Goal: Task Accomplishment & Management: Use online tool/utility

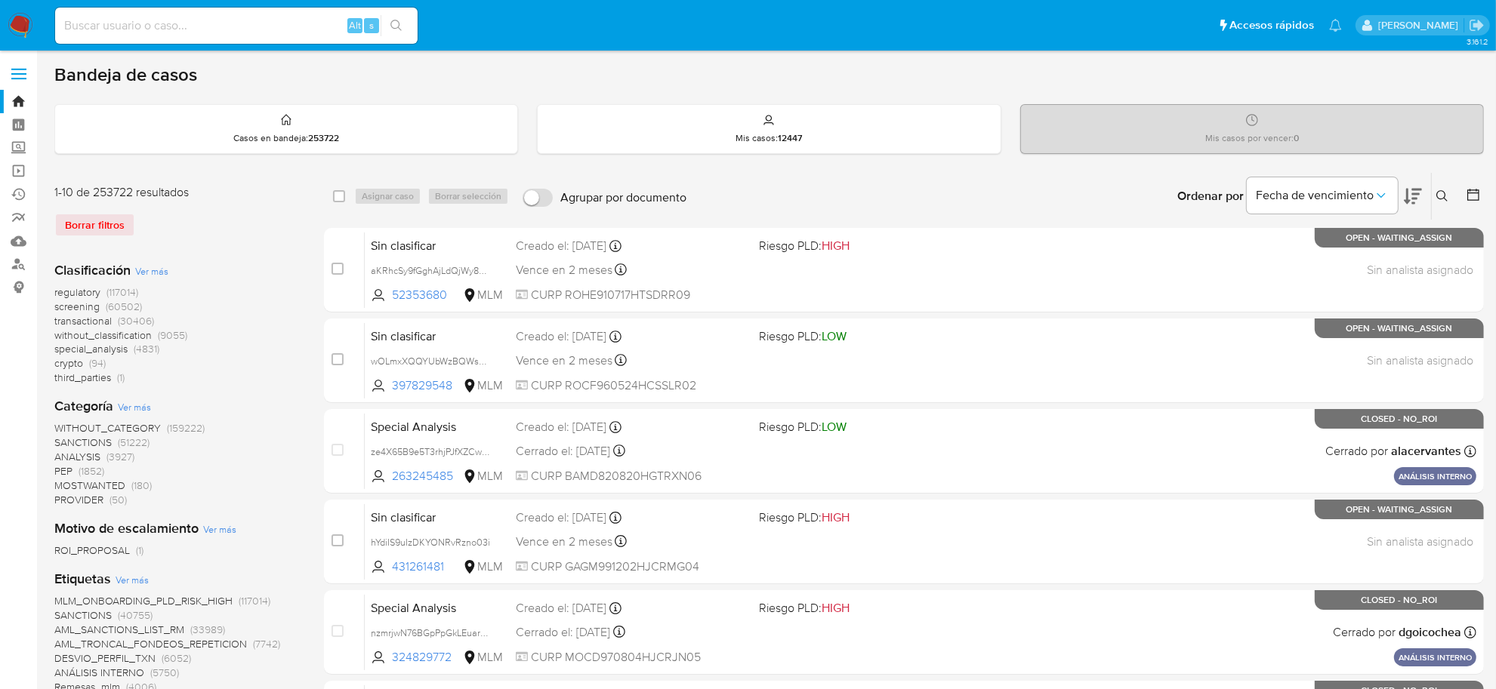
click at [196, 25] on input at bounding box center [236, 26] width 362 height 20
paste input "75500788"
type input "75500788"
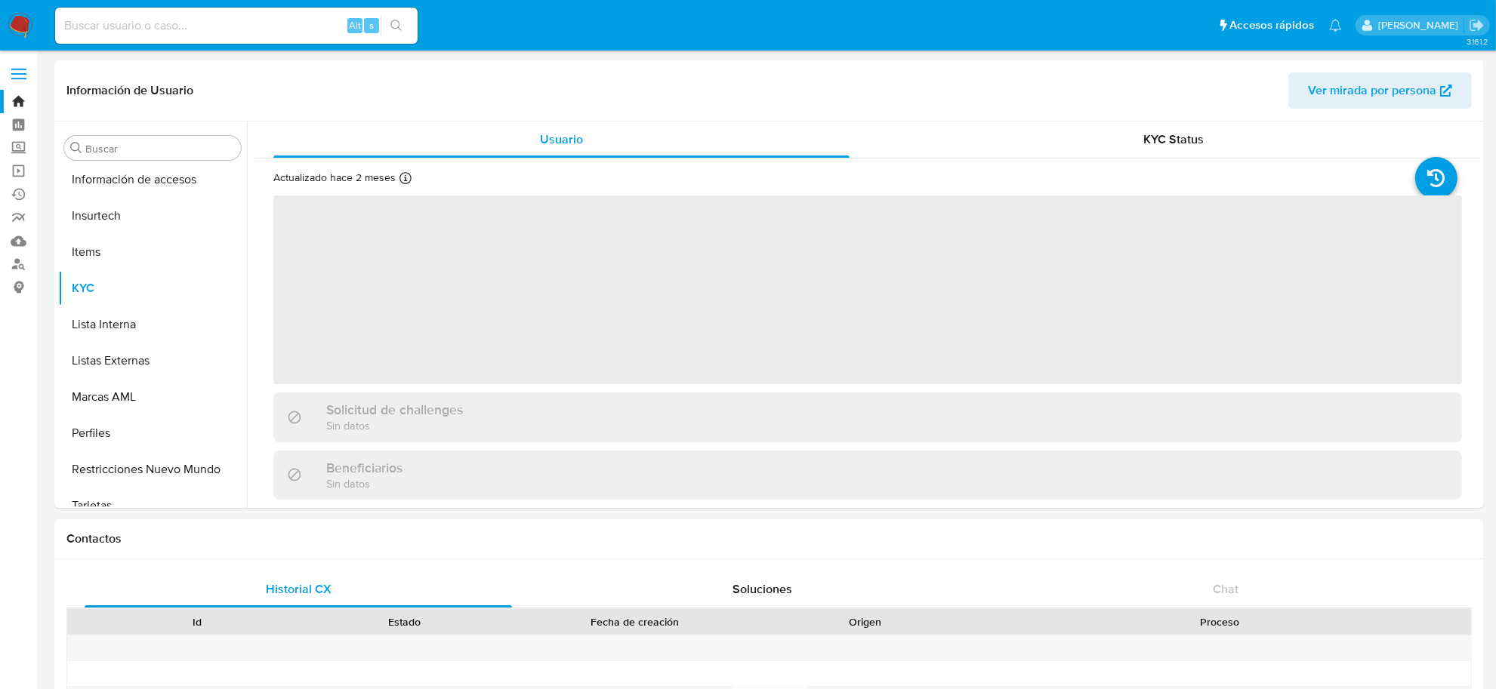
scroll to position [710, 0]
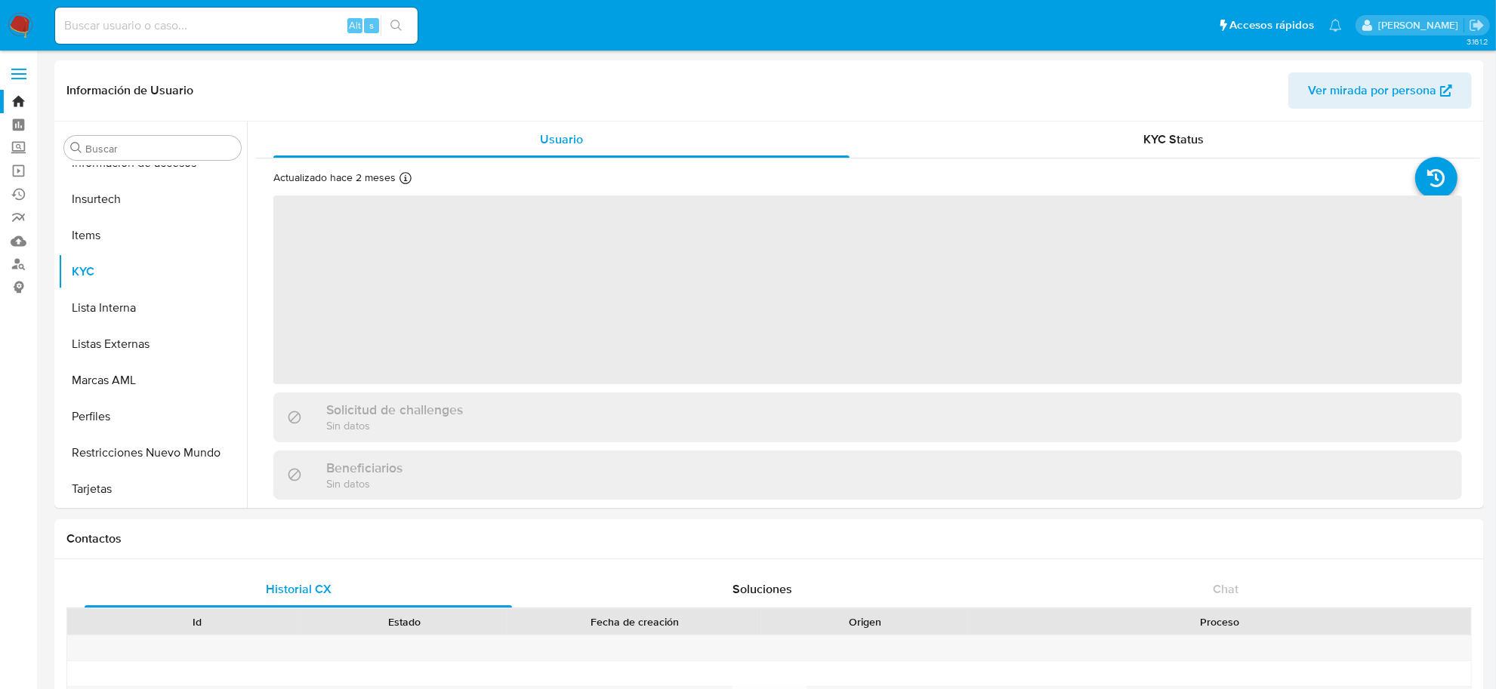
select select "10"
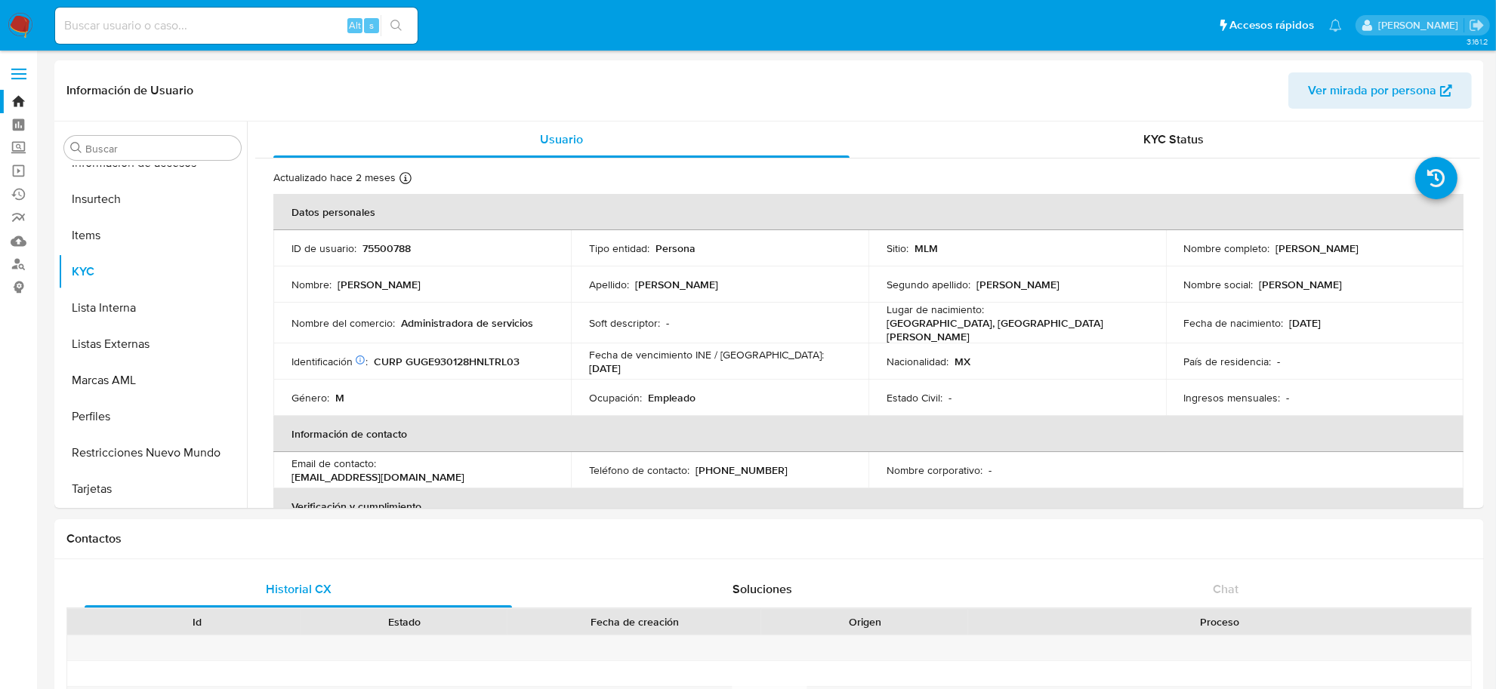
click at [184, 20] on input at bounding box center [236, 26] width 362 height 20
paste input "141628709"
type input "141628709"
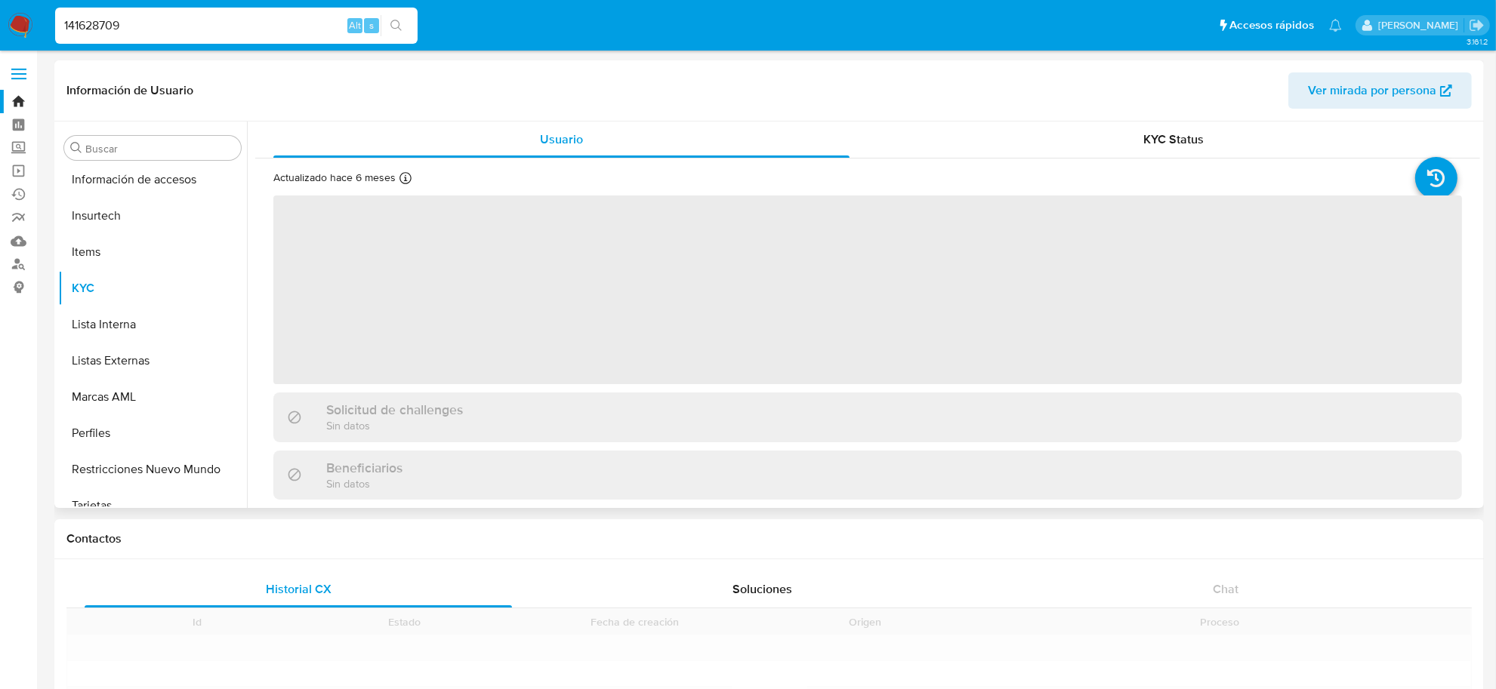
scroll to position [710, 0]
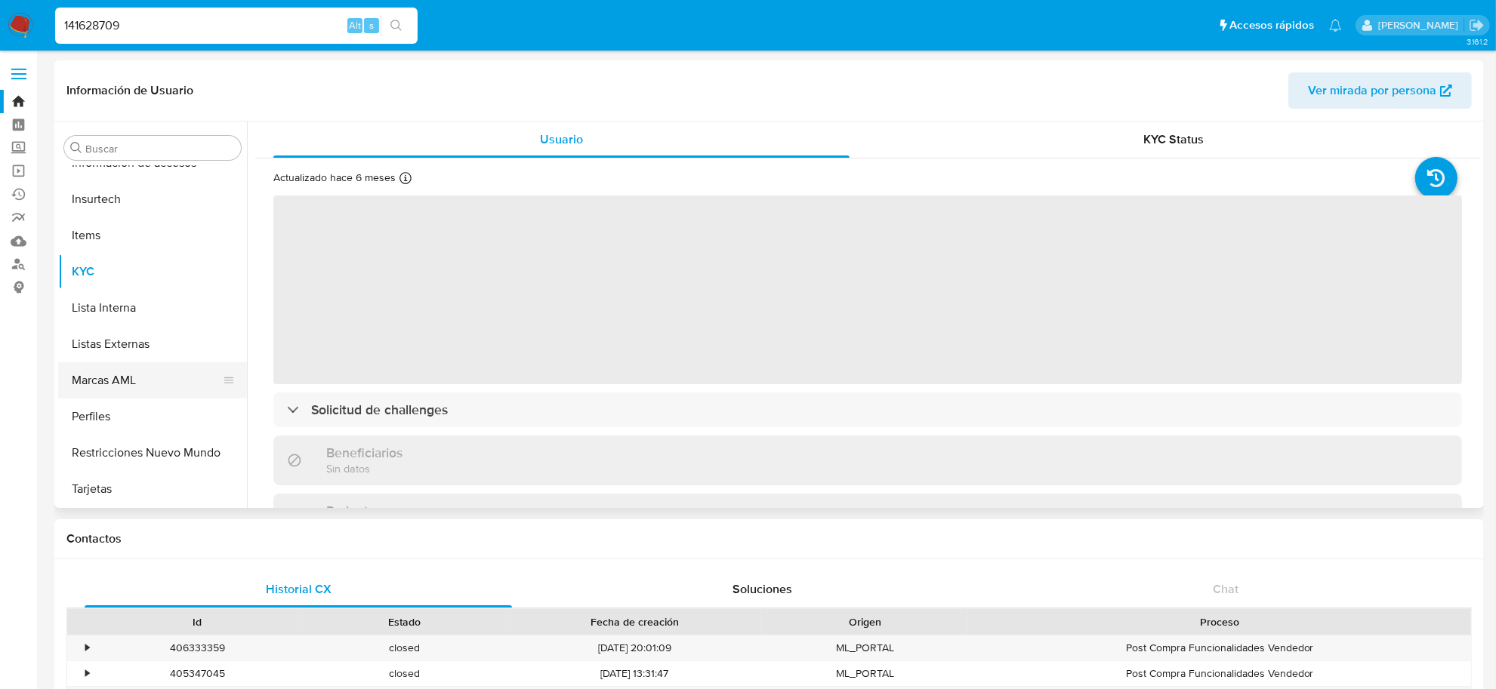
select select "10"
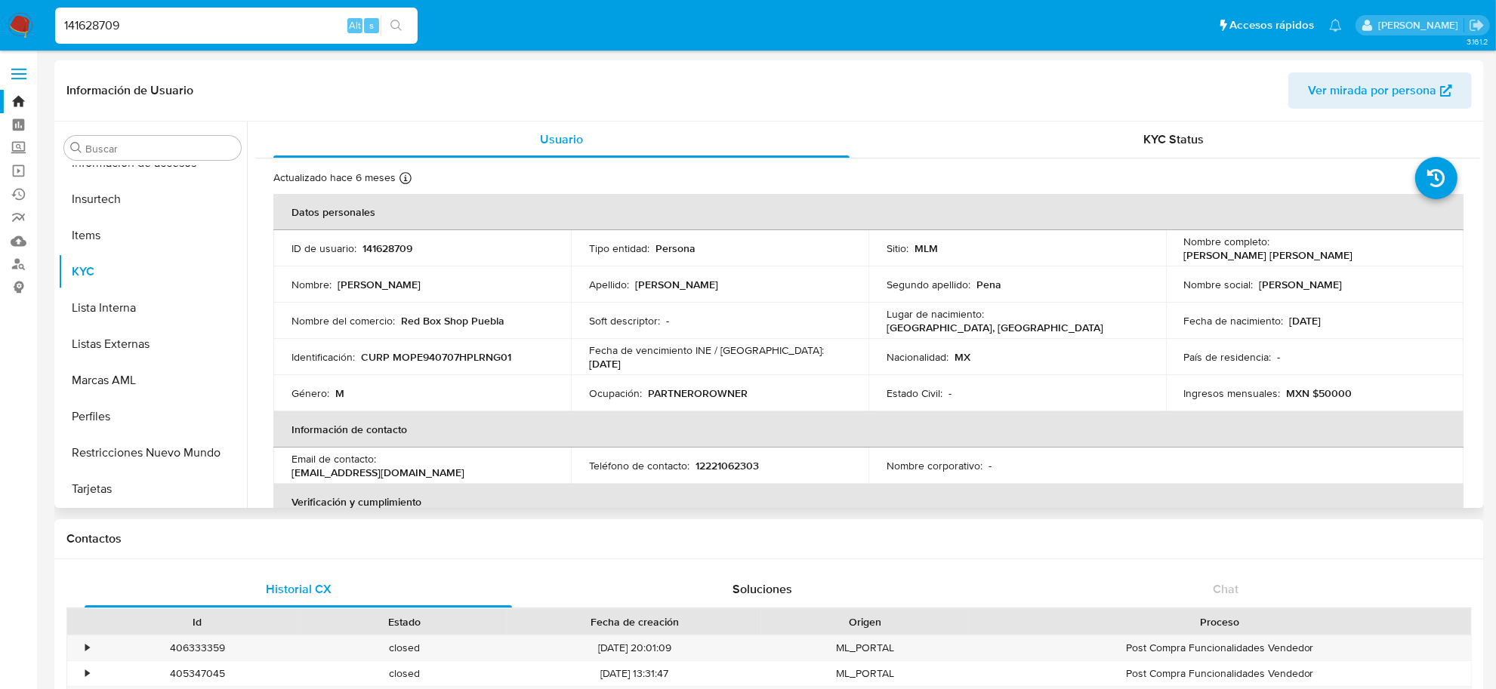
scroll to position [521, 0]
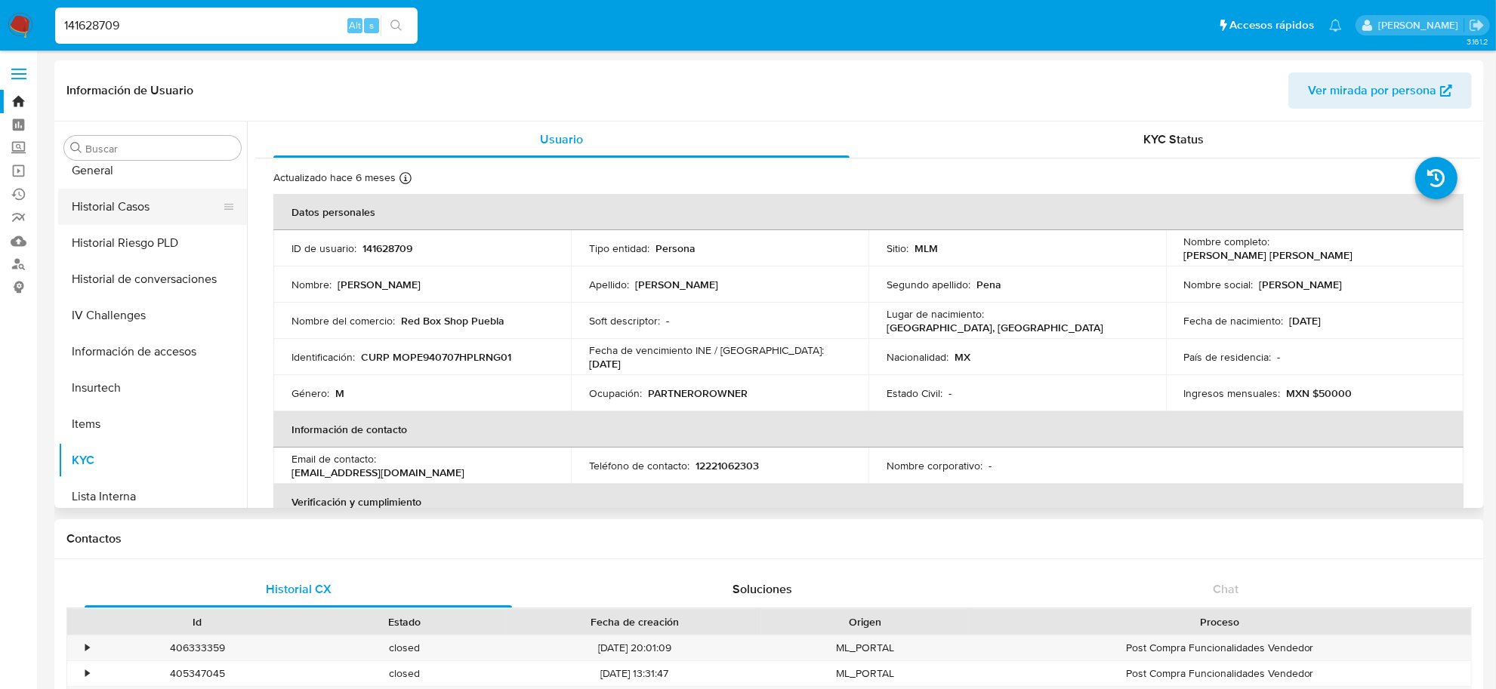
click at [150, 208] on button "Historial Casos" at bounding box center [146, 207] width 177 height 36
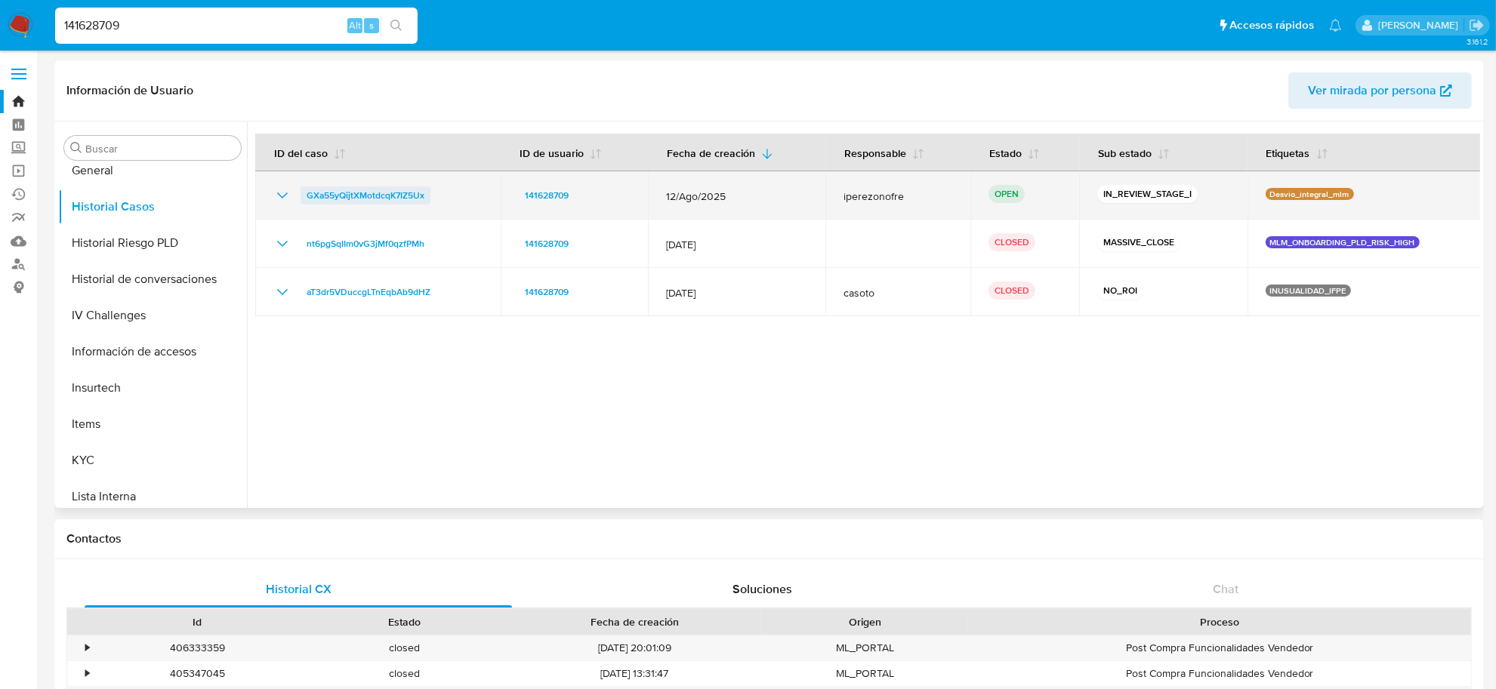
click at [345, 196] on span "GXa55yQijtXMotdcqK7IZ5Ux" at bounding box center [366, 196] width 118 height 18
drag, startPoint x: 434, startPoint y: 195, endPoint x: 277, endPoint y: 186, distance: 157.3
click at [277, 187] on div "GXa55yQijtXMotdcqK7IZ5Ux" at bounding box center [377, 196] width 209 height 18
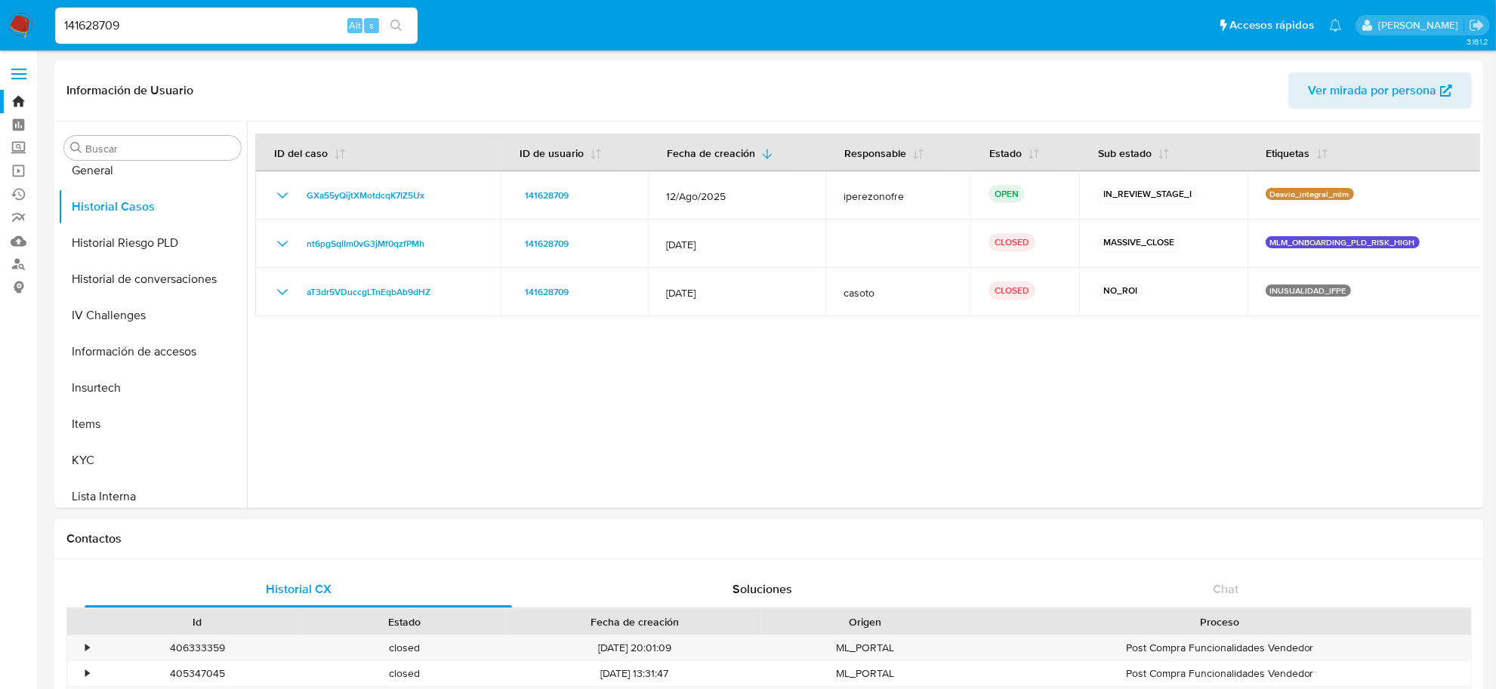
click at [24, 20] on img at bounding box center [21, 26] width 26 height 26
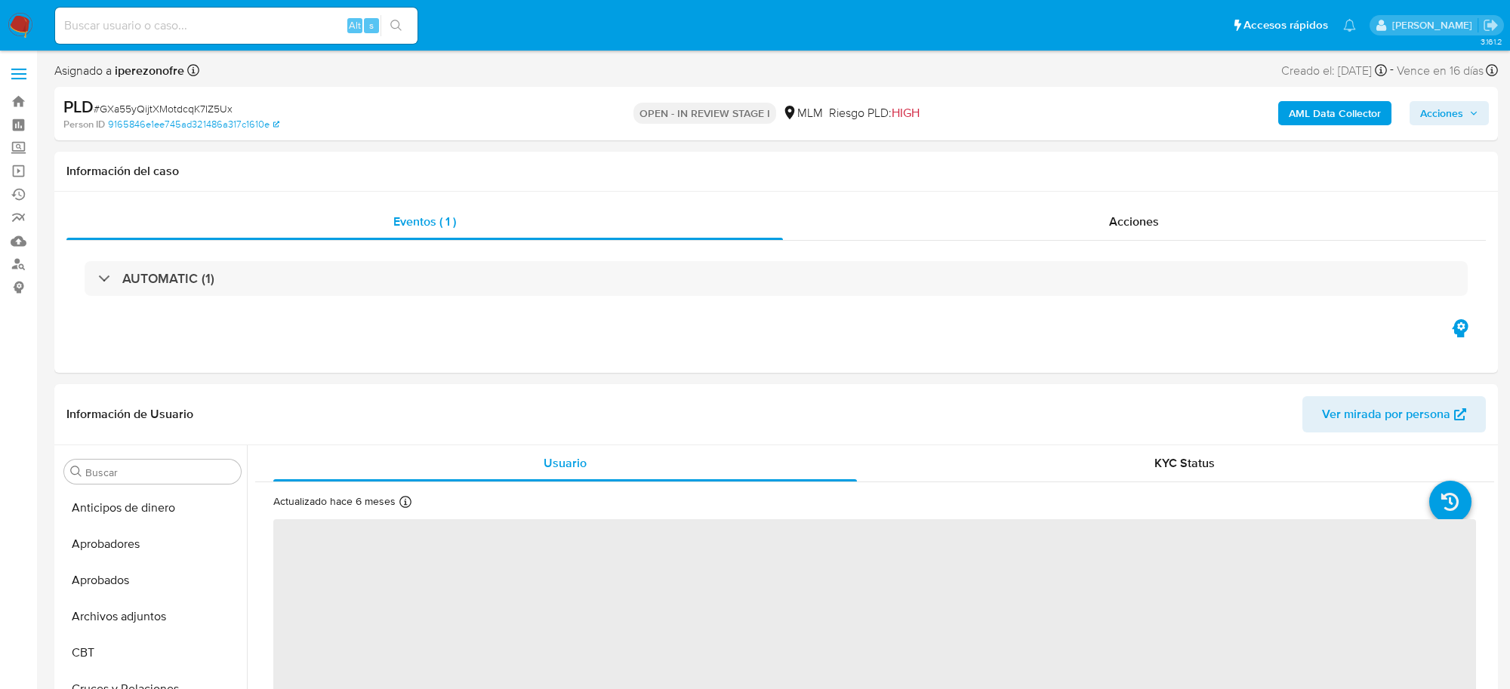
select select "10"
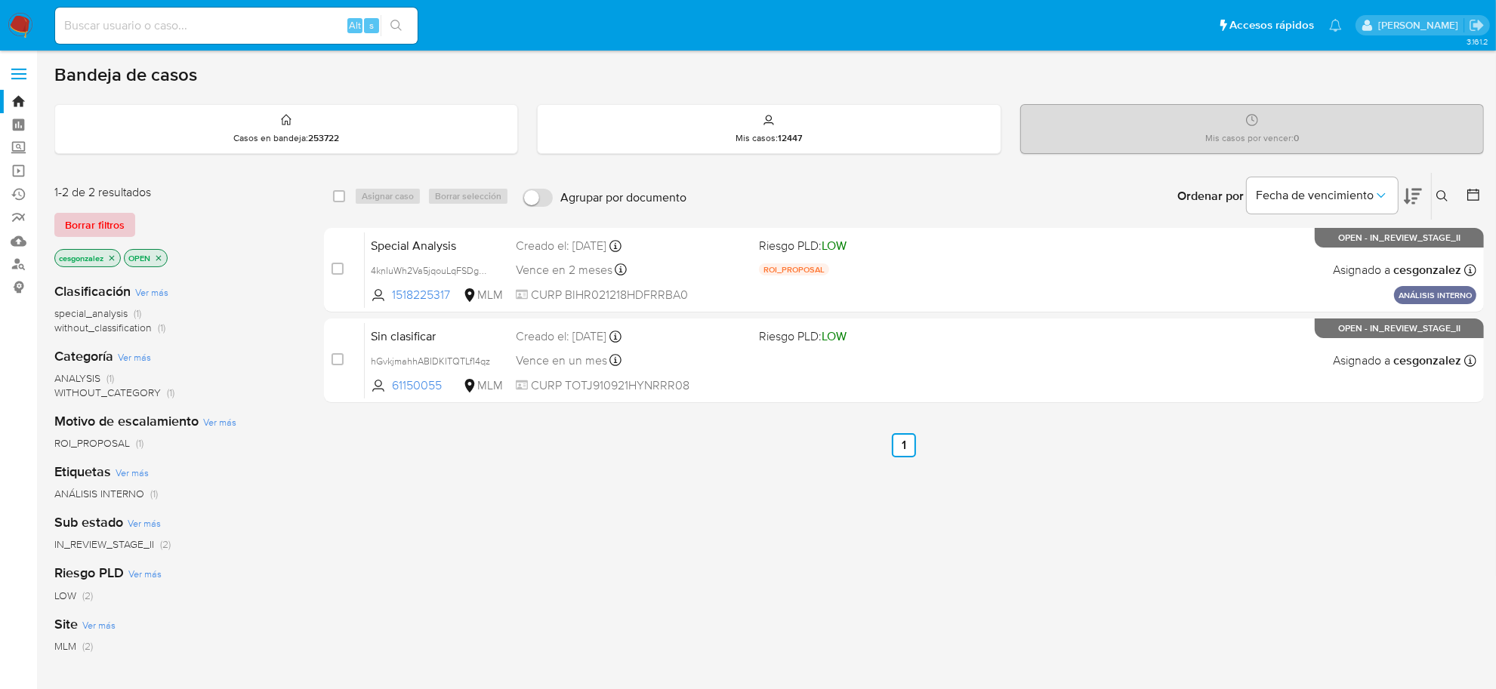
click at [93, 228] on span "Borrar filtros" at bounding box center [95, 224] width 60 height 21
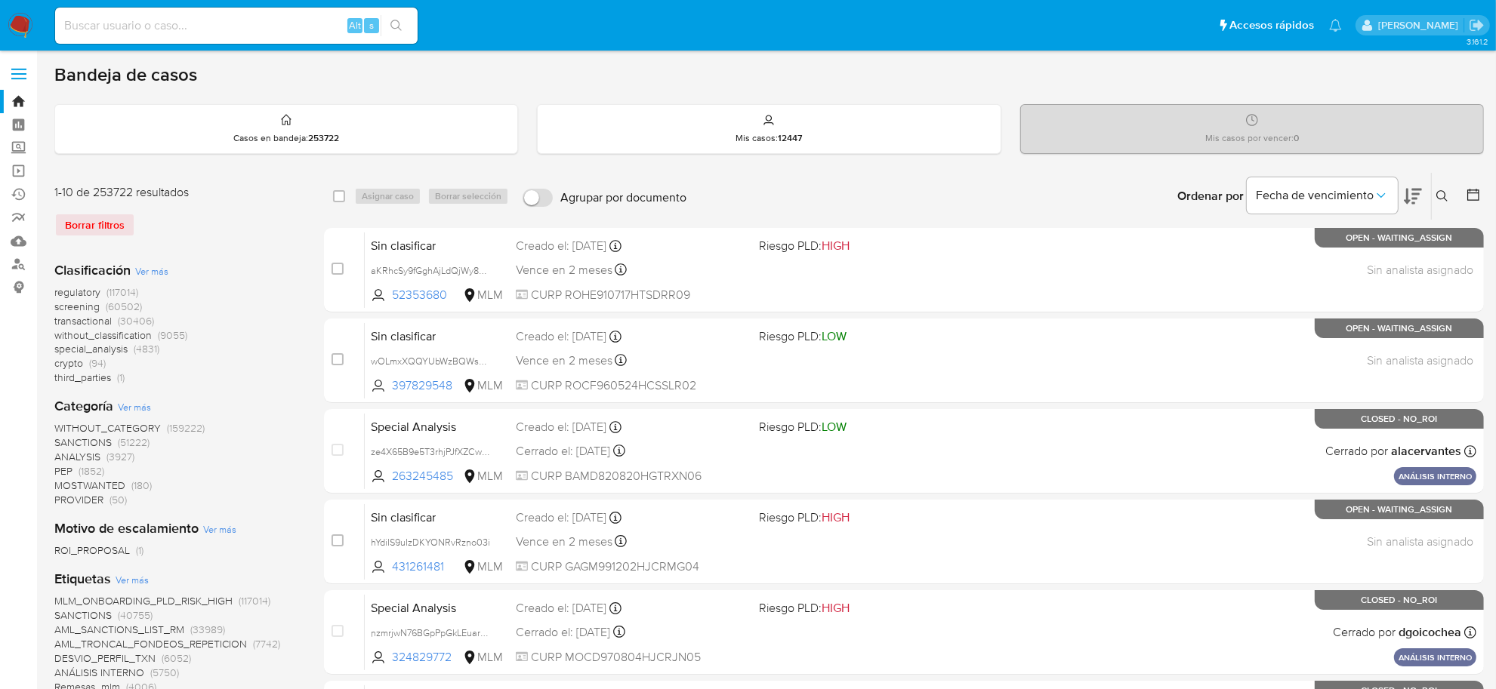
click at [1442, 190] on icon at bounding box center [1442, 196] width 12 height 12
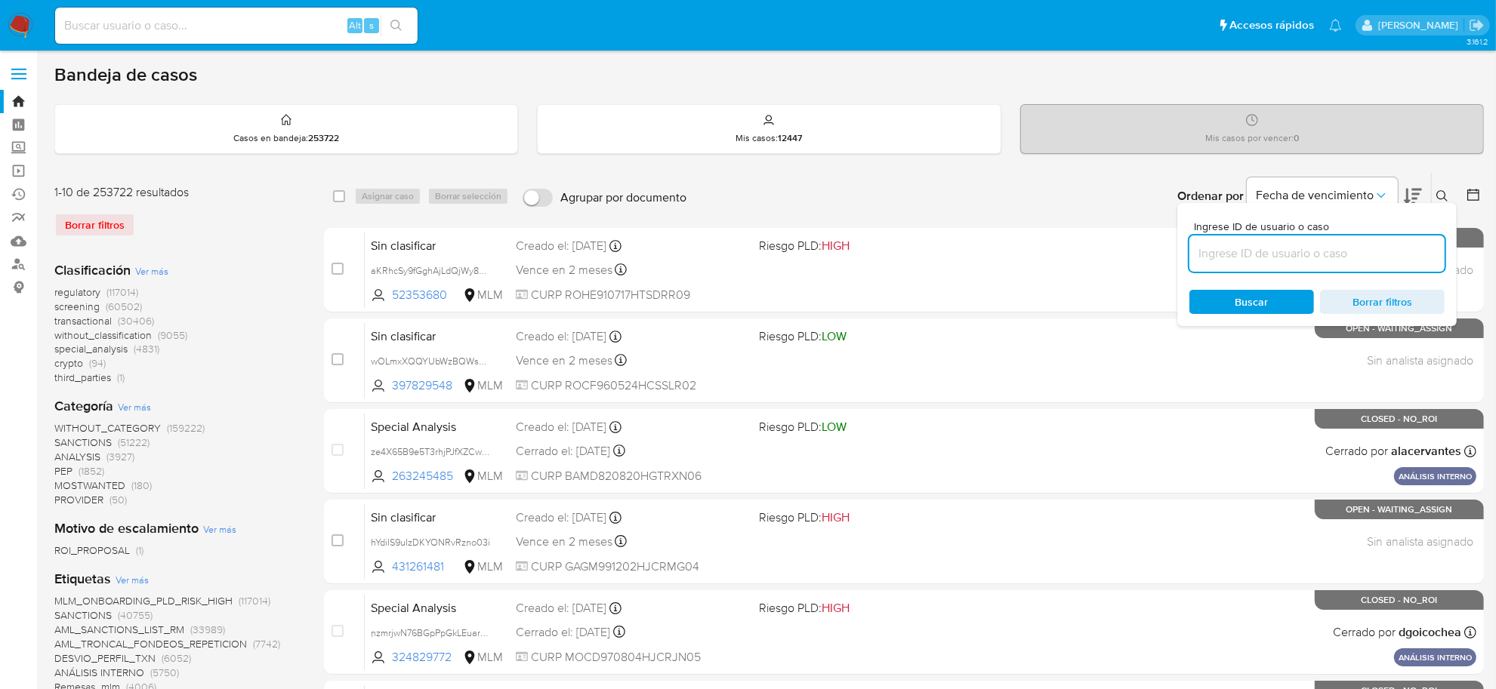
click at [1353, 254] on input at bounding box center [1316, 254] width 255 height 20
type input "GXa55yQijtXMotdcqK7IZ5Ux"
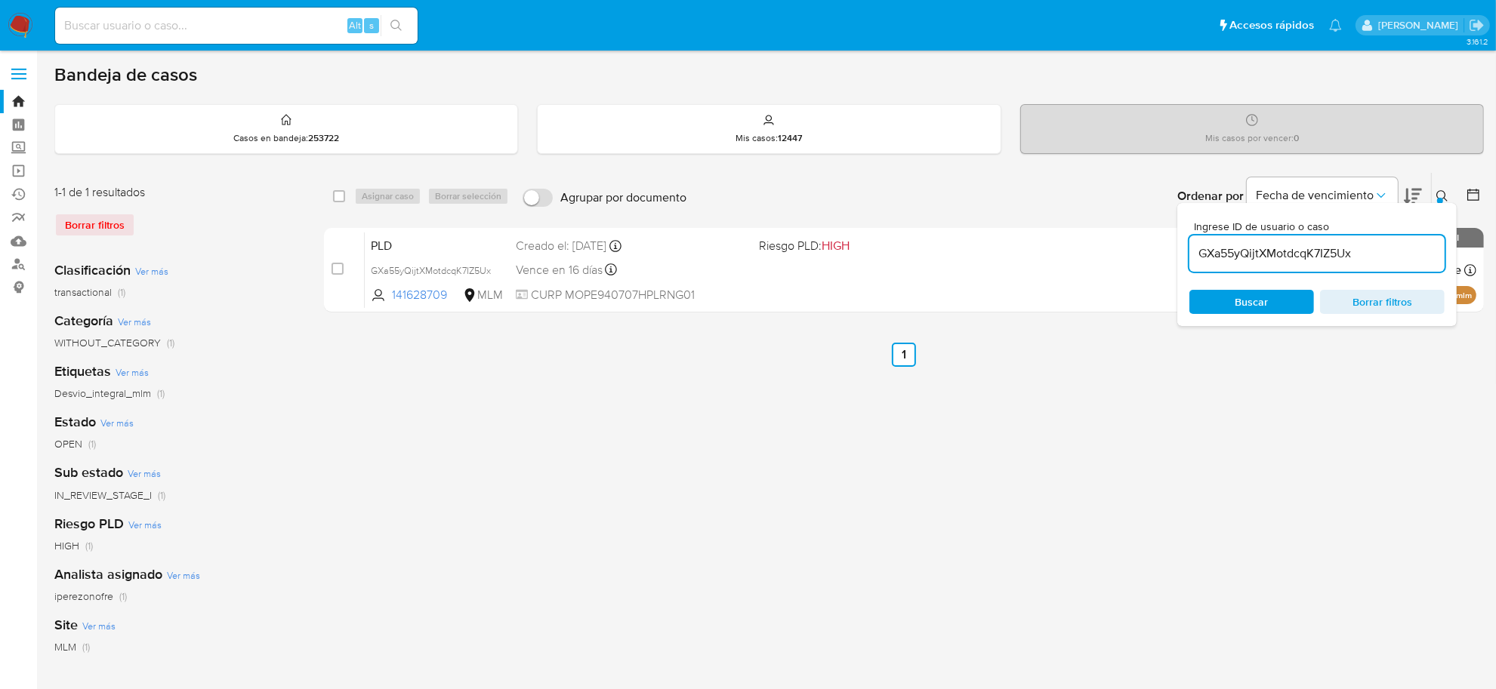
click at [1262, 304] on span "Buscar" at bounding box center [1251, 302] width 33 height 24
click at [1446, 195] on icon at bounding box center [1442, 196] width 12 height 12
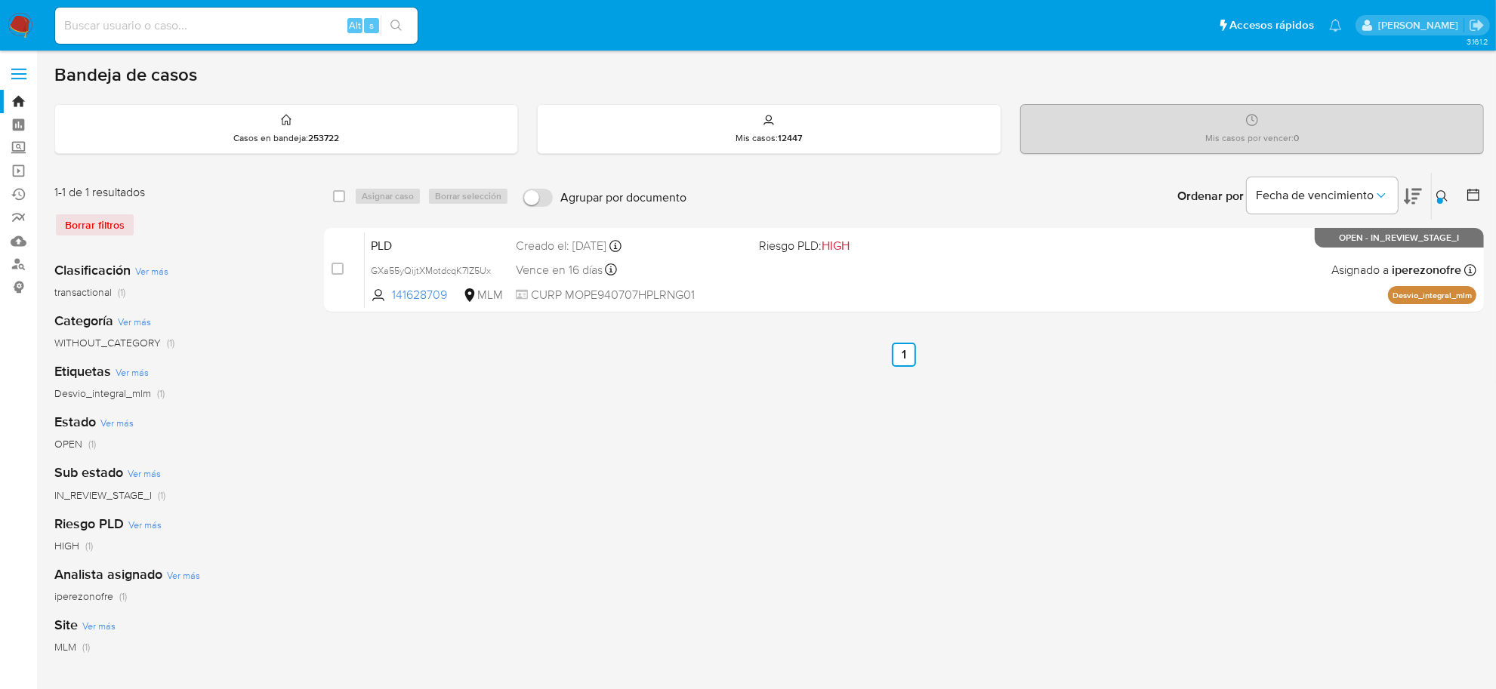
click at [1433, 195] on button at bounding box center [1444, 196] width 25 height 18
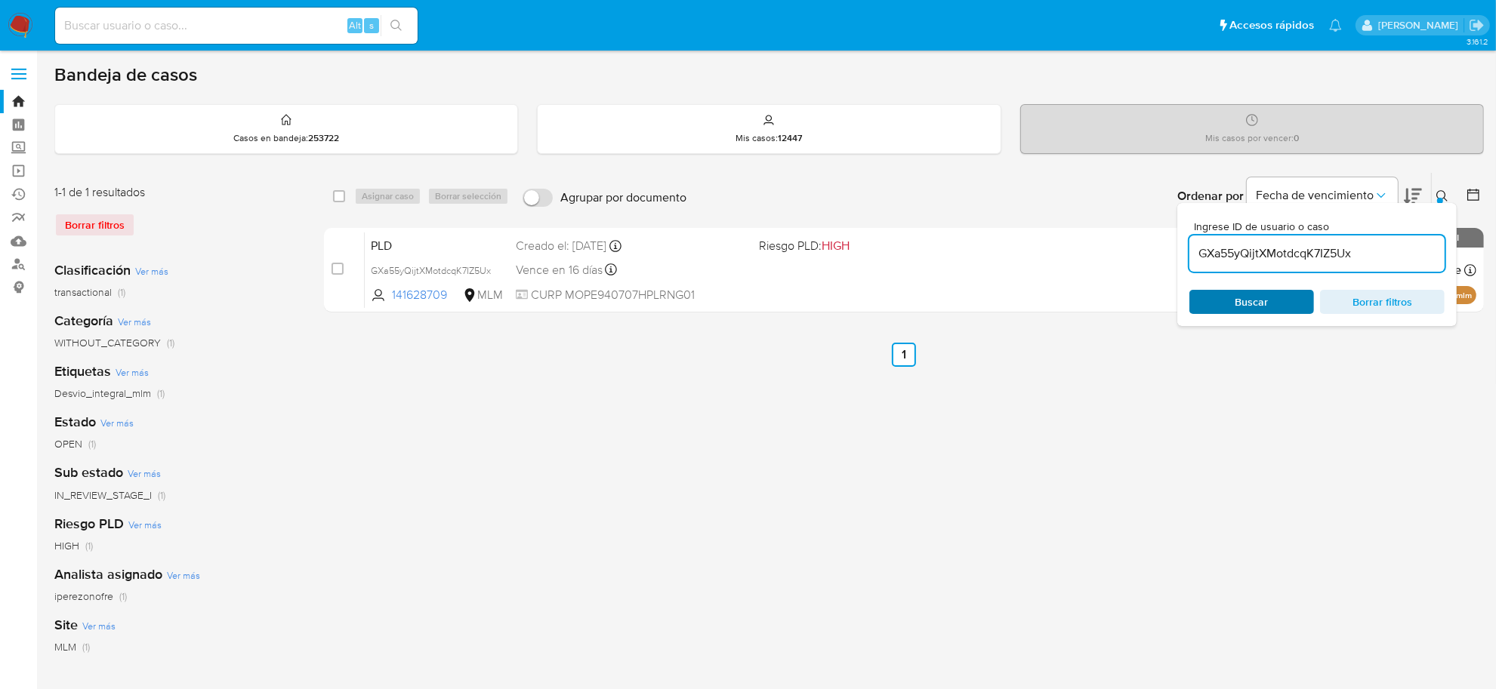
click at [1280, 307] on span "Buscar" at bounding box center [1251, 302] width 103 height 21
click at [1444, 194] on icon at bounding box center [1442, 196] width 12 height 12
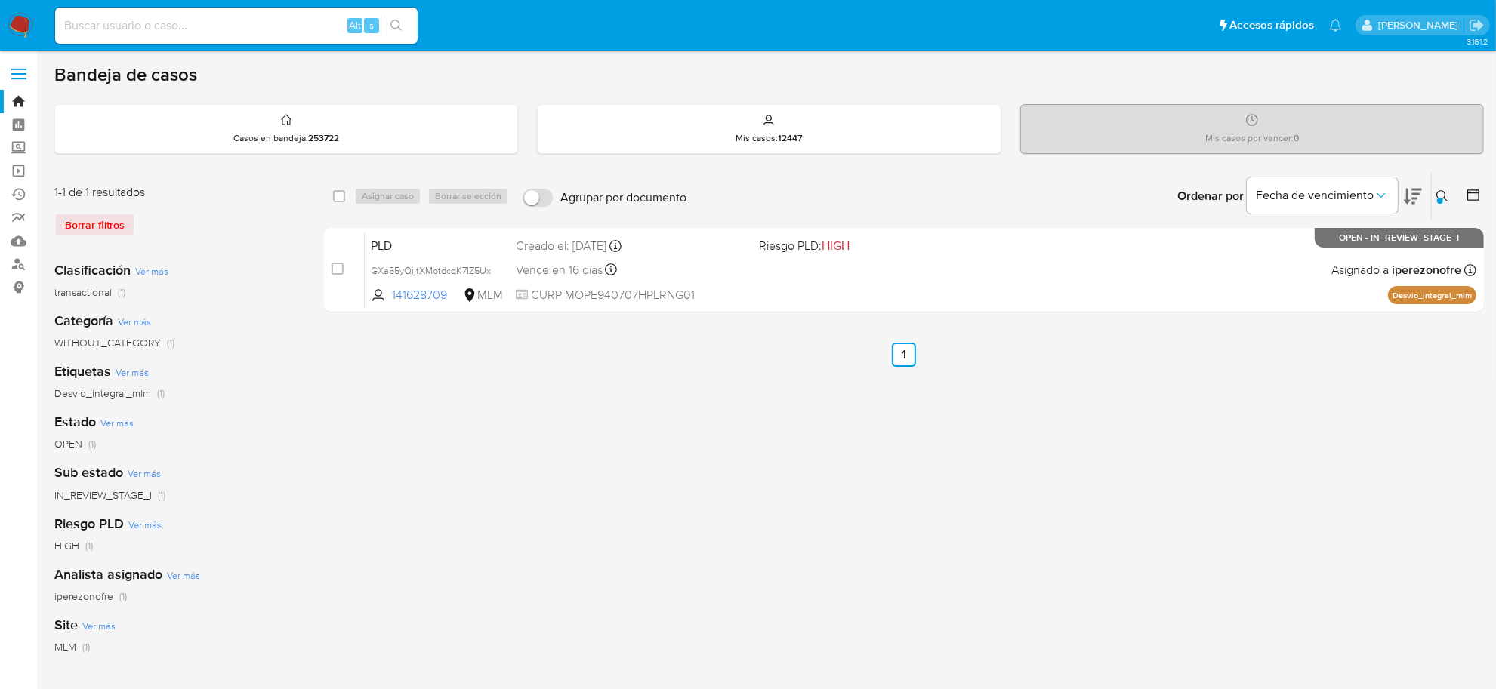
click at [1448, 193] on button at bounding box center [1444, 196] width 25 height 18
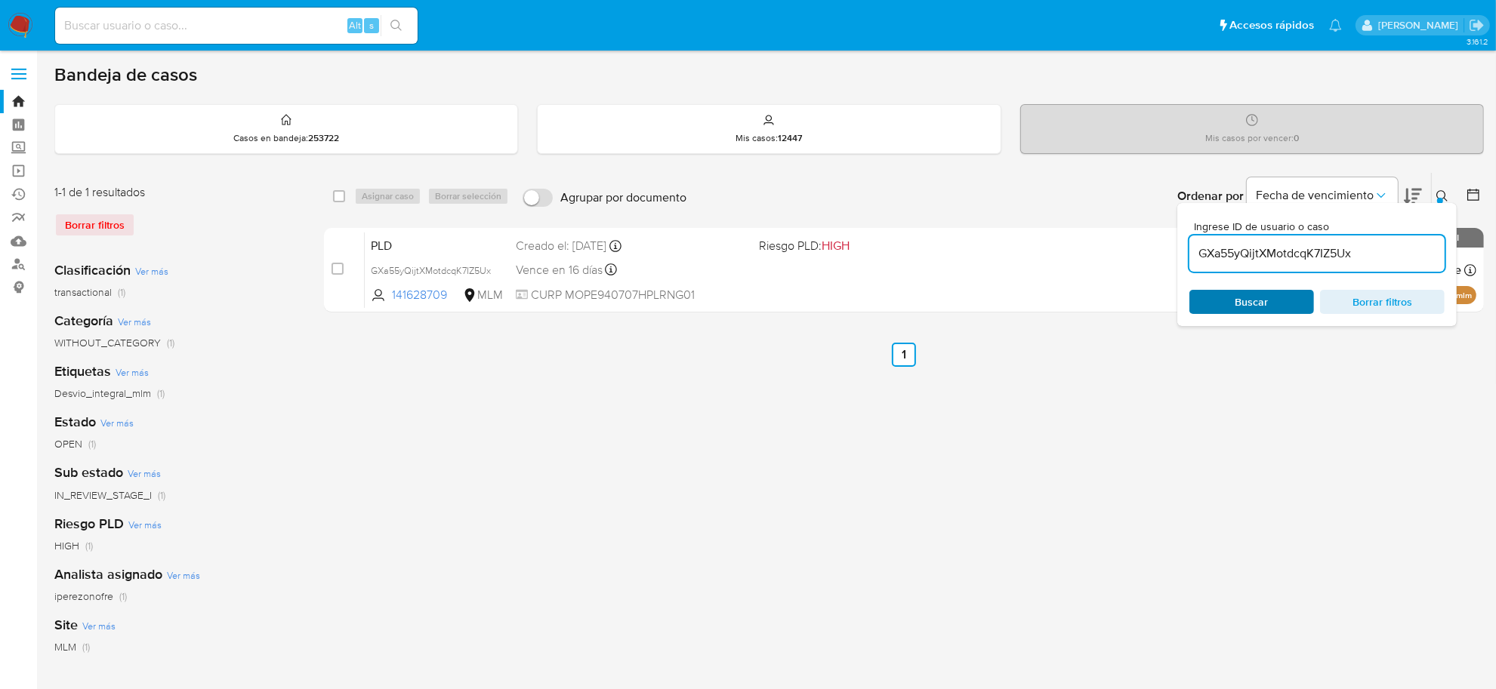
click at [1281, 299] on span "Buscar" at bounding box center [1251, 302] width 103 height 21
click at [1441, 194] on icon at bounding box center [1442, 196] width 12 height 12
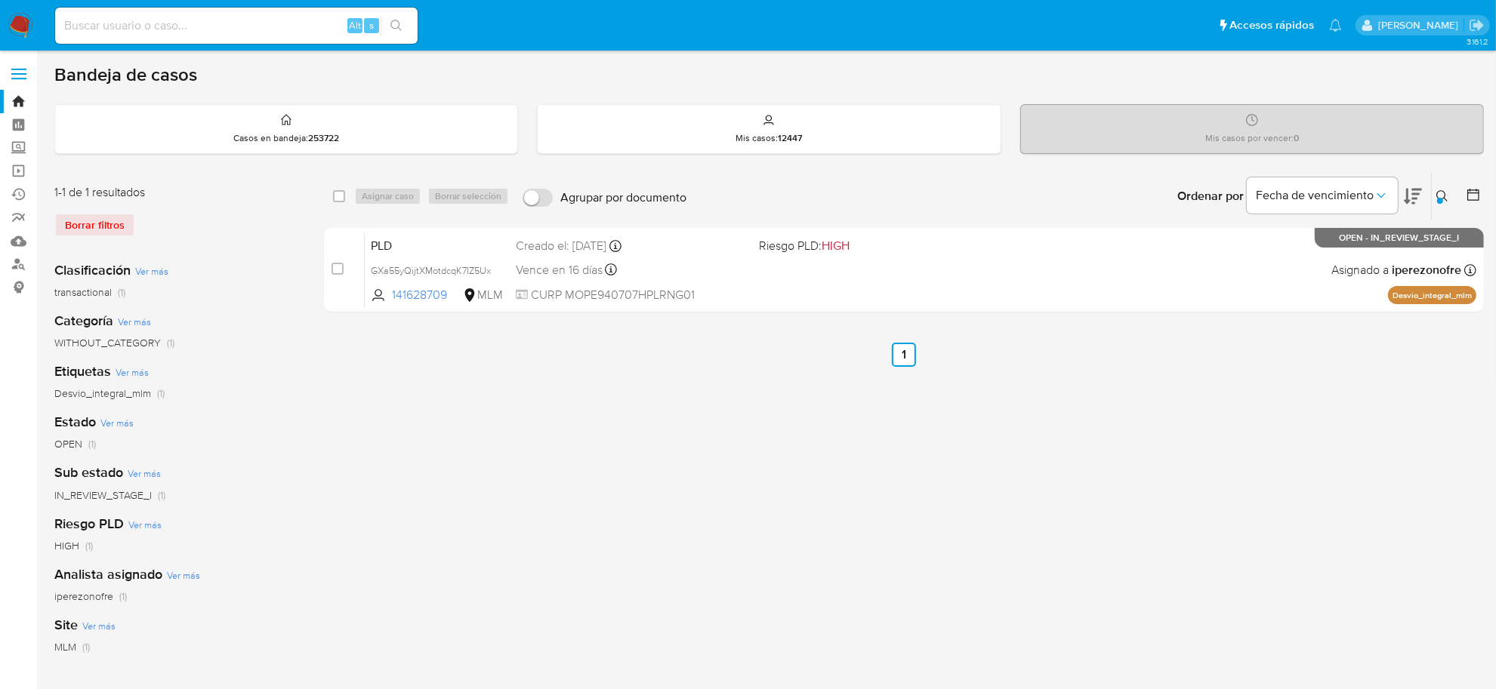
click at [1437, 195] on icon at bounding box center [1442, 196] width 12 height 12
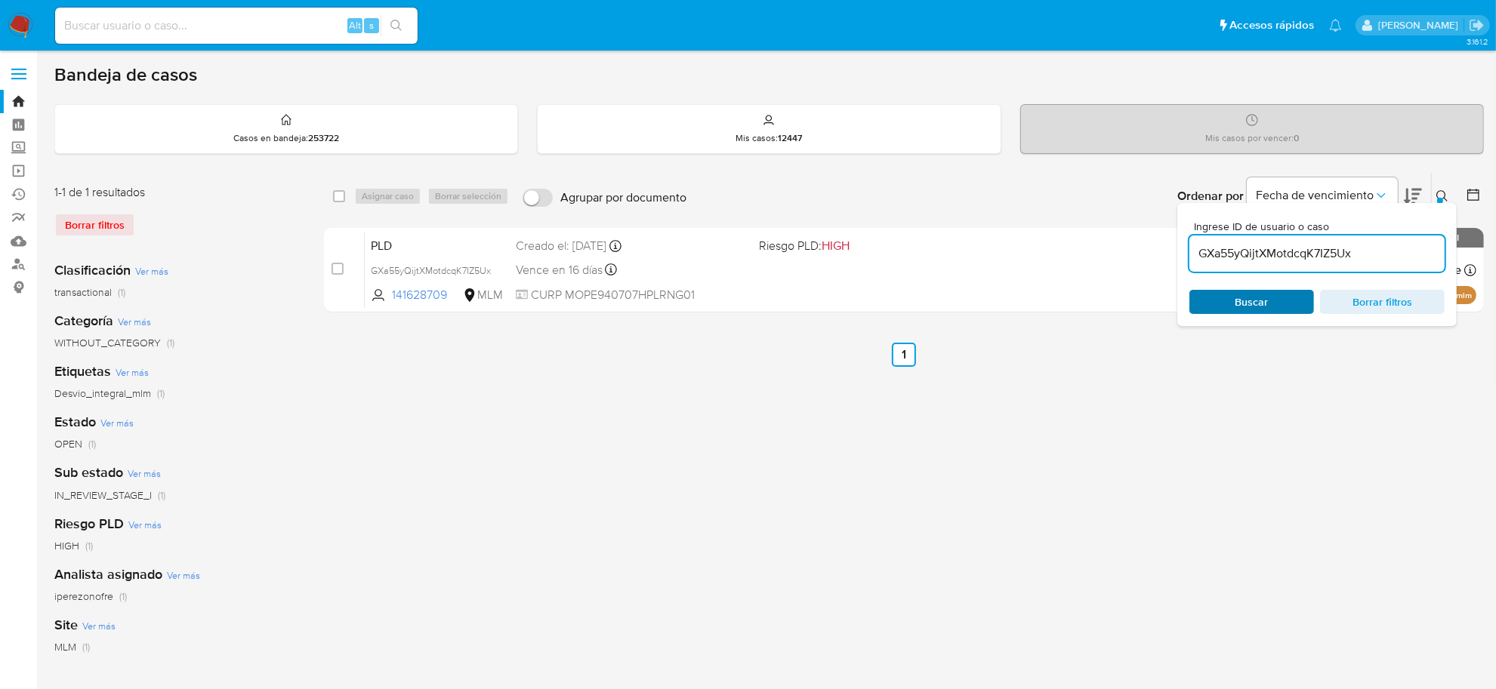
click at [1276, 308] on span "Buscar" at bounding box center [1251, 302] width 103 height 21
click at [1441, 203] on div "Ingrese ID de usuario o caso GXa55yQijtXMotdcqK7IZ5Ux Buscar Borrar filtros" at bounding box center [1316, 264] width 279 height 123
click at [1442, 198] on div at bounding box center [1440, 201] width 6 height 6
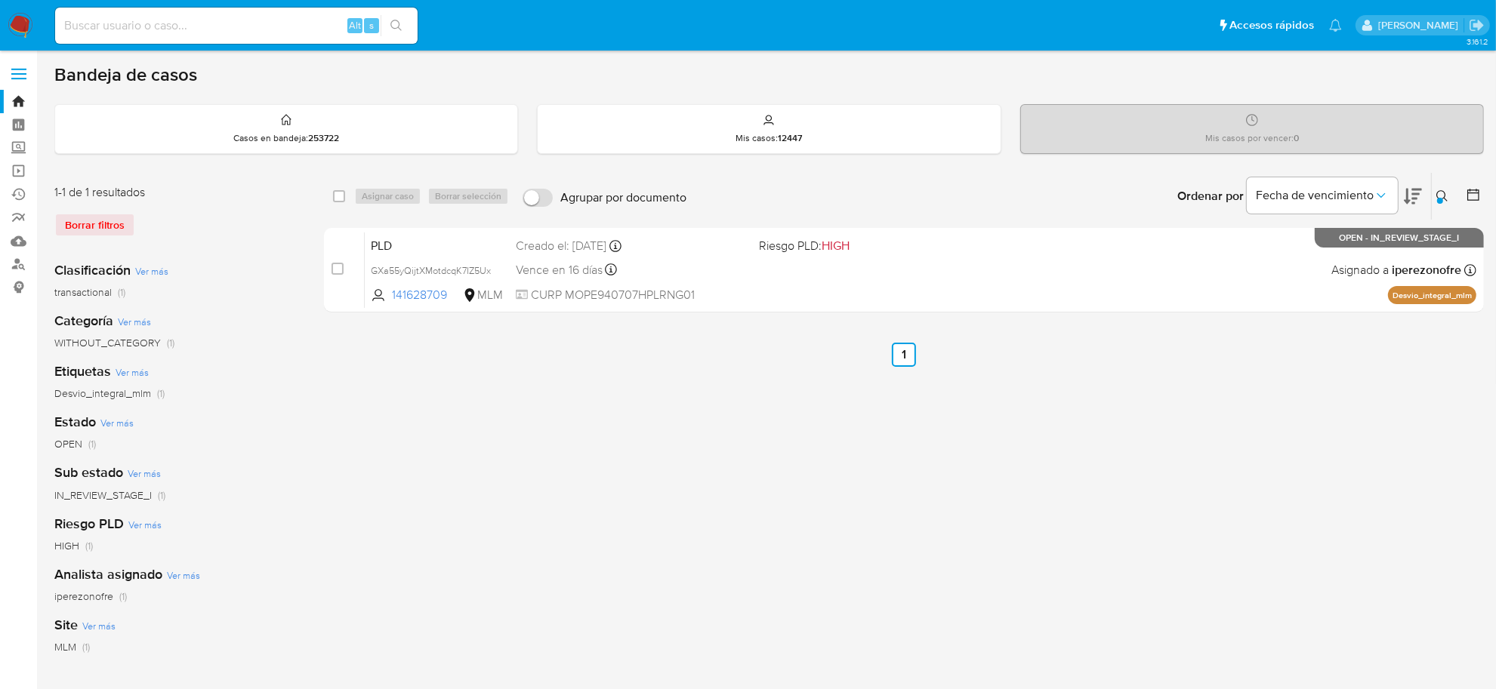
click at [1446, 193] on icon at bounding box center [1442, 196] width 12 height 12
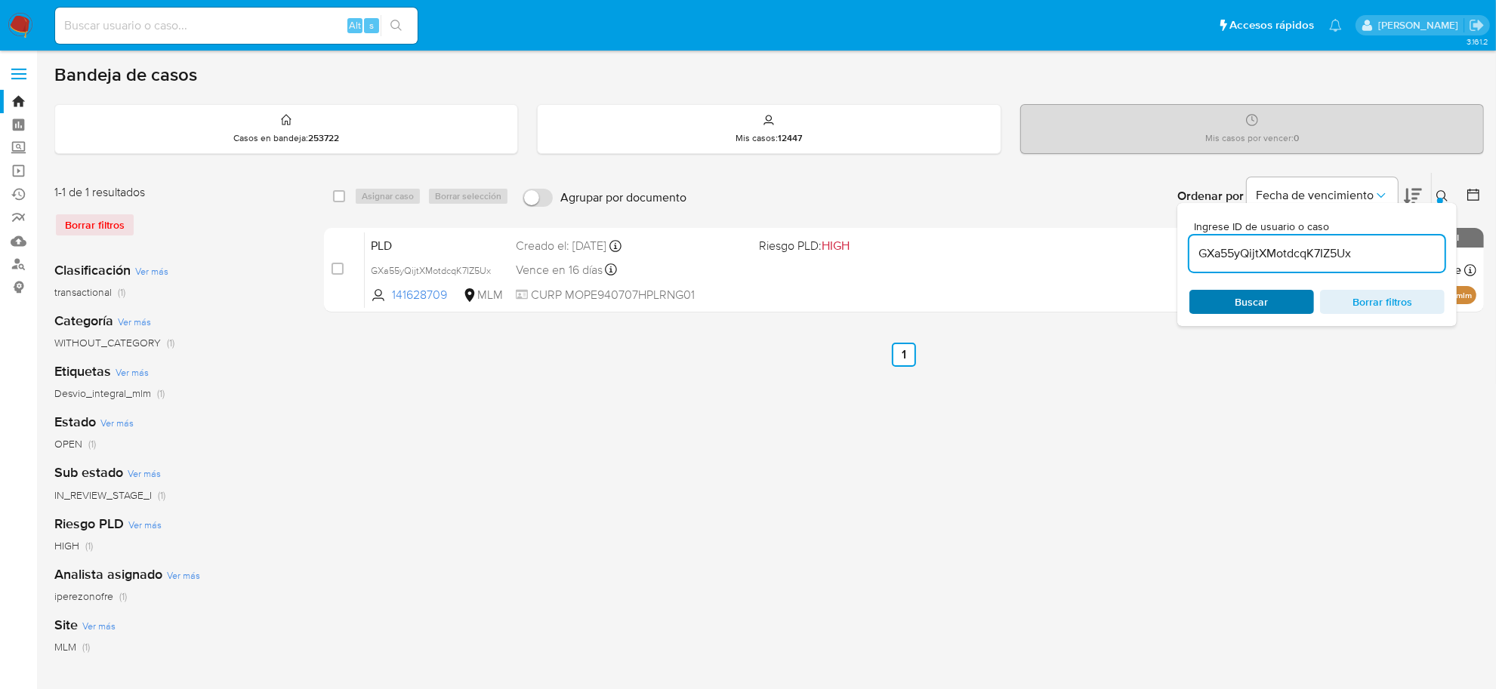
click at [1270, 303] on span "Buscar" at bounding box center [1251, 302] width 103 height 21
drag, startPoint x: 1294, startPoint y: 438, endPoint x: 1311, endPoint y: 429, distance: 19.6
click at [1296, 438] on div "select-all-cases-checkbox Asignar caso Borrar selección Agrupar por documento O…" at bounding box center [904, 503] width 1160 height 663
click at [1442, 193] on icon at bounding box center [1442, 196] width 12 height 12
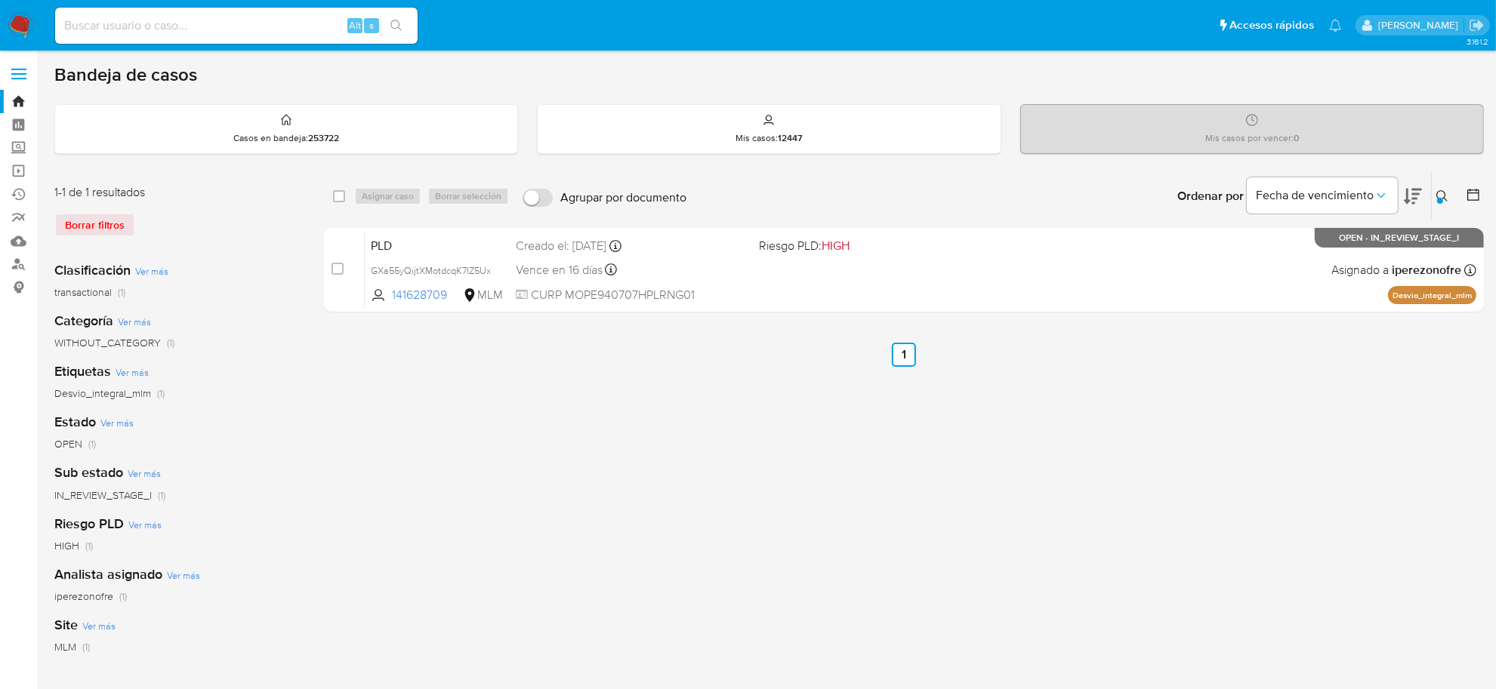
click at [1444, 200] on icon at bounding box center [1442, 196] width 12 height 12
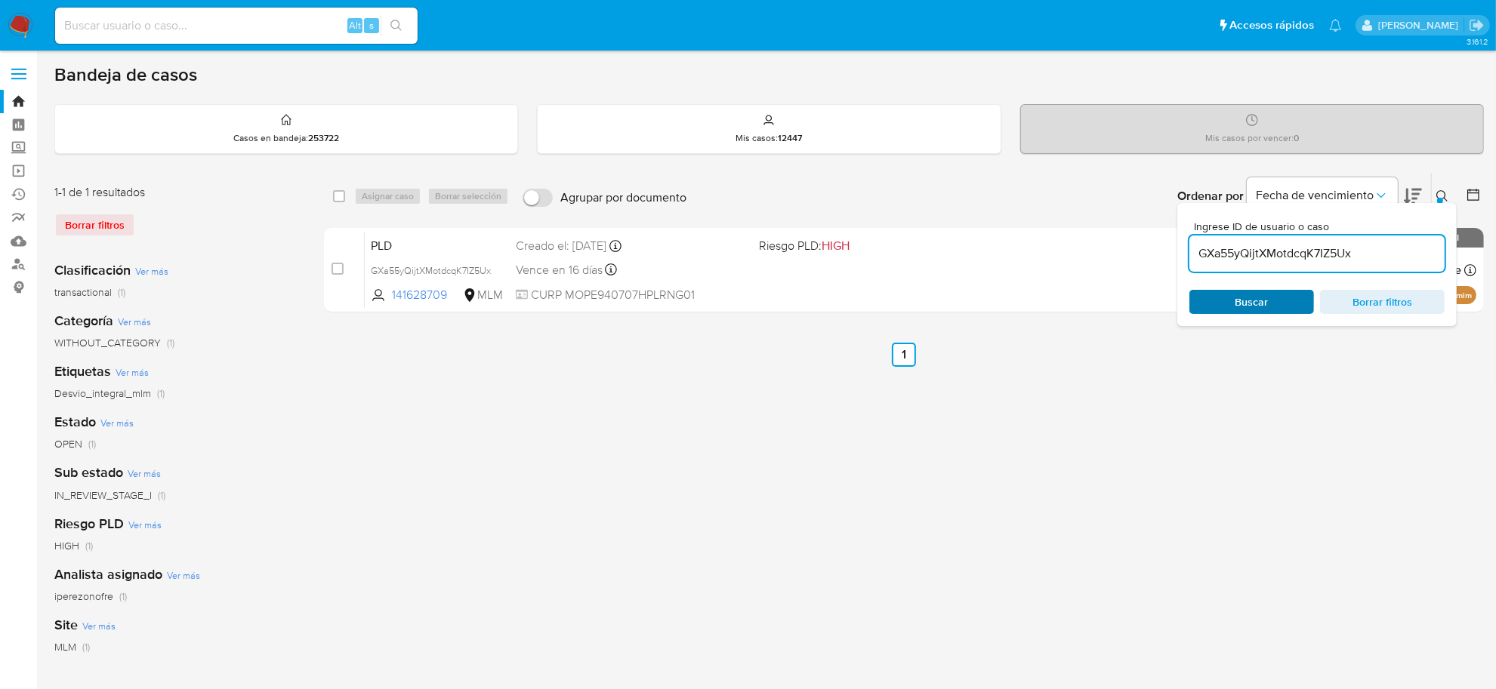
click at [1286, 308] on span "Buscar" at bounding box center [1251, 302] width 103 height 21
click at [1445, 198] on icon at bounding box center [1441, 195] width 11 height 11
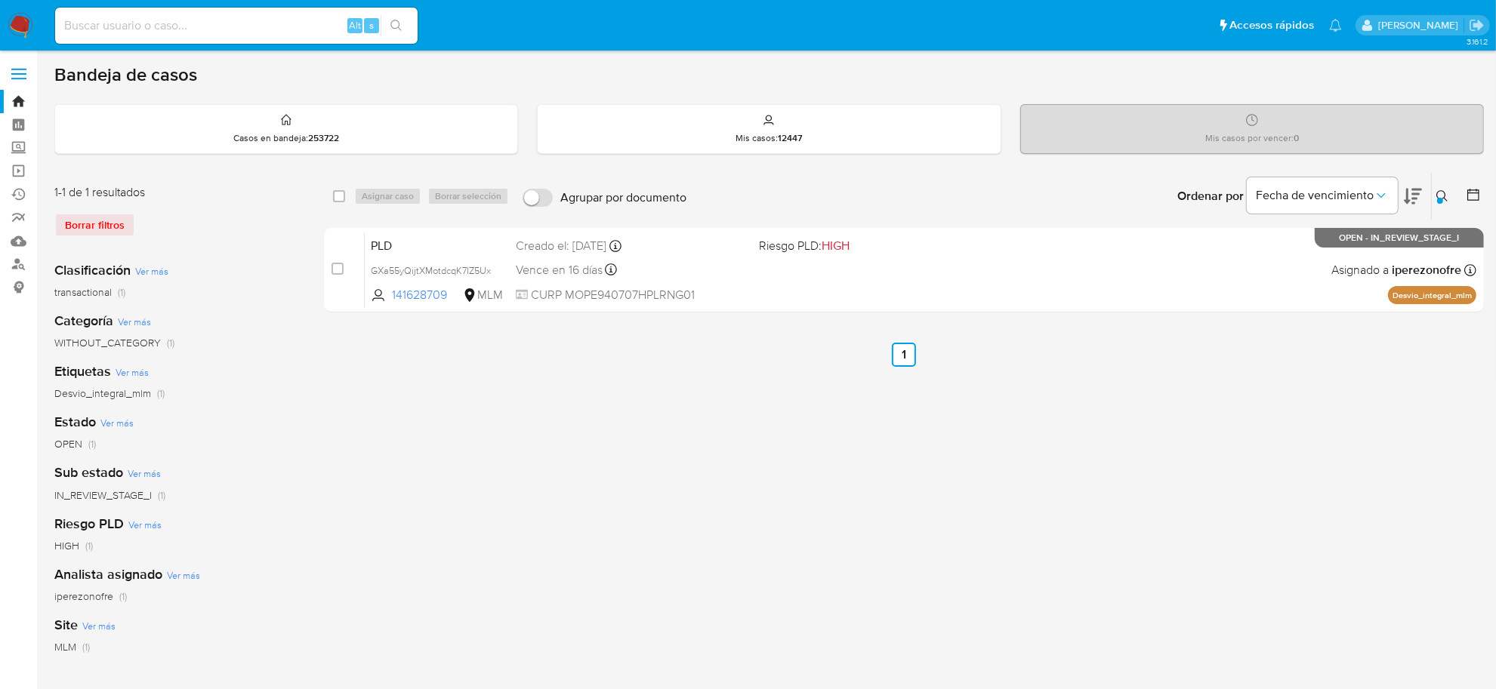
click at [1443, 196] on icon at bounding box center [1442, 196] width 12 height 12
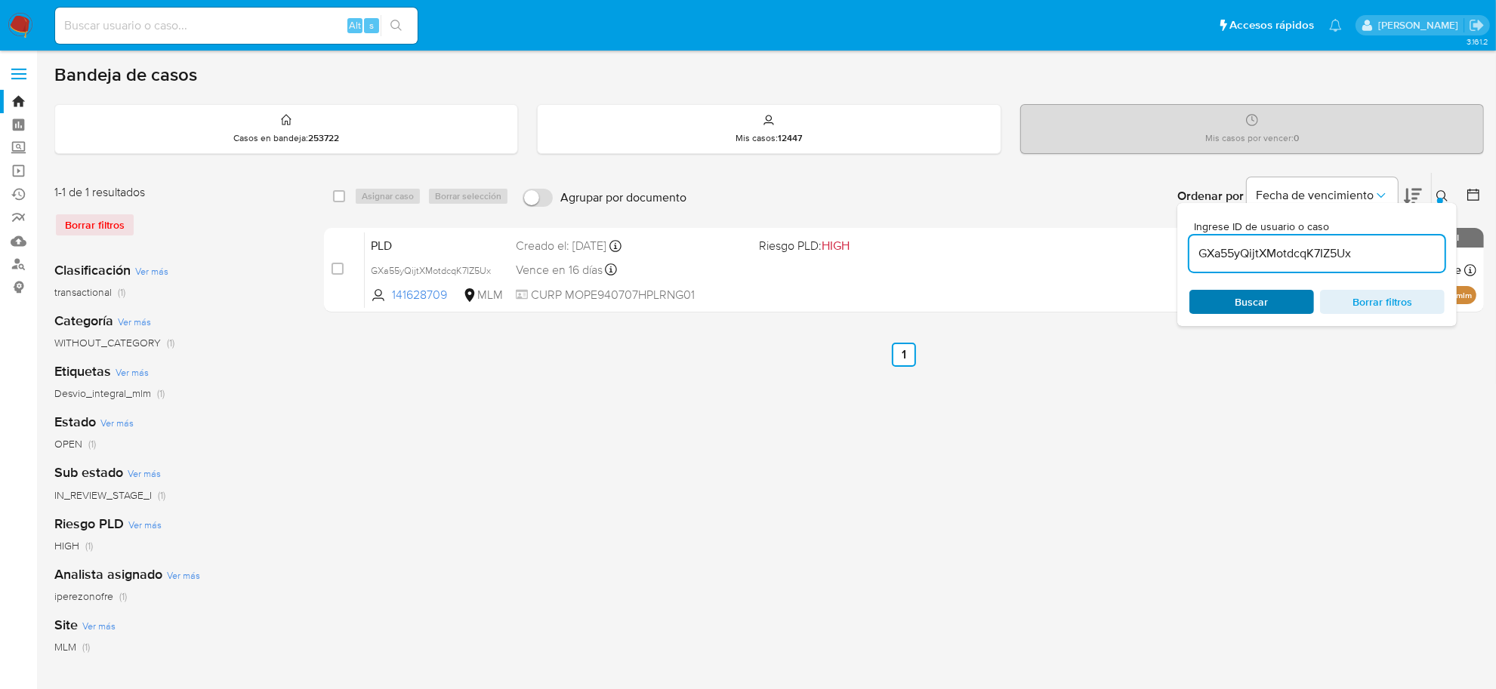
click at [1229, 295] on span "Buscar" at bounding box center [1251, 302] width 103 height 21
click at [1443, 189] on button at bounding box center [1444, 196] width 25 height 18
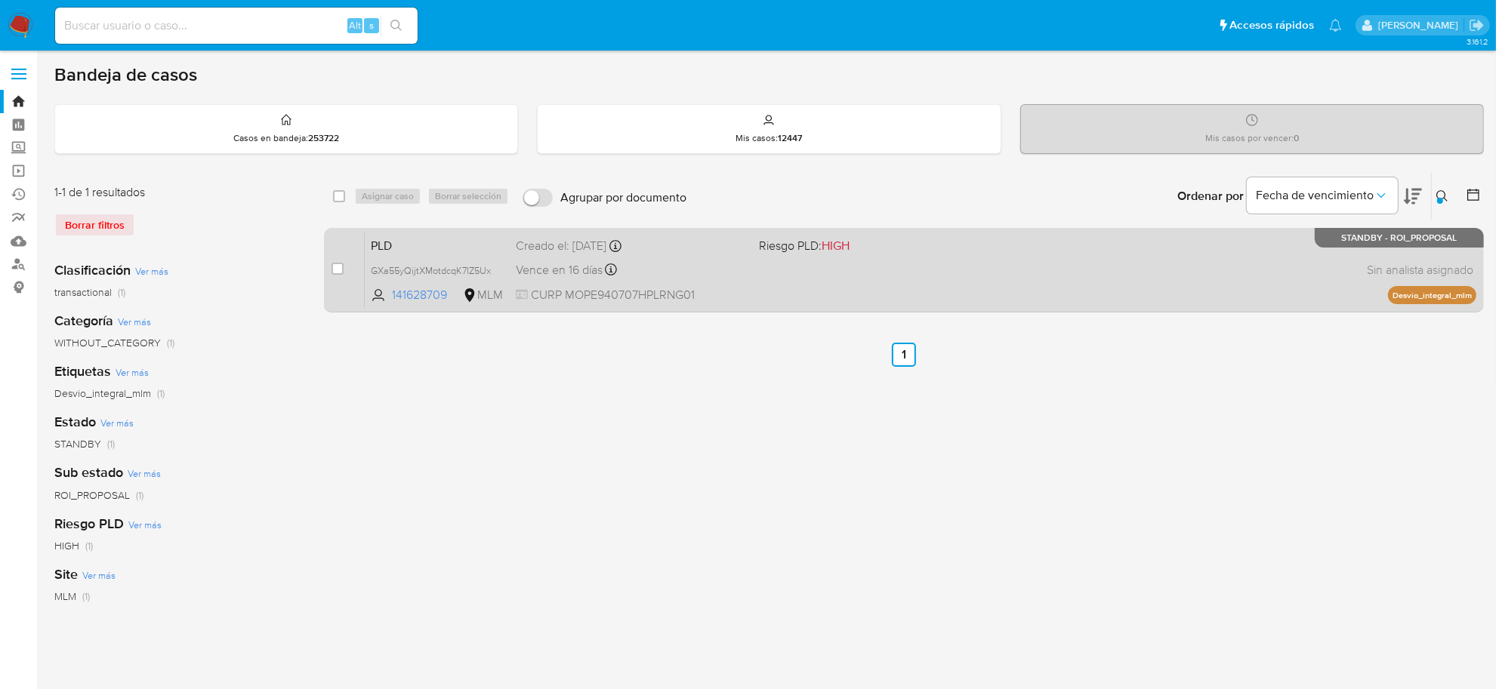
drag, startPoint x: 341, startPoint y: 267, endPoint x: 348, endPoint y: 262, distance: 8.2
click at [341, 267] on input "checkbox" at bounding box center [338, 269] width 12 height 12
checkbox input "true"
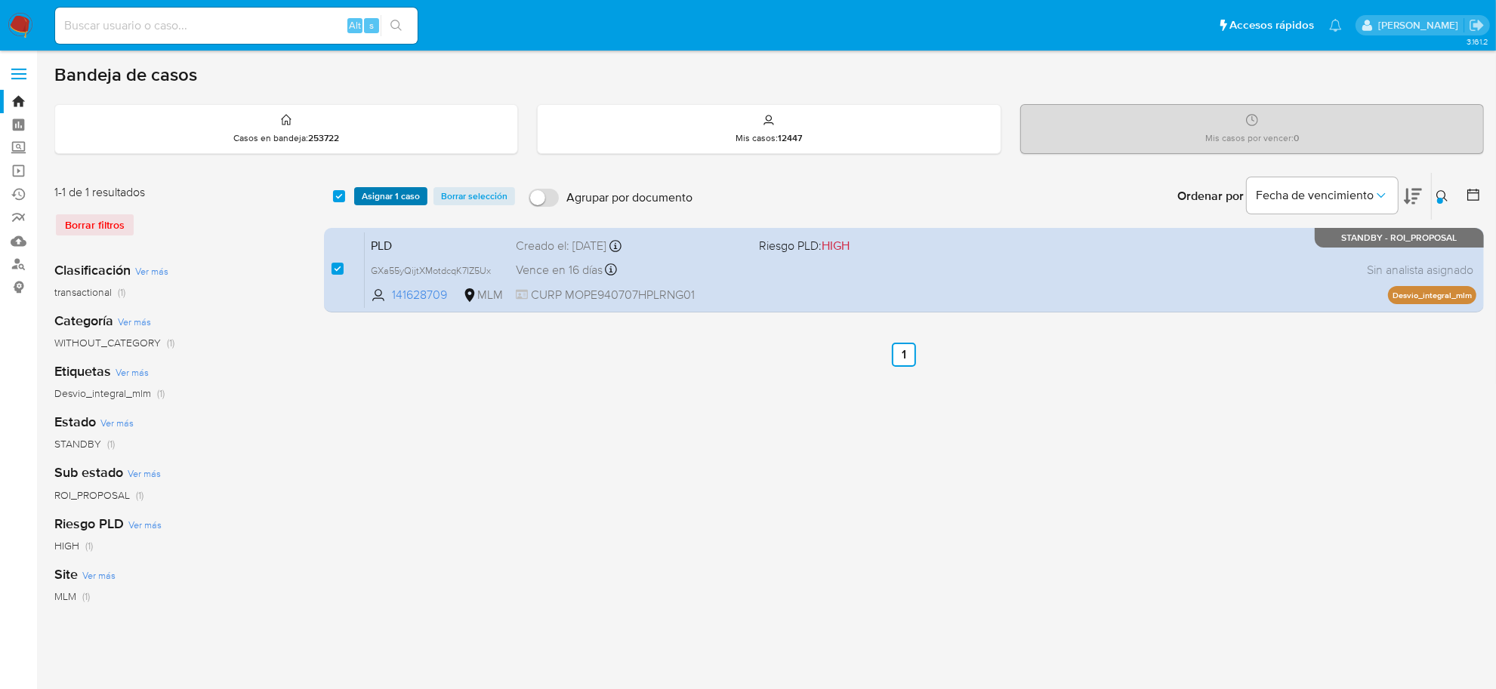
click at [397, 202] on span "Asignar 1 caso" at bounding box center [391, 196] width 58 height 15
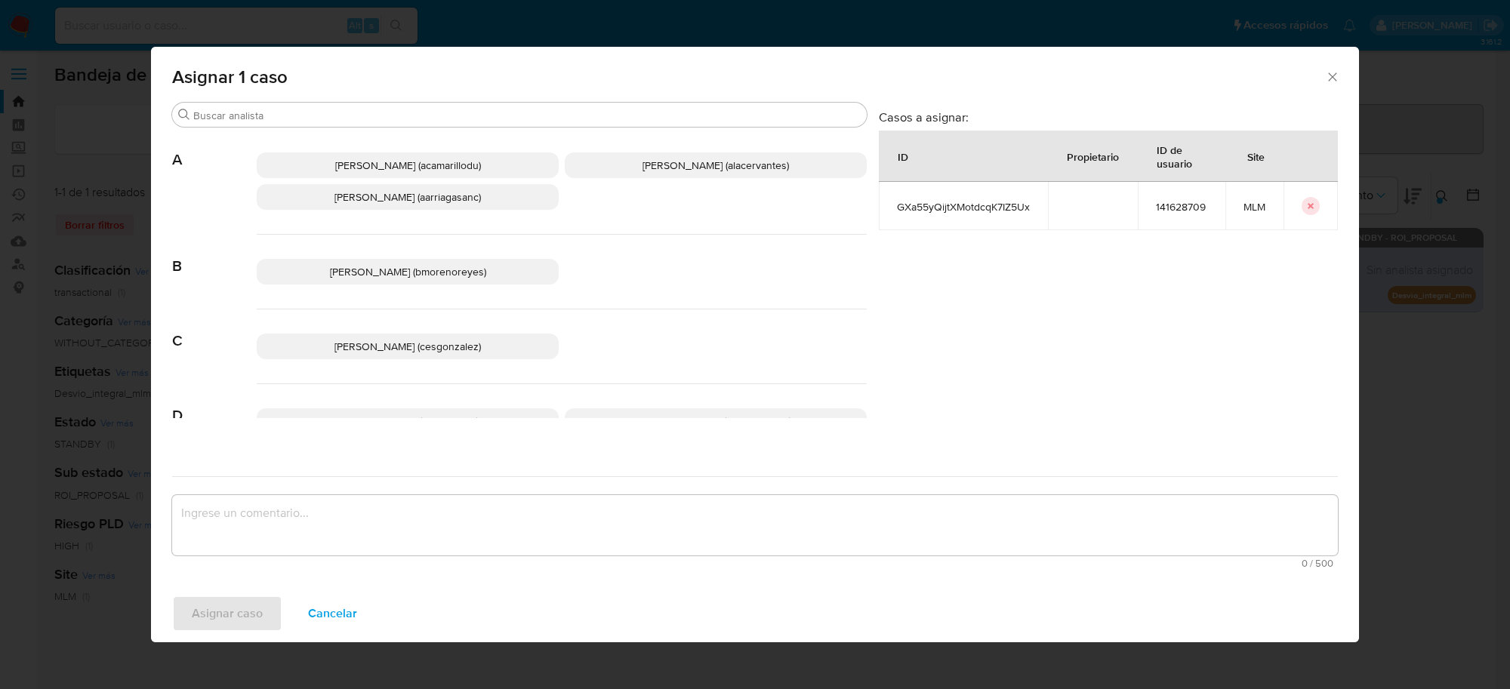
click at [474, 342] on p "[PERSON_NAME] (cesgonzalez)" at bounding box center [408, 347] width 302 height 26
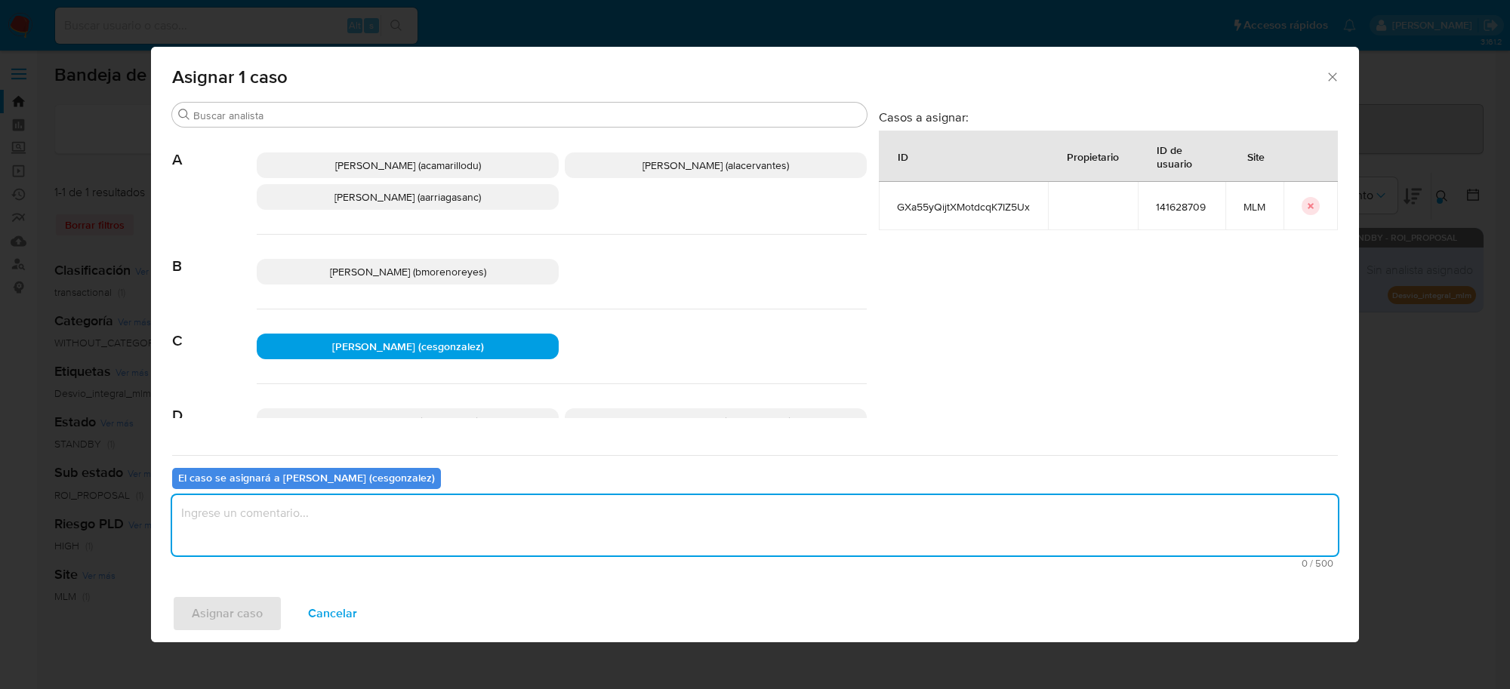
click at [353, 529] on textarea "assign-modal" at bounding box center [755, 525] width 1166 height 60
type textarea "v"
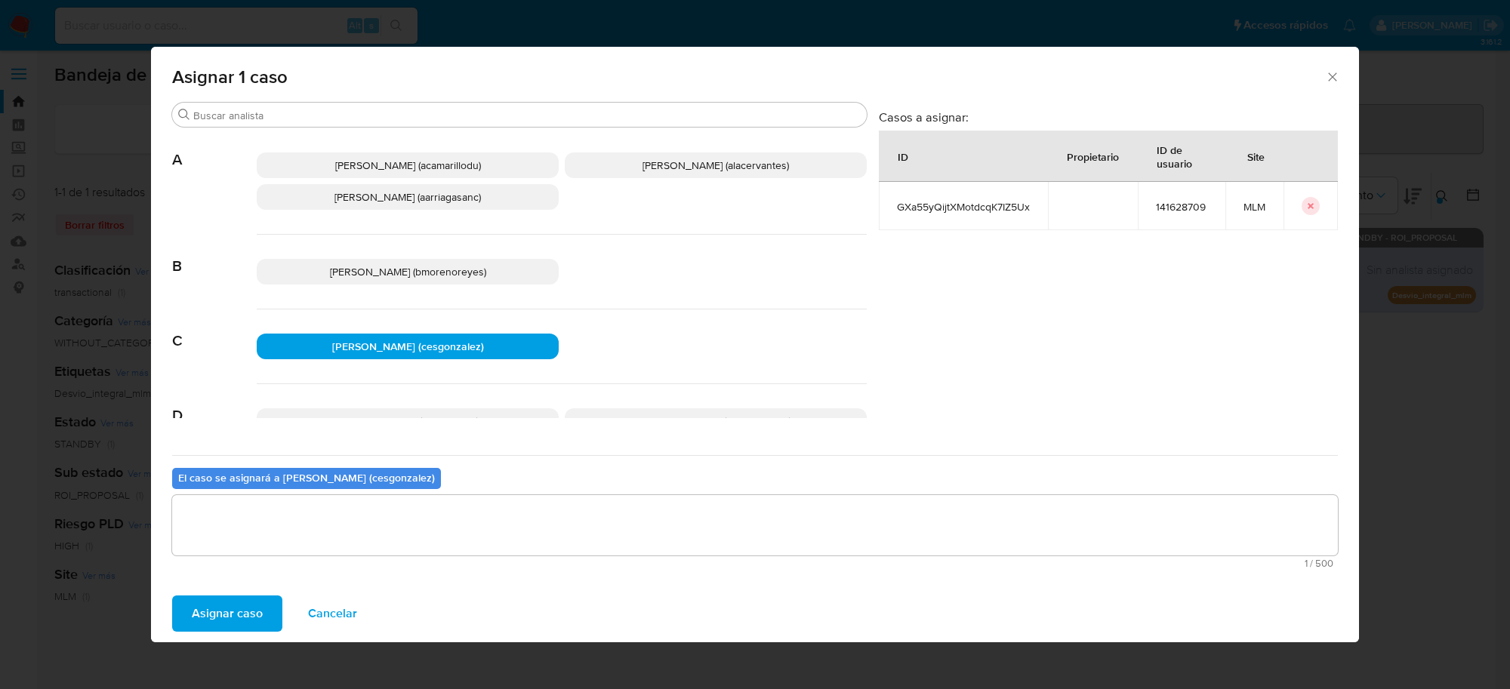
click at [258, 604] on span "Asignar caso" at bounding box center [227, 613] width 71 height 33
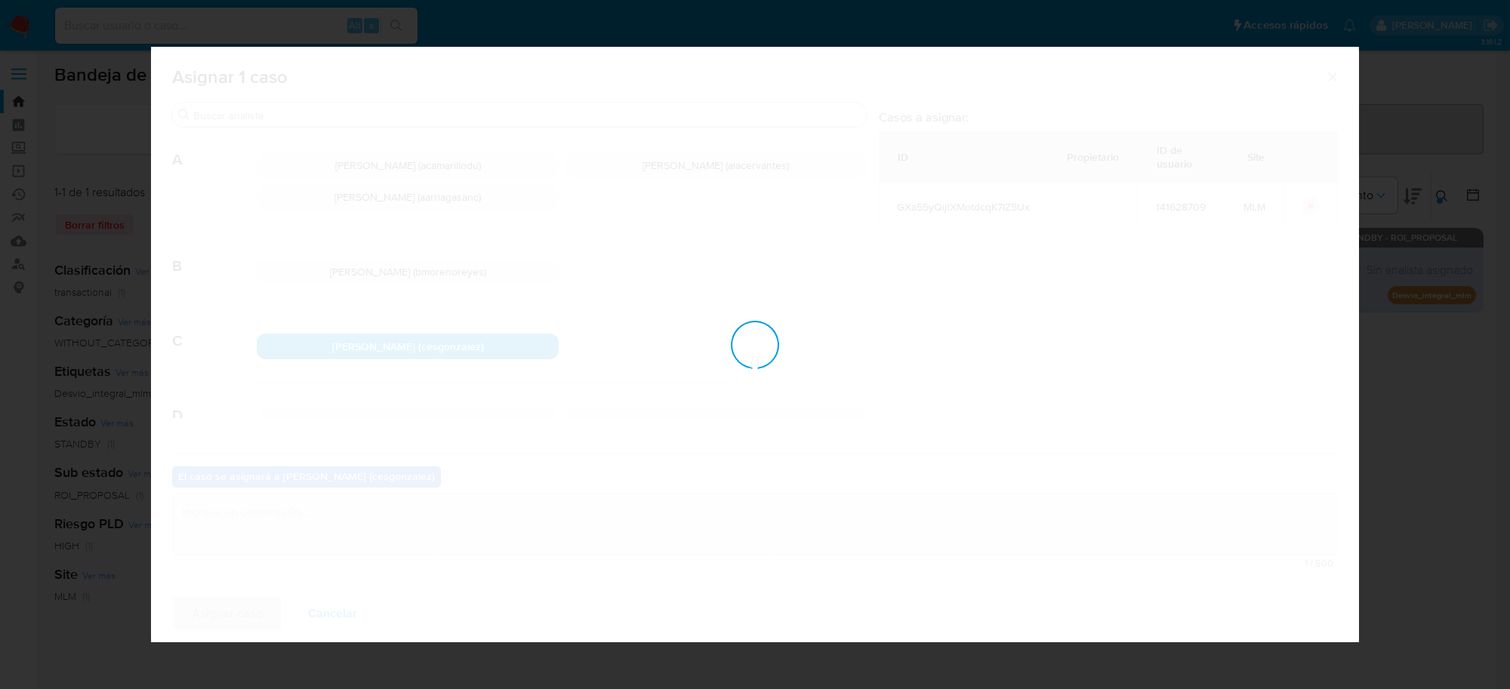
checkbox input "false"
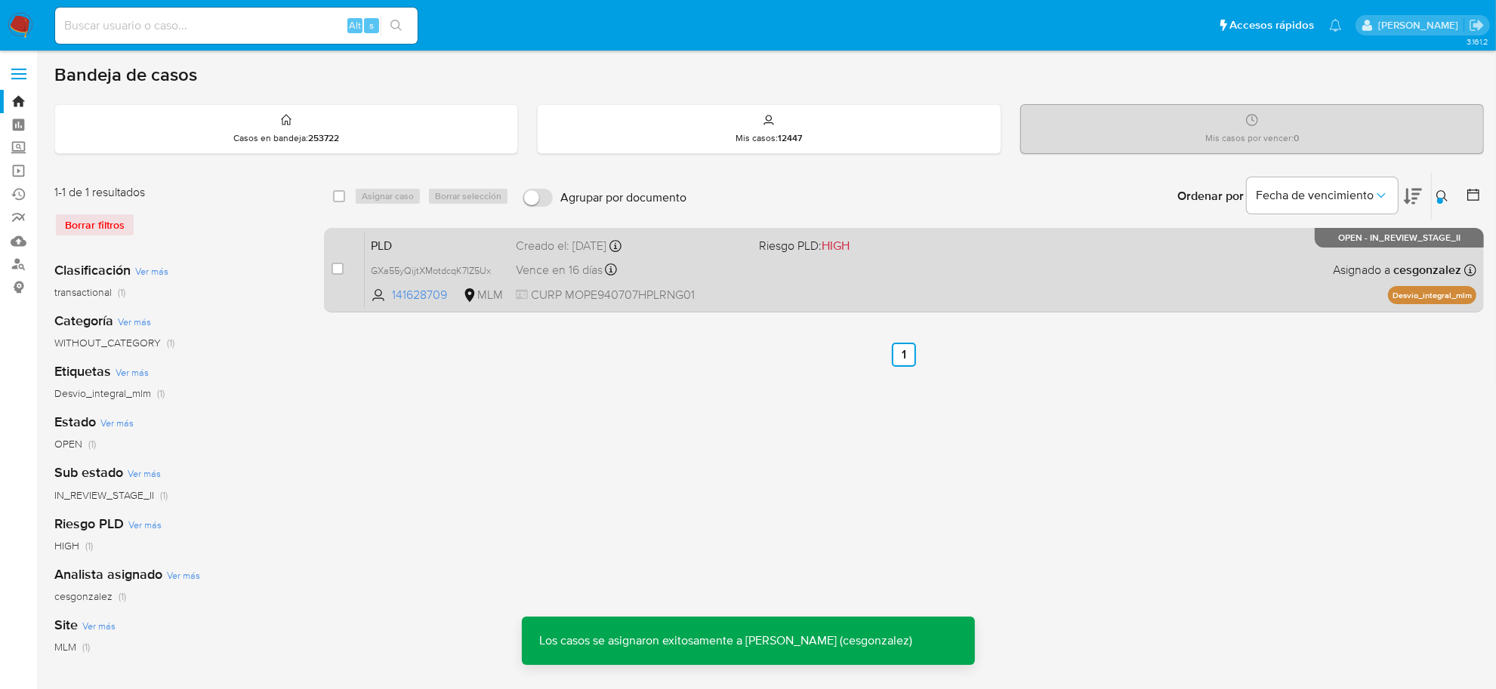
click at [511, 263] on div "PLD GXa55yQijtXMotdcqK7IZ5Ux 141628709 MLM Riesgo PLD: HIGH Creado el: 12/08/20…" at bounding box center [921, 270] width 1112 height 76
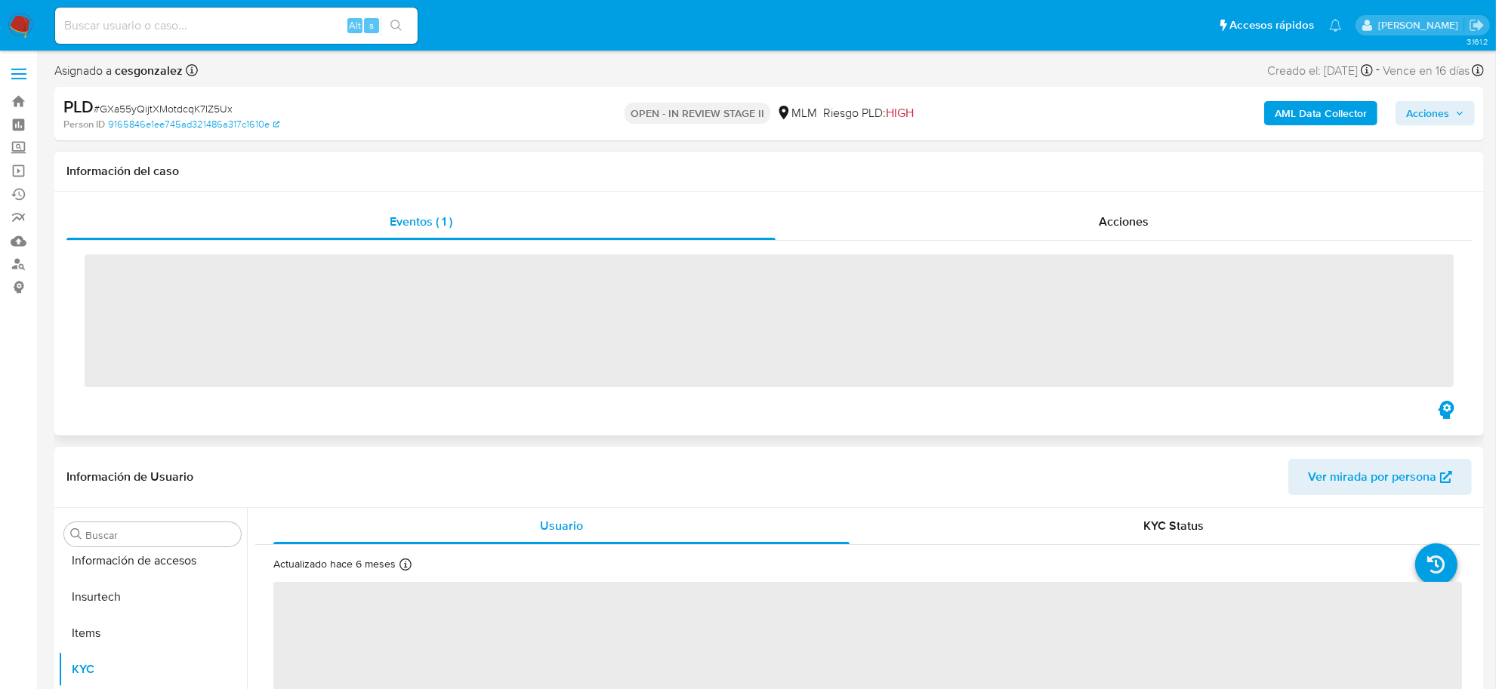
scroll to position [710, 0]
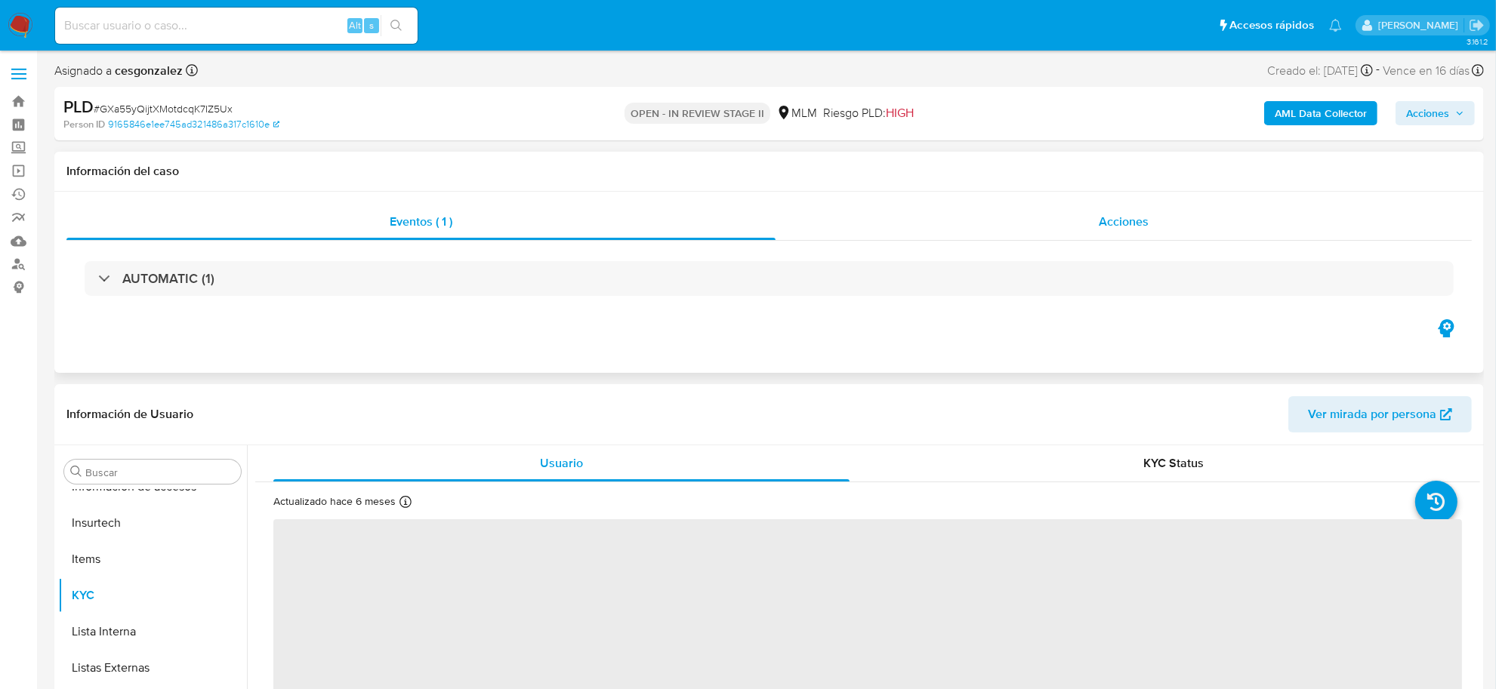
click at [1124, 224] on span "Acciones" at bounding box center [1124, 221] width 50 height 17
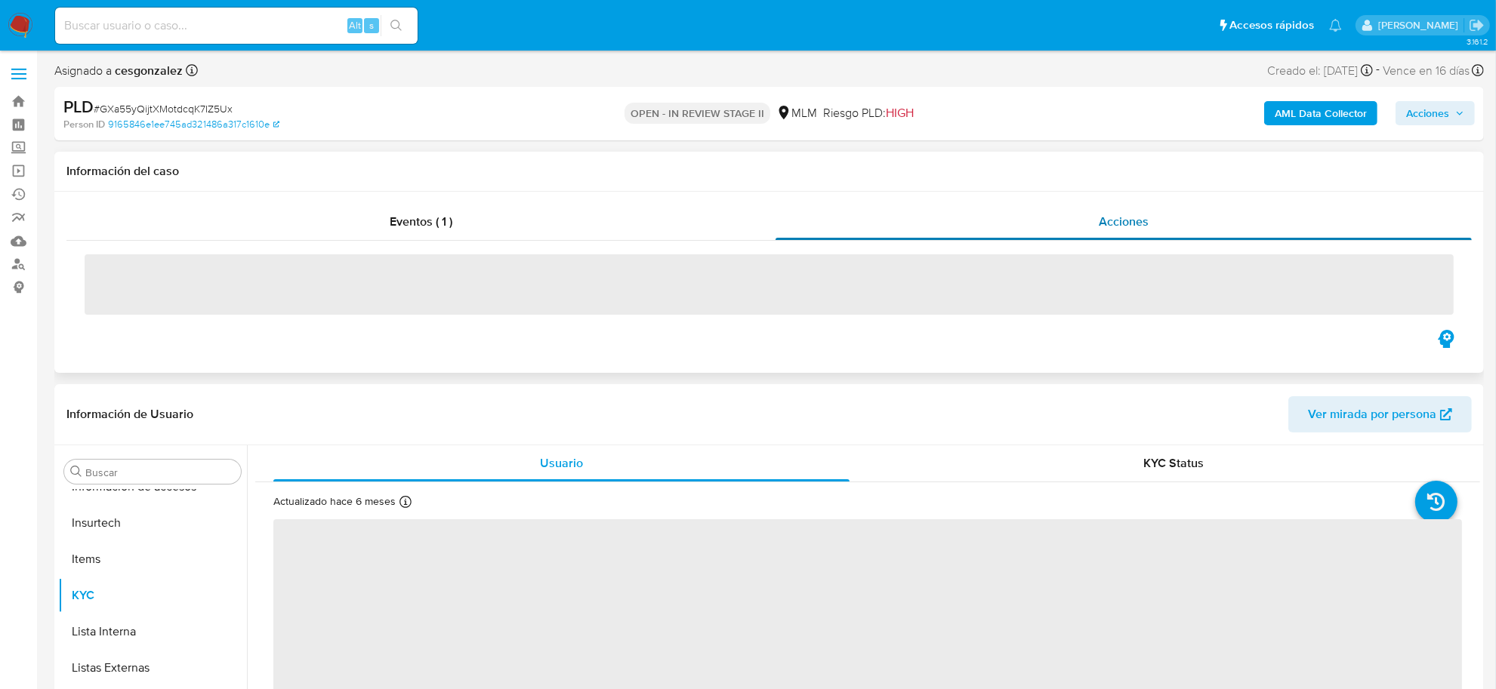
select select "10"
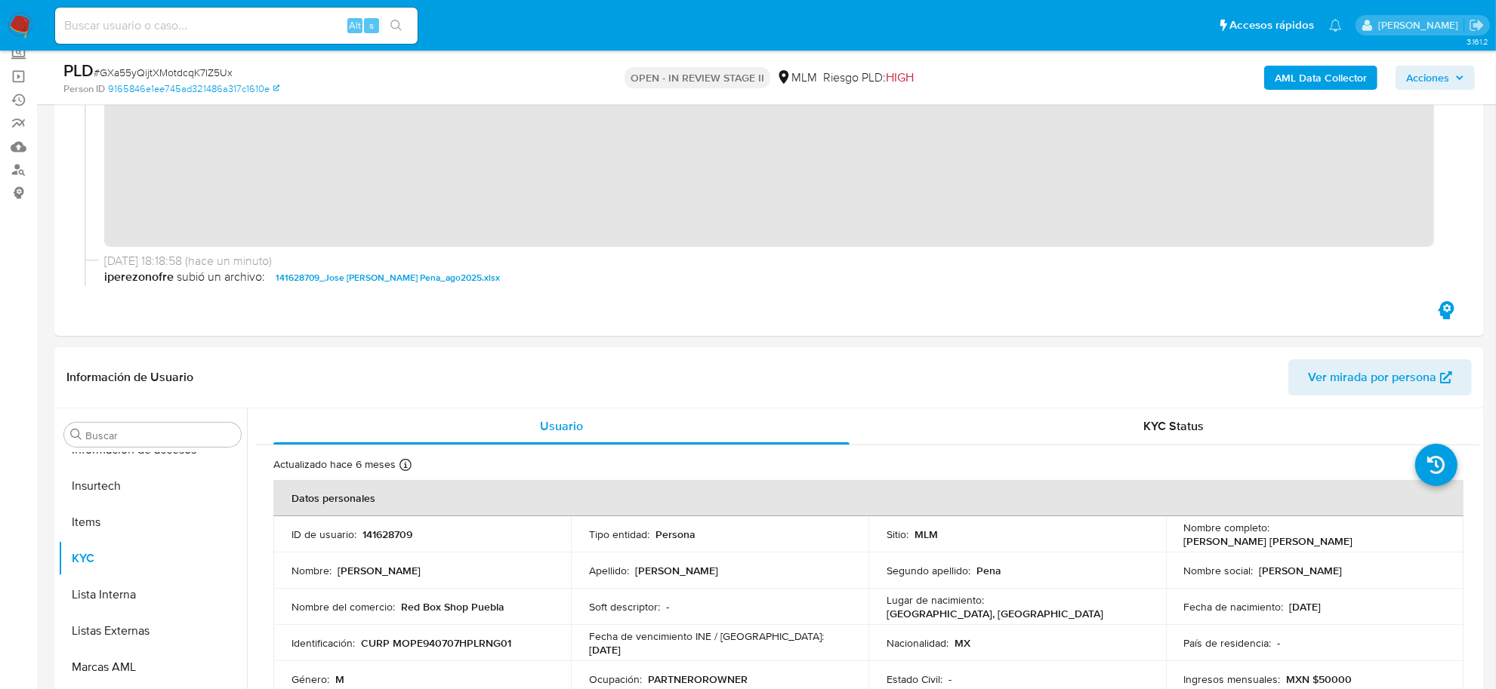
scroll to position [283, 0]
click at [1441, 85] on span "Acciones" at bounding box center [1427, 78] width 43 height 24
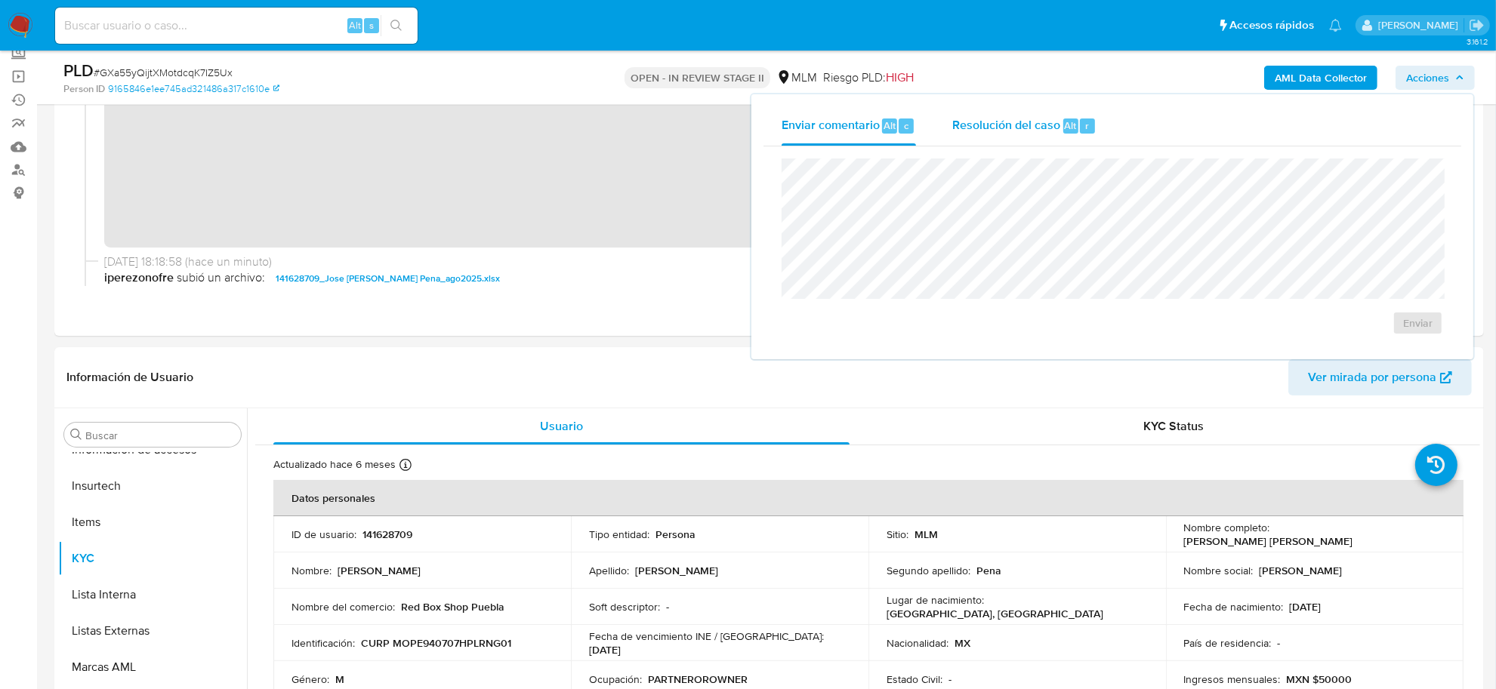
click at [1021, 121] on span "Resolución del caso" at bounding box center [1006, 124] width 108 height 17
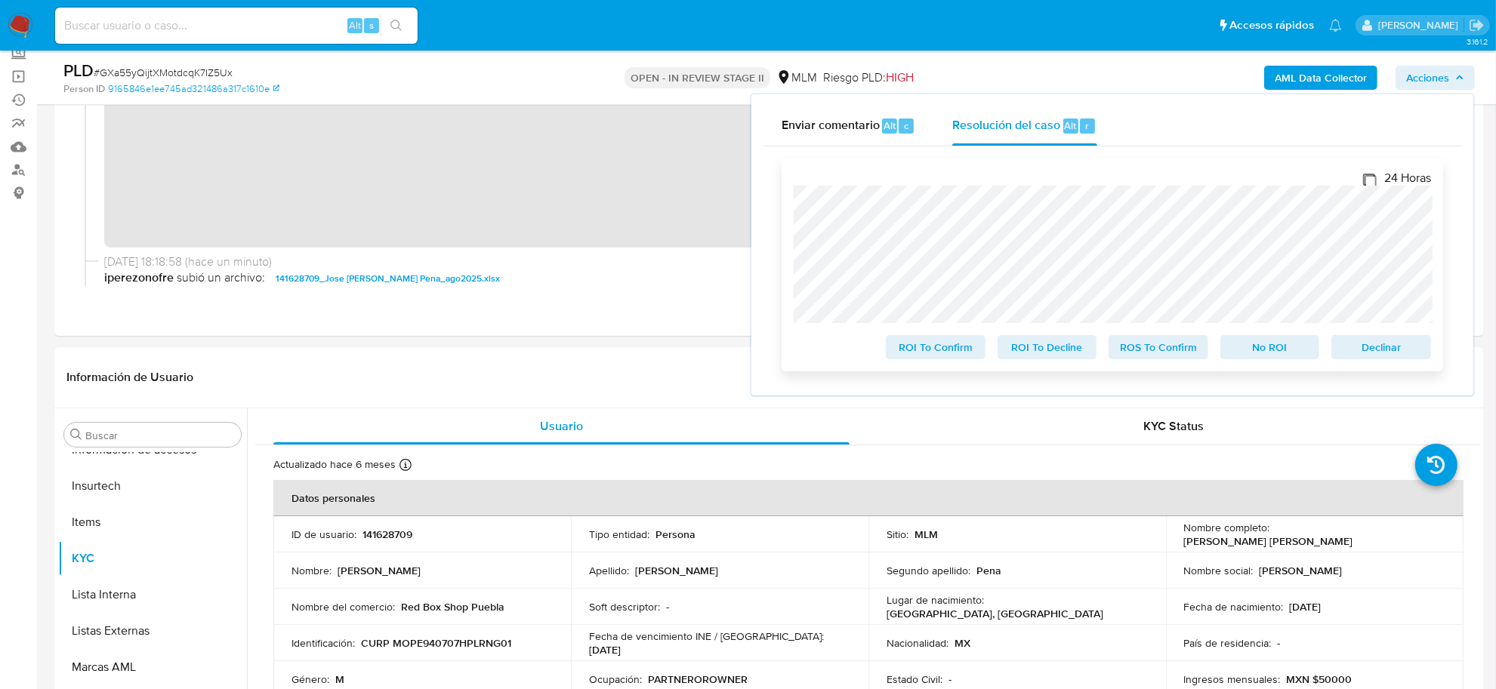
click at [1368, 179] on input "24 Horas" at bounding box center [1369, 180] width 12 height 12
checkbox input "true"
click at [1161, 345] on span "ROS To Confirm" at bounding box center [1158, 347] width 79 height 21
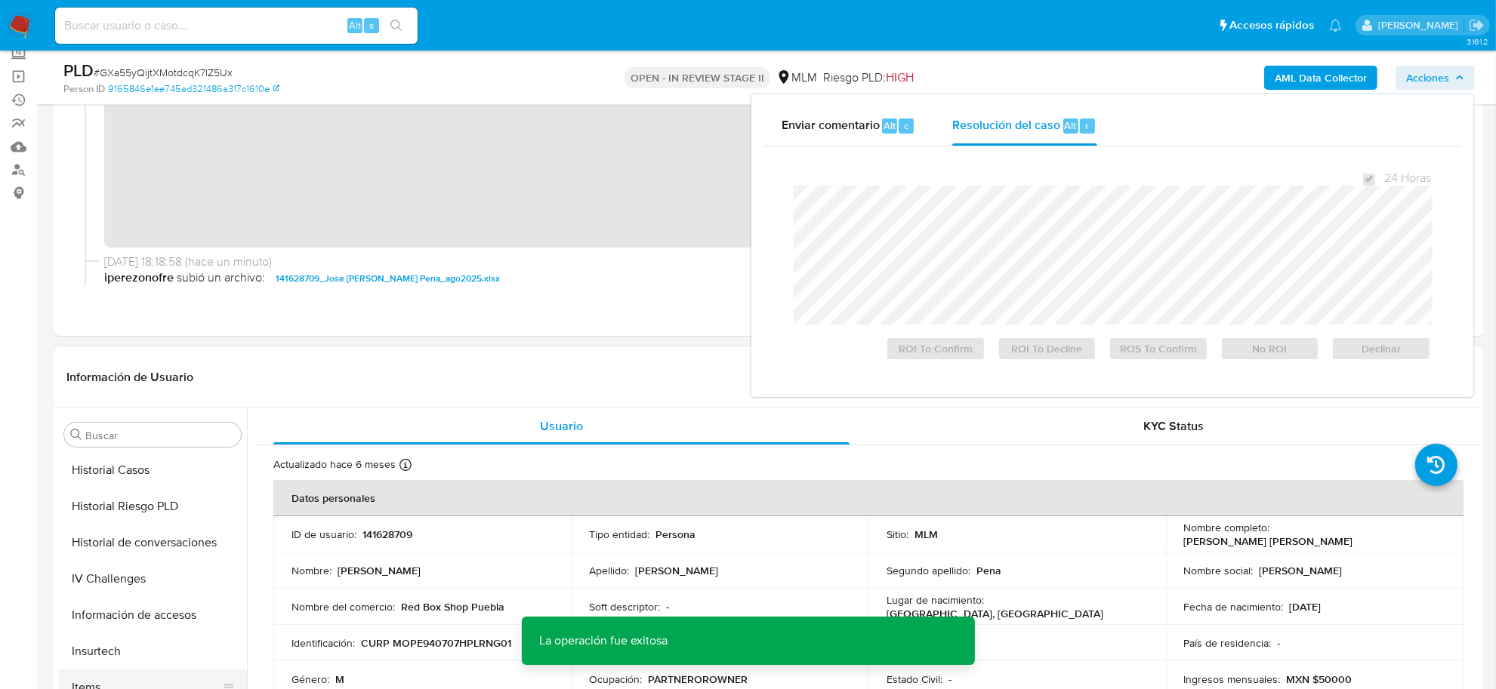
scroll to position [521, 0]
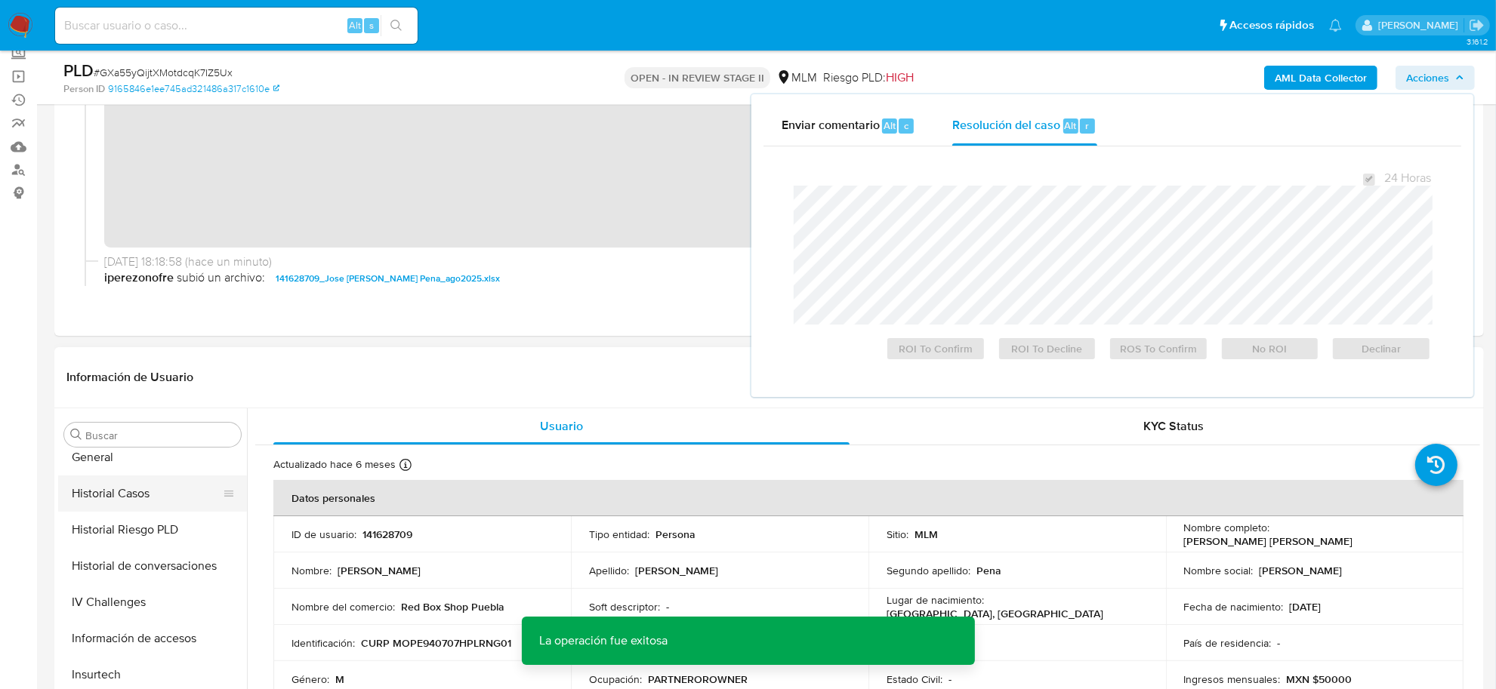
click at [166, 492] on button "Historial Casos" at bounding box center [146, 494] width 177 height 36
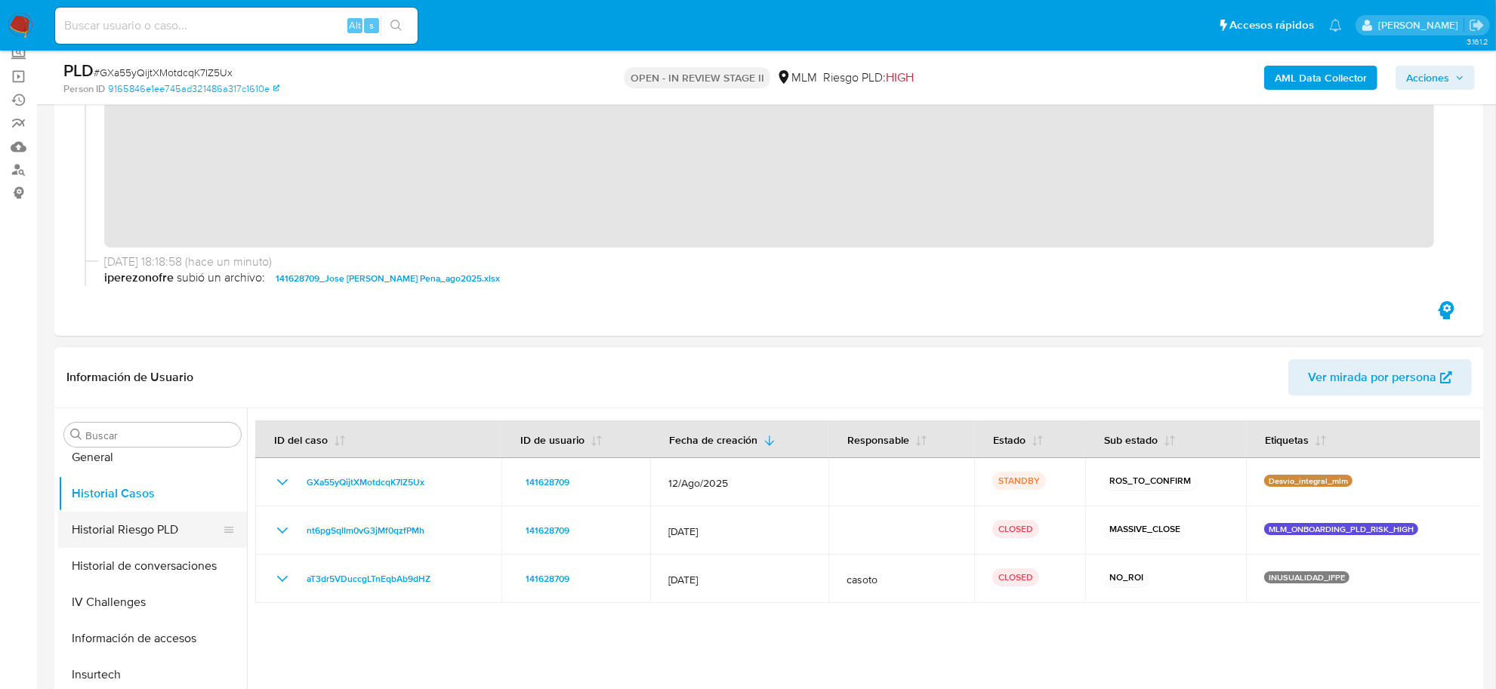
scroll to position [427, 0]
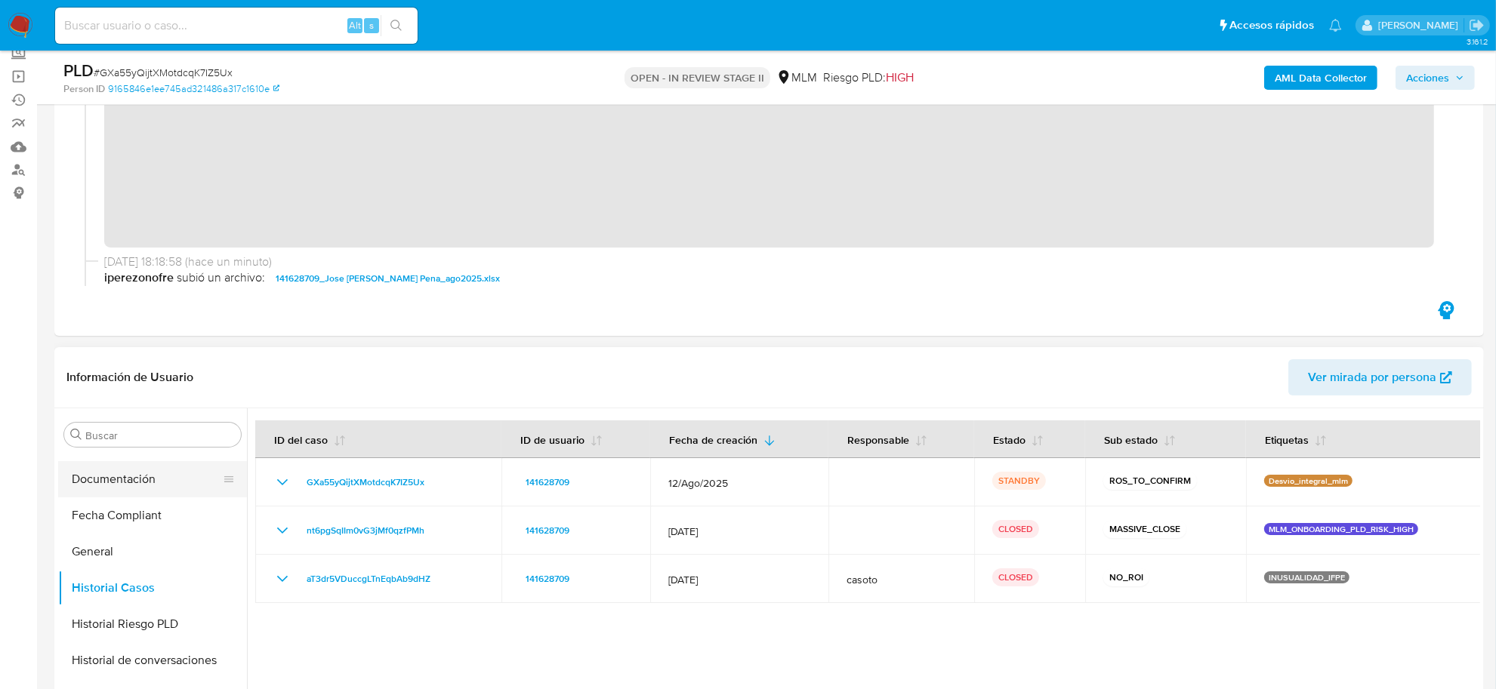
click at [131, 476] on button "Documentación" at bounding box center [146, 479] width 177 height 36
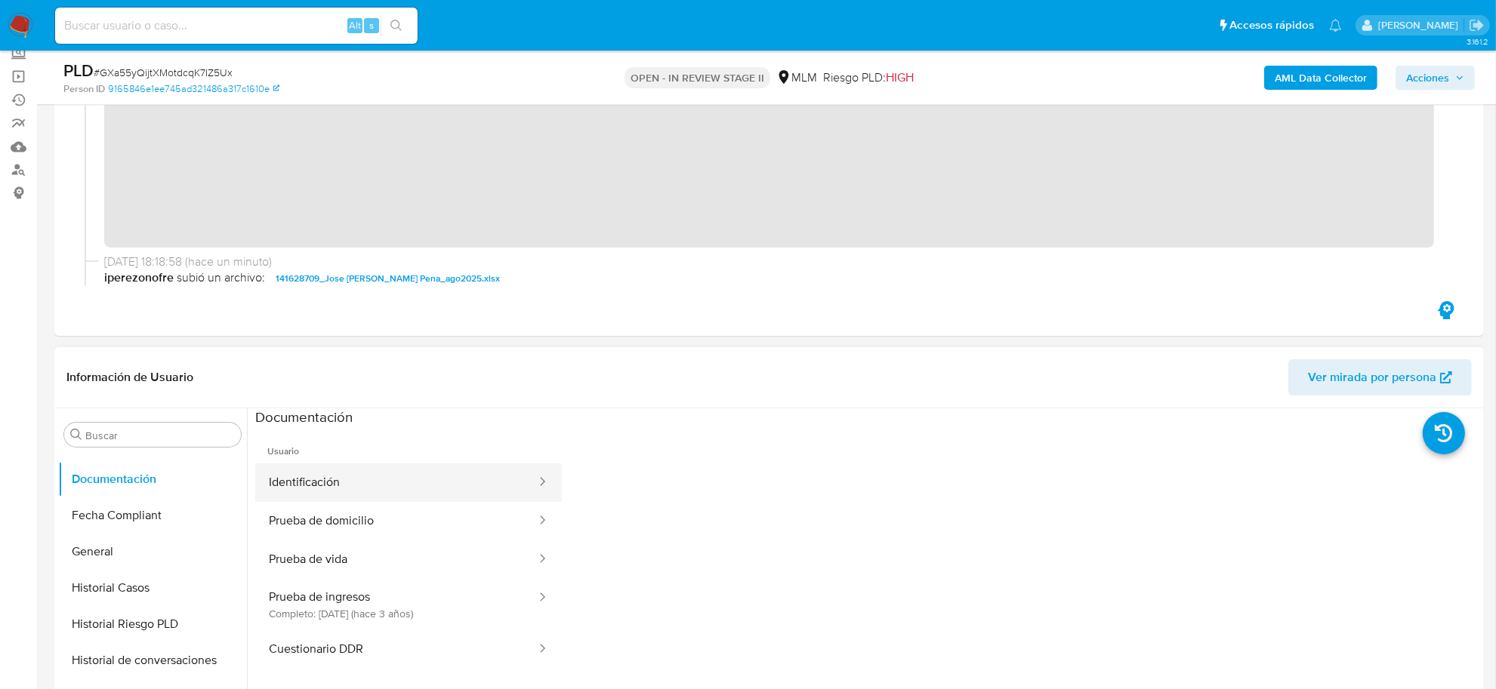
click at [283, 472] on button "Identificación" at bounding box center [396, 483] width 282 height 39
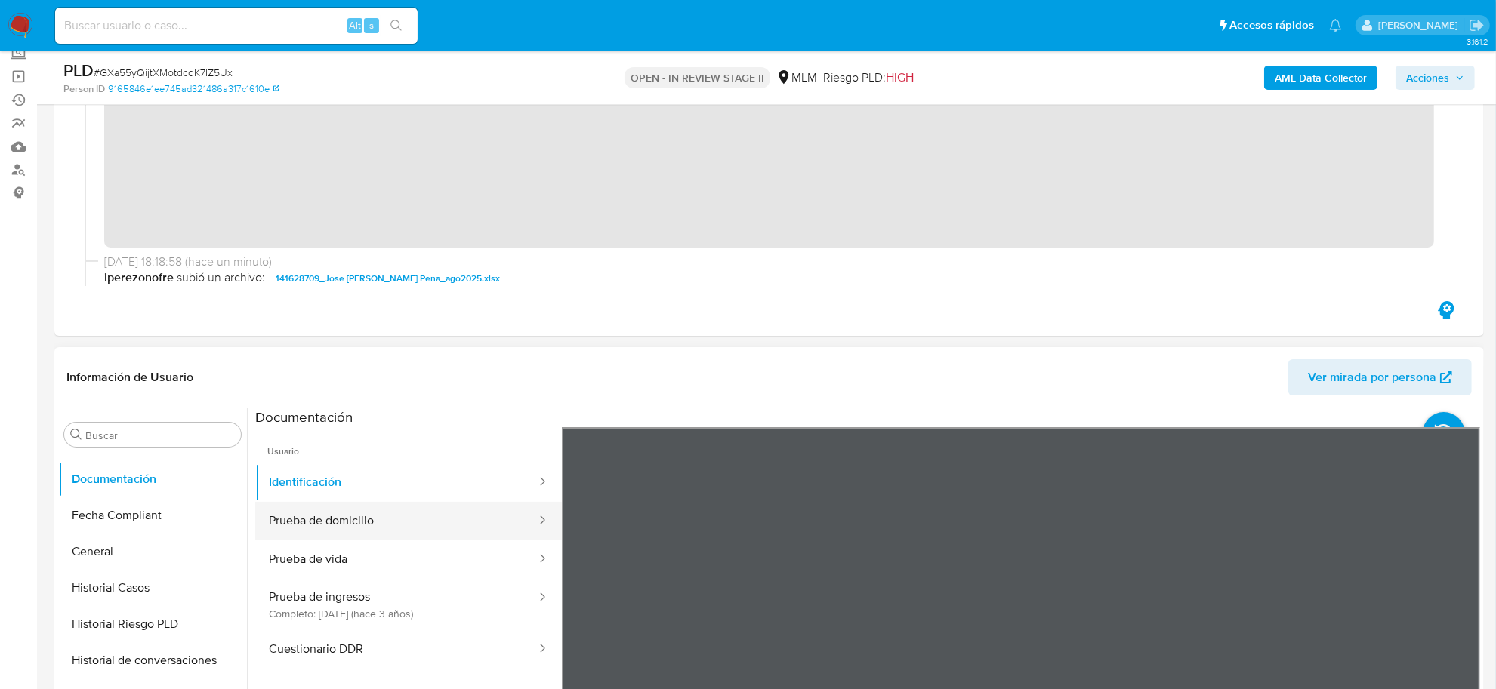
click at [393, 521] on button "Prueba de domicilio" at bounding box center [396, 521] width 282 height 39
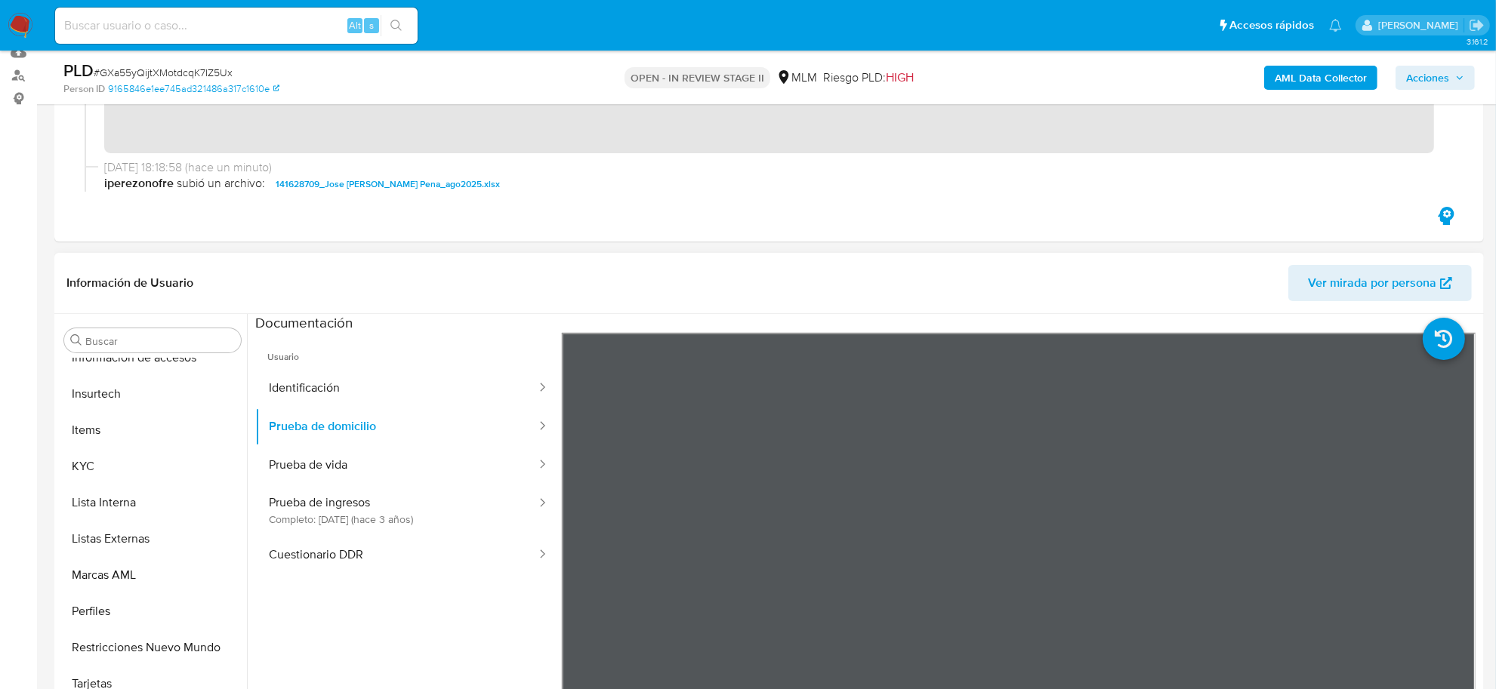
scroll to position [710, 0]
click at [112, 448] on button "KYC" at bounding box center [146, 464] width 177 height 36
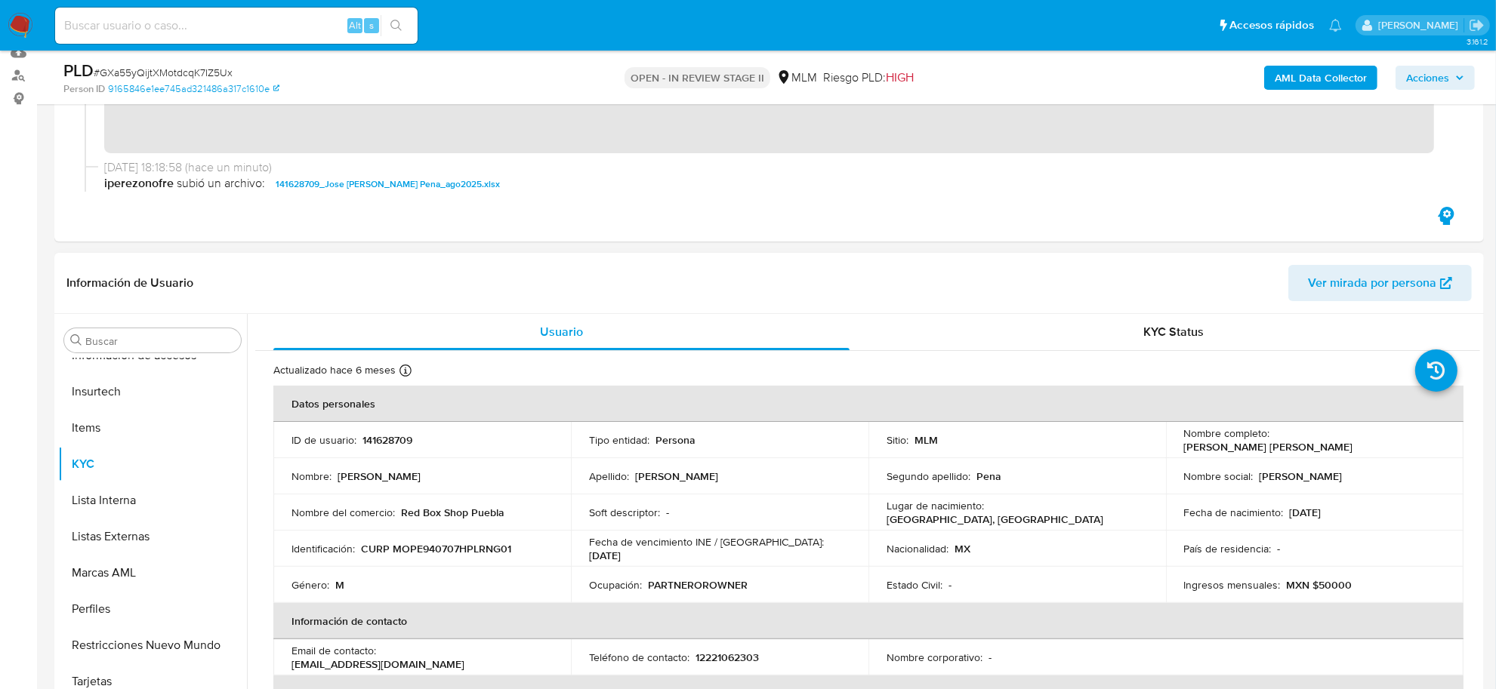
click at [390, 440] on p "141628709" at bounding box center [387, 440] width 50 height 14
copy p "141628709"
drag, startPoint x: 251, startPoint y: 69, endPoint x: 100, endPoint y: 74, distance: 151.1
click at [100, 74] on div "PLD # GXa55yQijtXMotdcqK7IZ5Ux" at bounding box center [295, 71] width 465 height 23
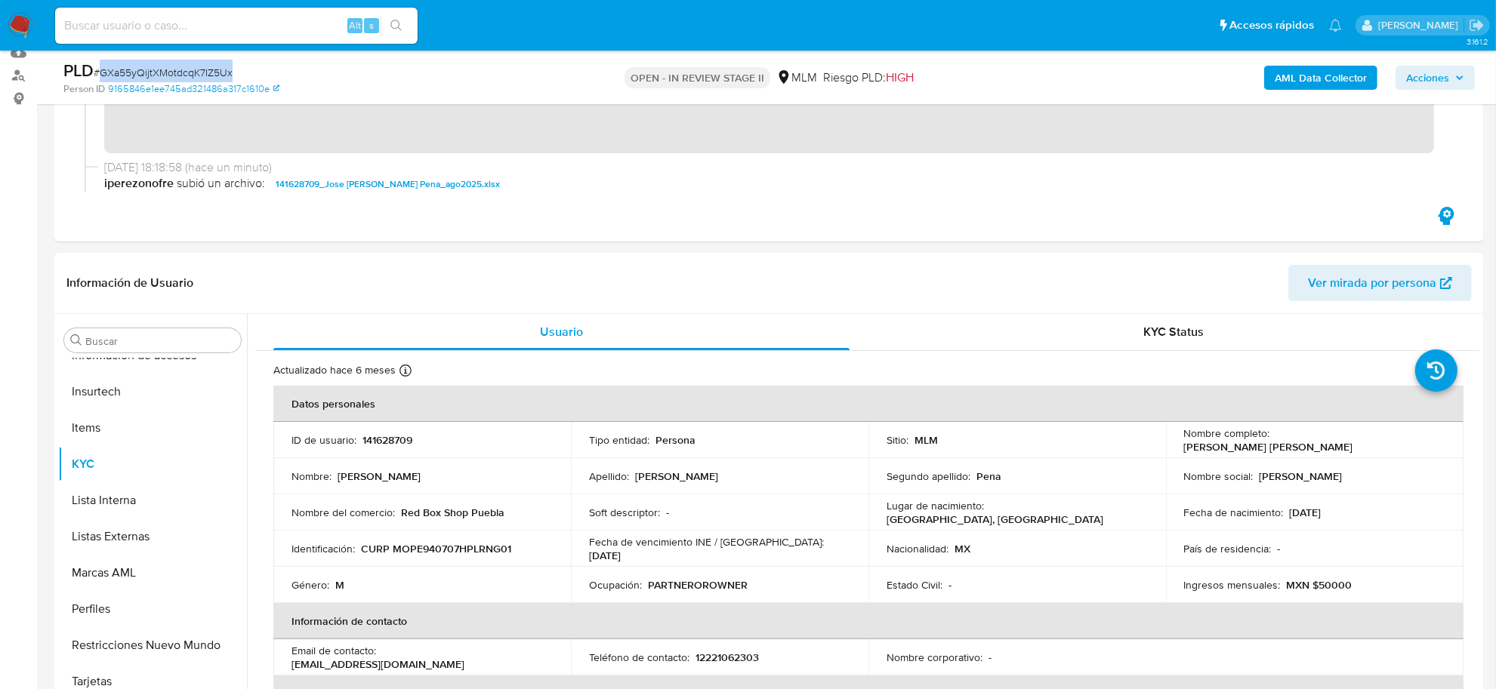
copy span "GXa55yQijtXMotdcqK7IZ5Ux"
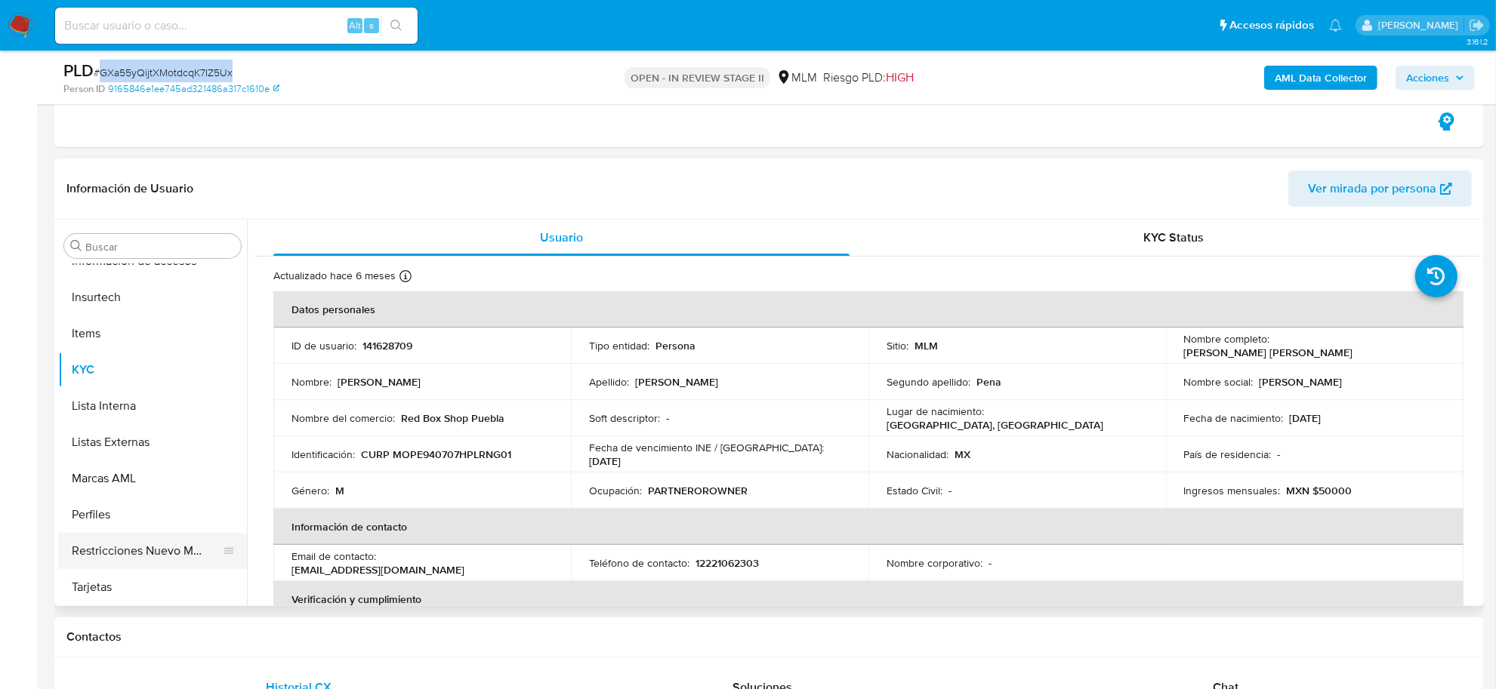
click at [143, 544] on button "Restricciones Nuevo Mundo" at bounding box center [146, 551] width 177 height 36
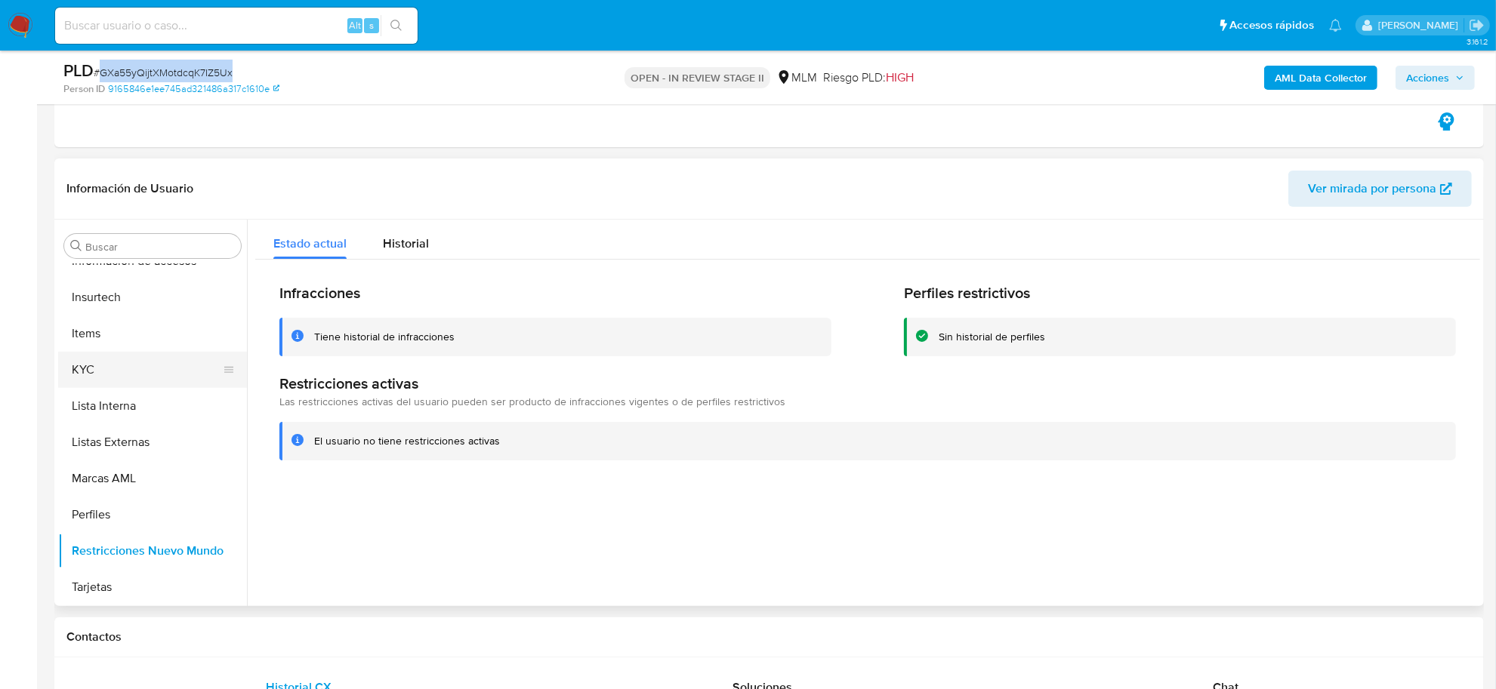
click at [79, 378] on button "KYC" at bounding box center [146, 370] width 177 height 36
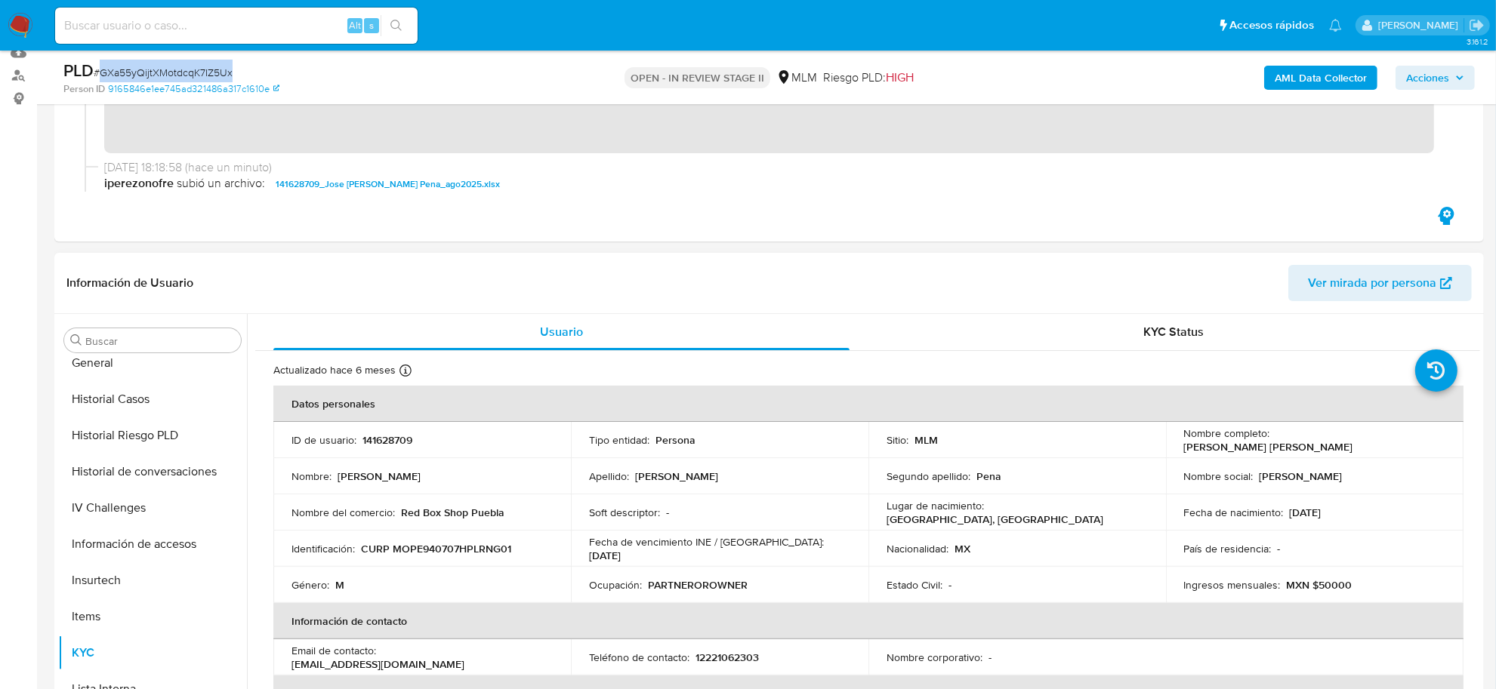
scroll to position [332, 0]
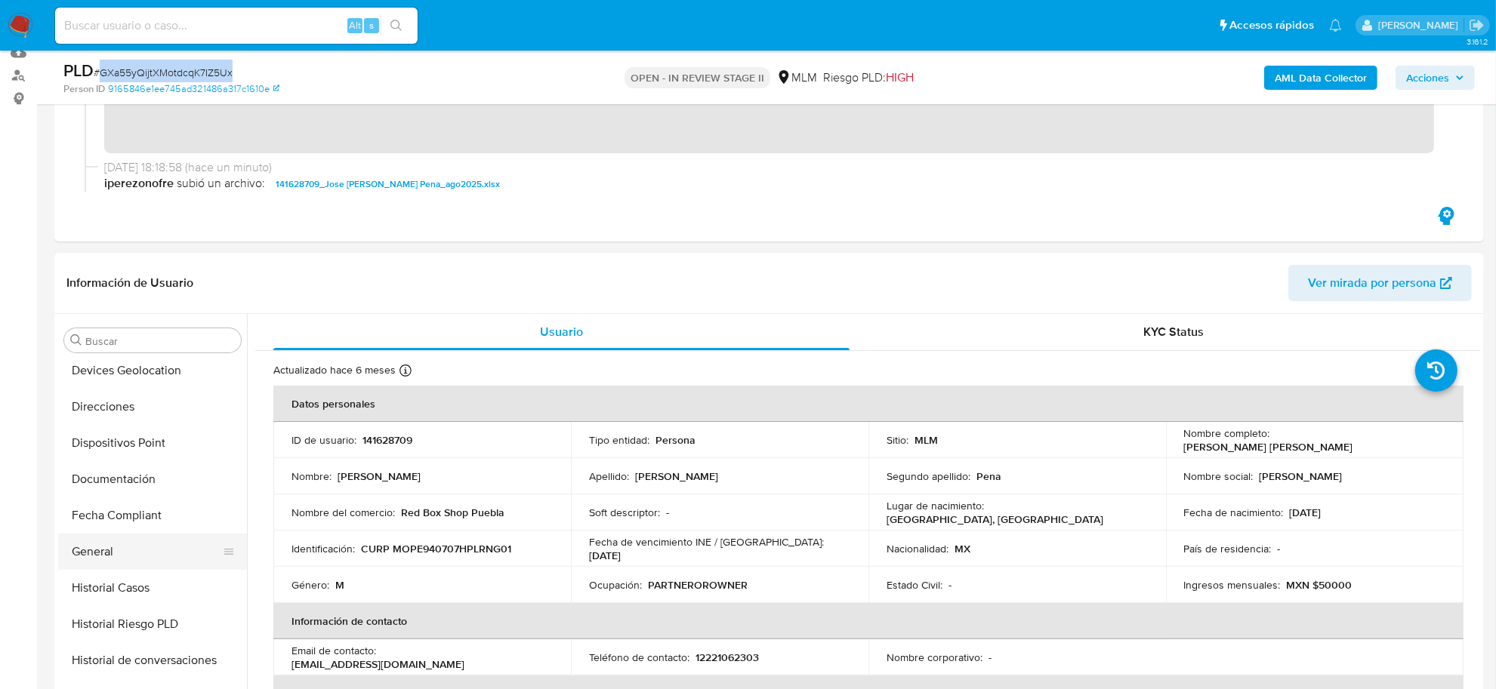
click at [108, 548] on button "General" at bounding box center [146, 552] width 177 height 36
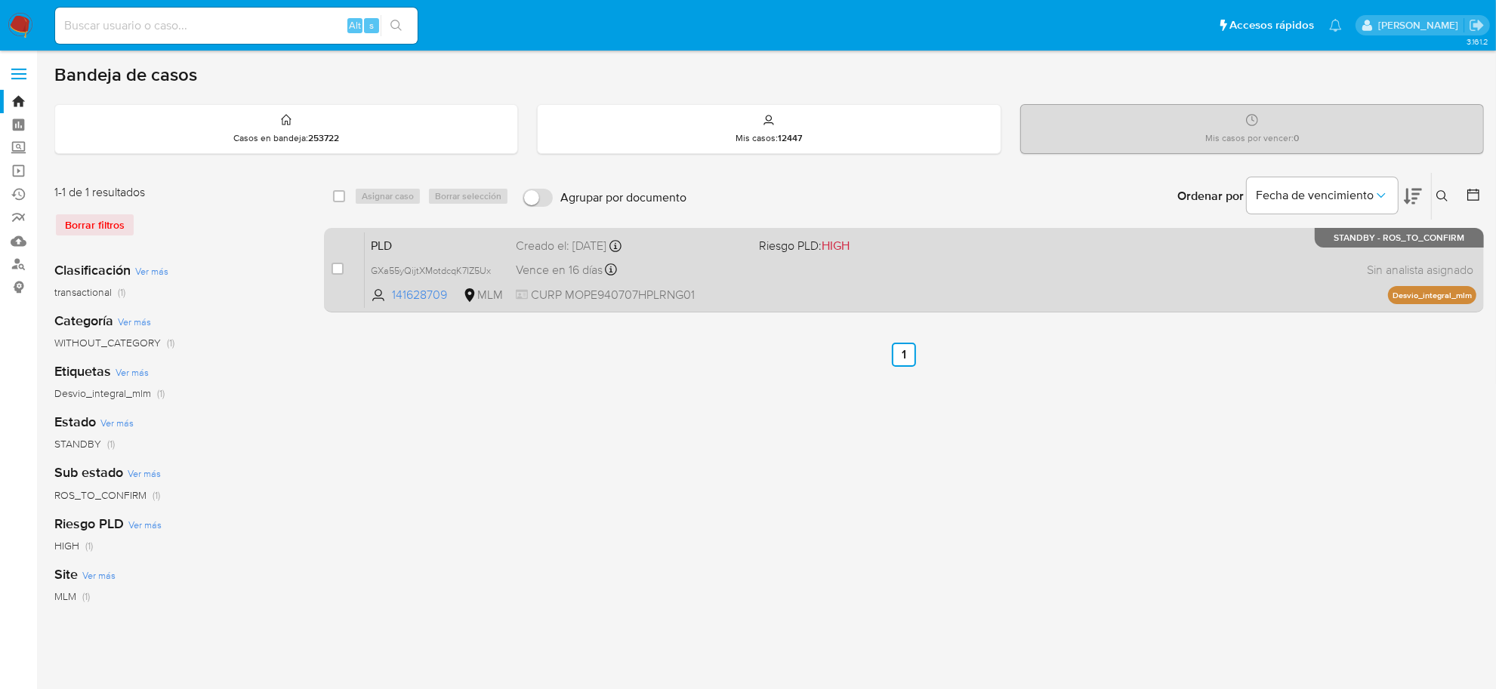
click at [628, 287] on span "CURP MOPE940707HPLRNG01" at bounding box center [631, 295] width 231 height 17
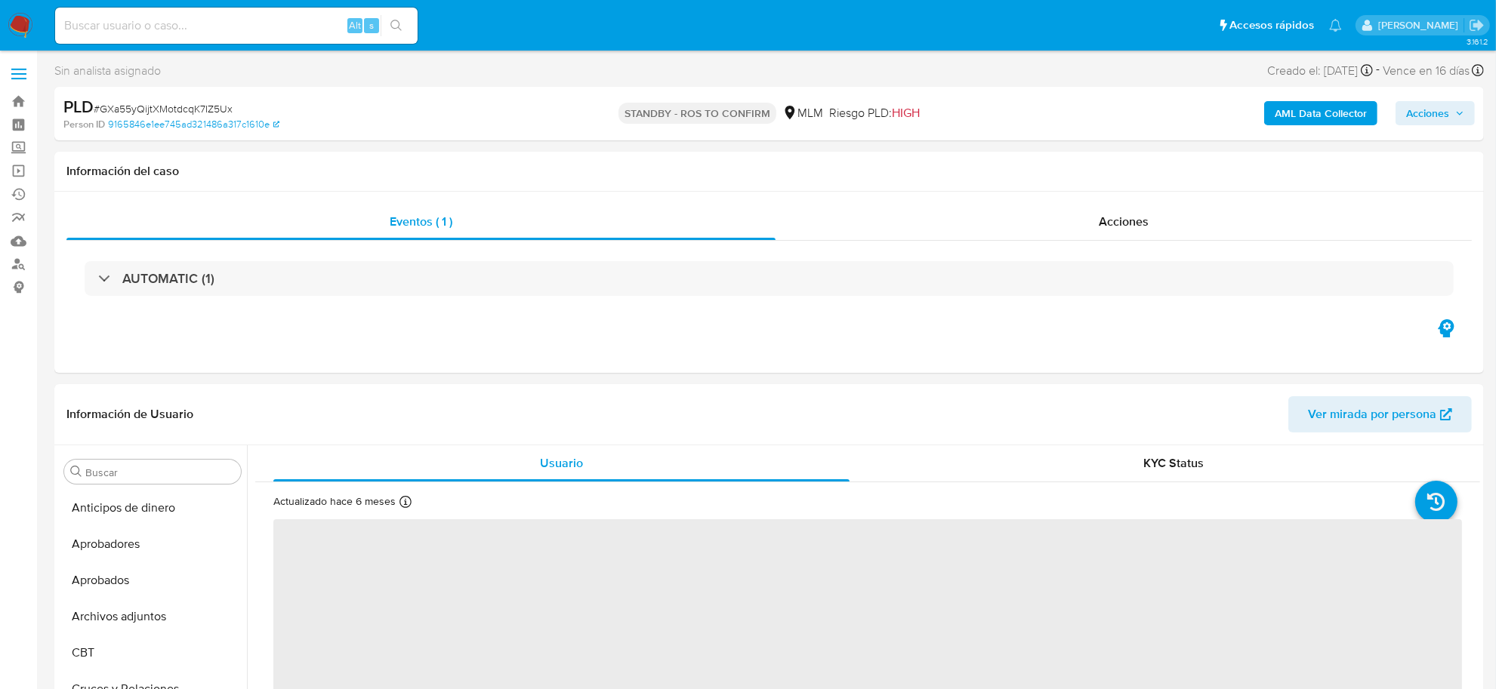
scroll to position [710, 0]
select select "10"
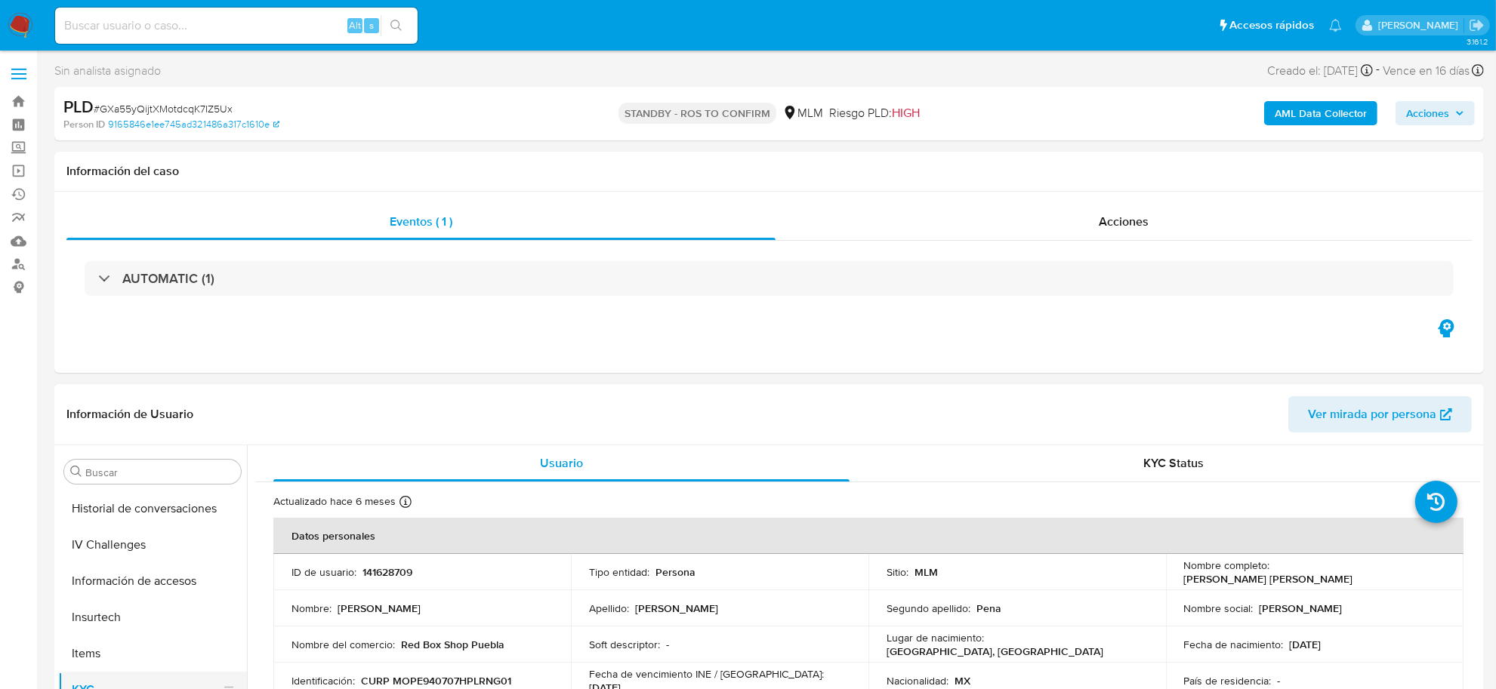
scroll to position [521, 0]
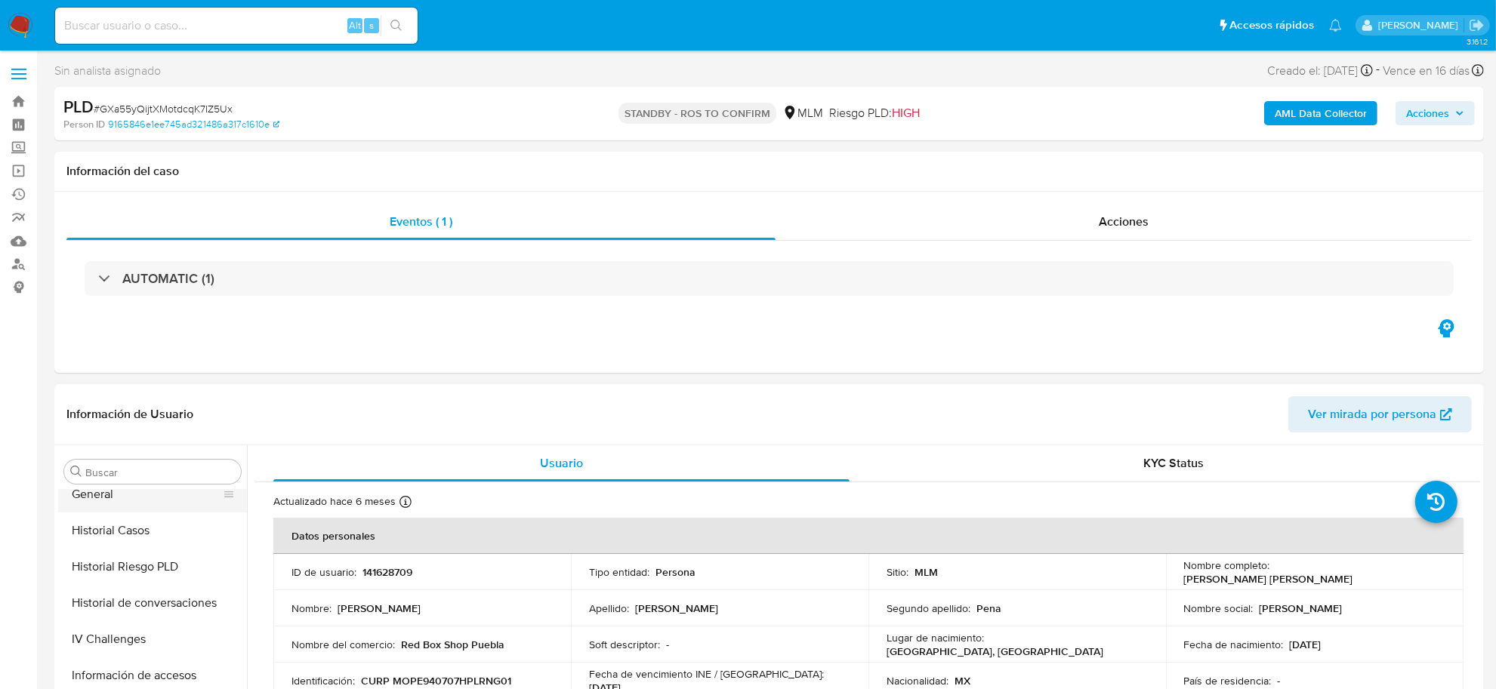
click at [97, 501] on button "General" at bounding box center [146, 495] width 177 height 36
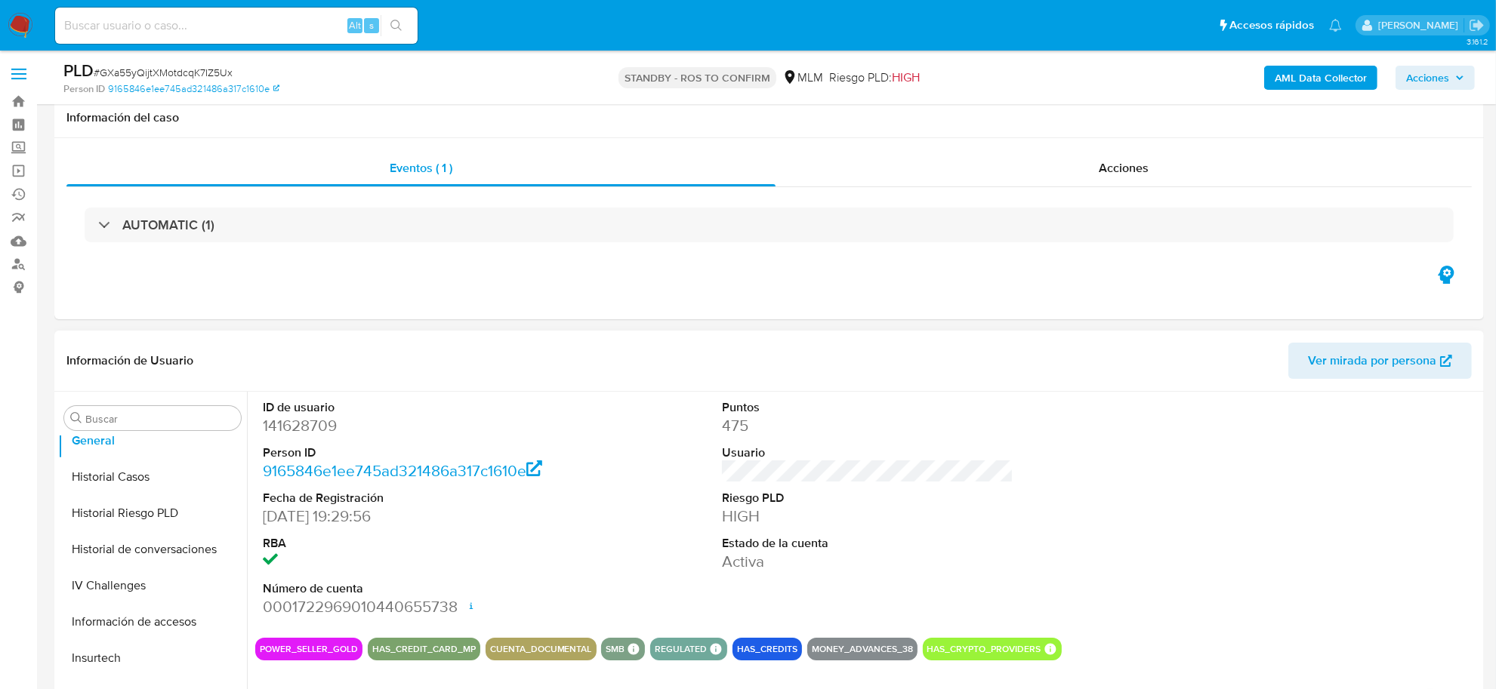
scroll to position [94, 0]
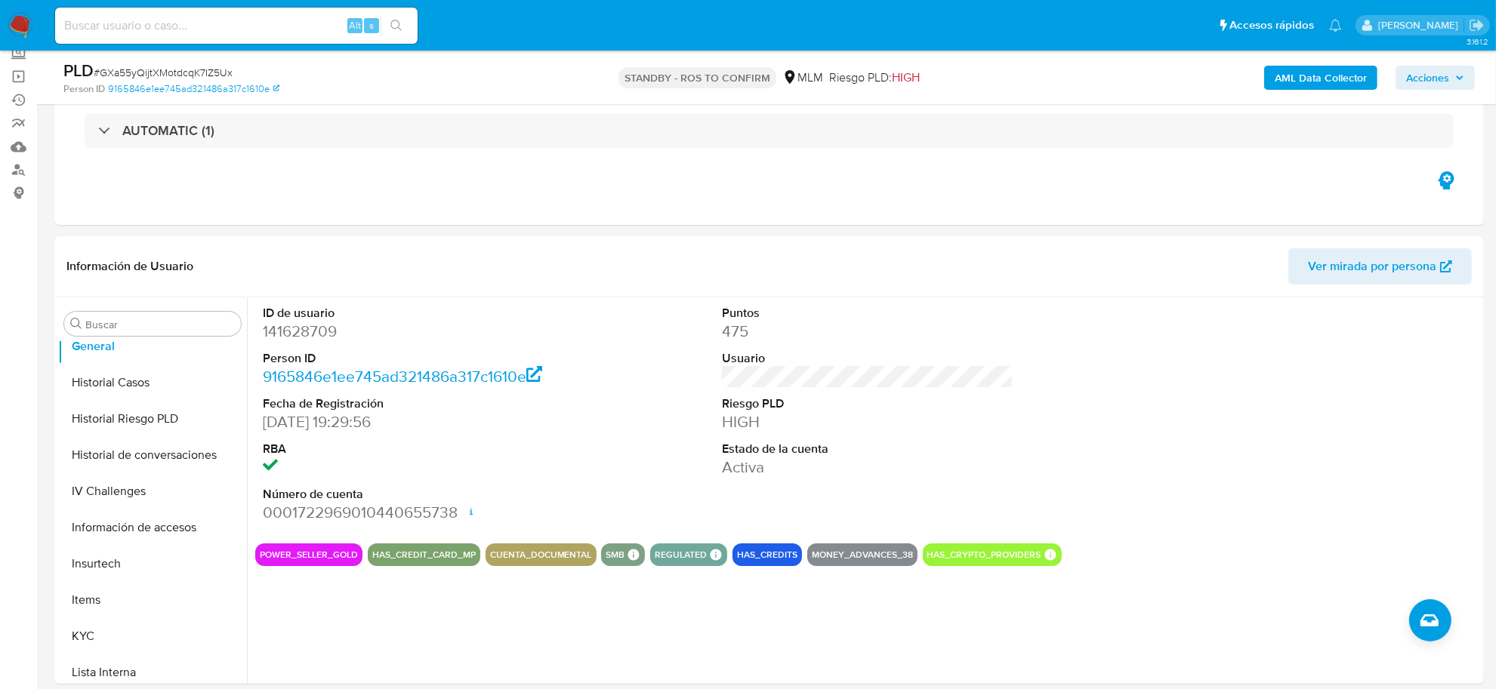
click at [208, 76] on span "# GXa55yQijtXMotdcqK7IZ5Ux" at bounding box center [163, 72] width 139 height 15
copy span "GXa55yQijtXMotdcqK7IZ5Ux"
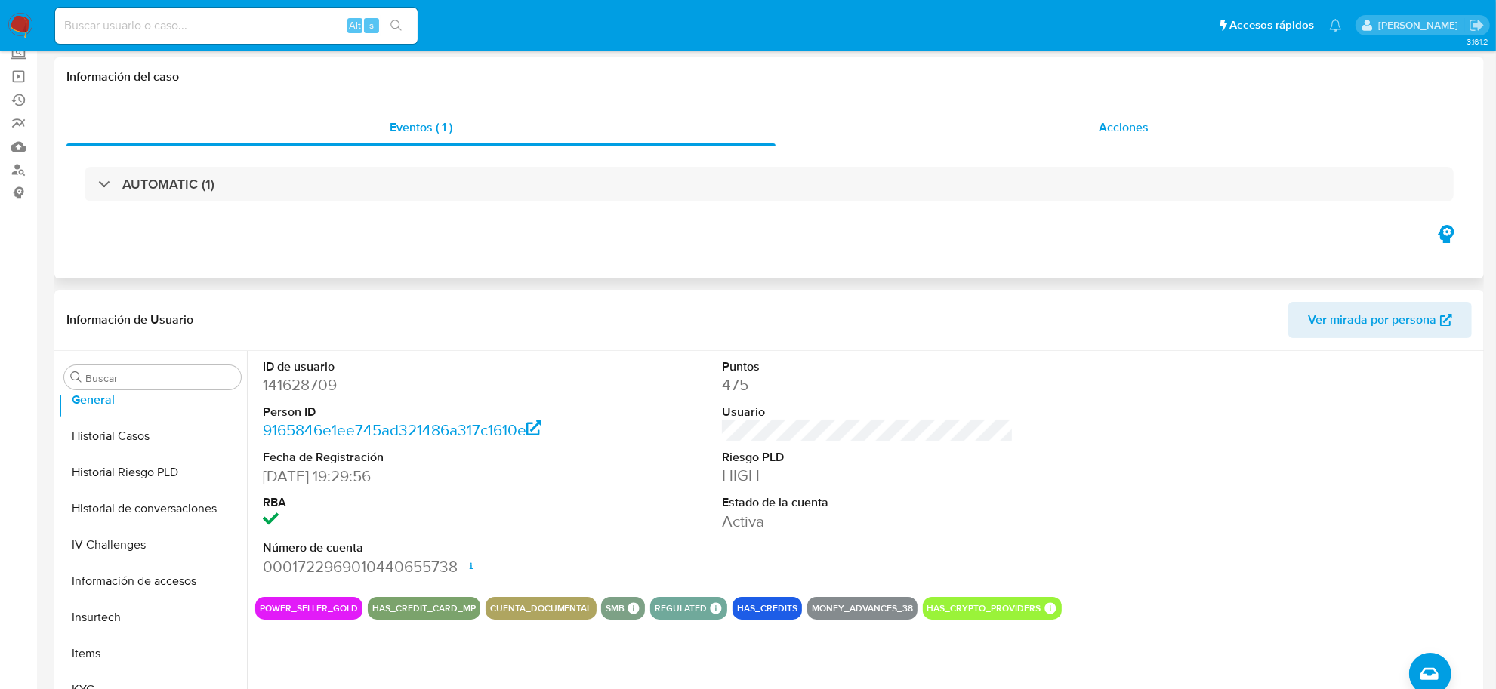
scroll to position [0, 0]
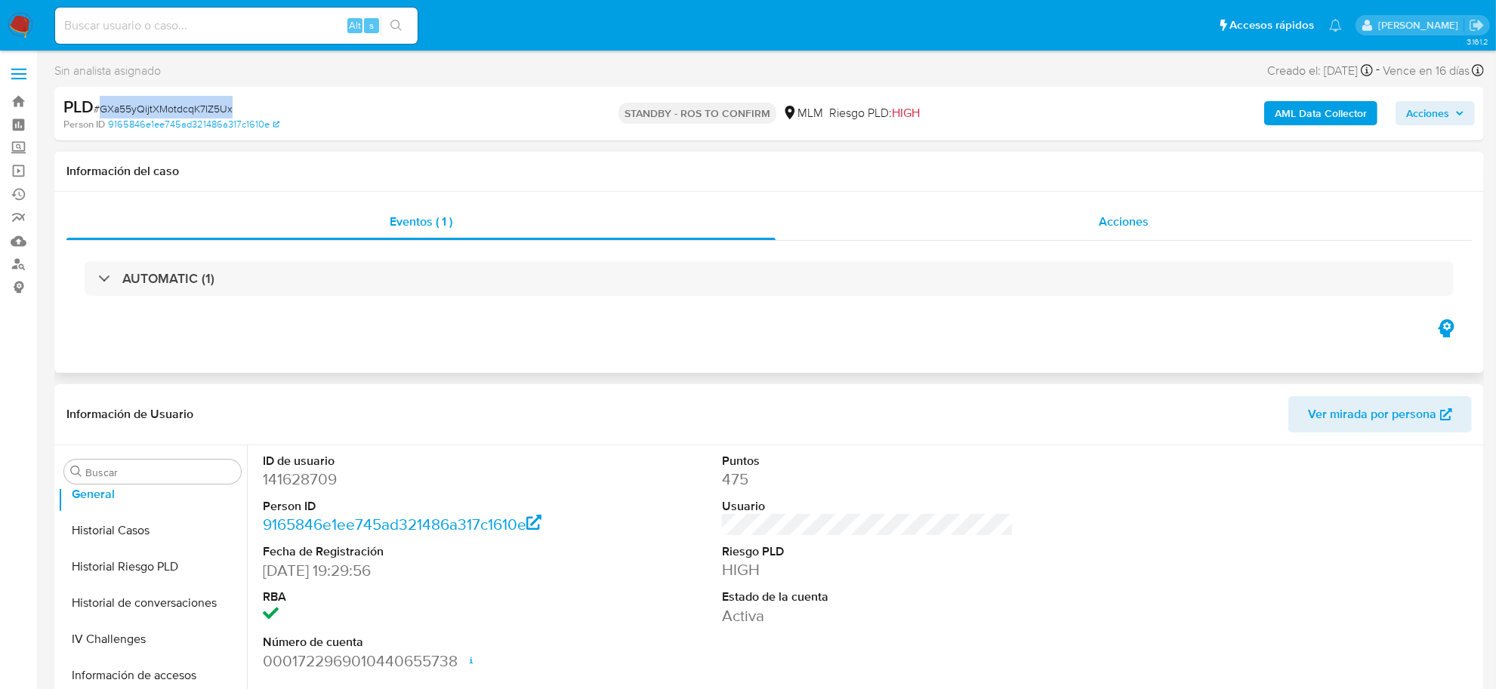
click at [1121, 224] on span "Acciones" at bounding box center [1124, 221] width 50 height 17
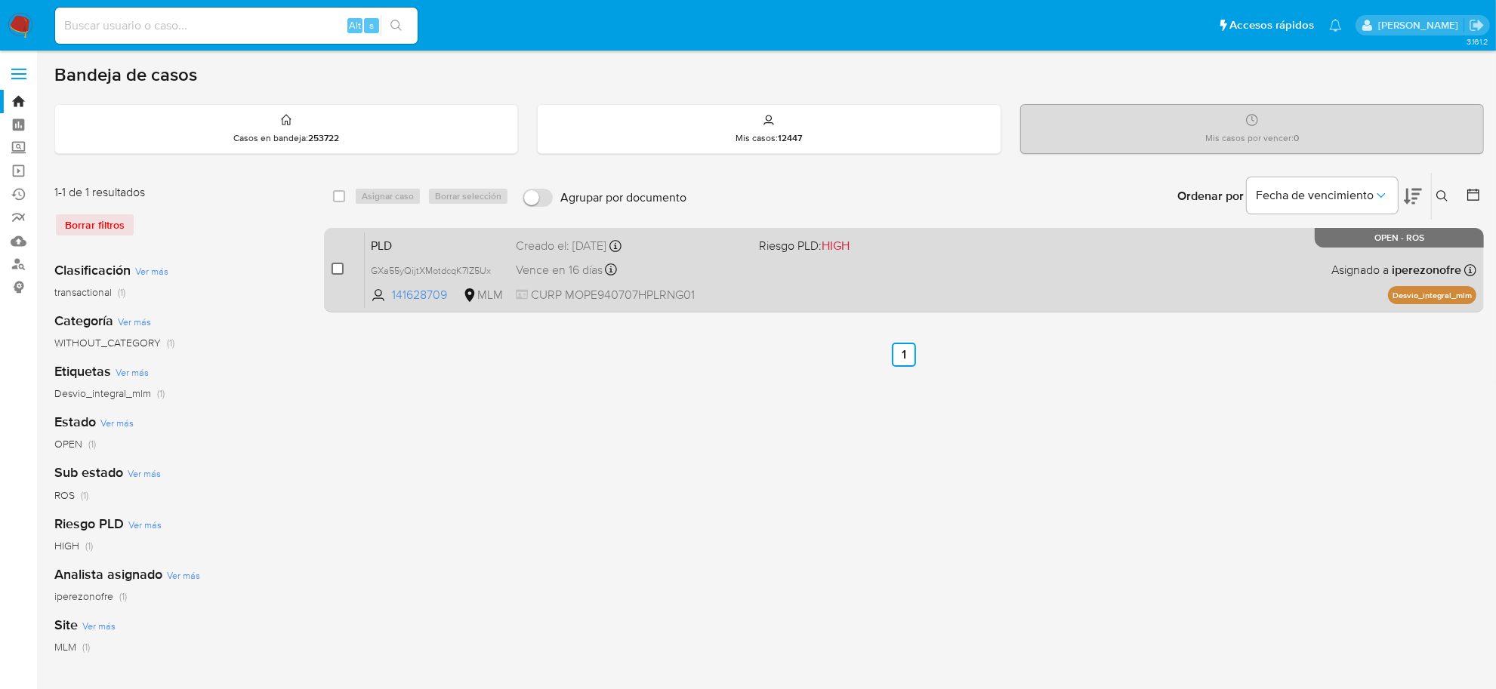
click at [335, 273] on input "checkbox" at bounding box center [338, 269] width 12 height 12
checkbox input "true"
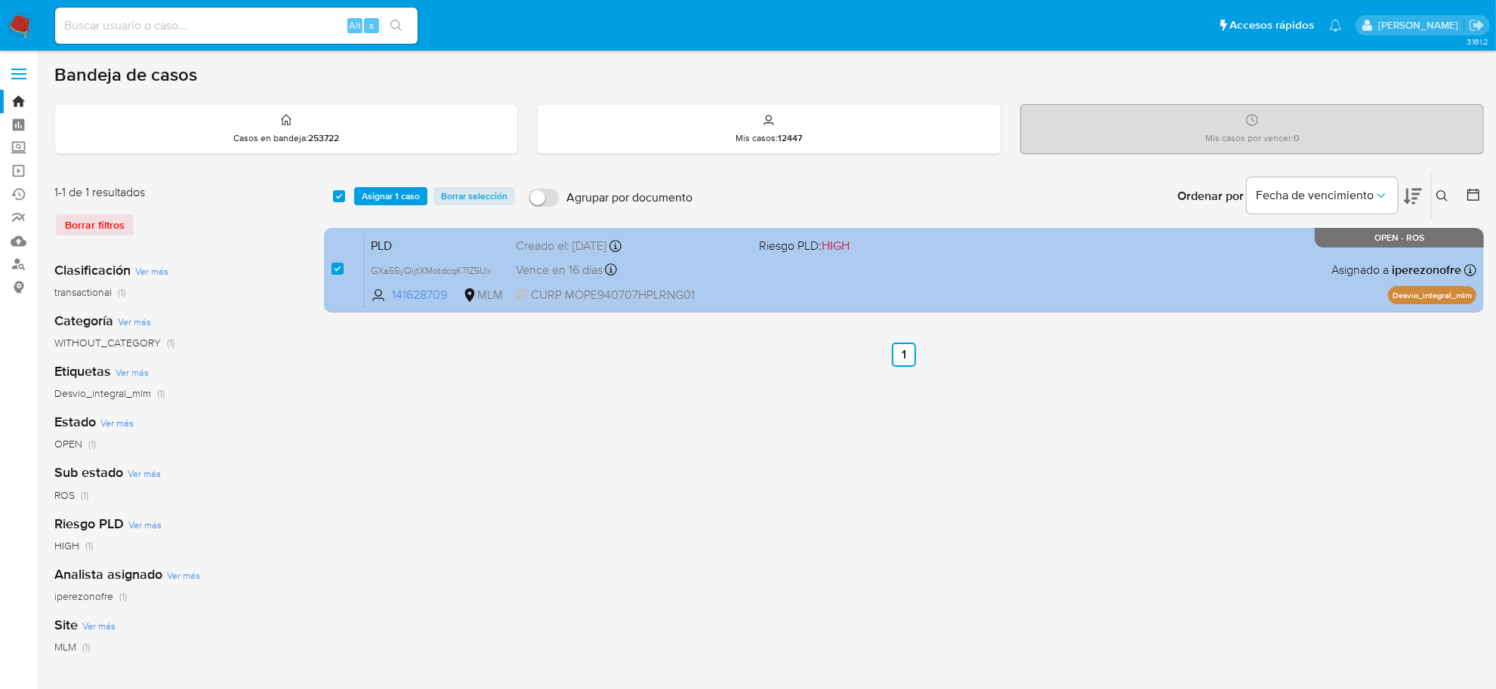
click at [516, 251] on div "Creado el: 12/08/2025 Creado el: 12/08/2025 02:12:54" at bounding box center [631, 246] width 231 height 17
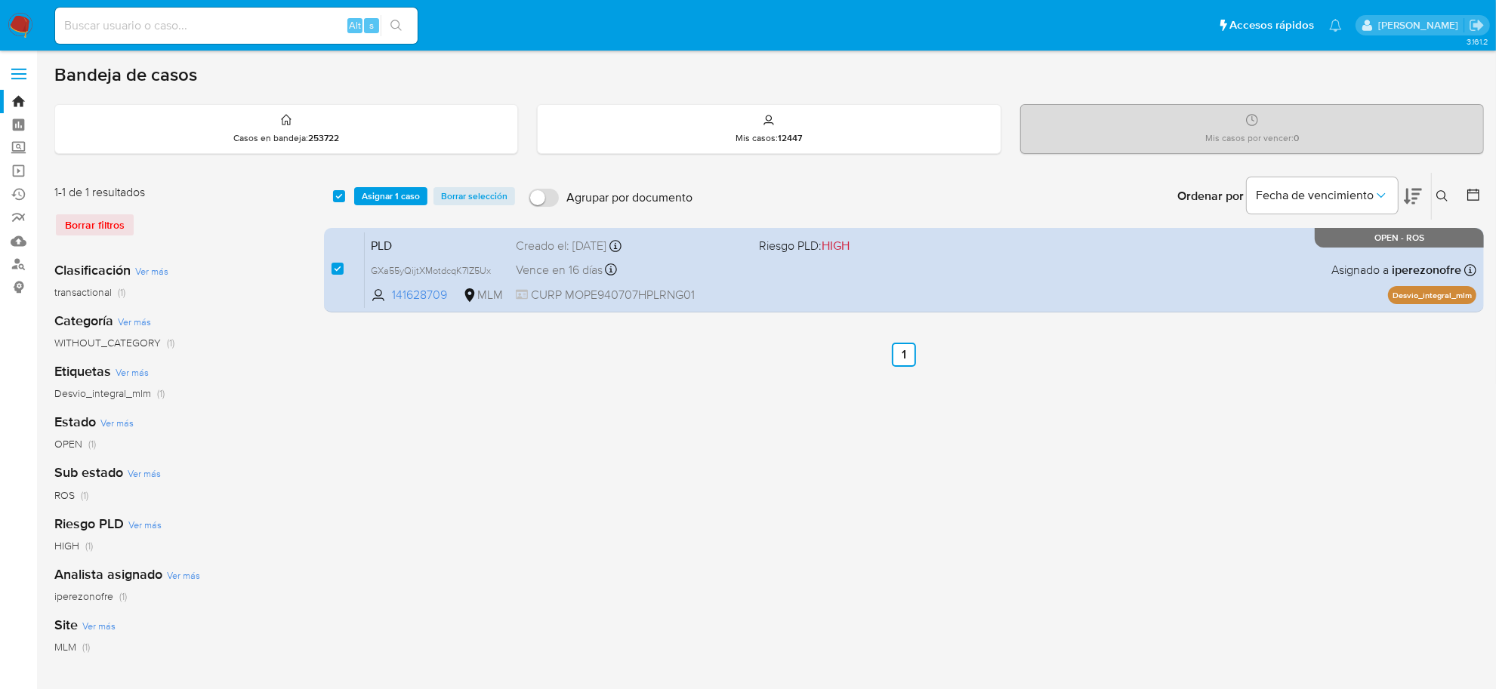
click at [381, 199] on span "Asignar 1 caso" at bounding box center [391, 196] width 58 height 15
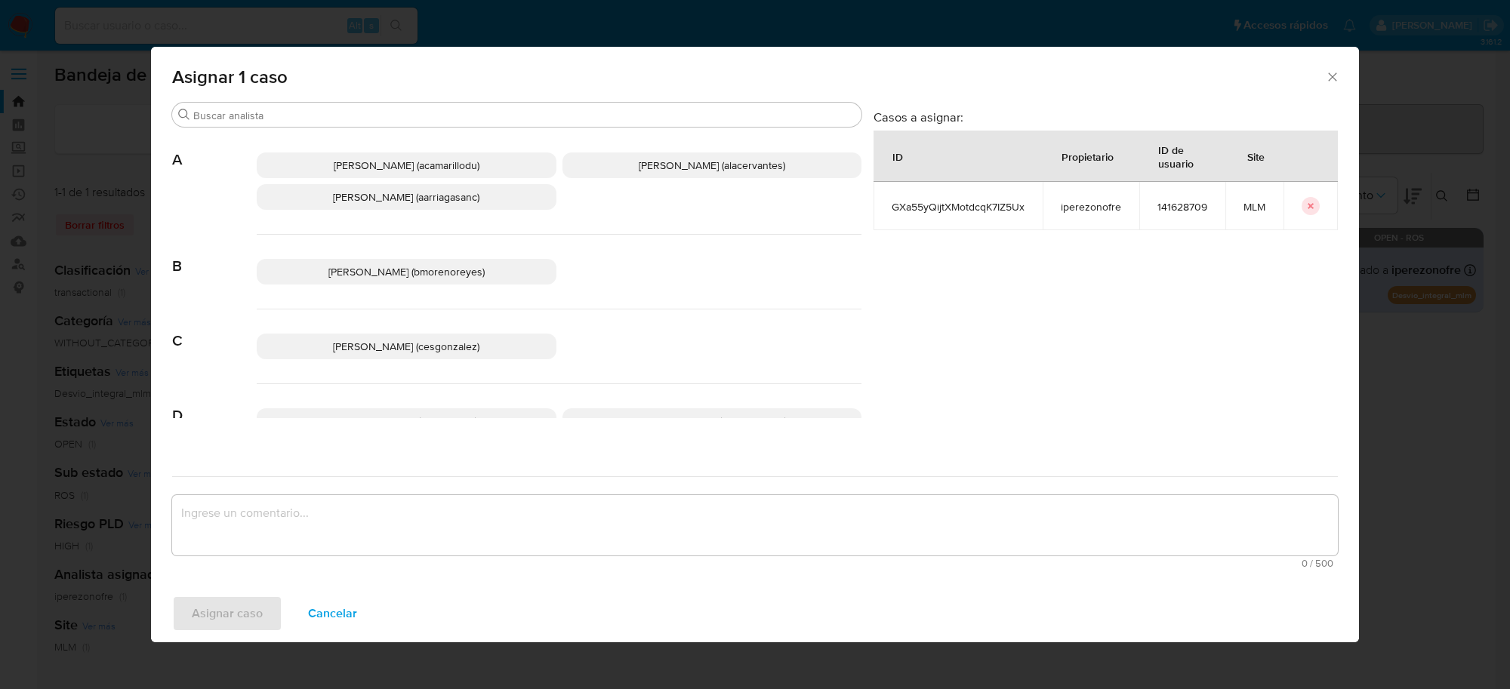
click at [435, 346] on span "Cesar Gonzalez (cesgonzalez)" at bounding box center [406, 346] width 147 height 15
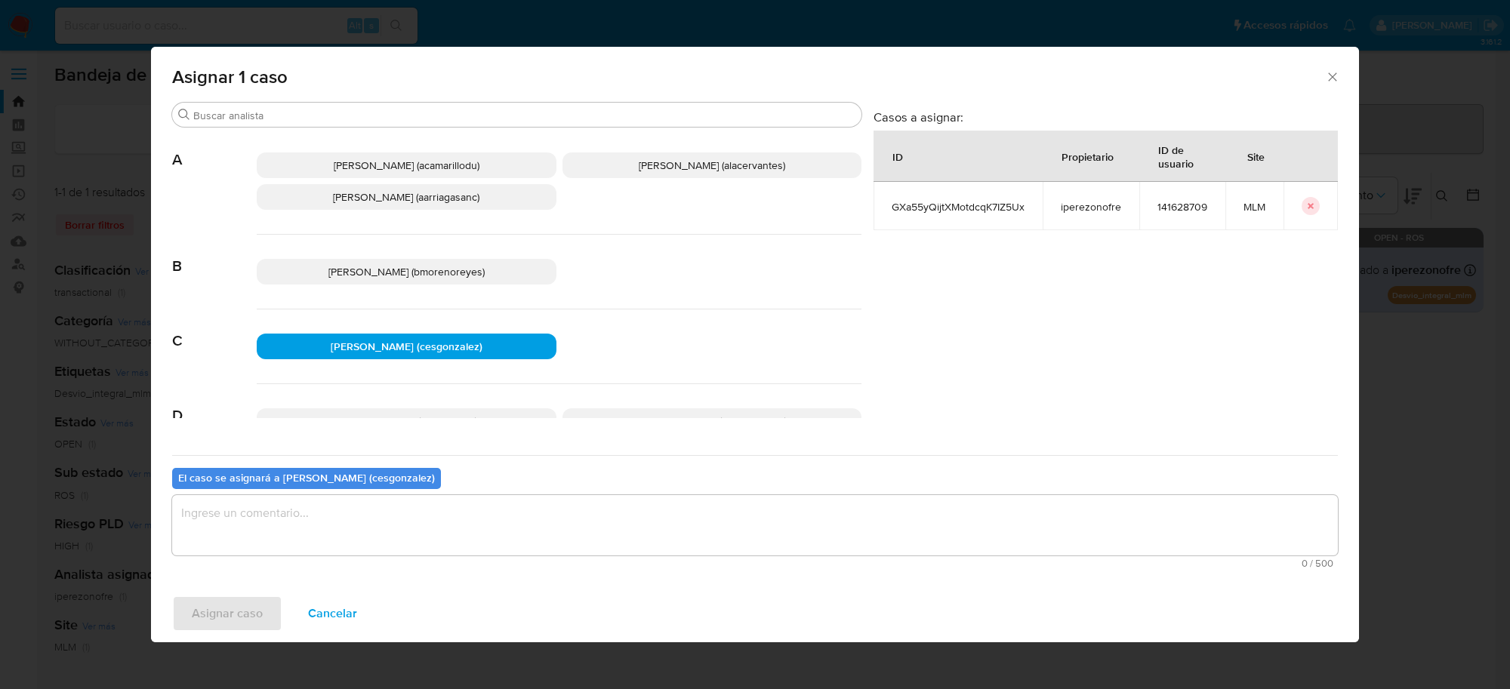
click at [379, 526] on textarea "assign-modal" at bounding box center [755, 525] width 1166 height 60
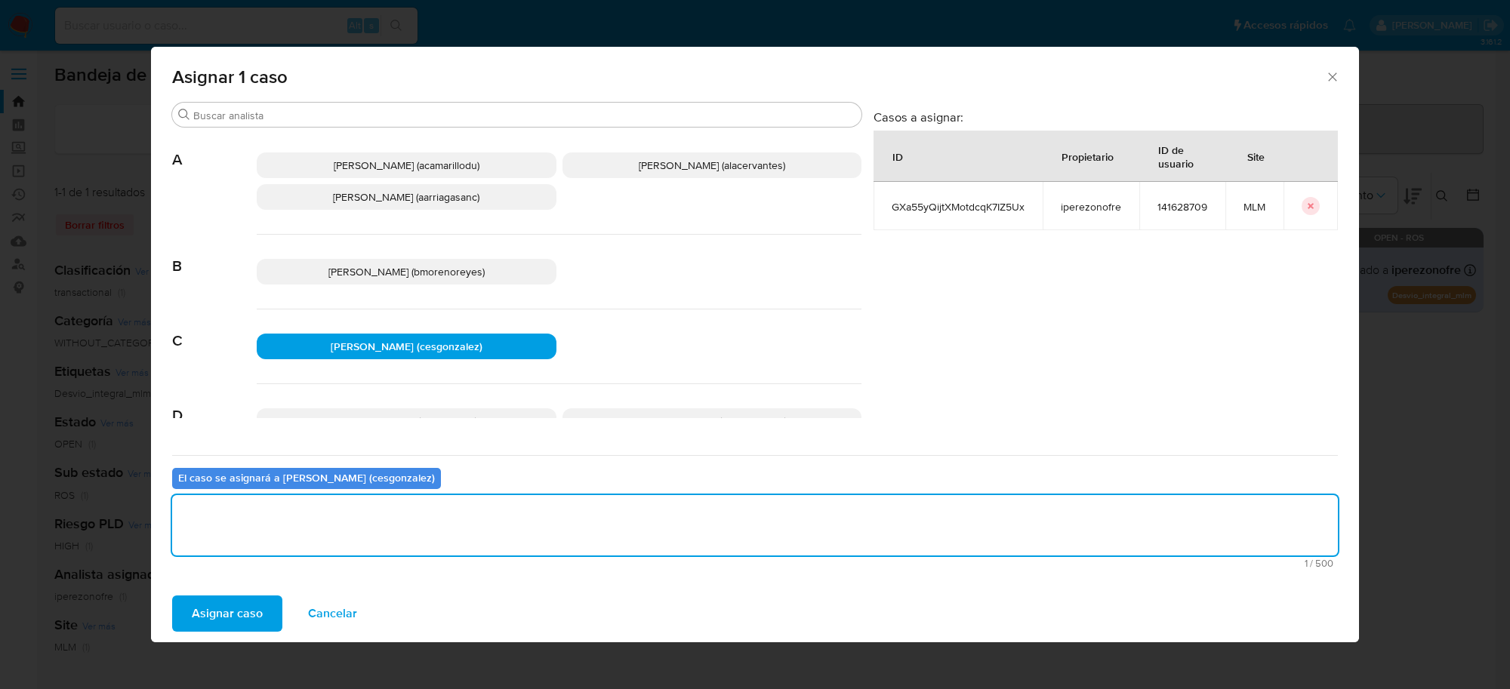
click at [251, 616] on span "Asignar caso" at bounding box center [227, 613] width 71 height 33
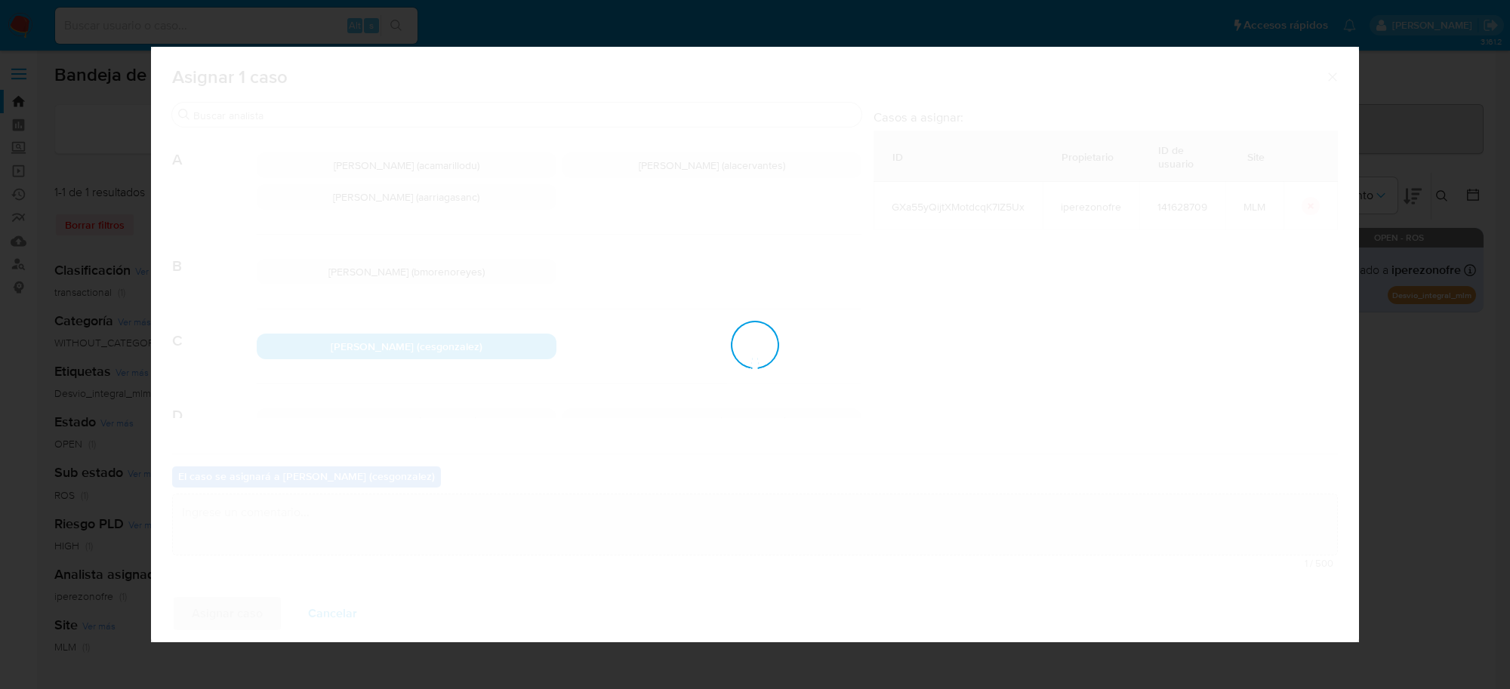
checkbox input "false"
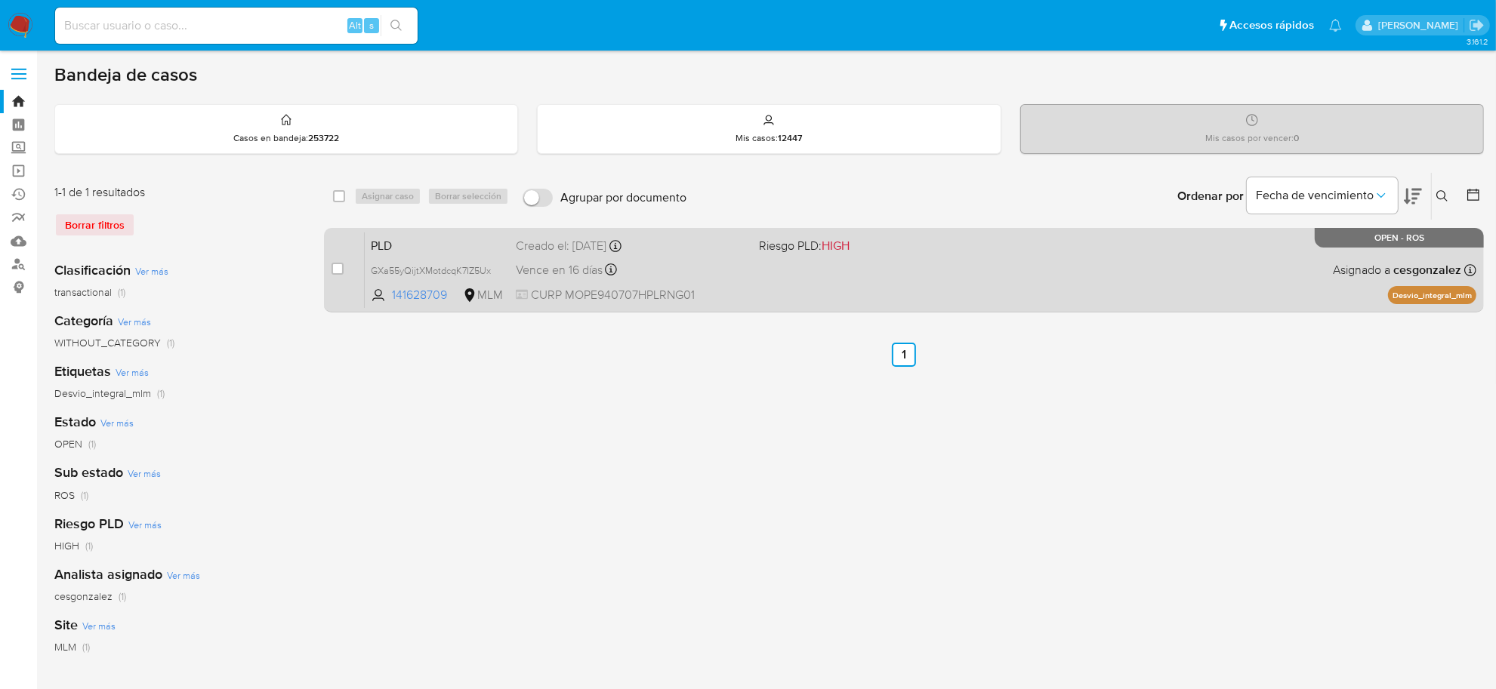
click at [685, 282] on div "PLD GXa55yQijtXMotdcqK7IZ5Ux 141628709 MLM Riesgo PLD: HIGH Creado el: 12/08/20…" at bounding box center [921, 270] width 1112 height 76
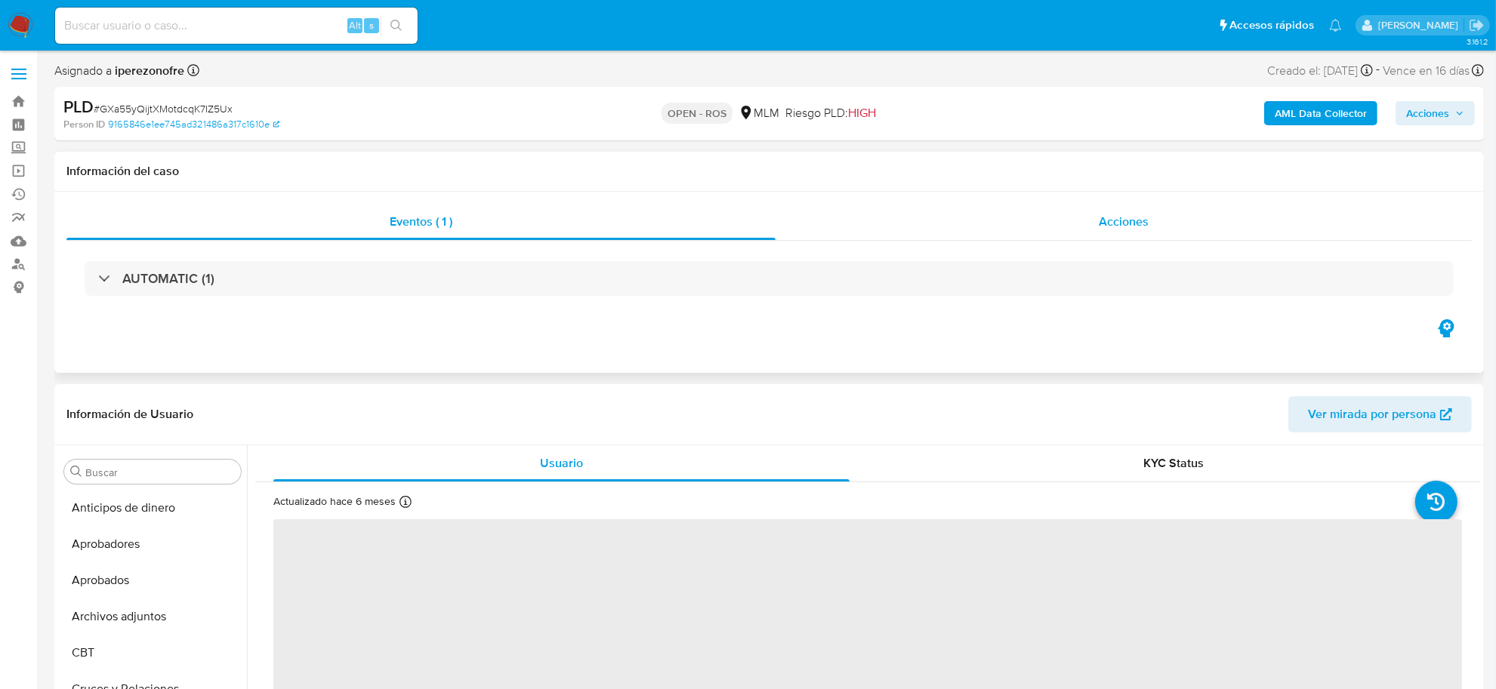
scroll to position [710, 0]
click at [1118, 221] on span "Acciones" at bounding box center [1124, 221] width 50 height 17
select select "10"
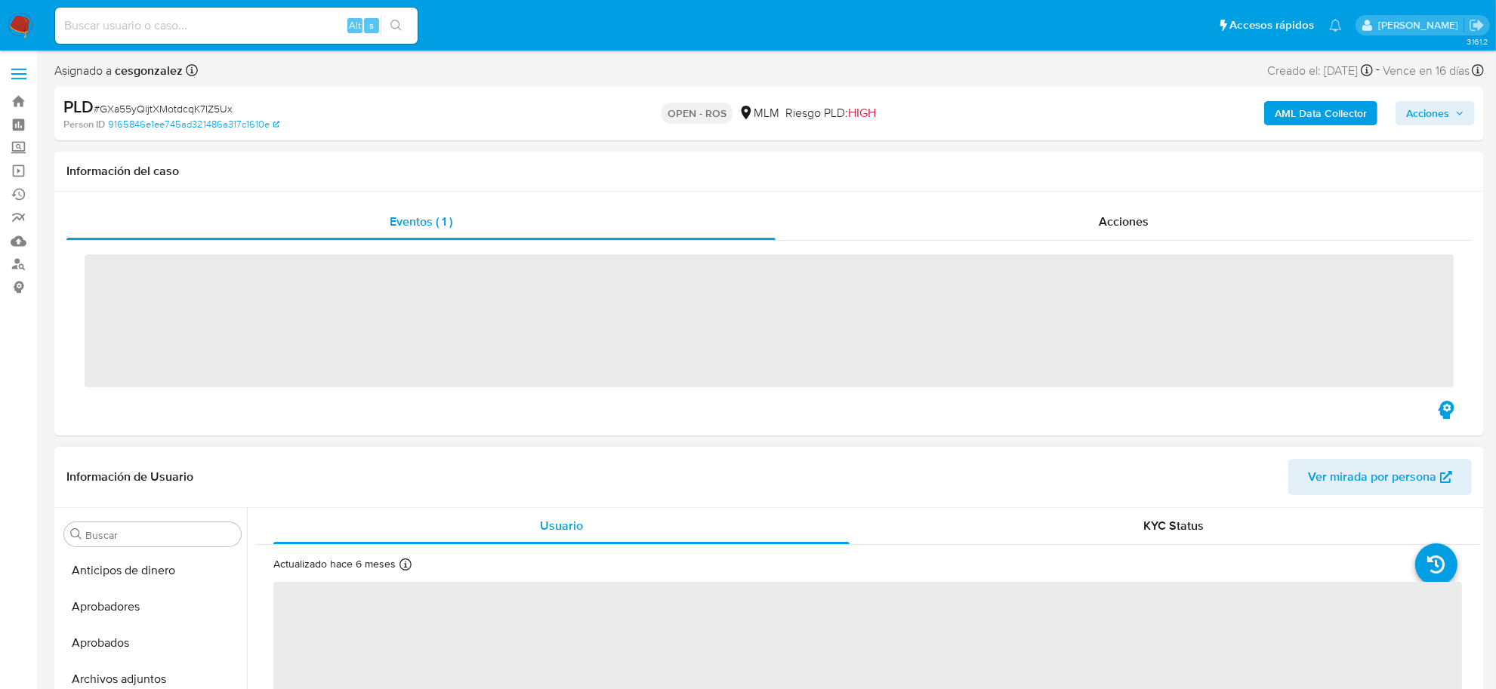
scroll to position [710, 0]
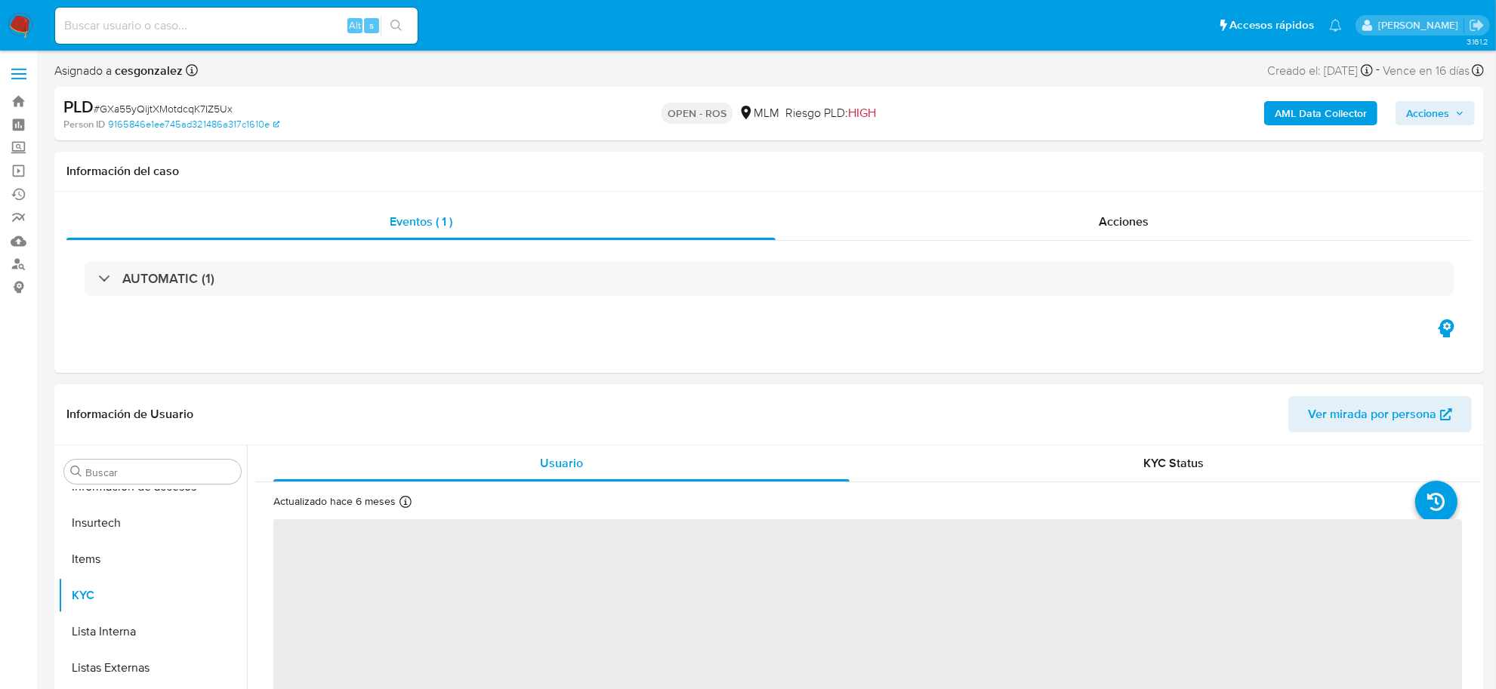
select select "10"
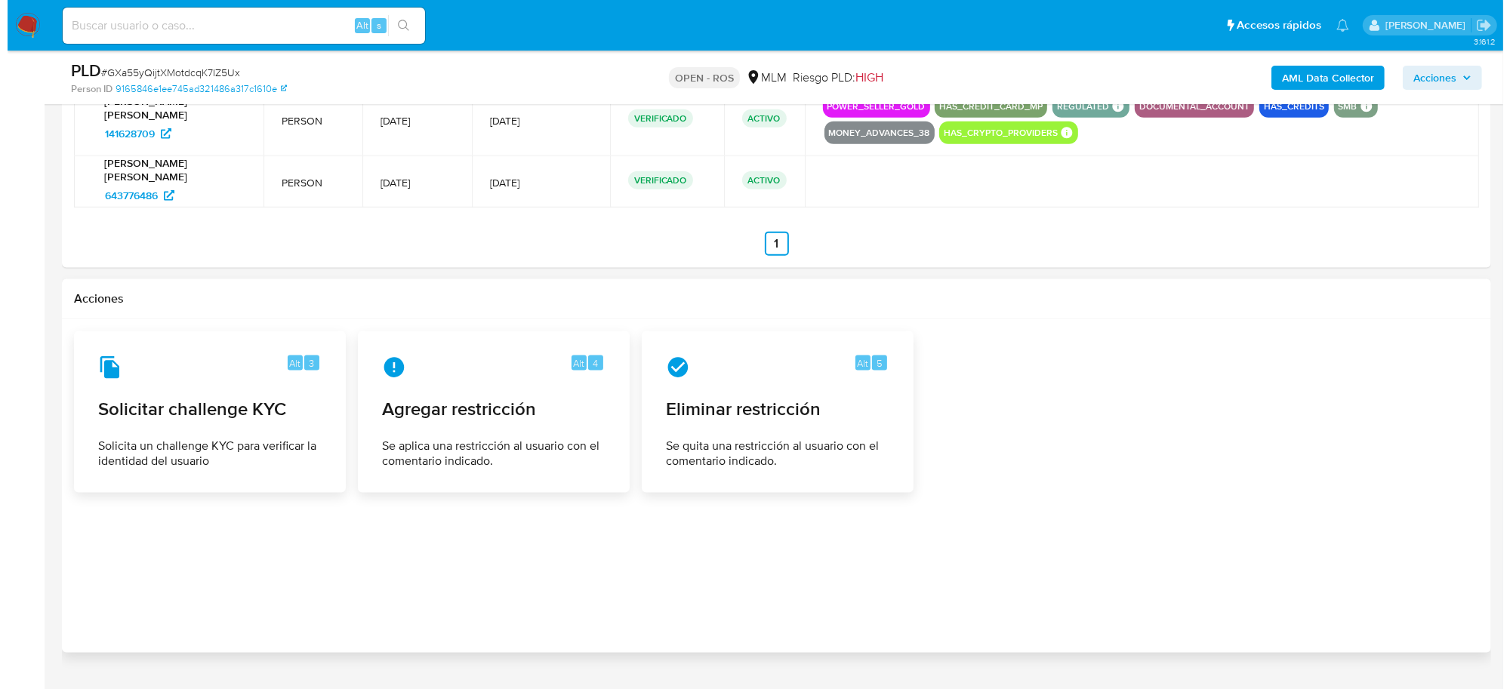
scroll to position [2025, 0]
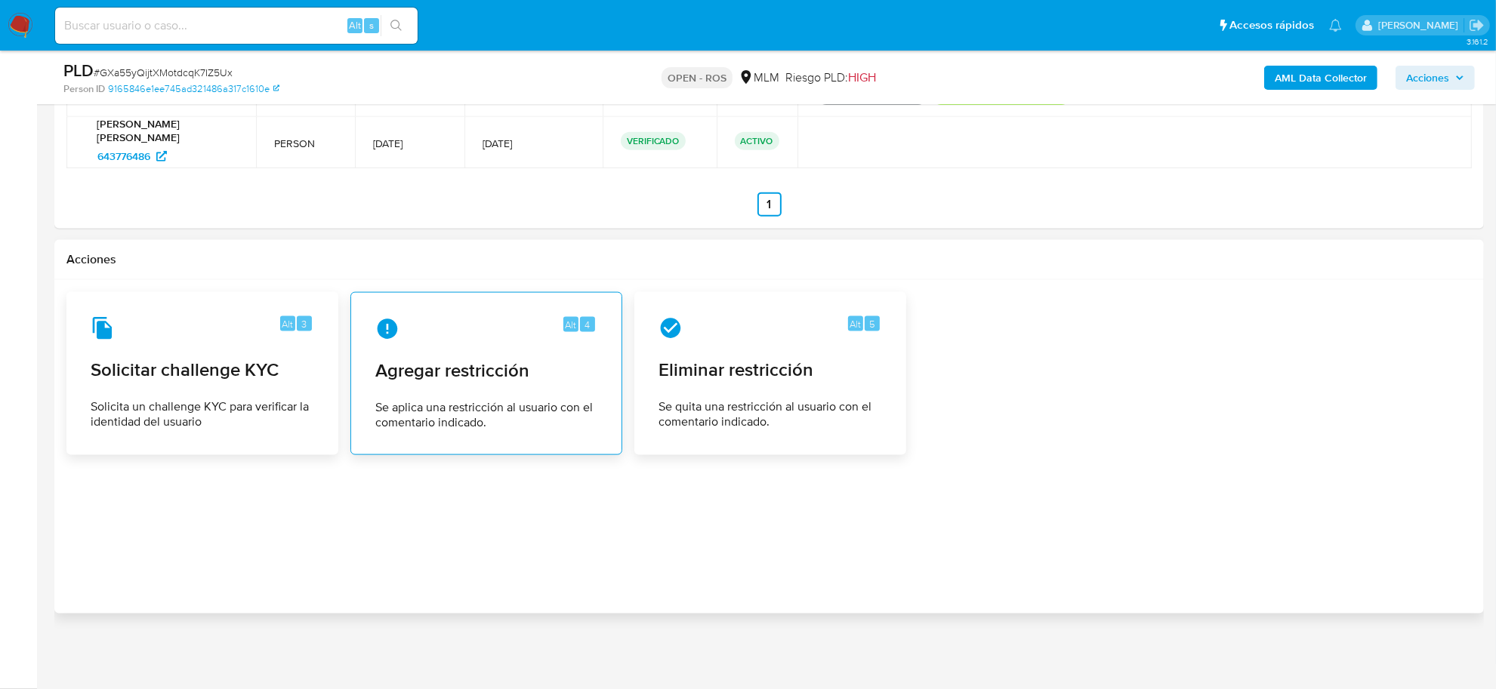
click at [525, 408] on span "Se aplica una restricción al usuario con el comentario indicado." at bounding box center [486, 415] width 222 height 30
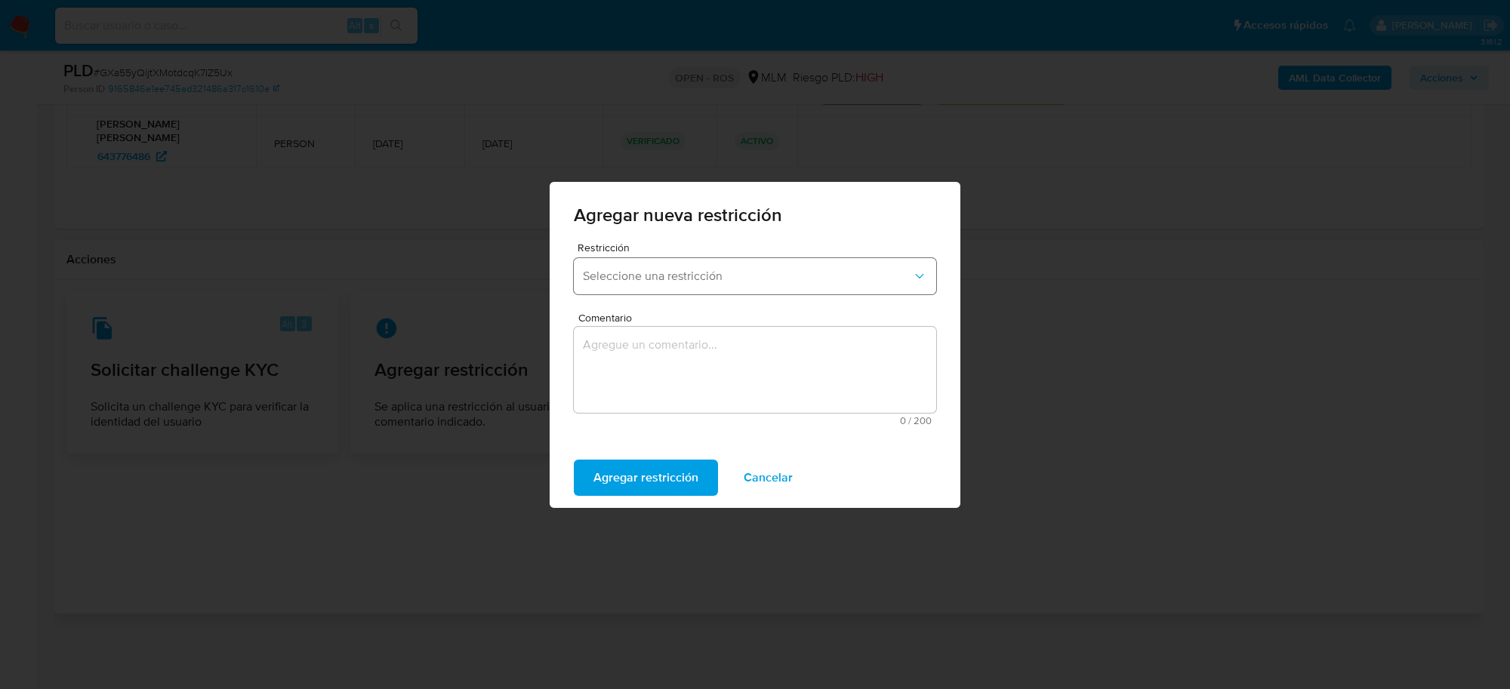
click at [828, 282] on span "Seleccione una restricción" at bounding box center [747, 276] width 329 height 15
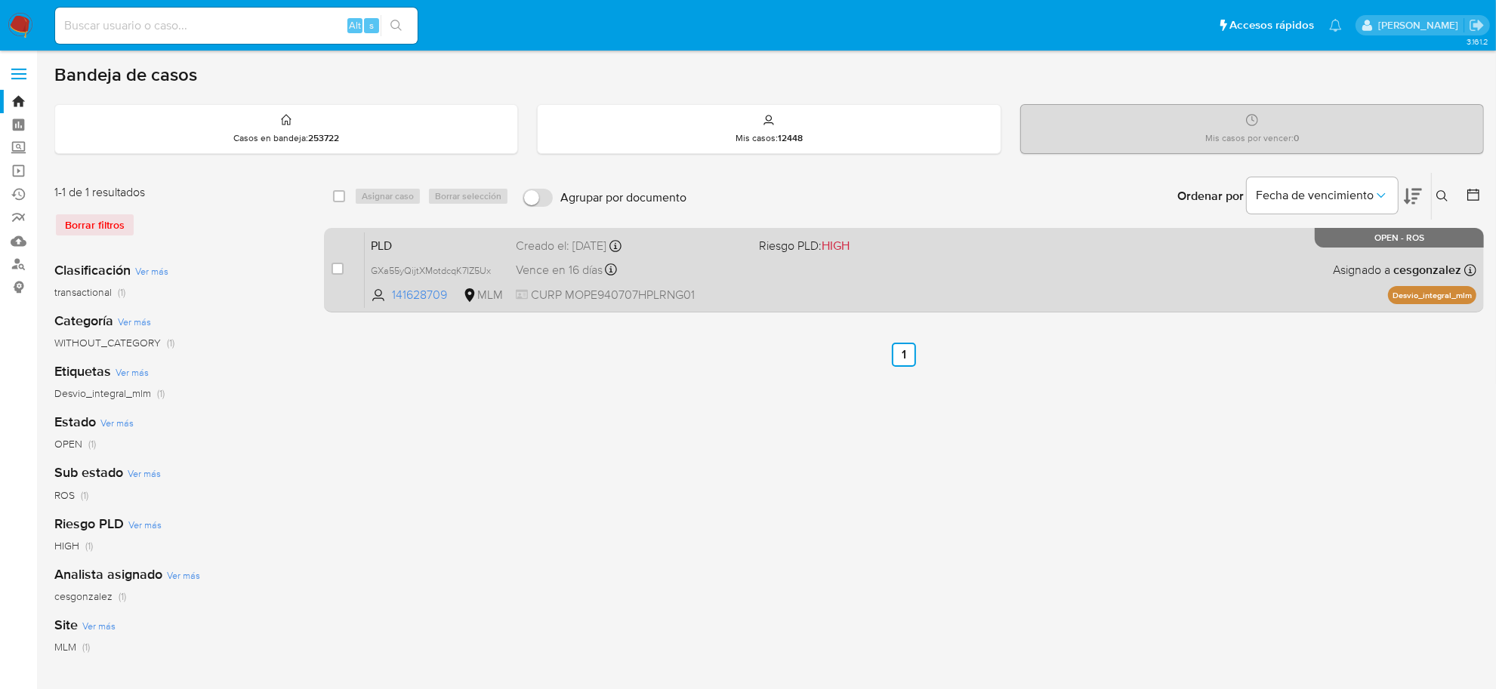
click at [808, 300] on div "PLD GXa55yQijtXMotdcqK7IZ5Ux 141628709 MLM Riesgo PLD: HIGH Creado el: [DATE] C…" at bounding box center [921, 270] width 1112 height 76
click at [746, 291] on span "CURP MOPE940707HPLRNG01" at bounding box center [631, 295] width 231 height 17
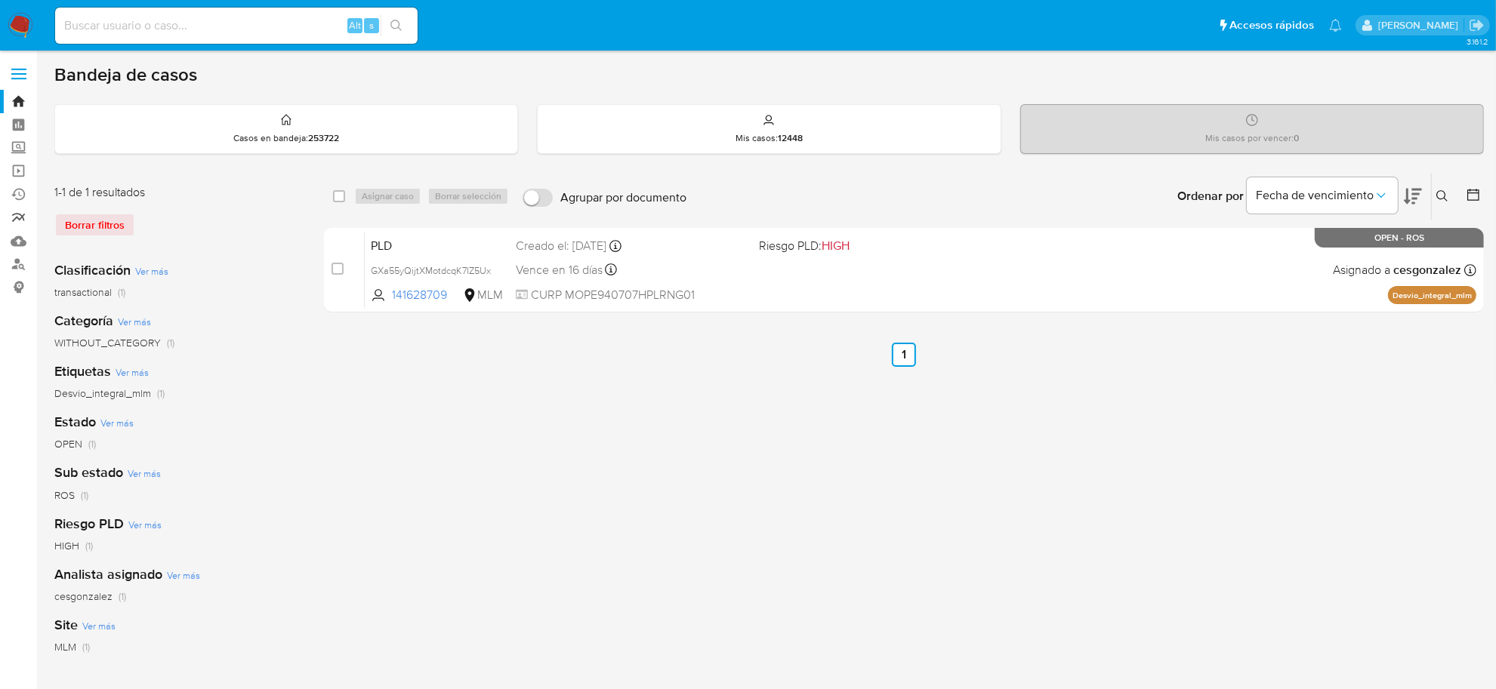
click at [12, 221] on link "Reportes" at bounding box center [90, 217] width 180 height 23
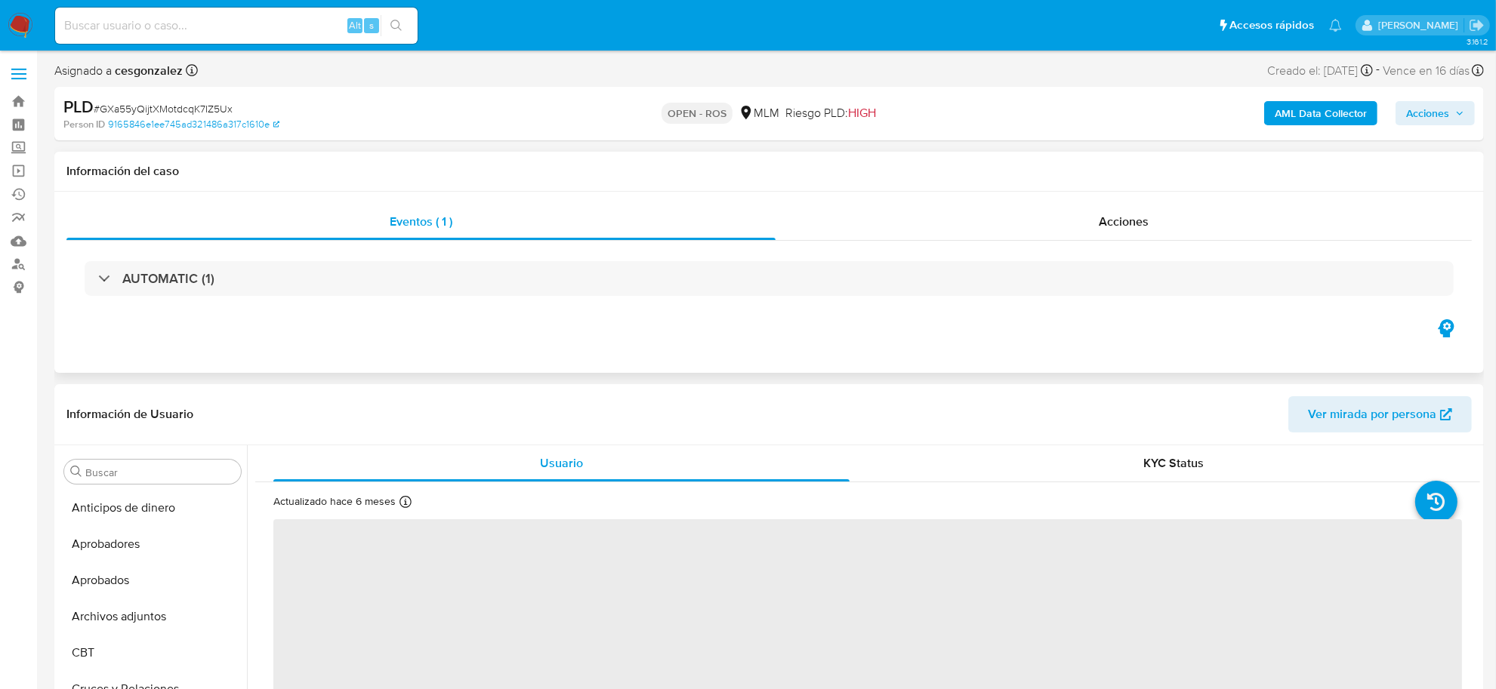
select select "10"
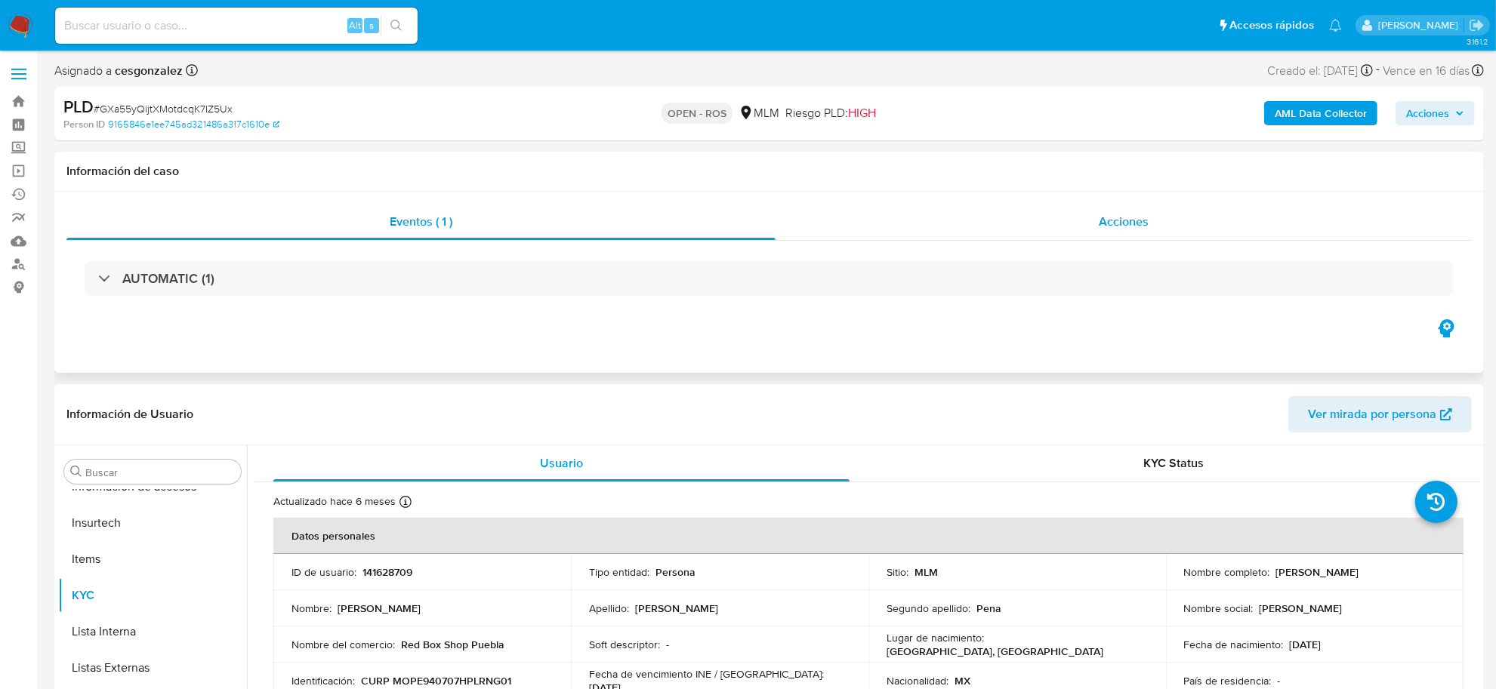
click at [1122, 224] on span "Acciones" at bounding box center [1124, 221] width 50 height 17
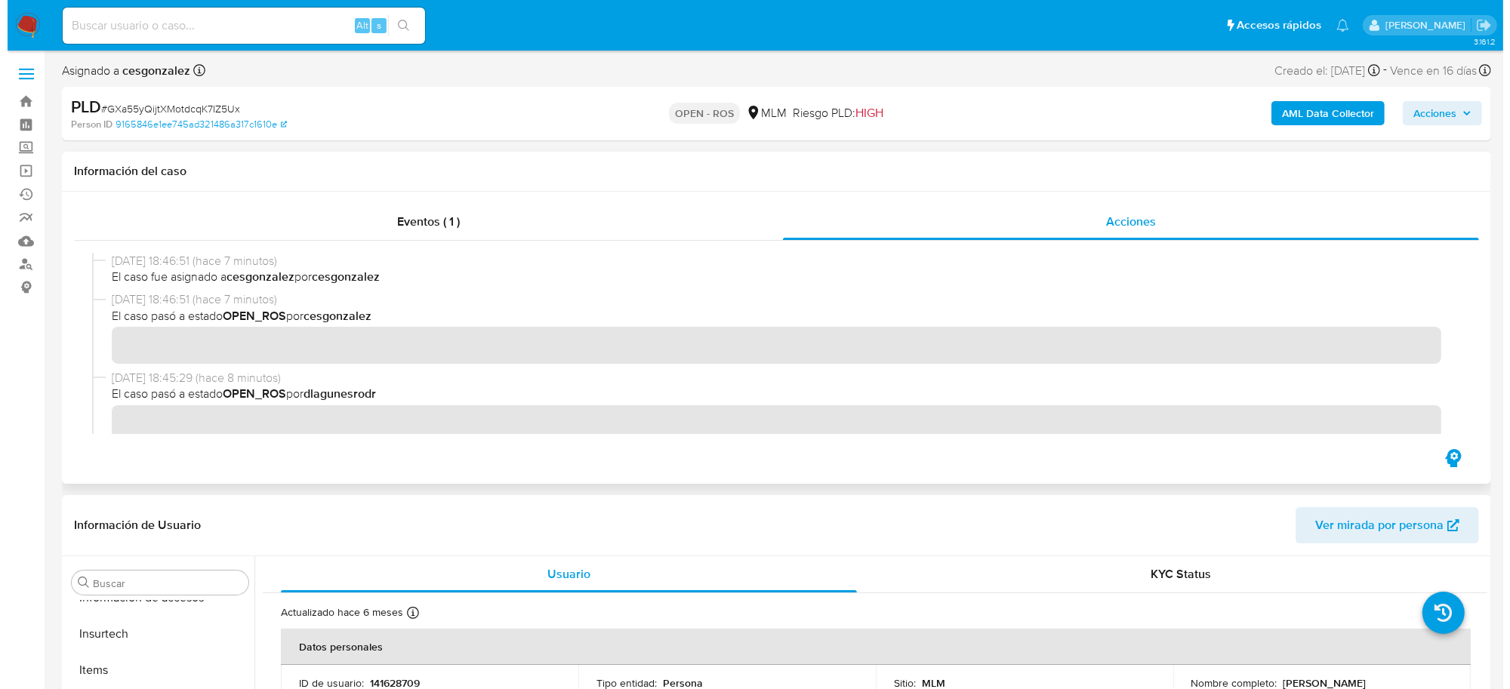
scroll to position [755, 0]
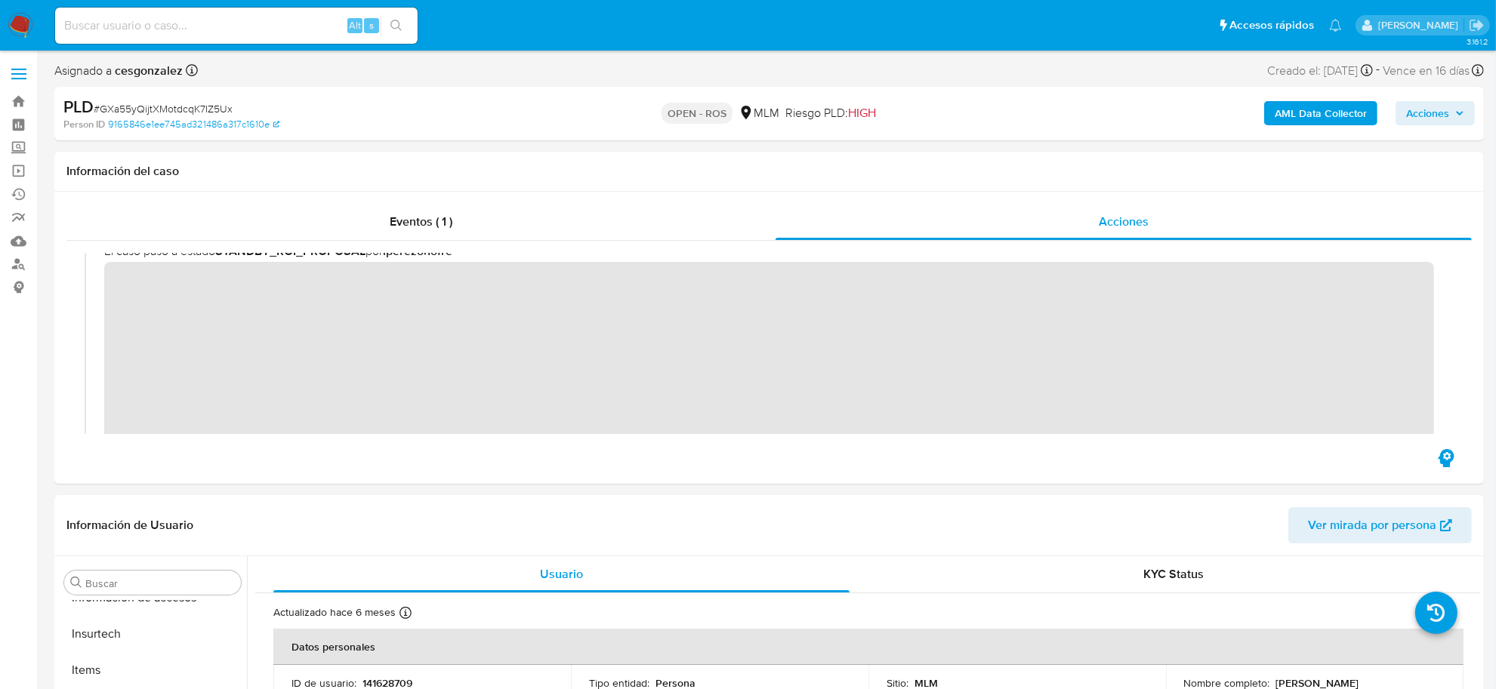
click at [1452, 119] on span "Acciones" at bounding box center [1435, 113] width 58 height 21
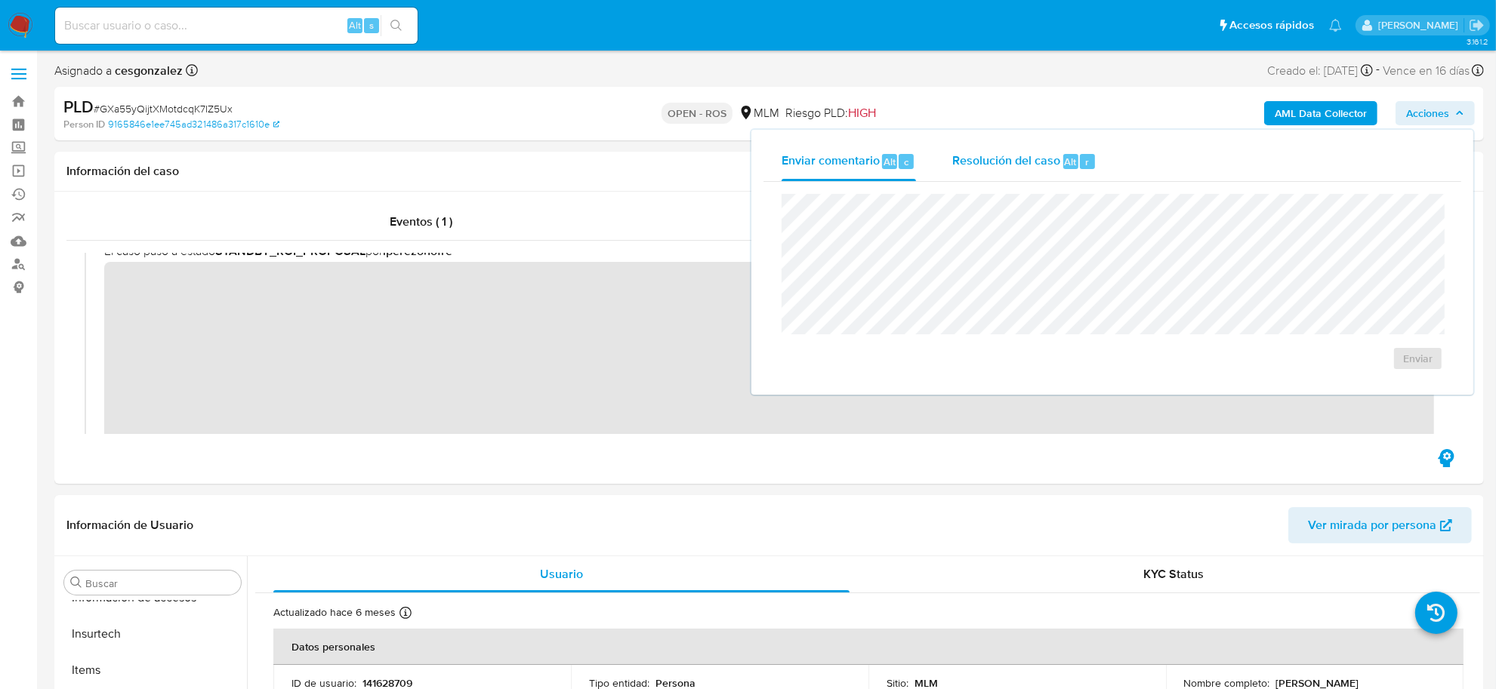
click at [986, 166] on span "Resolución del caso" at bounding box center [1006, 161] width 108 height 17
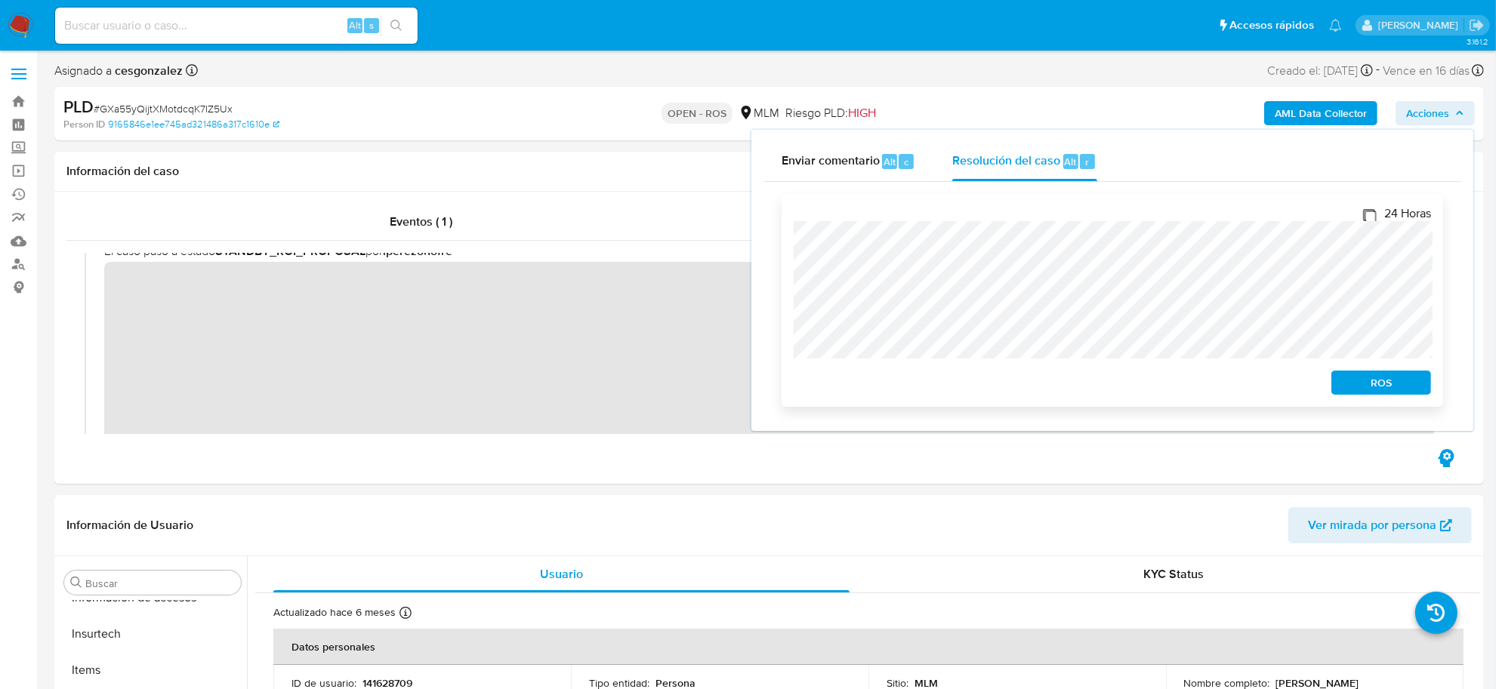
click at [1368, 217] on input "24 Horas" at bounding box center [1369, 215] width 12 height 12
checkbox input "true"
click at [1380, 393] on span "ROS" at bounding box center [1381, 382] width 79 height 21
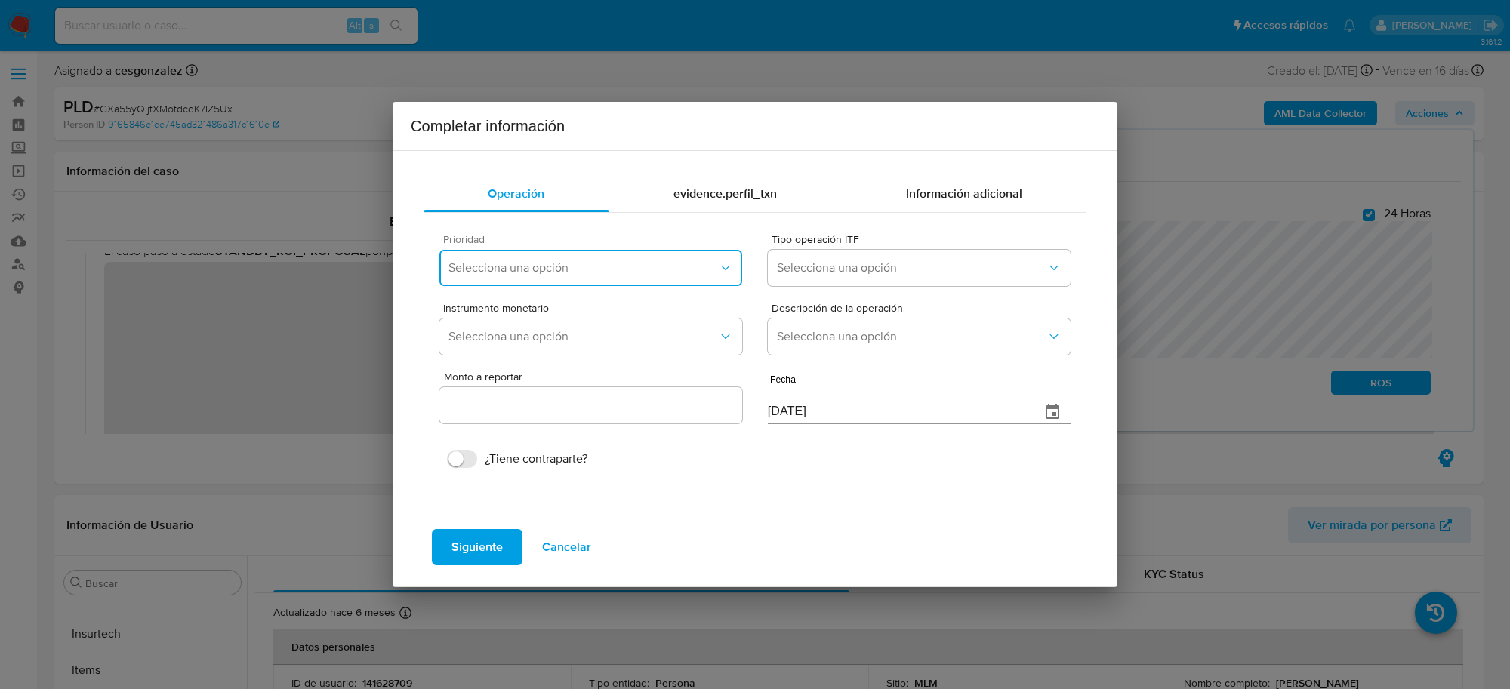
click at [723, 270] on icon "button" at bounding box center [725, 268] width 15 height 15
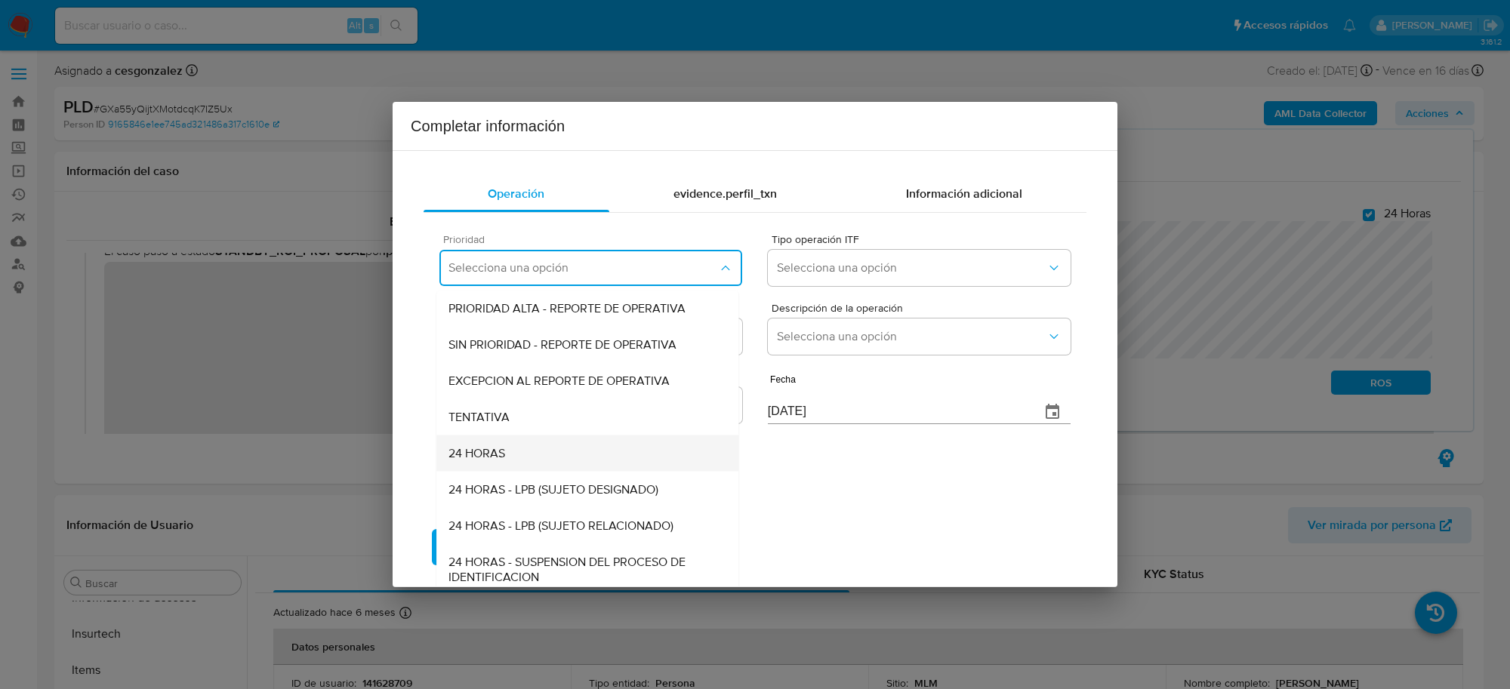
click at [555, 457] on div "24 HORAS" at bounding box center [588, 454] width 278 height 36
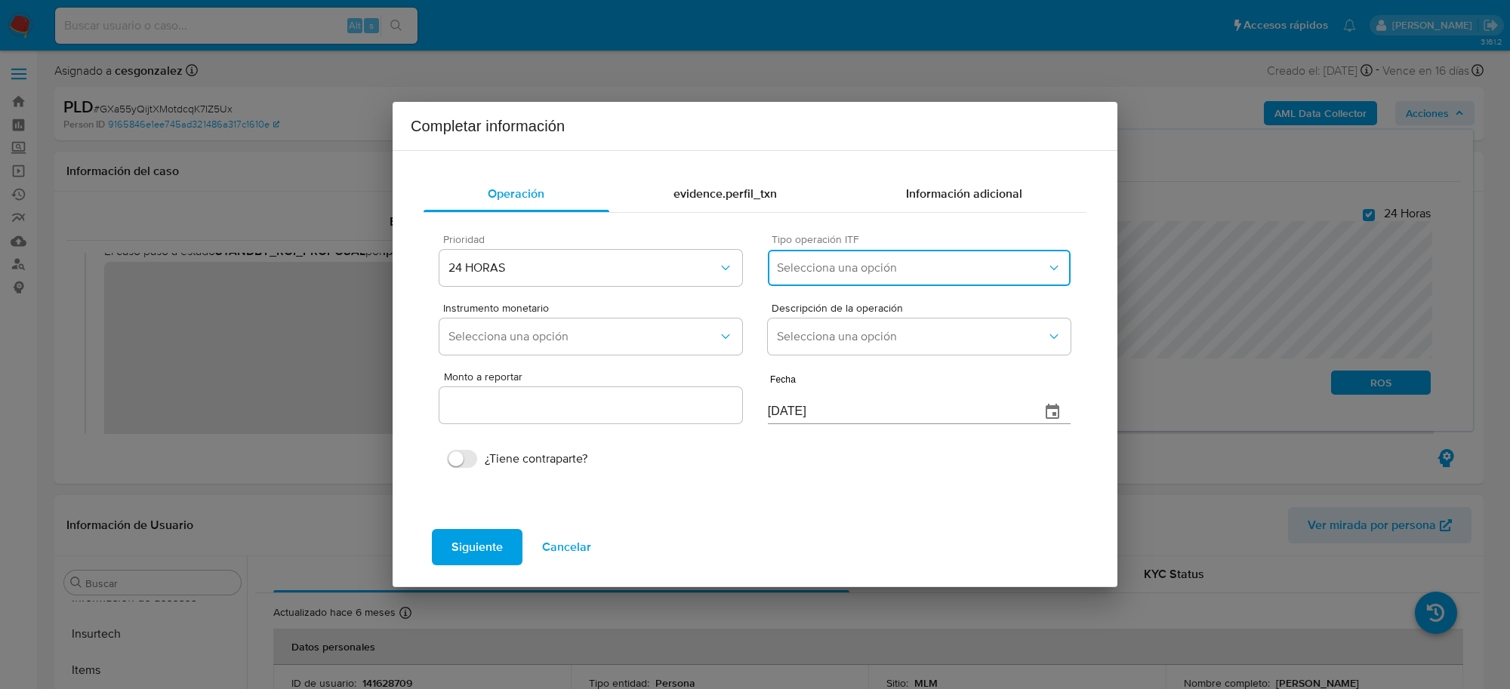
click at [956, 274] on span "Selecciona una opción" at bounding box center [912, 268] width 270 height 15
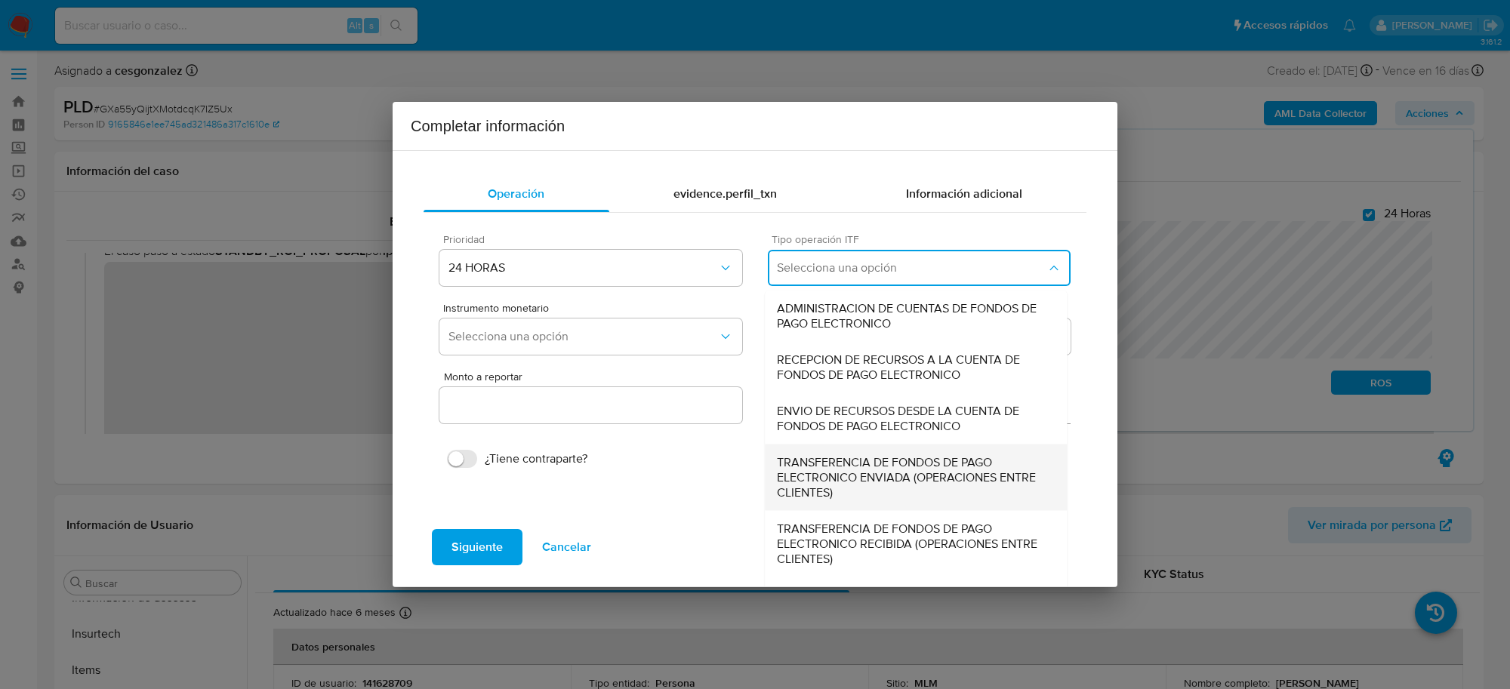
scroll to position [57, 0]
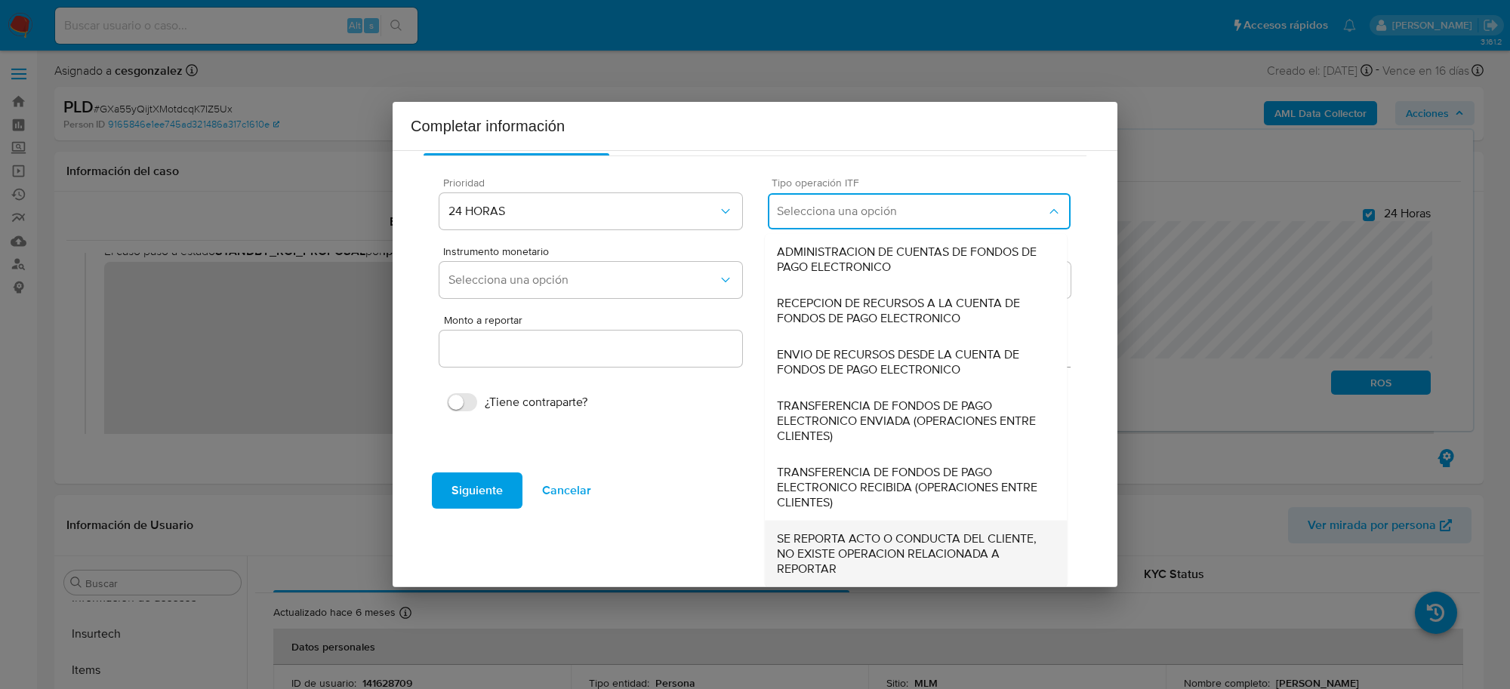
click at [936, 548] on span "SE REPORTA ACTO O CONDUCTA DEL CLIENTE, NO EXISTE OPERACION RELACIONADA A REPOR…" at bounding box center [916, 554] width 278 height 45
type input "0.00"
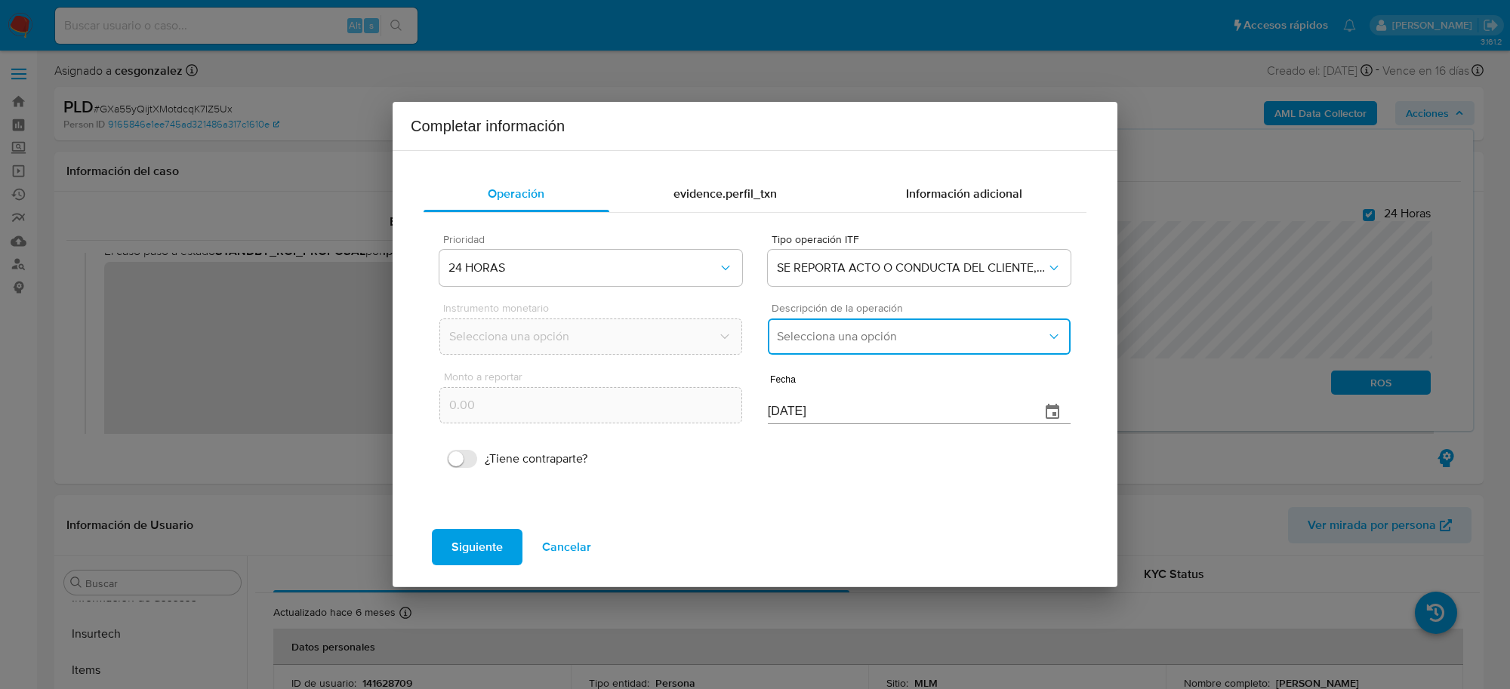
click at [906, 326] on button "Selecciona una opción" at bounding box center [919, 337] width 303 height 36
click at [843, 376] on span "REPORTE DE 24 HORAS" at bounding box center [841, 377] width 129 height 15
click at [788, 409] on input "24/09/2025" at bounding box center [898, 412] width 261 height 24
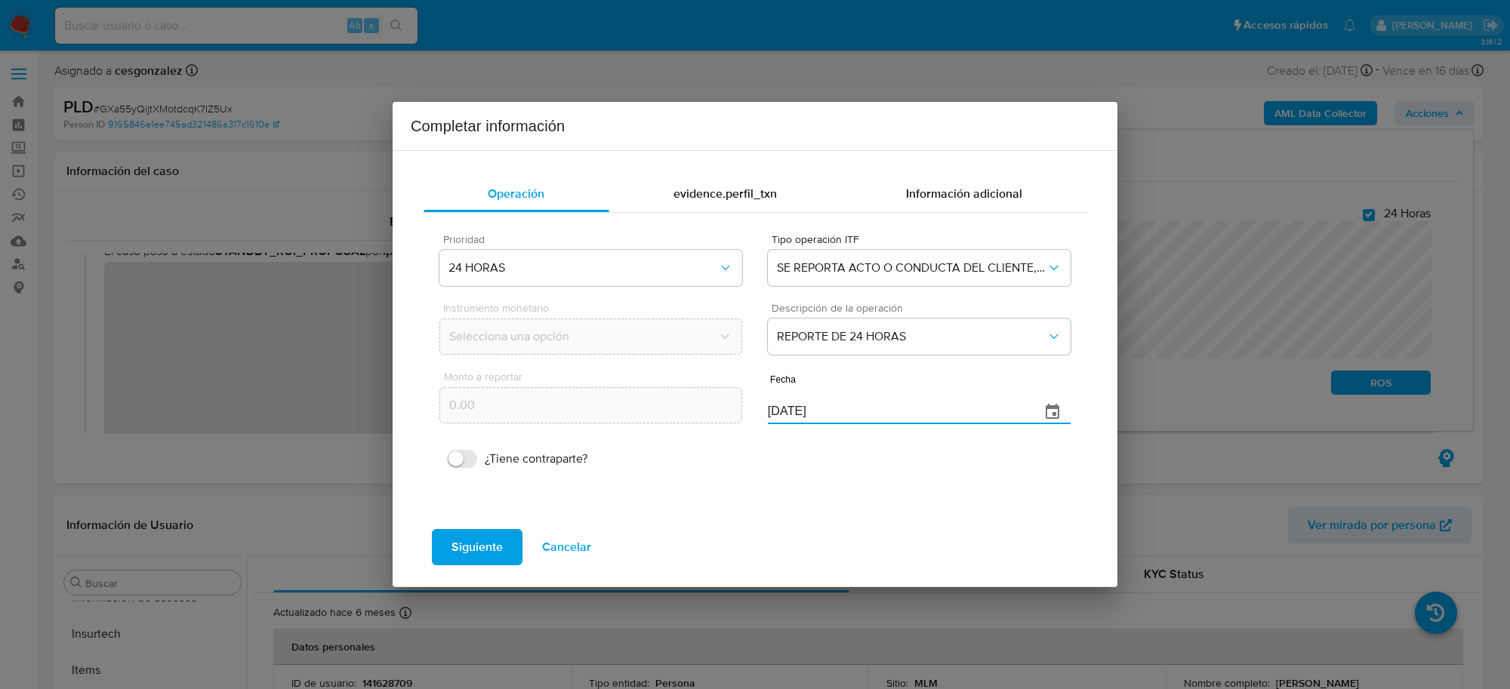
click at [788, 409] on input "24/09/2025" at bounding box center [898, 412] width 261 height 24
type input "31/07/2025"
click at [464, 538] on span "Siguiente" at bounding box center [477, 547] width 51 height 33
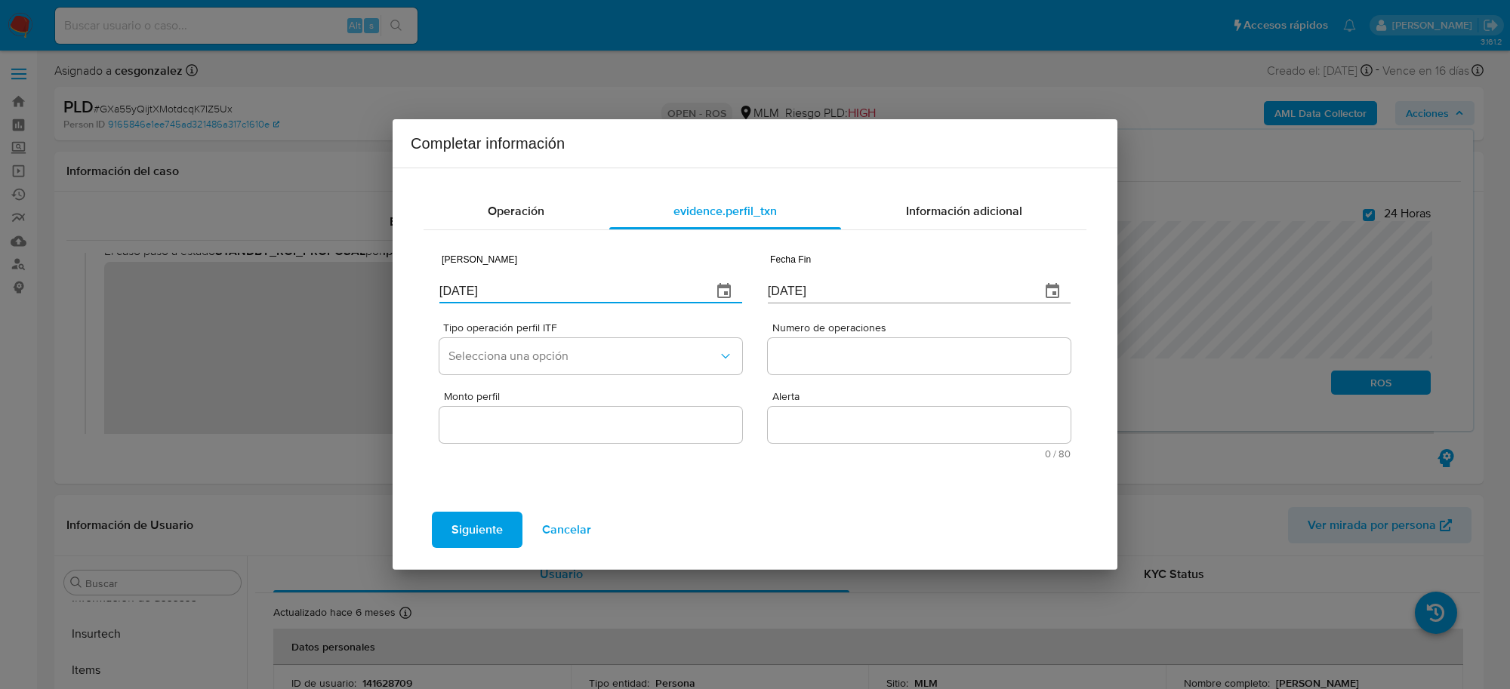
click at [507, 287] on input "24/09/2025" at bounding box center [570, 291] width 261 height 24
type input "01/01/2025"
type input "01/07/2025"
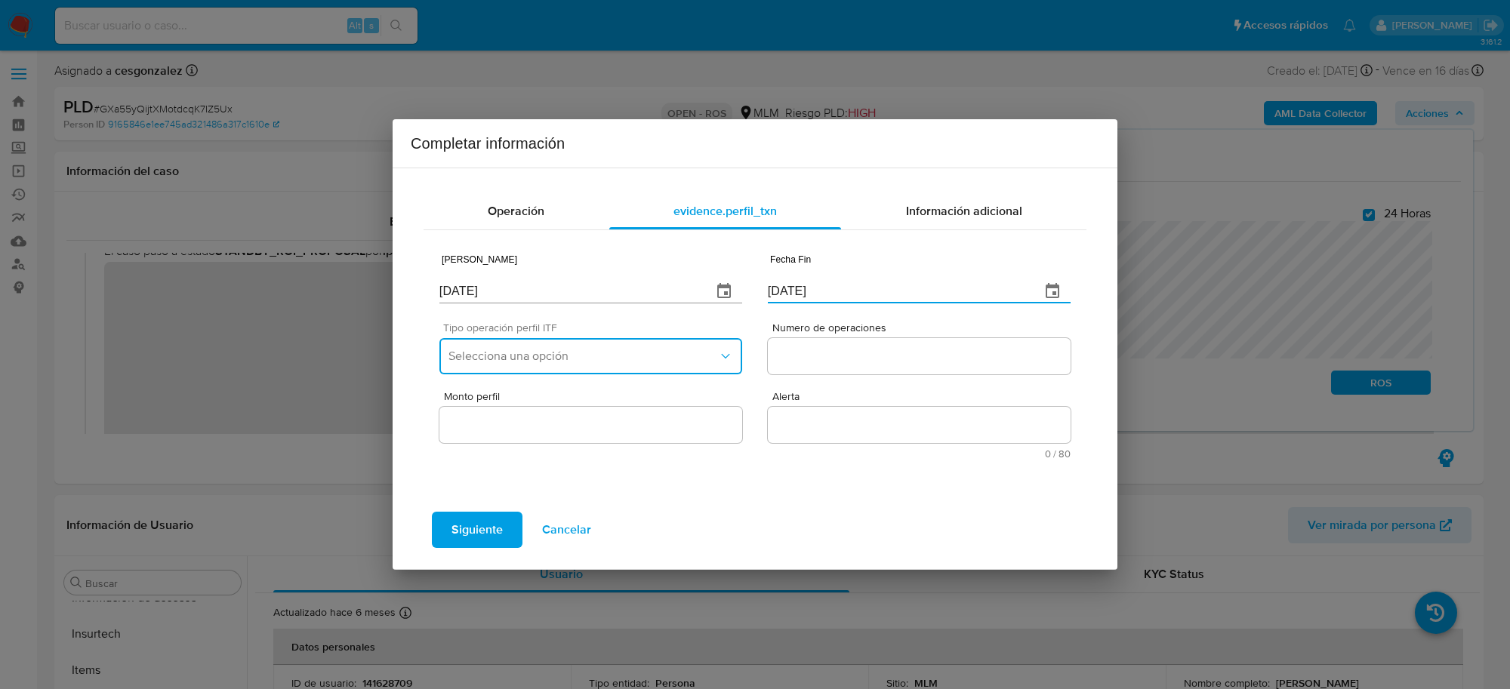
click at [500, 363] on span "Selecciona una opción" at bounding box center [584, 356] width 270 height 15
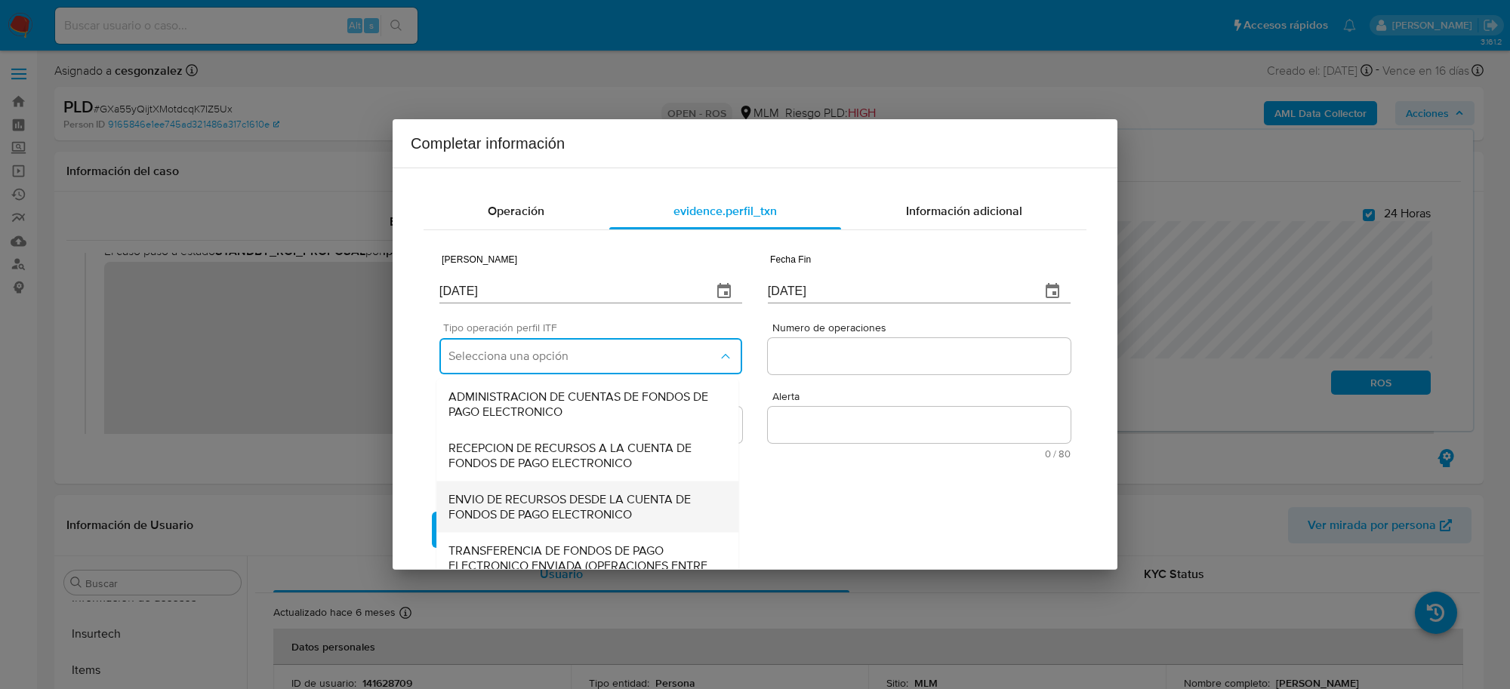
scroll to position [161, 0]
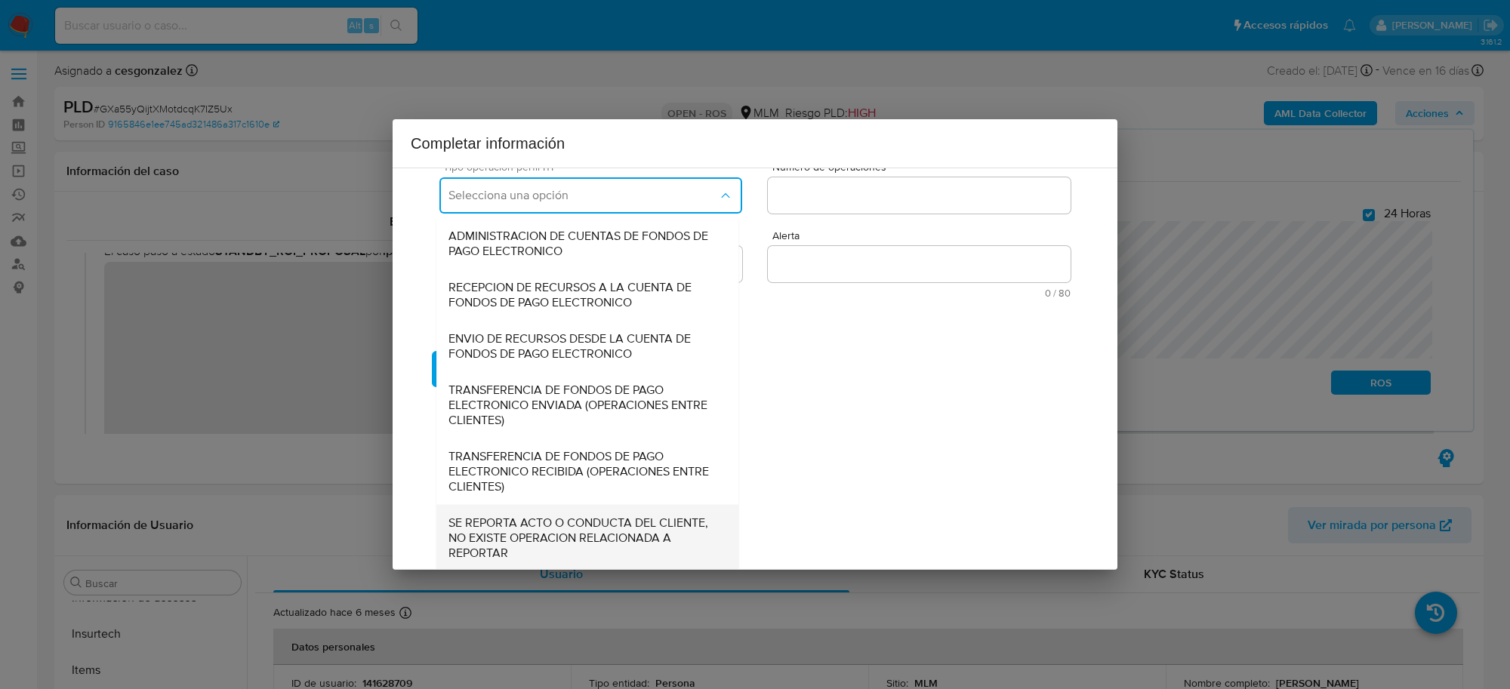
click at [557, 529] on span "SE REPORTA ACTO O CONDUCTA DEL CLIENTE, NO EXISTE OPERACION RELACIONADA A REPOR…" at bounding box center [588, 537] width 278 height 45
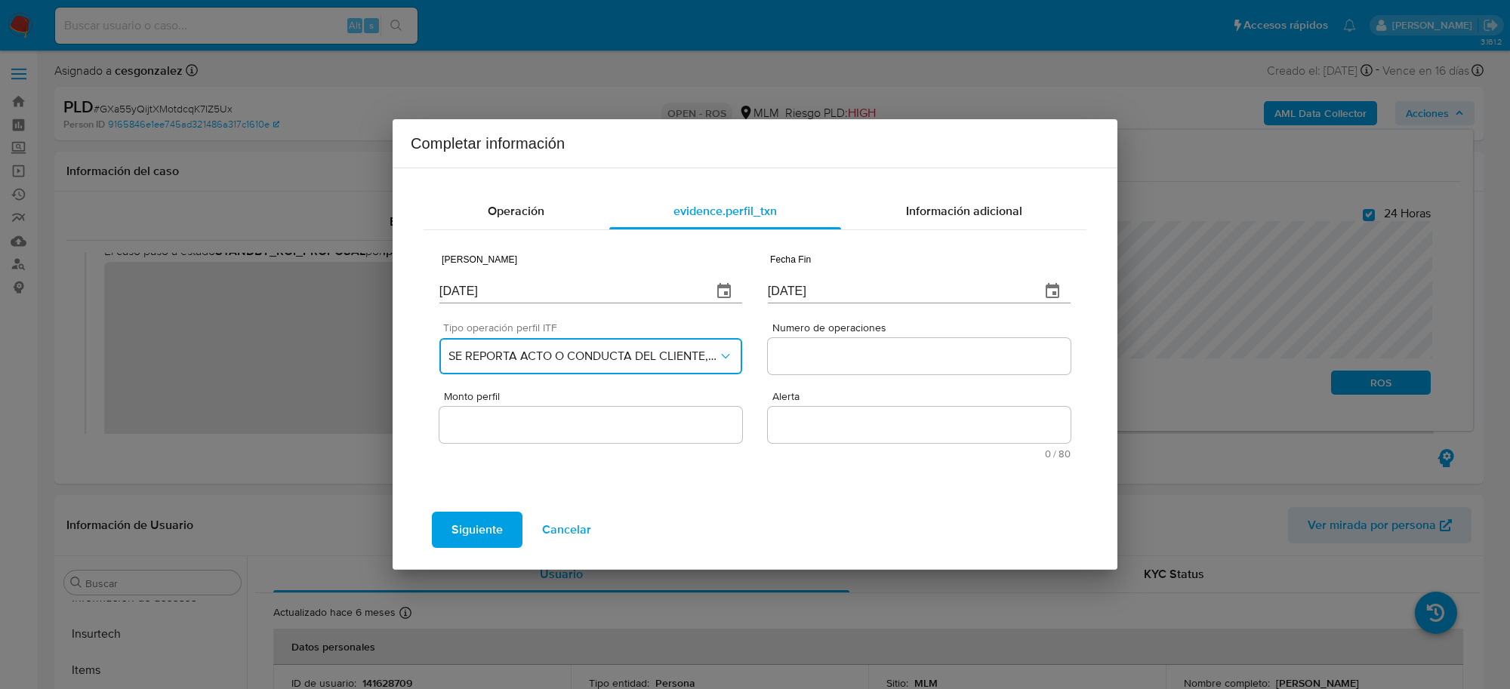
scroll to position [0, 0]
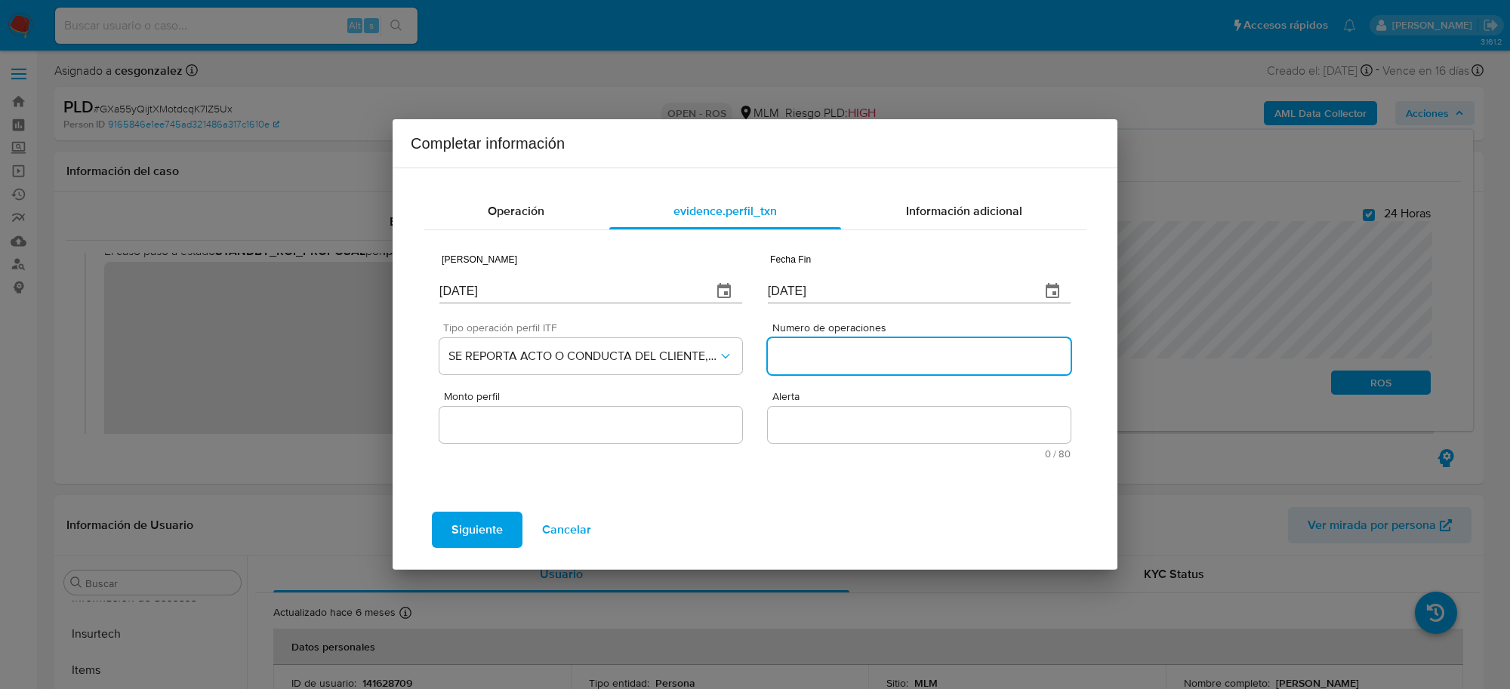
click at [831, 360] on input "Numero de operaciones" at bounding box center [919, 357] width 303 height 20
type input "0"
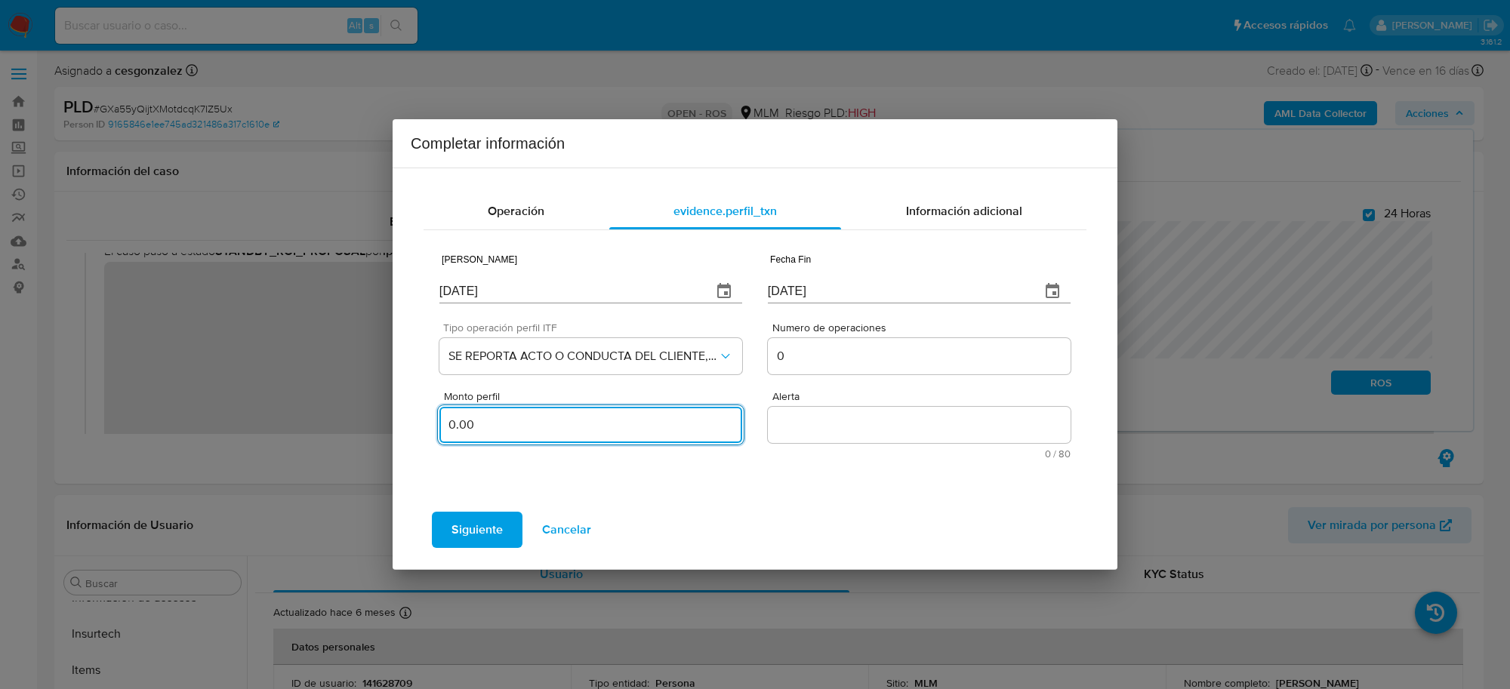
type input "0.00"
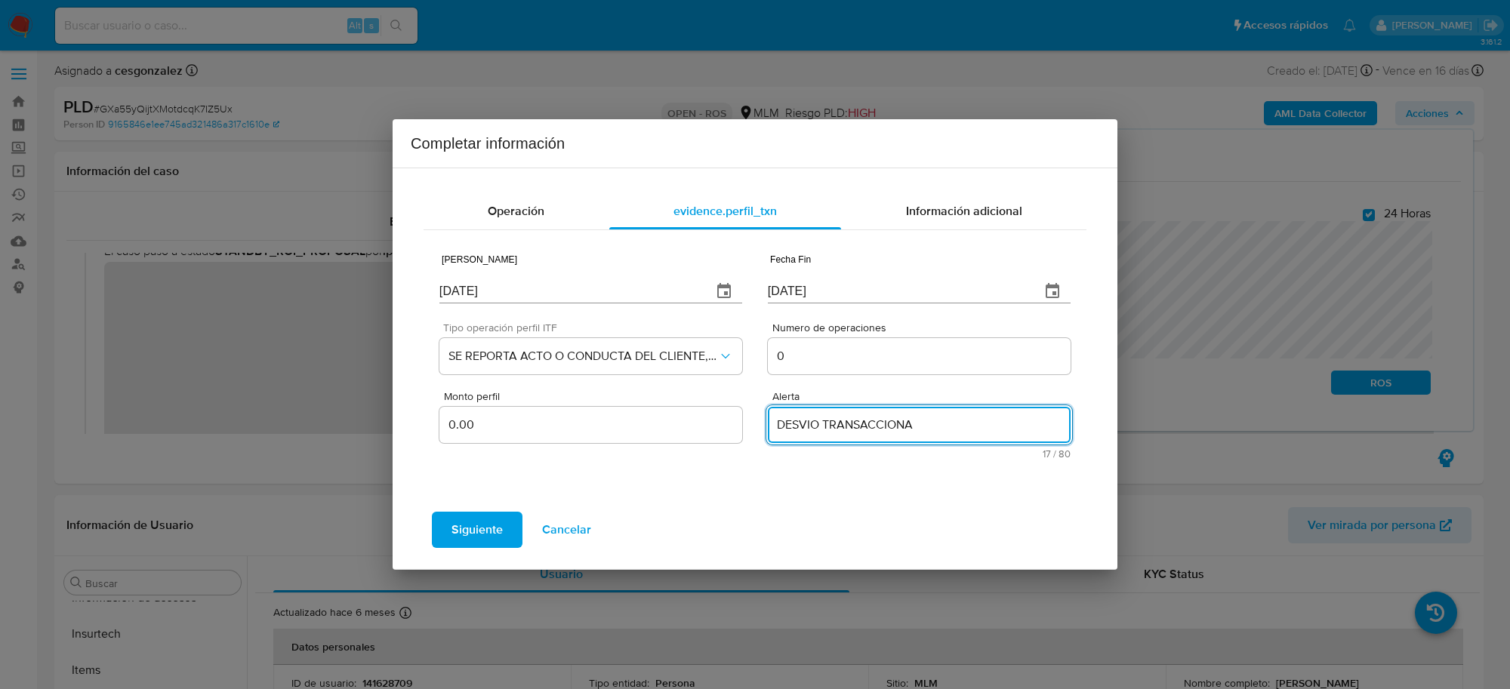
type textarea "DESVIO TRANSACCIONAL"
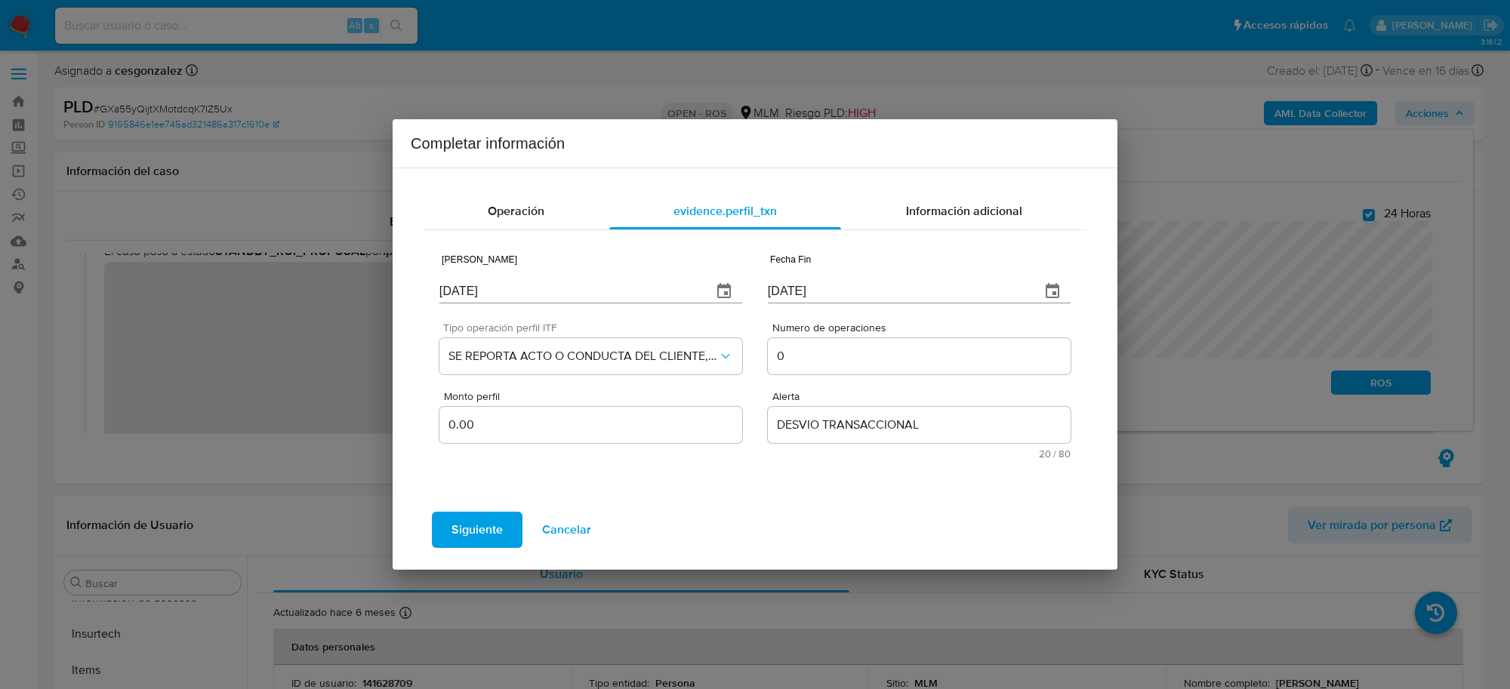
click at [480, 531] on span "Siguiente" at bounding box center [477, 530] width 51 height 33
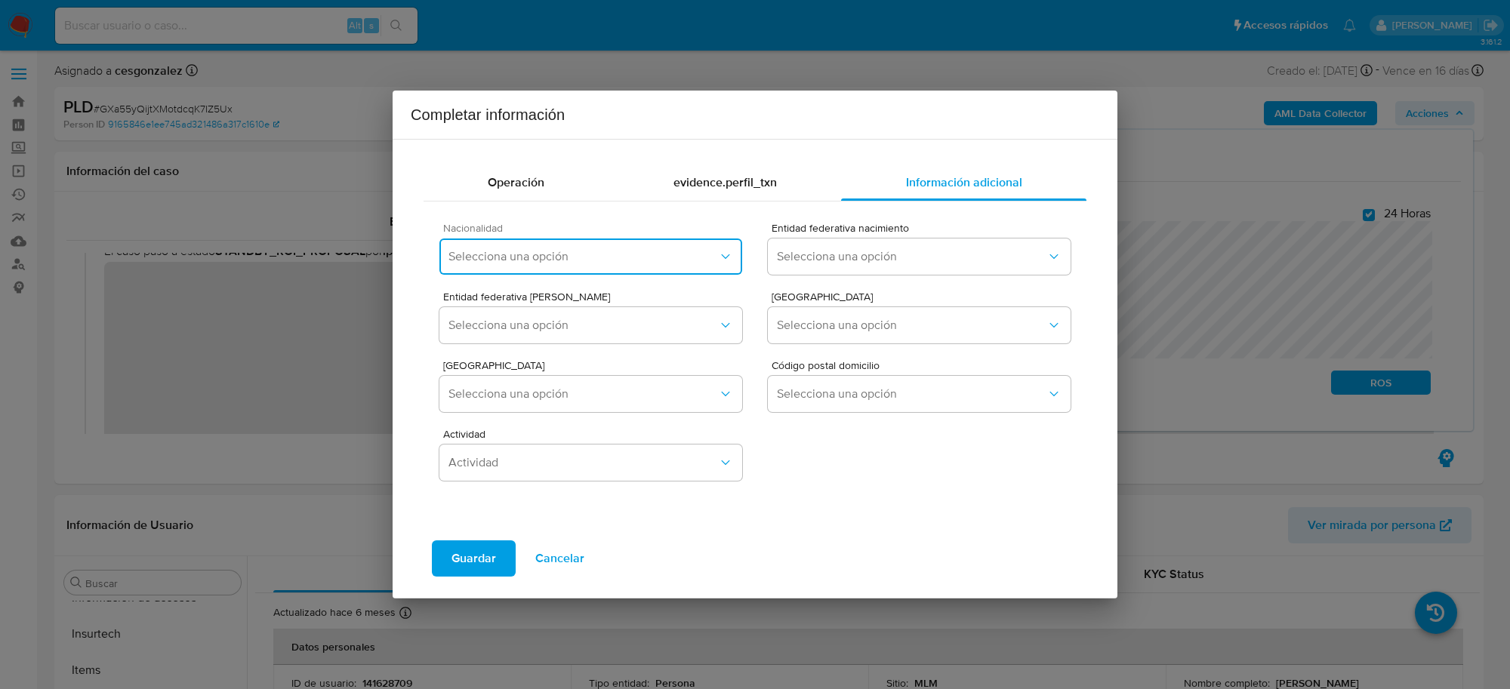
click at [560, 257] on span "Selecciona una opción" at bounding box center [584, 256] width 270 height 15
type input "P"
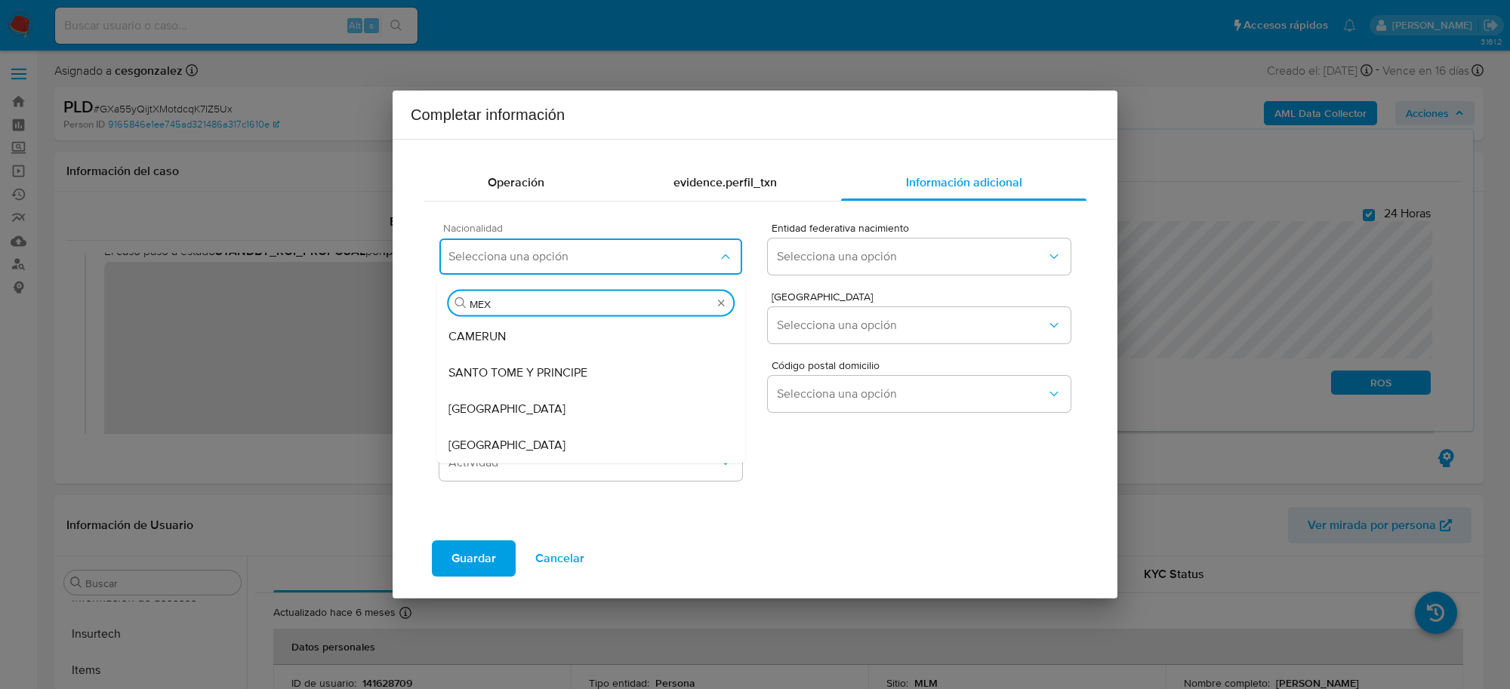
type input "MEXI"
click at [651, 330] on div "MEXICO" at bounding box center [591, 337] width 285 height 36
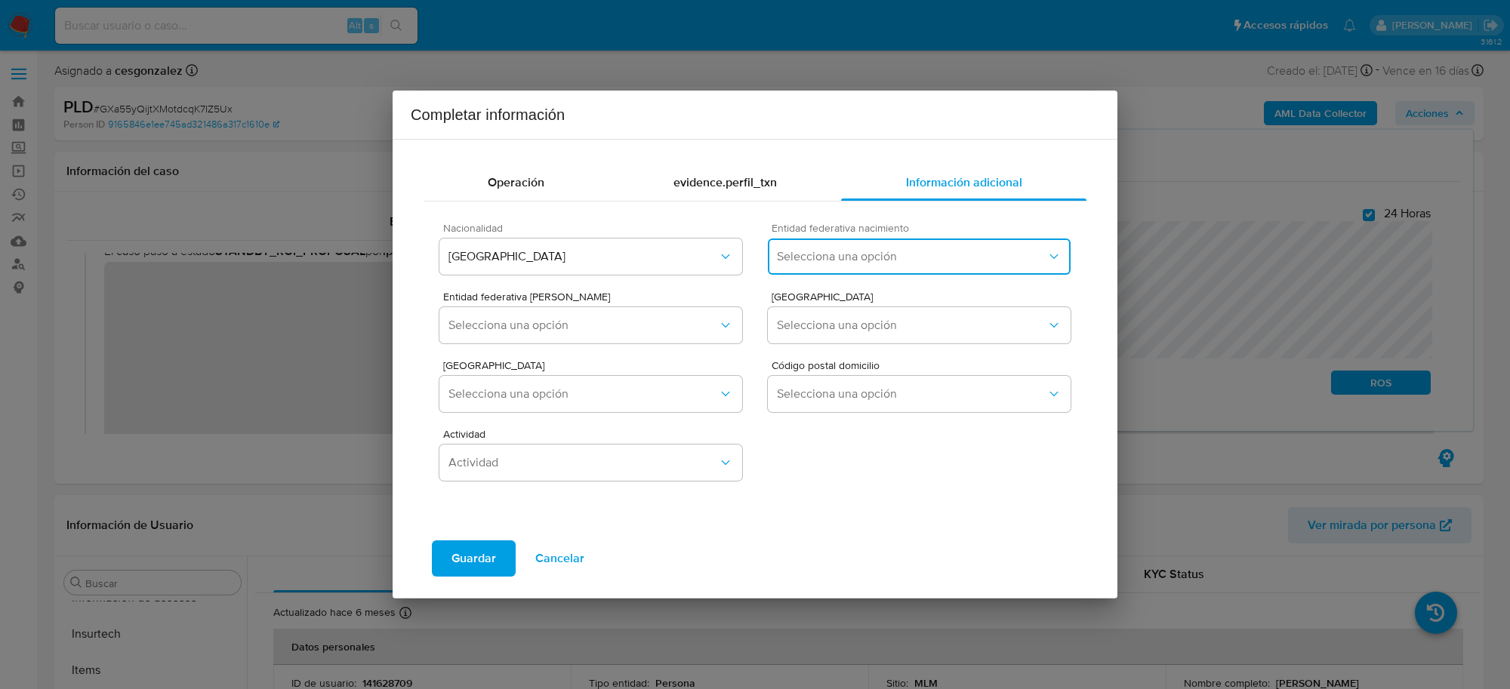
click at [878, 263] on span "Selecciona una opción" at bounding box center [912, 256] width 270 height 15
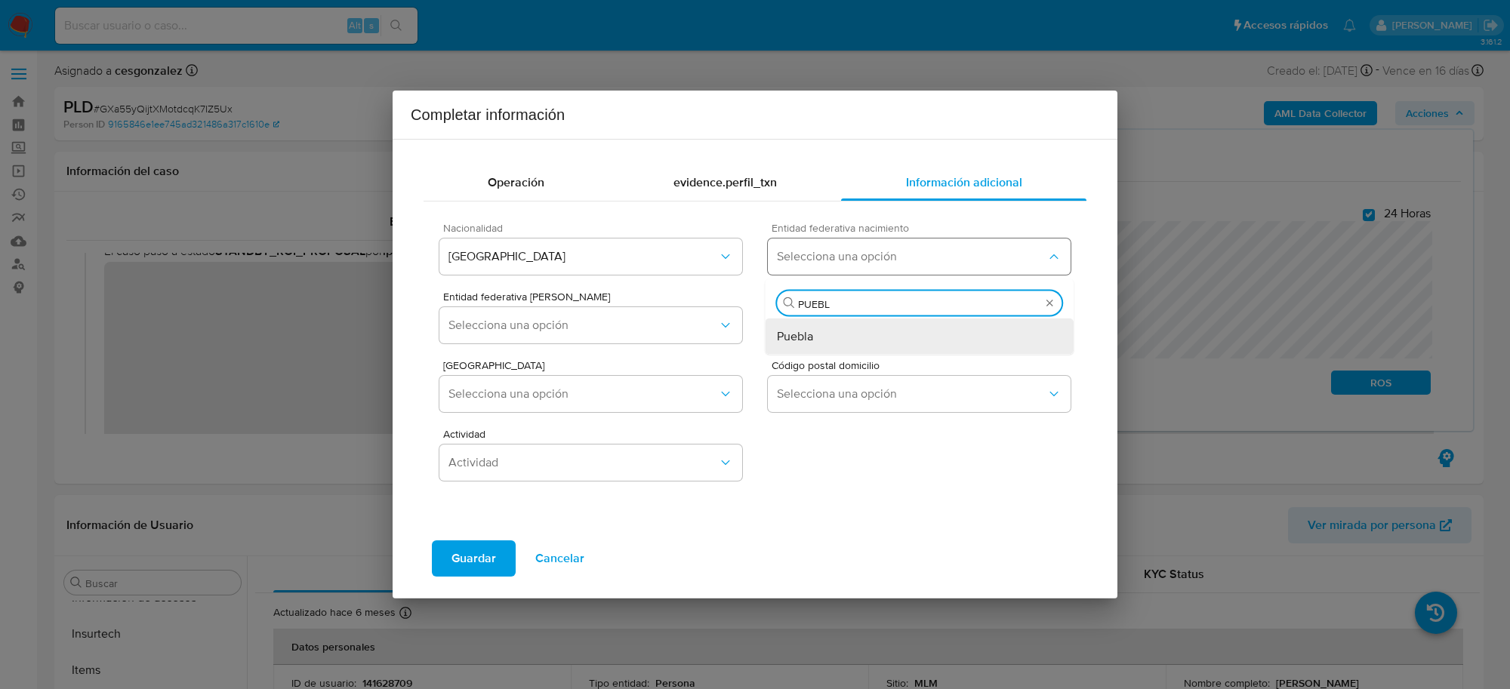
type input "PUEBLA"
click at [822, 329] on div "Puebla" at bounding box center [919, 337] width 285 height 36
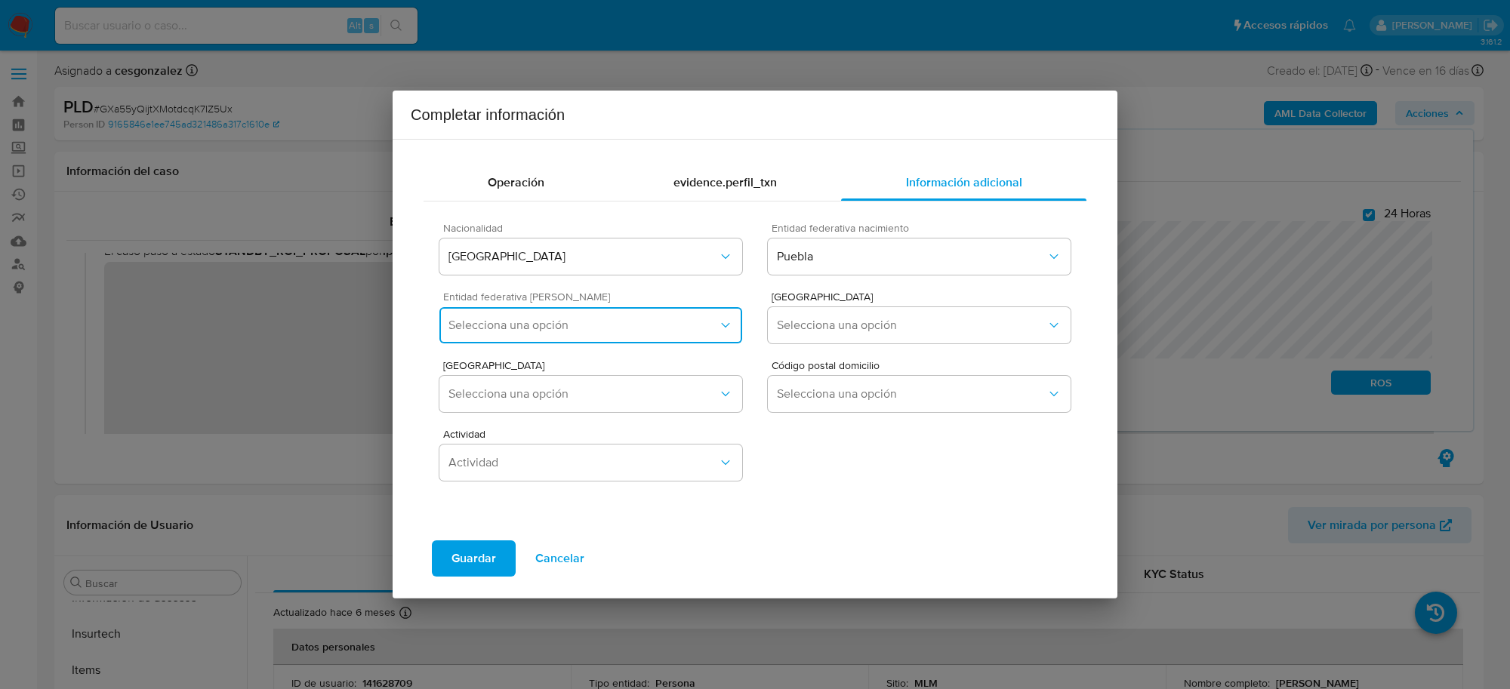
click at [730, 334] on button "Selecciona una opción" at bounding box center [591, 325] width 303 height 36
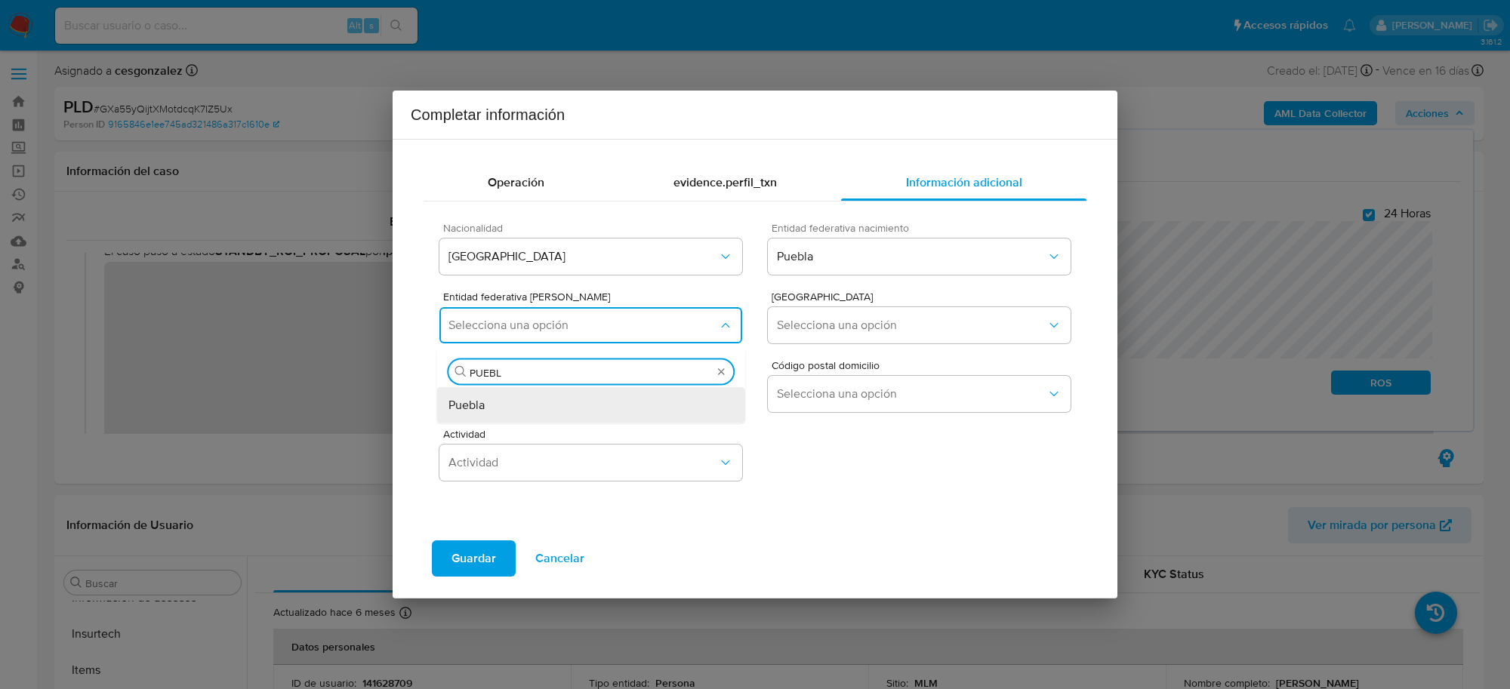
type input "PUEBLA"
click at [620, 409] on div "Puebla" at bounding box center [591, 405] width 285 height 36
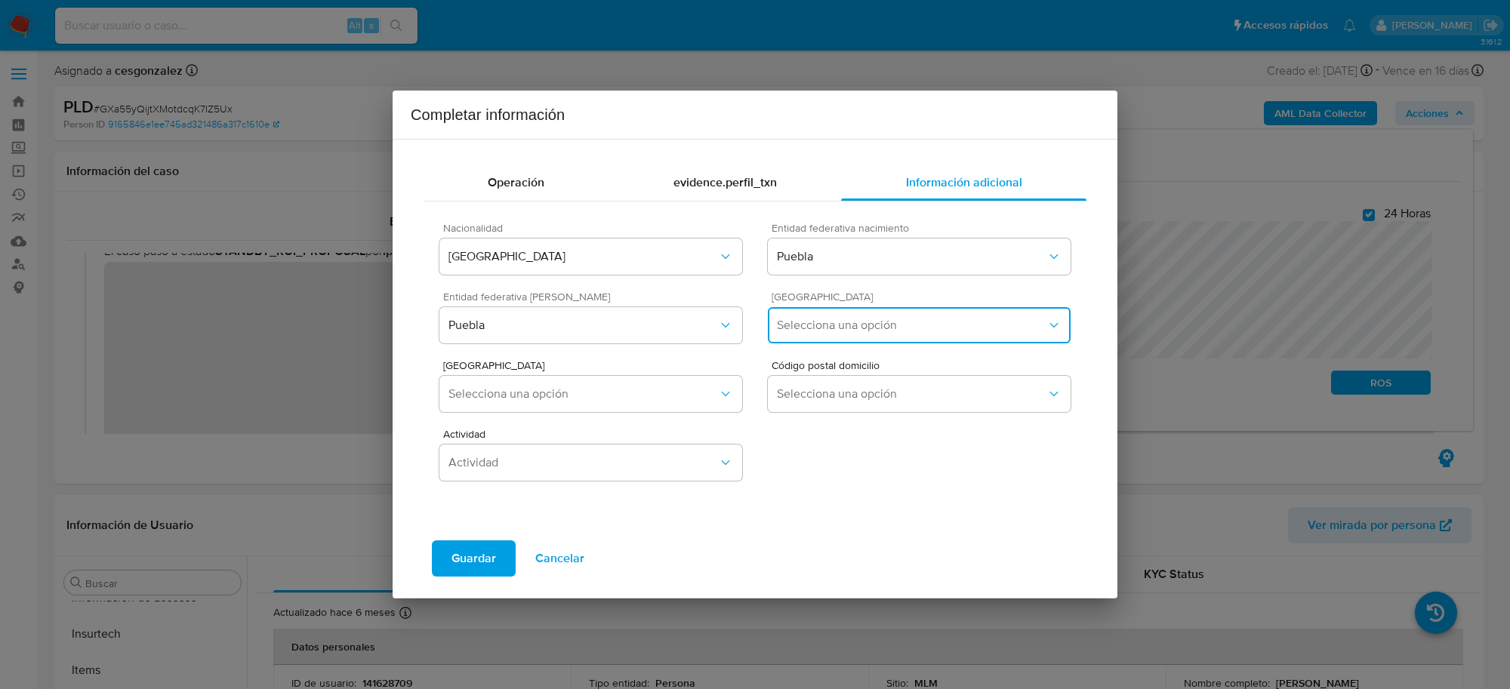
click at [927, 329] on span "Selecciona una opción" at bounding box center [912, 325] width 270 height 15
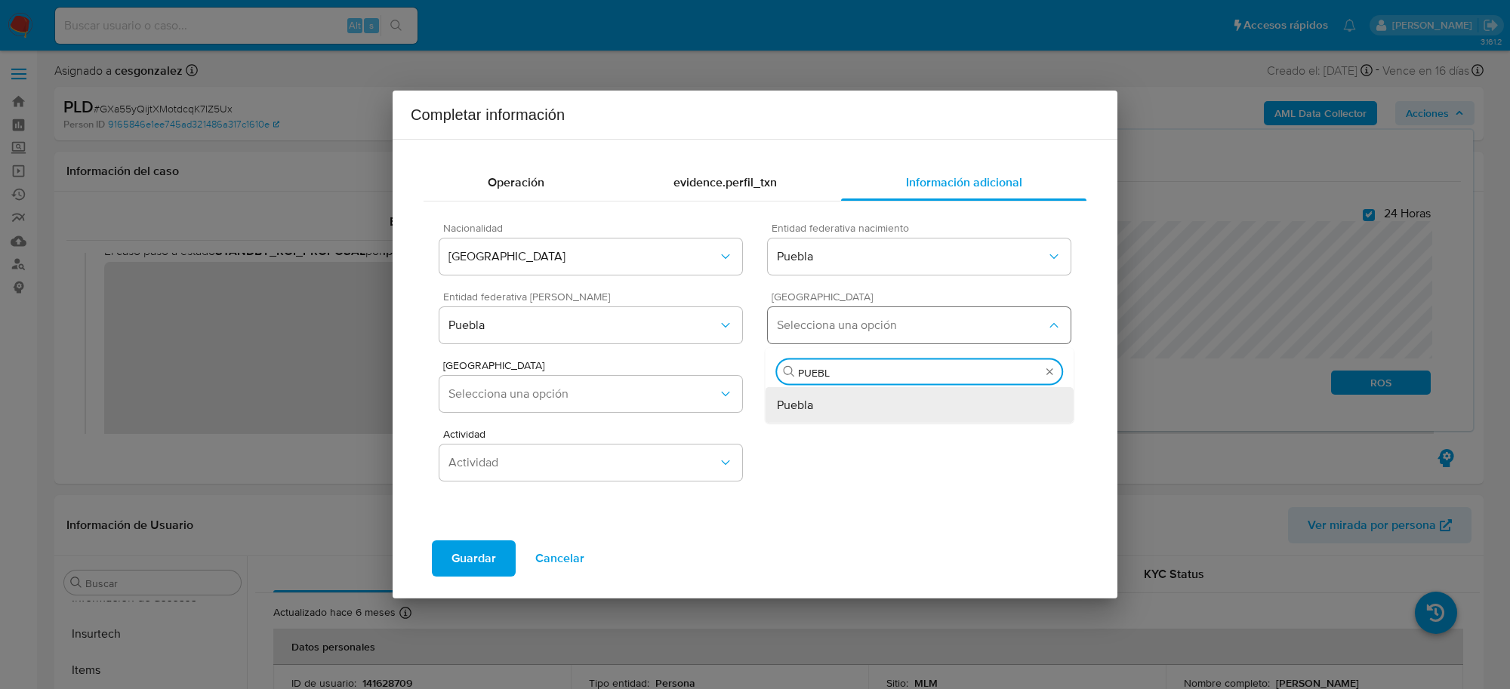
type input "PUEBLA"
click at [878, 405] on div "Puebla" at bounding box center [919, 405] width 285 height 36
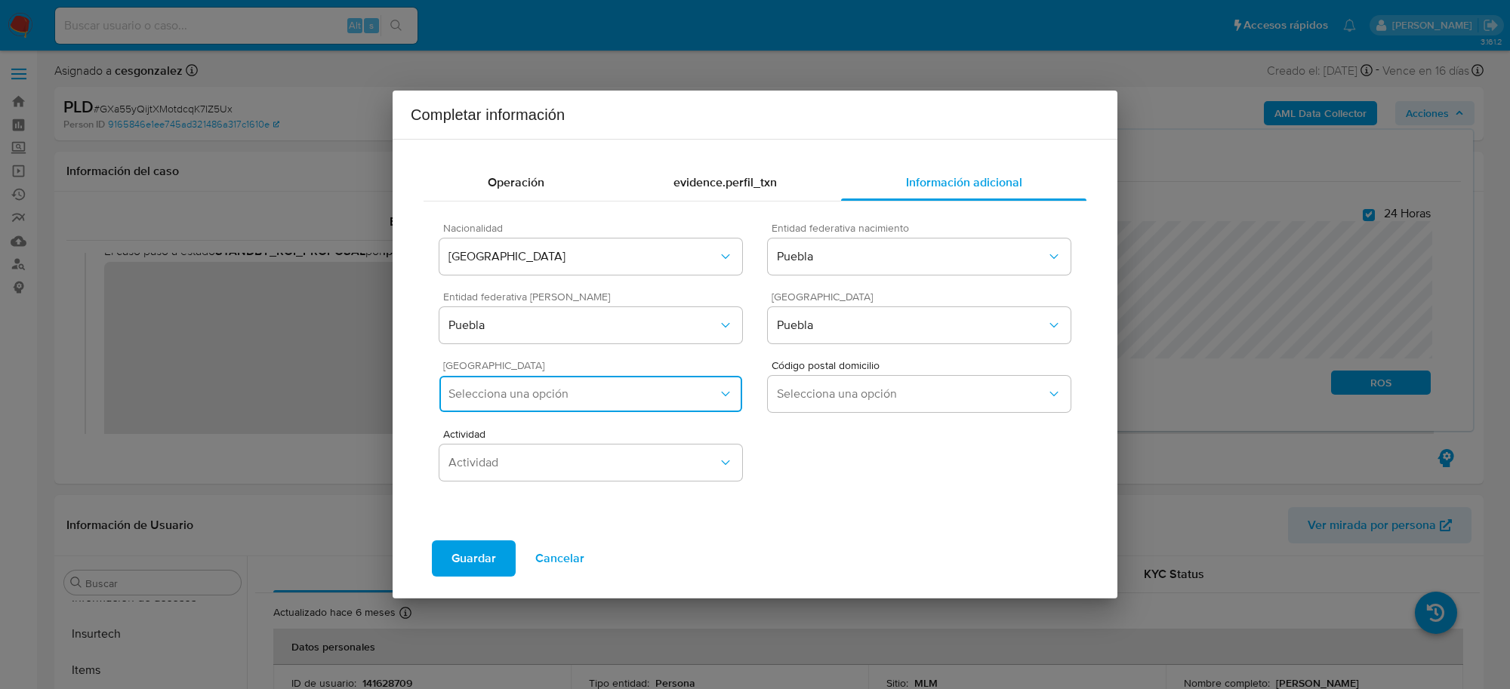
click at [693, 387] on span "Selecciona una opción" at bounding box center [584, 394] width 270 height 15
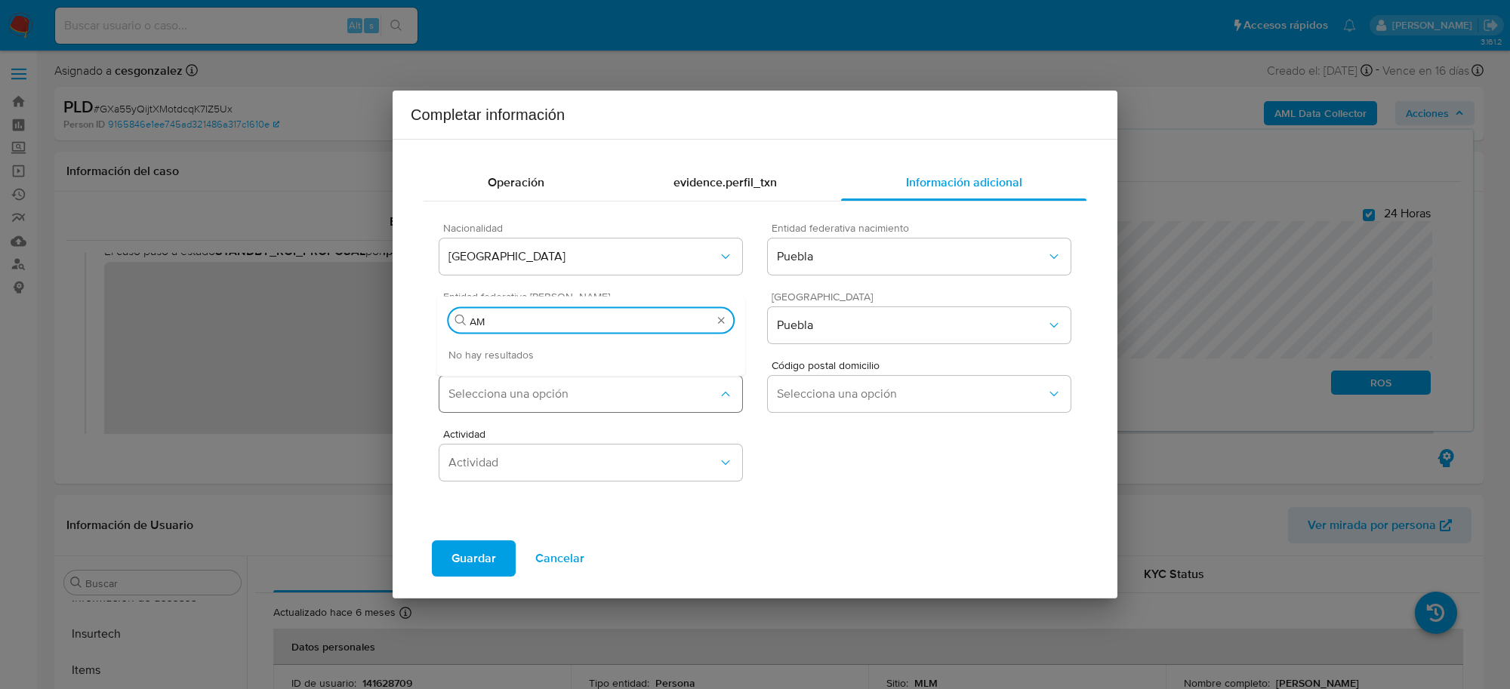
type input "A"
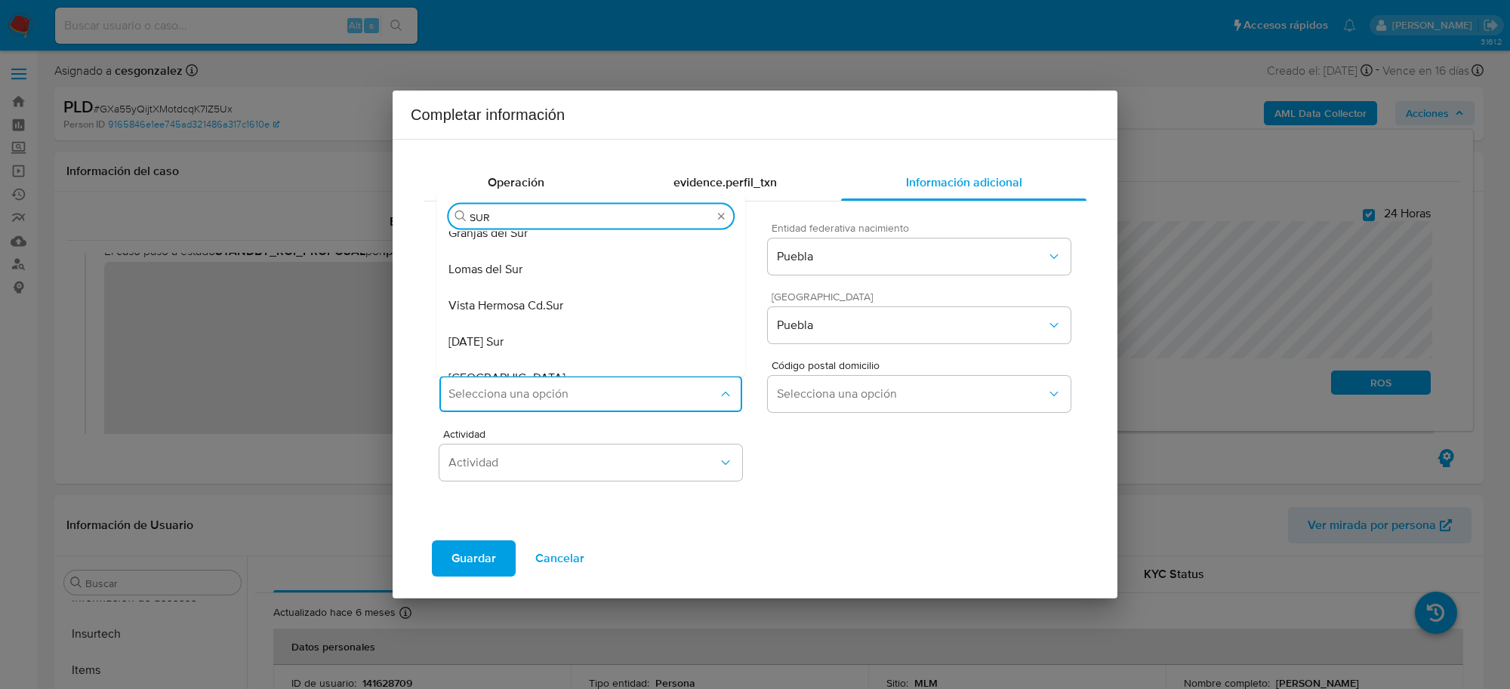
scroll to position [944, 0]
type input "SUR"
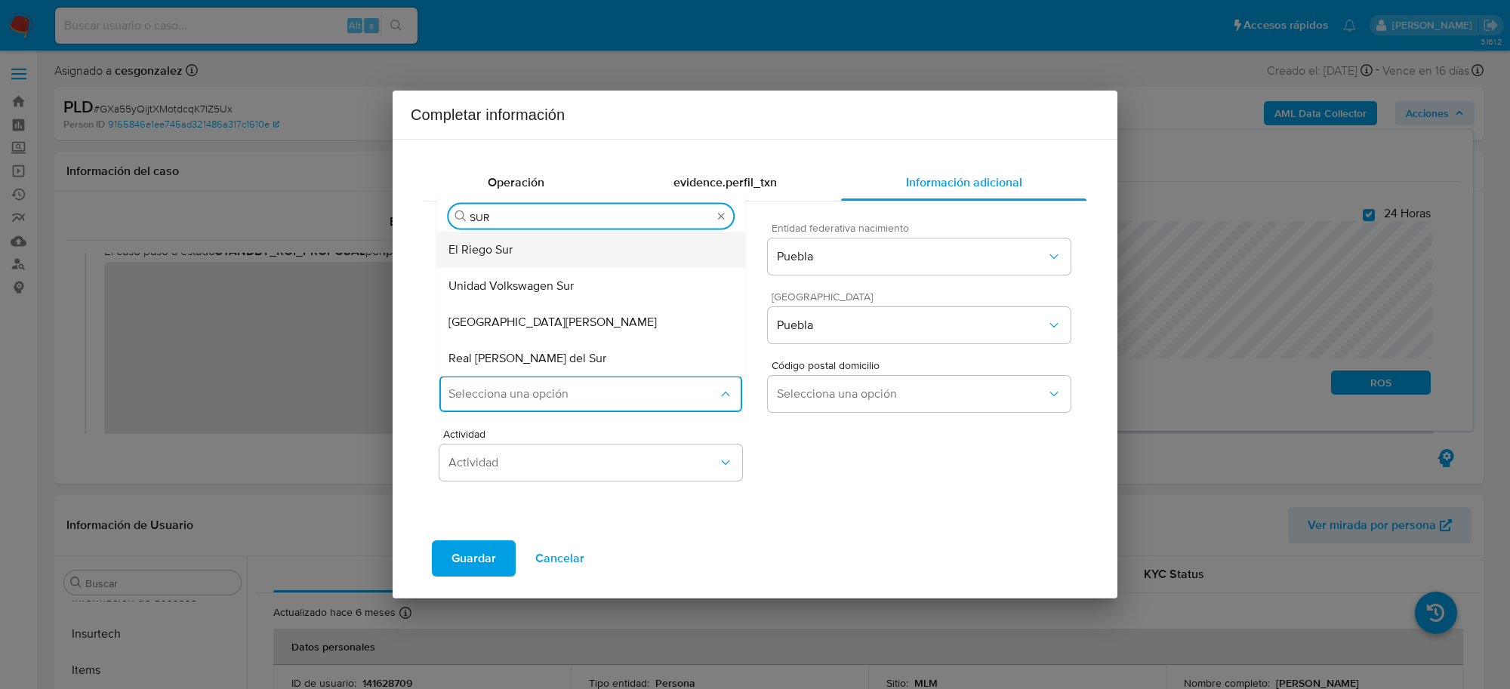
click at [486, 251] on span "El Riego Sur" at bounding box center [481, 249] width 64 height 15
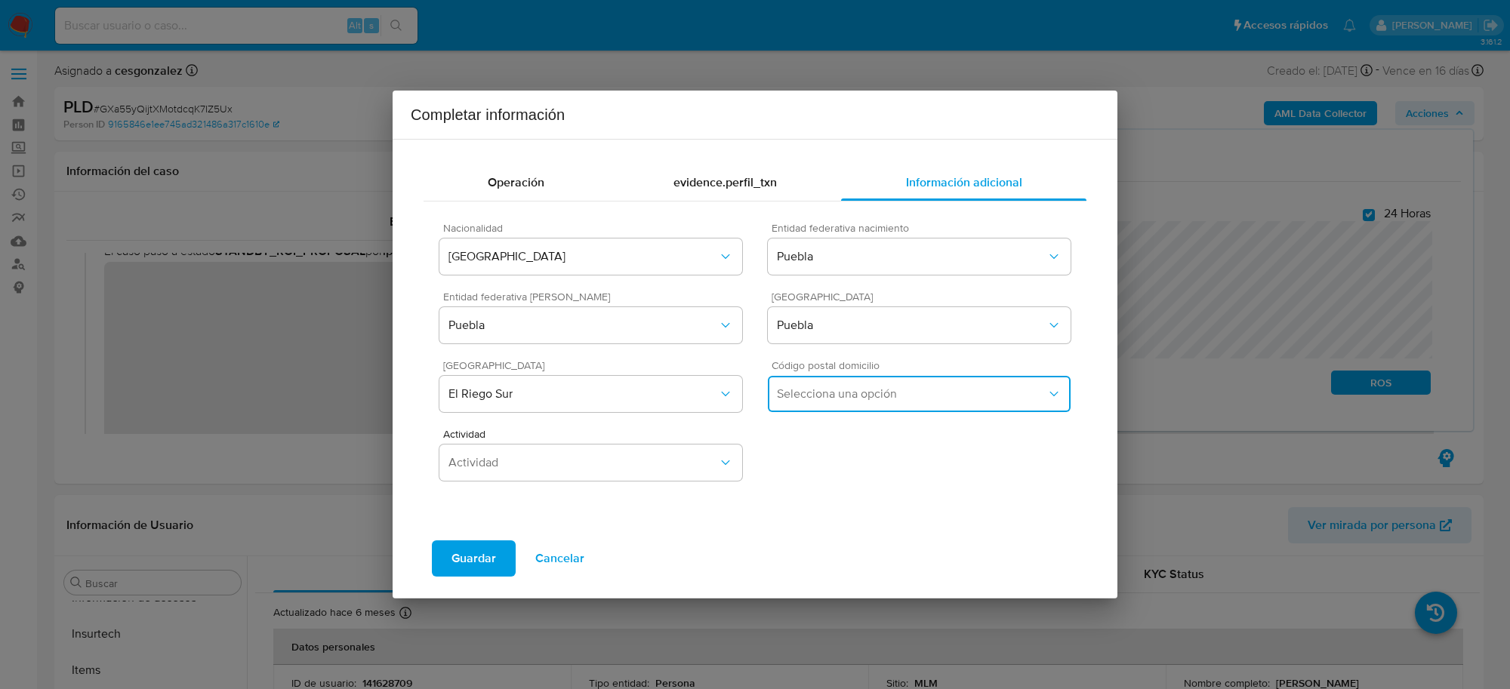
click at [1004, 399] on span "Selecciona una opción" at bounding box center [912, 394] width 270 height 15
click at [632, 393] on span "El Riego Sur" at bounding box center [584, 394] width 270 height 15
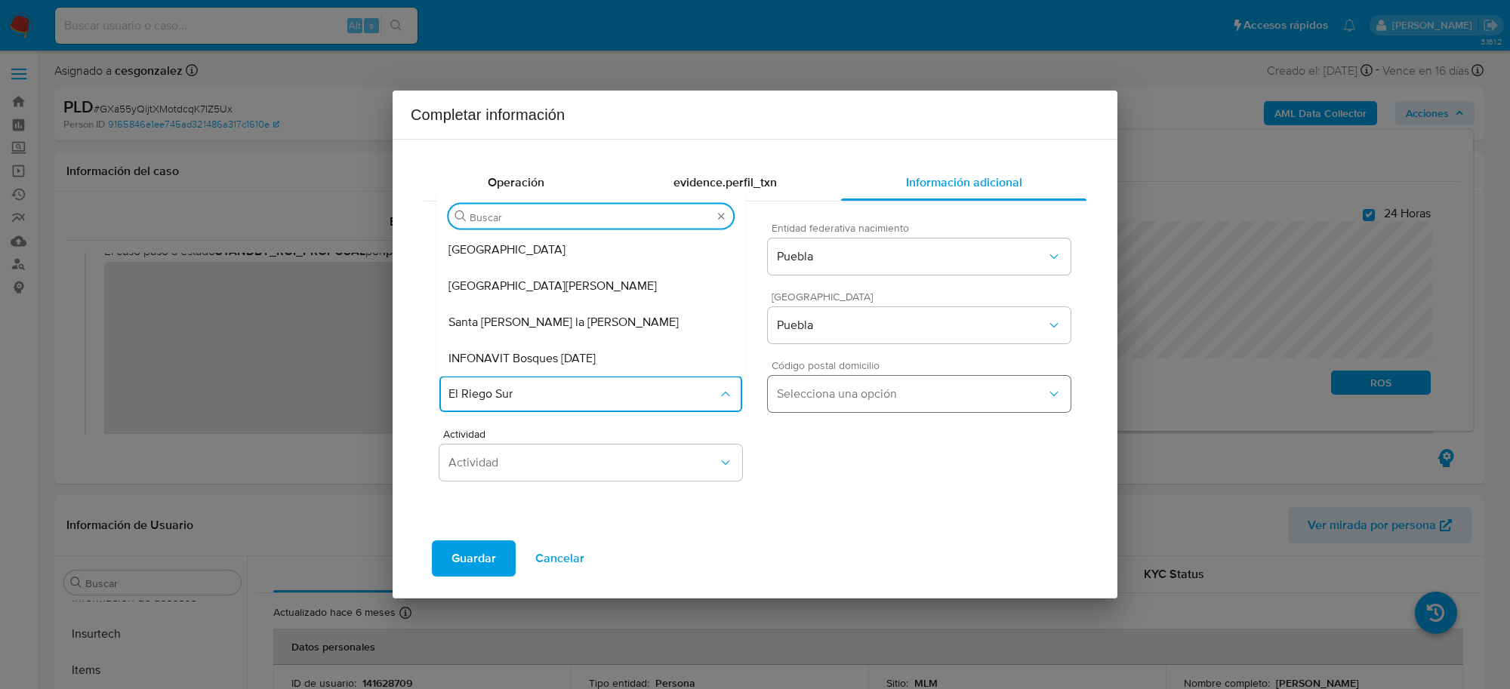
click at [514, 248] on span "Puebla Centro" at bounding box center [507, 249] width 117 height 15
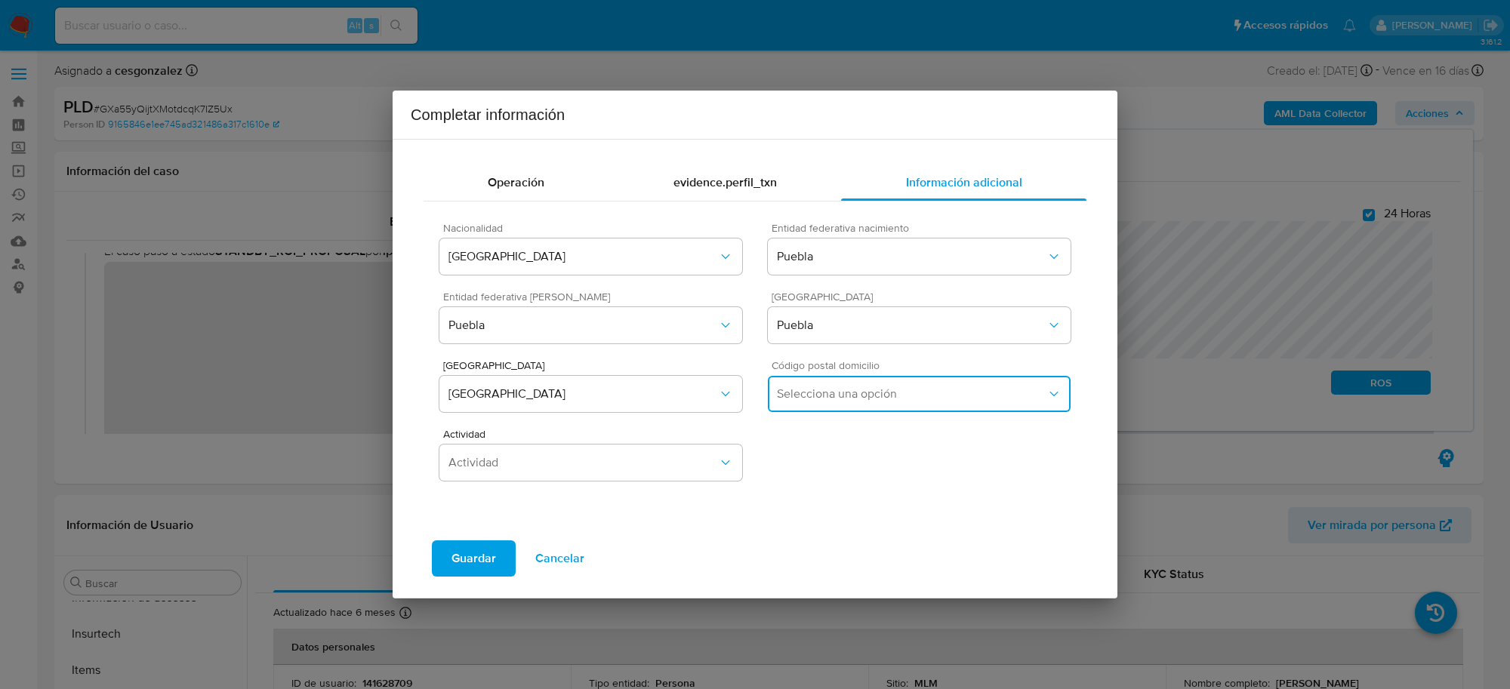
click at [940, 401] on span "Selecciona una opción" at bounding box center [912, 394] width 270 height 15
click at [646, 389] on span "Puebla Centro" at bounding box center [584, 394] width 270 height 15
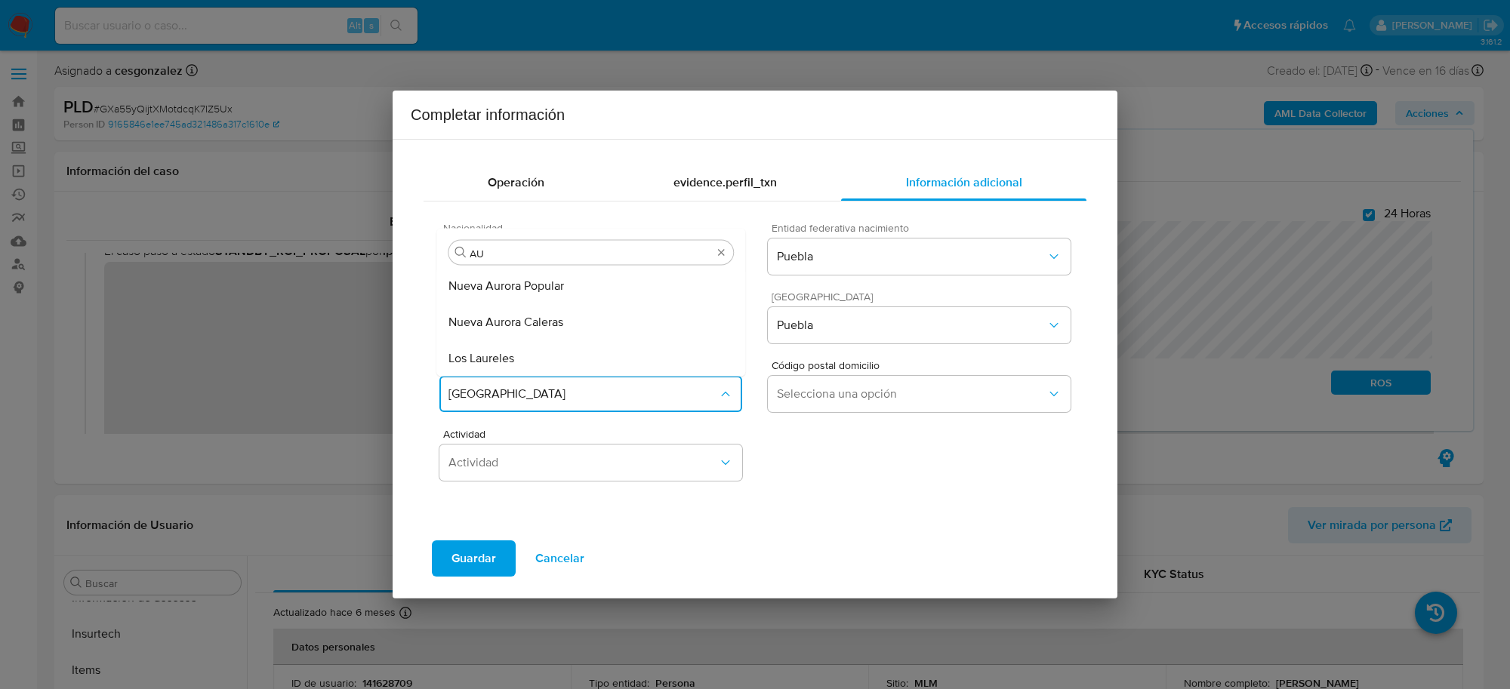
type input "A"
type input "SUR"
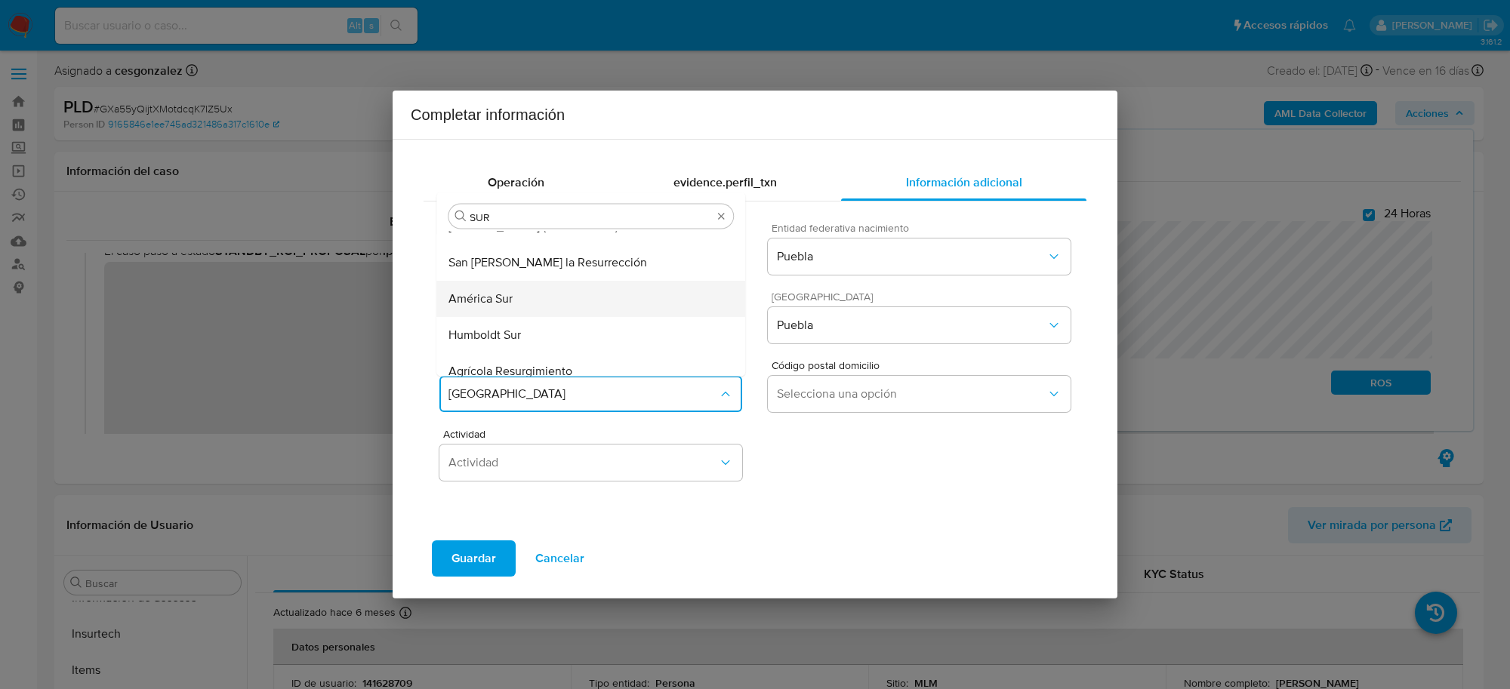
click at [531, 301] on div "América Sur" at bounding box center [591, 300] width 285 height 36
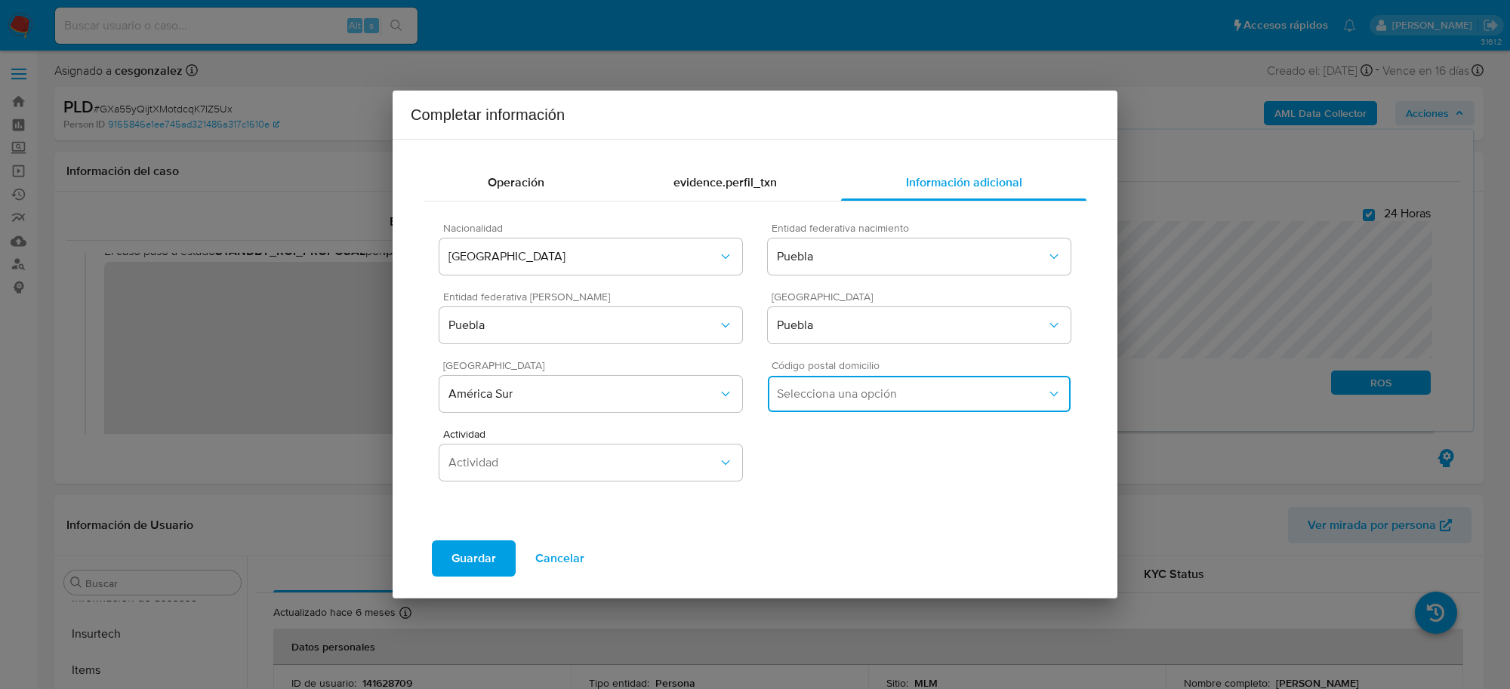
click at [854, 393] on span "Selecciona una opción" at bounding box center [912, 394] width 270 height 15
click at [827, 477] on div "72340" at bounding box center [919, 474] width 285 height 36
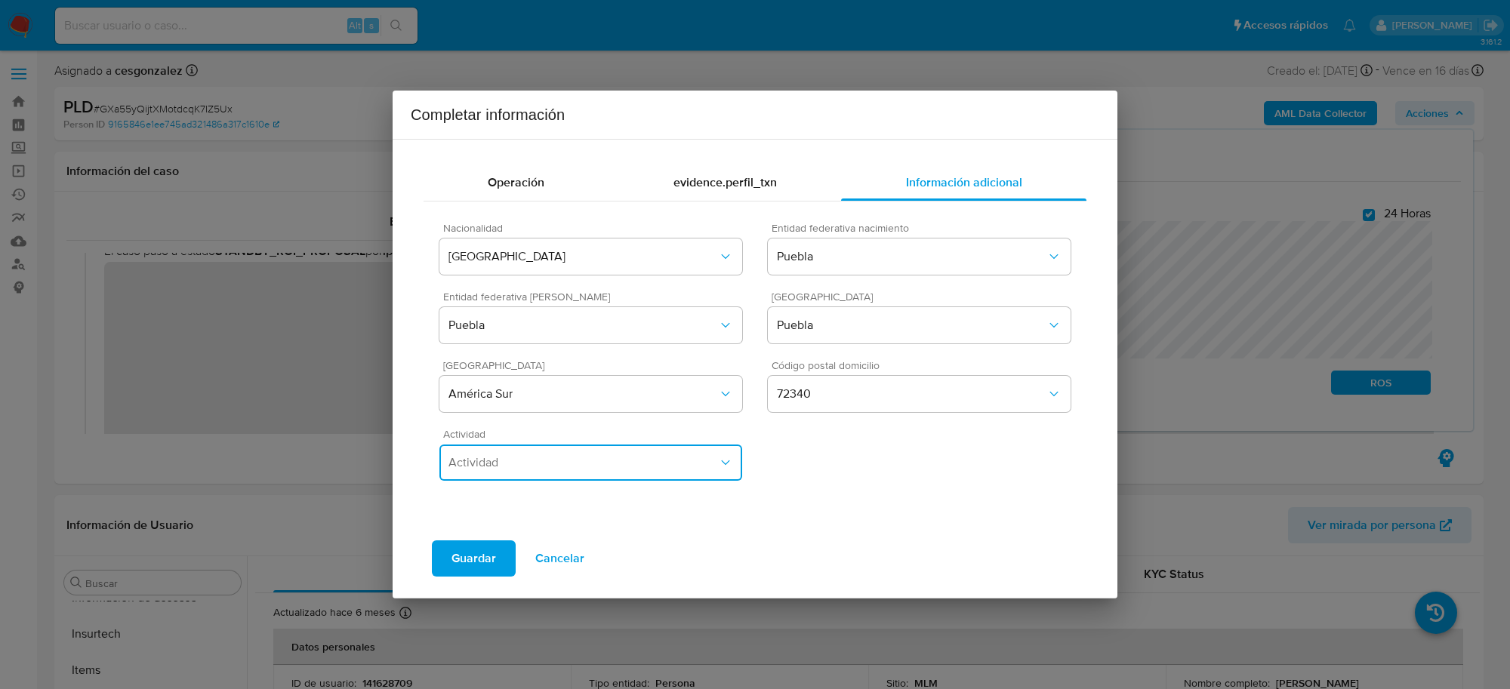
click at [623, 470] on button "Actividad" at bounding box center [591, 463] width 303 height 36
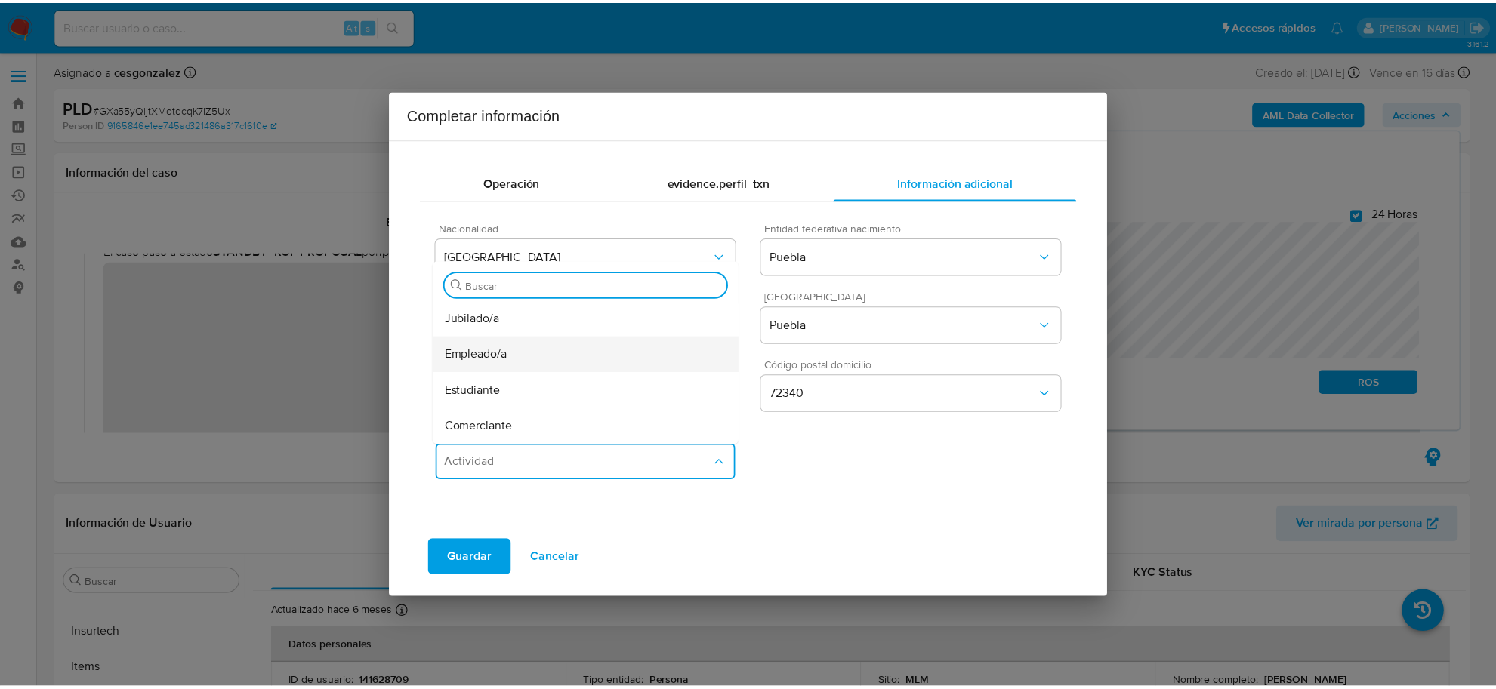
scroll to position [94, 0]
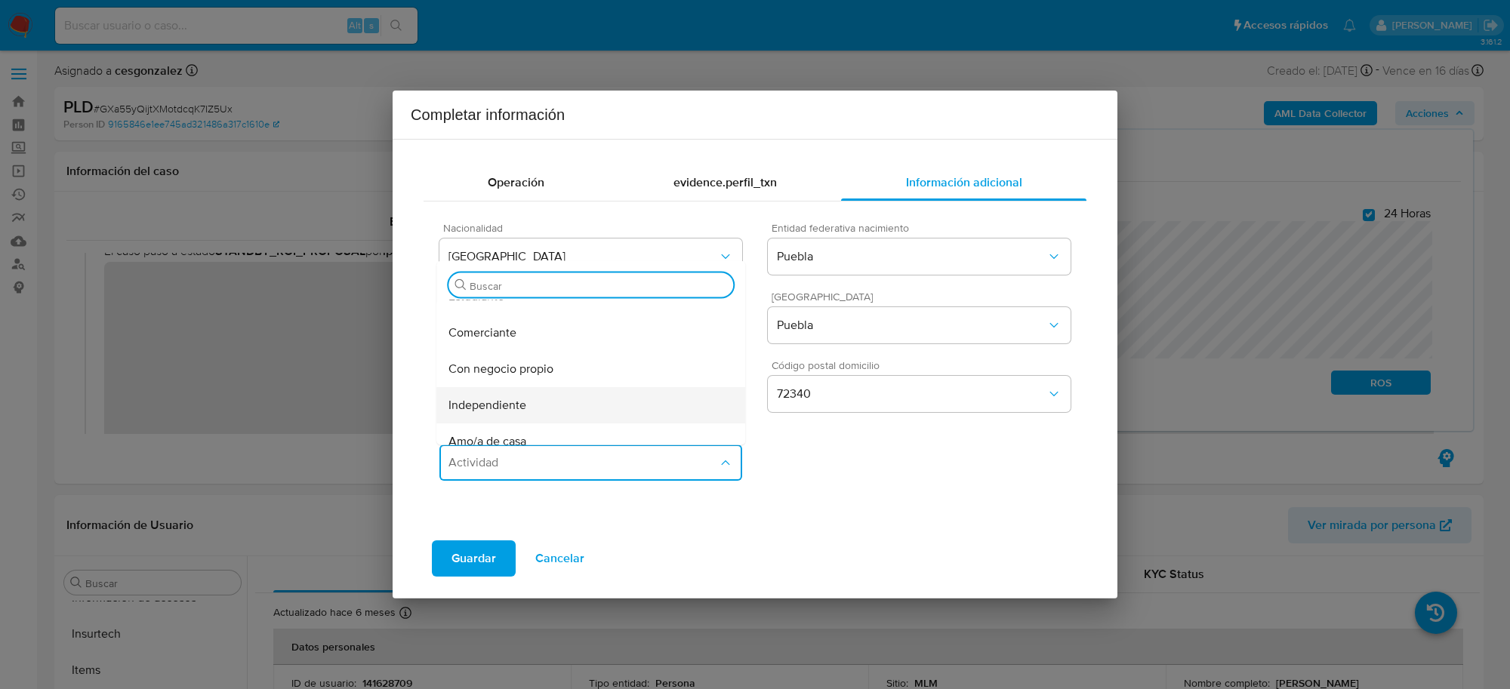
click at [548, 409] on div "Independiente" at bounding box center [591, 405] width 285 height 36
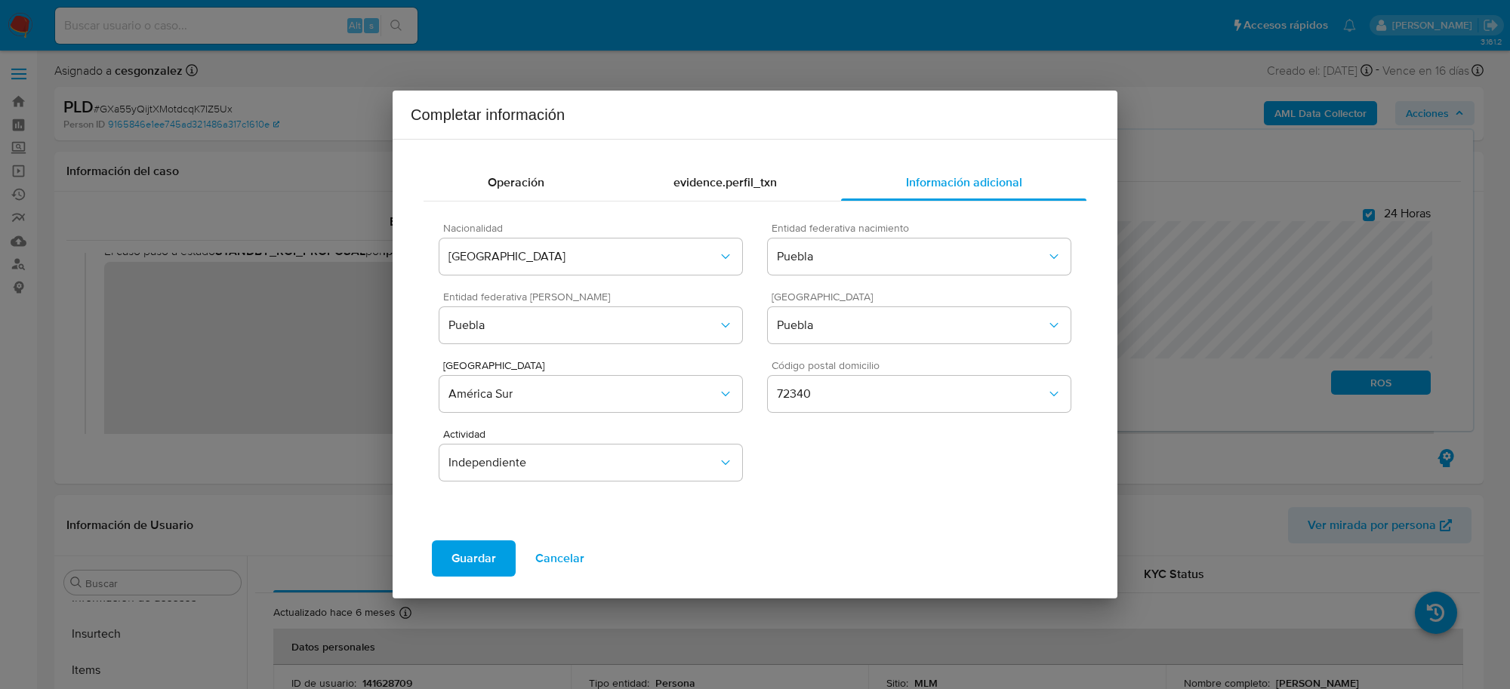
click at [487, 557] on span "Guardar" at bounding box center [474, 558] width 45 height 33
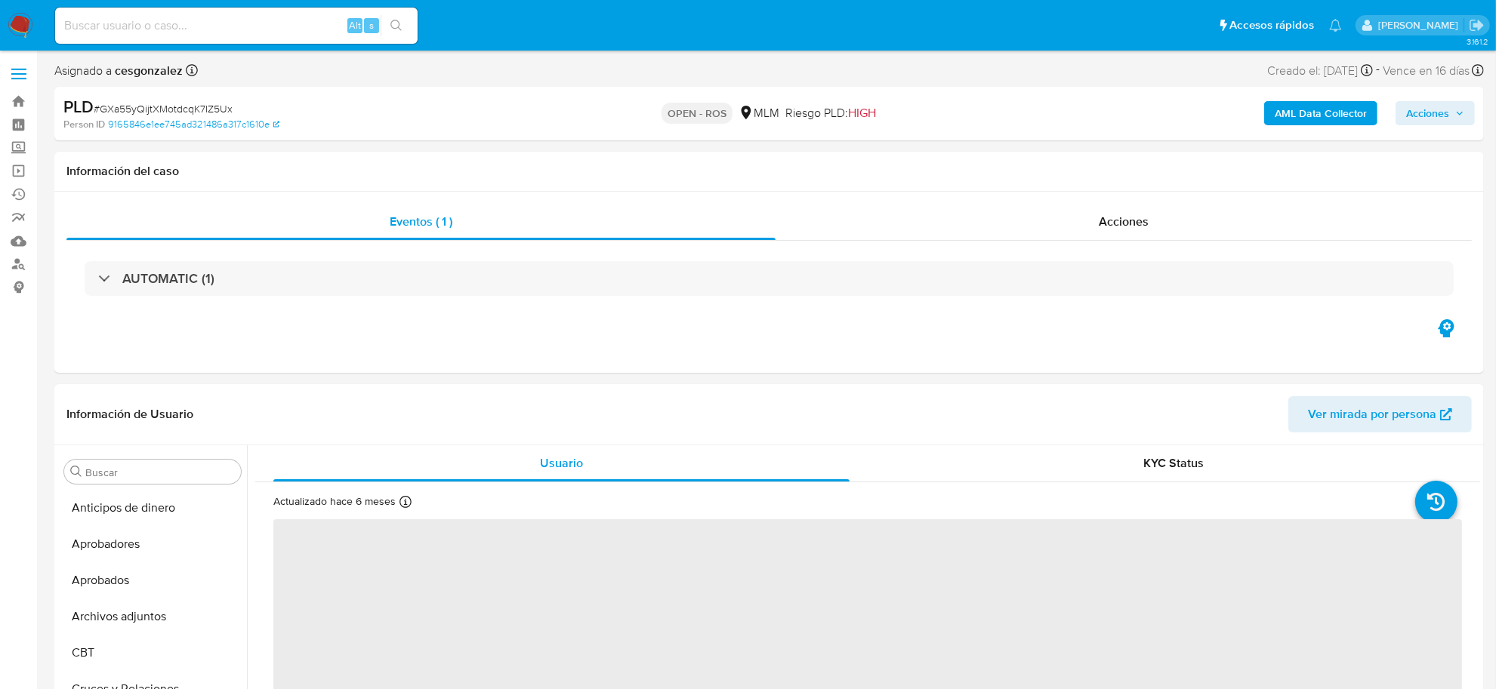
scroll to position [710, 0]
select select "10"
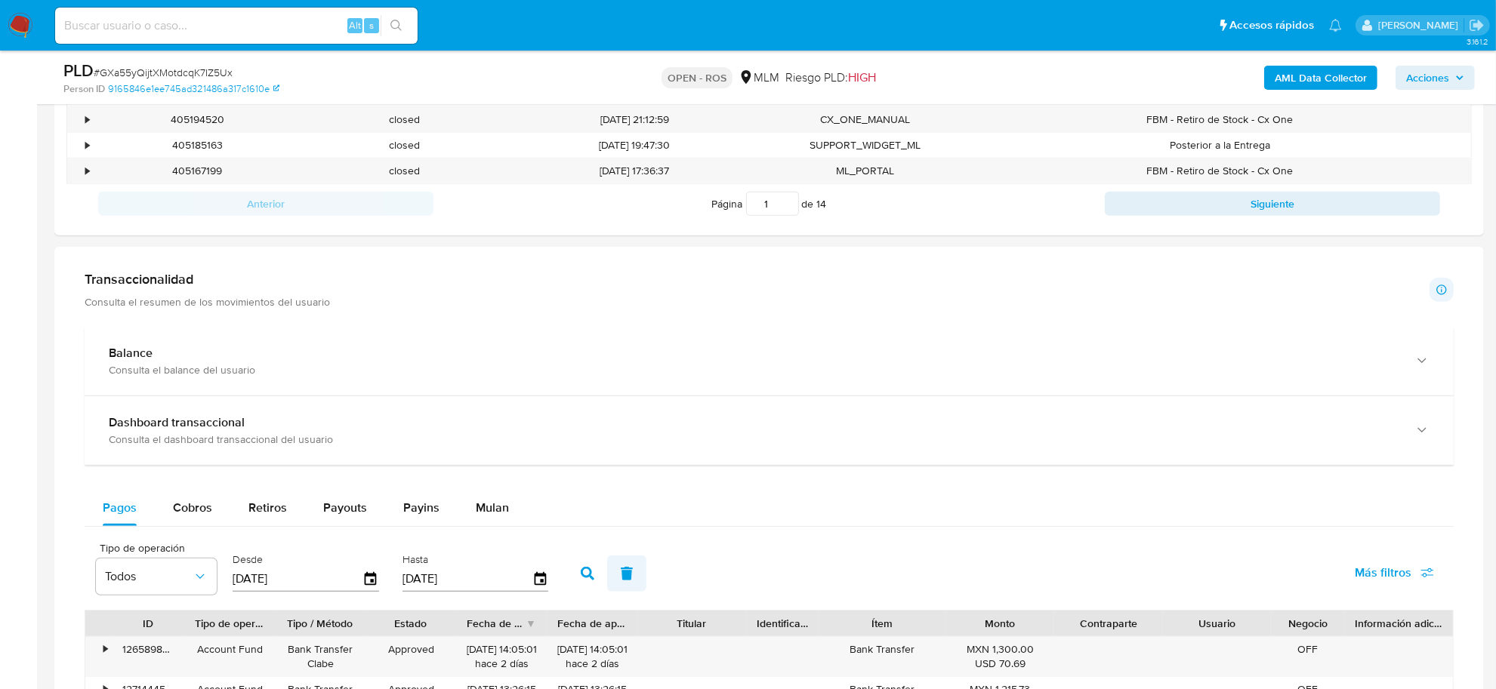
scroll to position [944, 0]
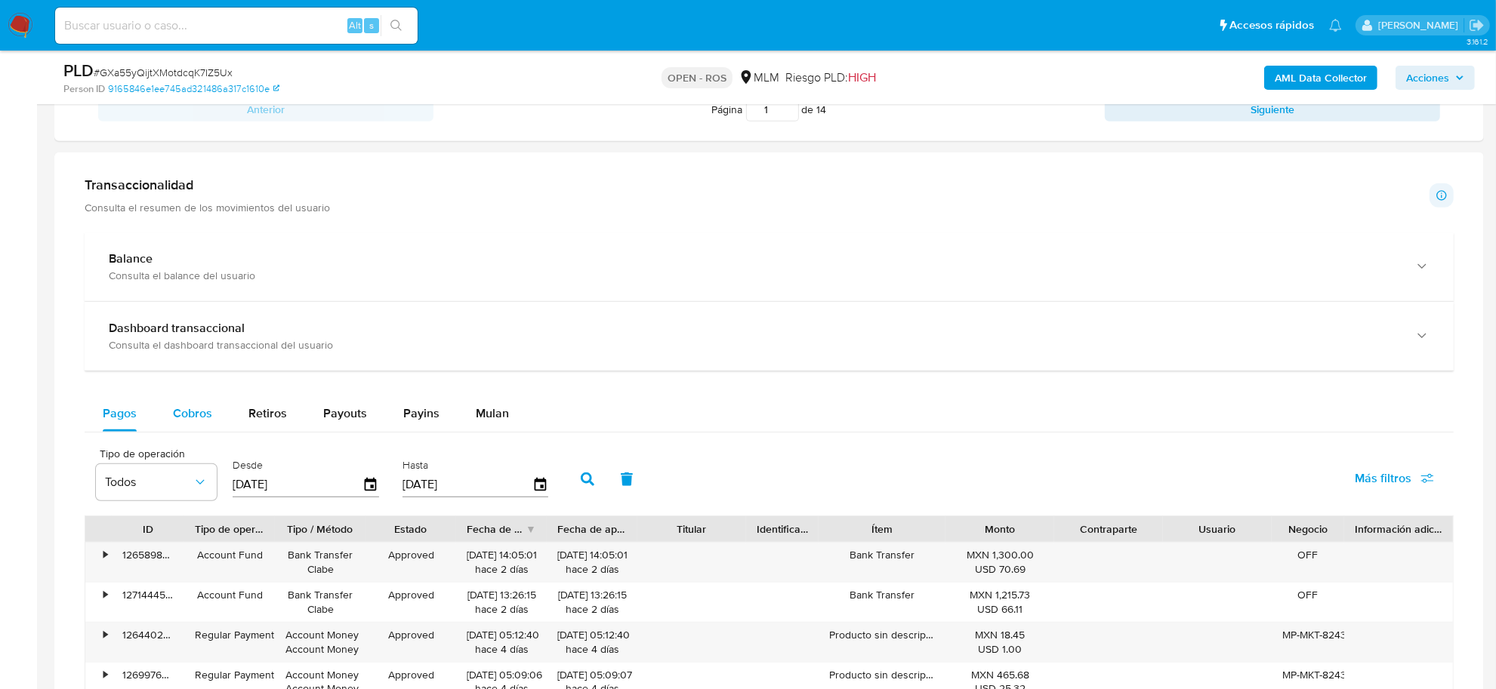
click at [190, 420] on span "Cobros" at bounding box center [192, 413] width 39 height 17
select select "10"
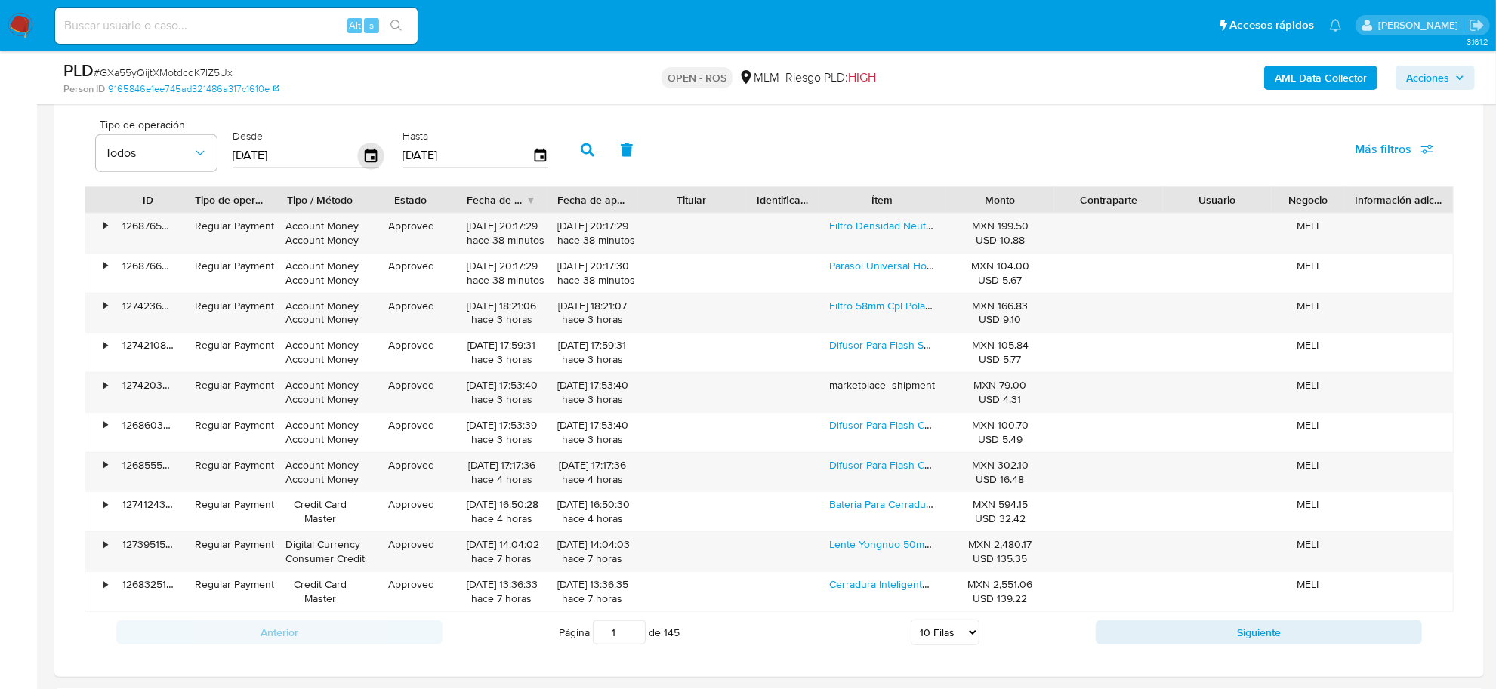
scroll to position [1227, 0]
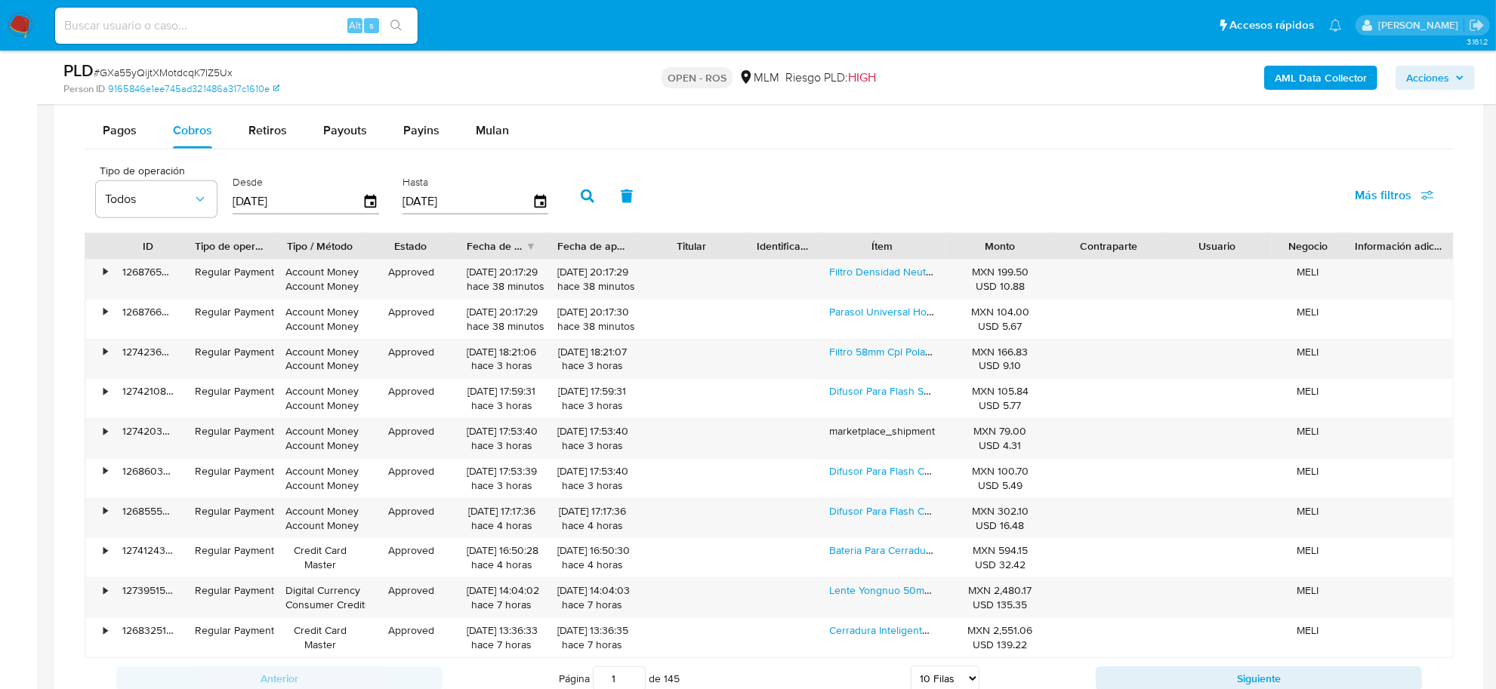
click at [356, 208] on input "[DATE]" at bounding box center [298, 202] width 130 height 24
click at [363, 202] on icon "button" at bounding box center [371, 202] width 26 height 26
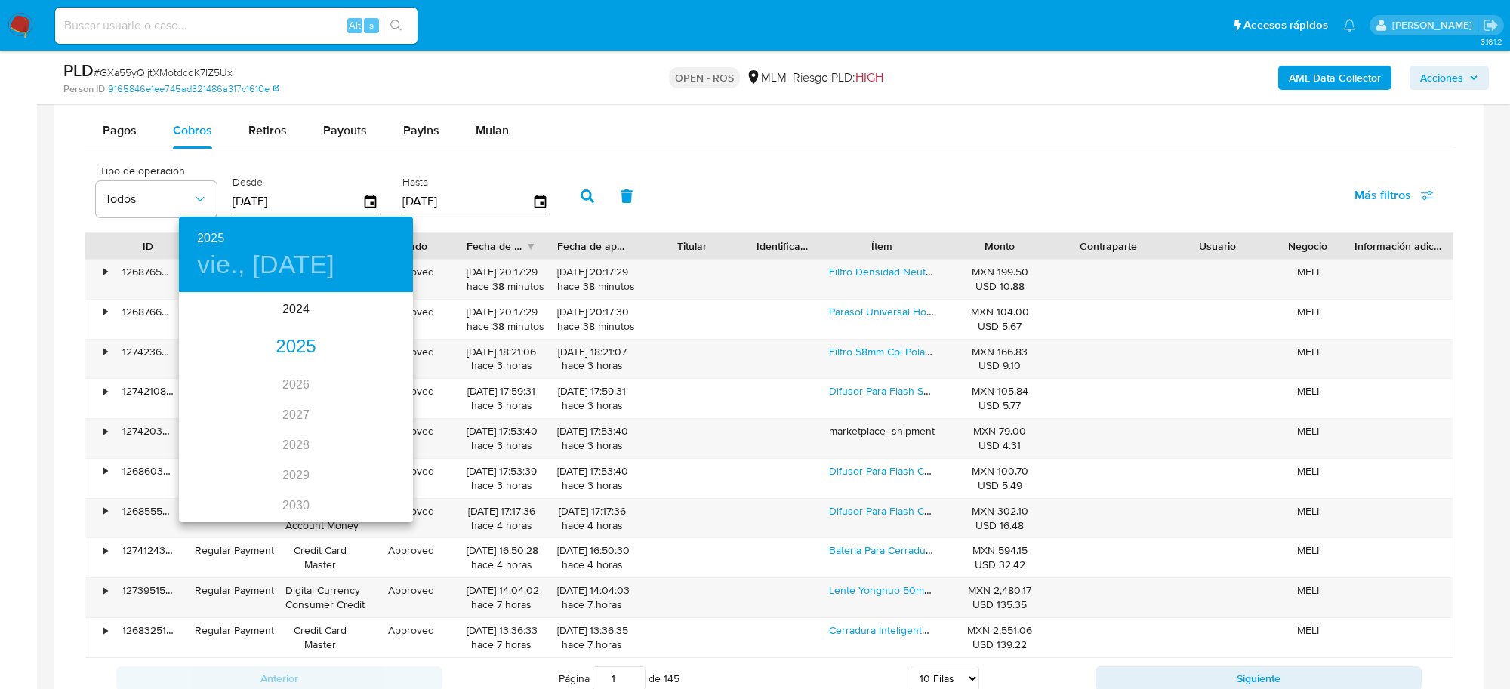
click at [292, 344] on div "2025" at bounding box center [296, 347] width 234 height 30
click at [205, 440] on div "[DATE]." at bounding box center [218, 436] width 78 height 57
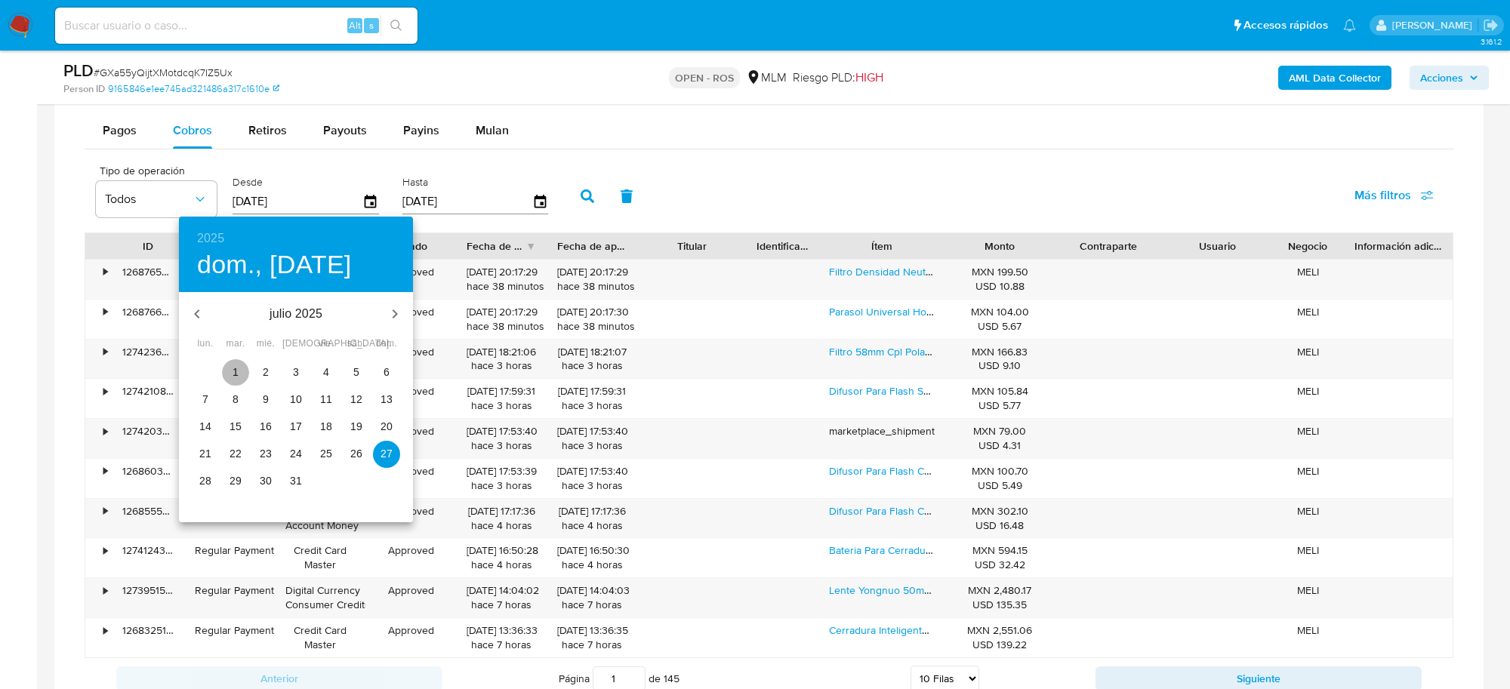
click at [236, 372] on p "1" at bounding box center [236, 372] width 6 height 15
type input "[DATE]"
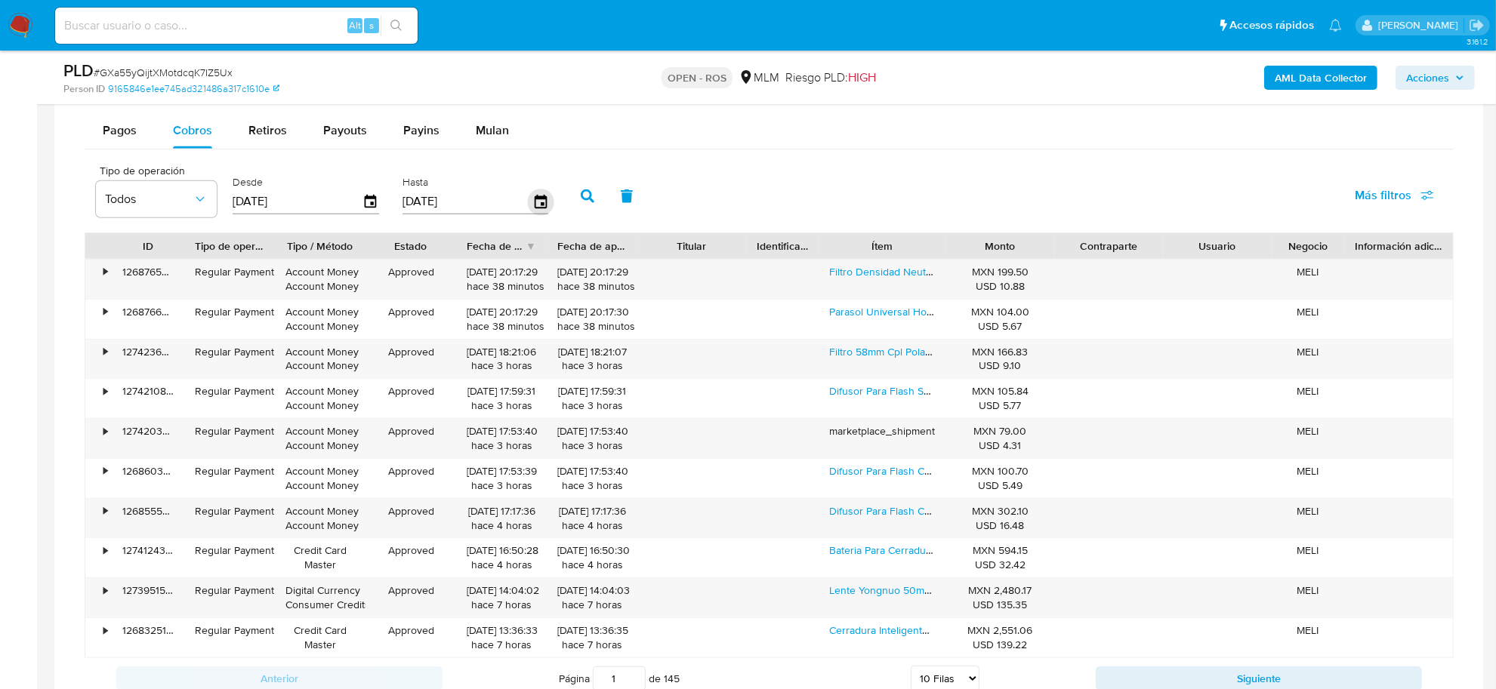
click at [534, 202] on icon "button" at bounding box center [540, 202] width 26 height 26
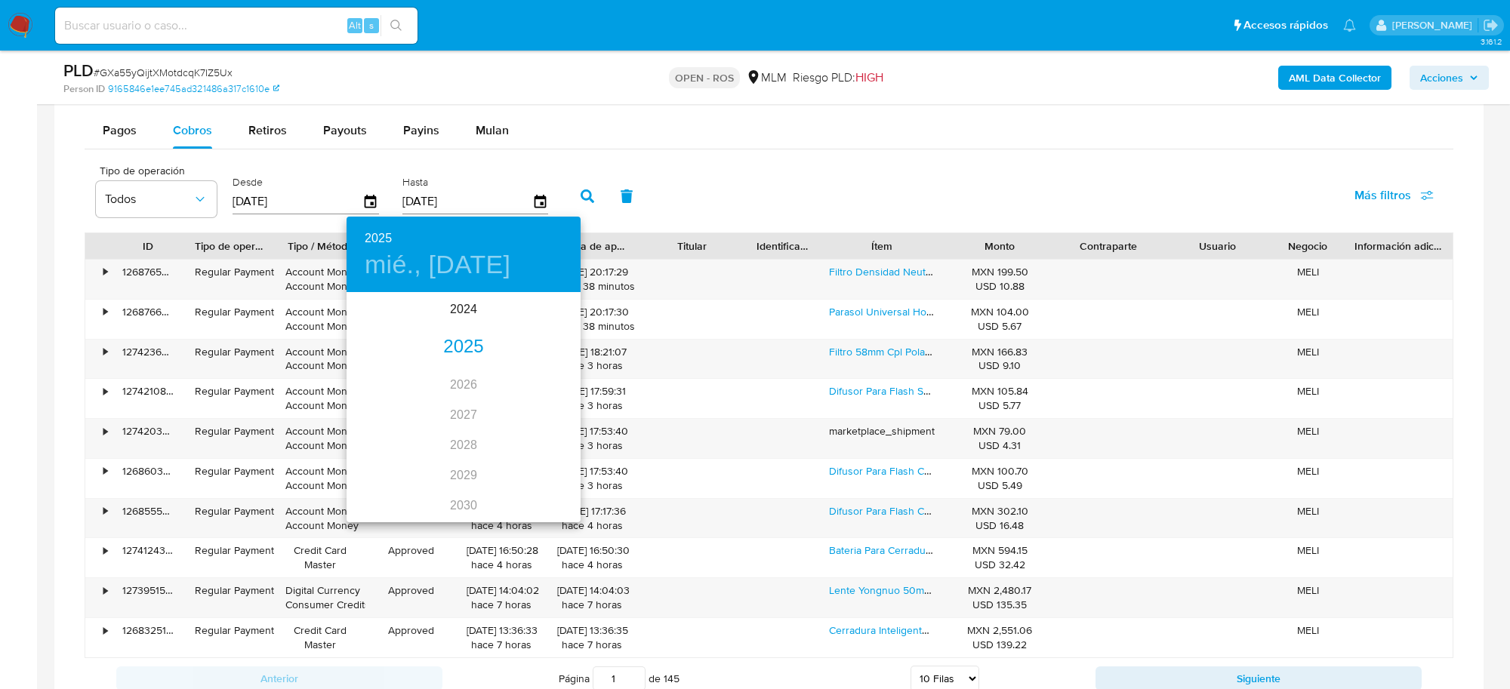
click at [459, 348] on div "2025" at bounding box center [464, 347] width 234 height 30
click at [378, 436] on div "[DATE]." at bounding box center [386, 436] width 78 height 57
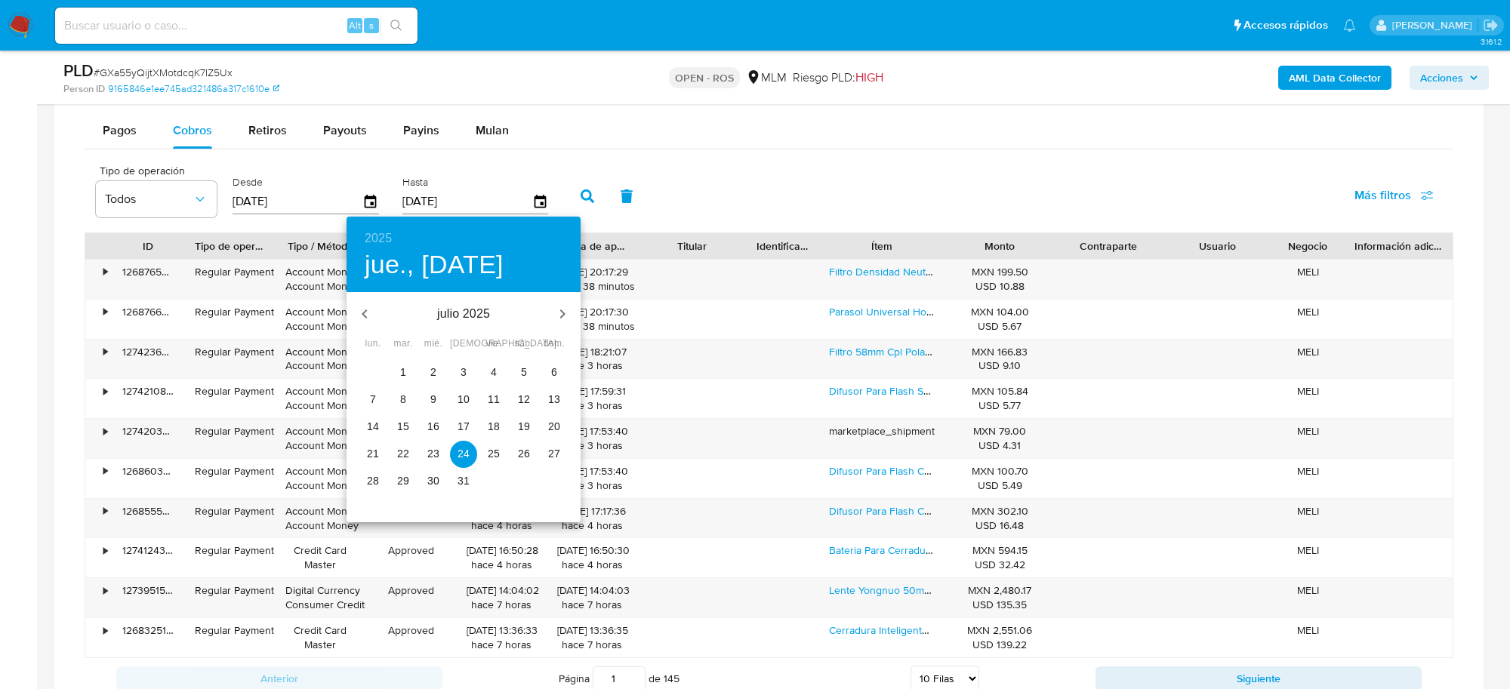
click at [468, 478] on p "31" at bounding box center [464, 481] width 12 height 15
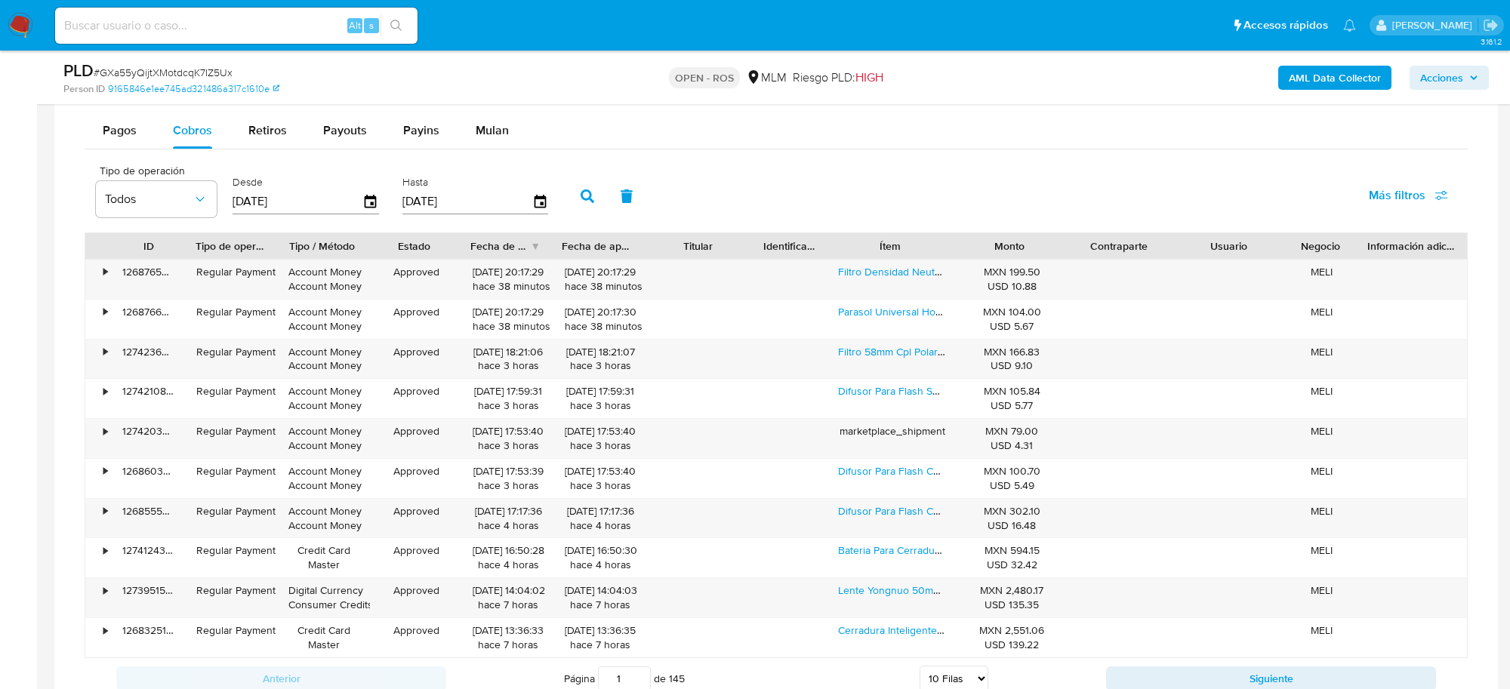
type input "[DATE]"
click at [584, 208] on button "button" at bounding box center [587, 196] width 39 height 36
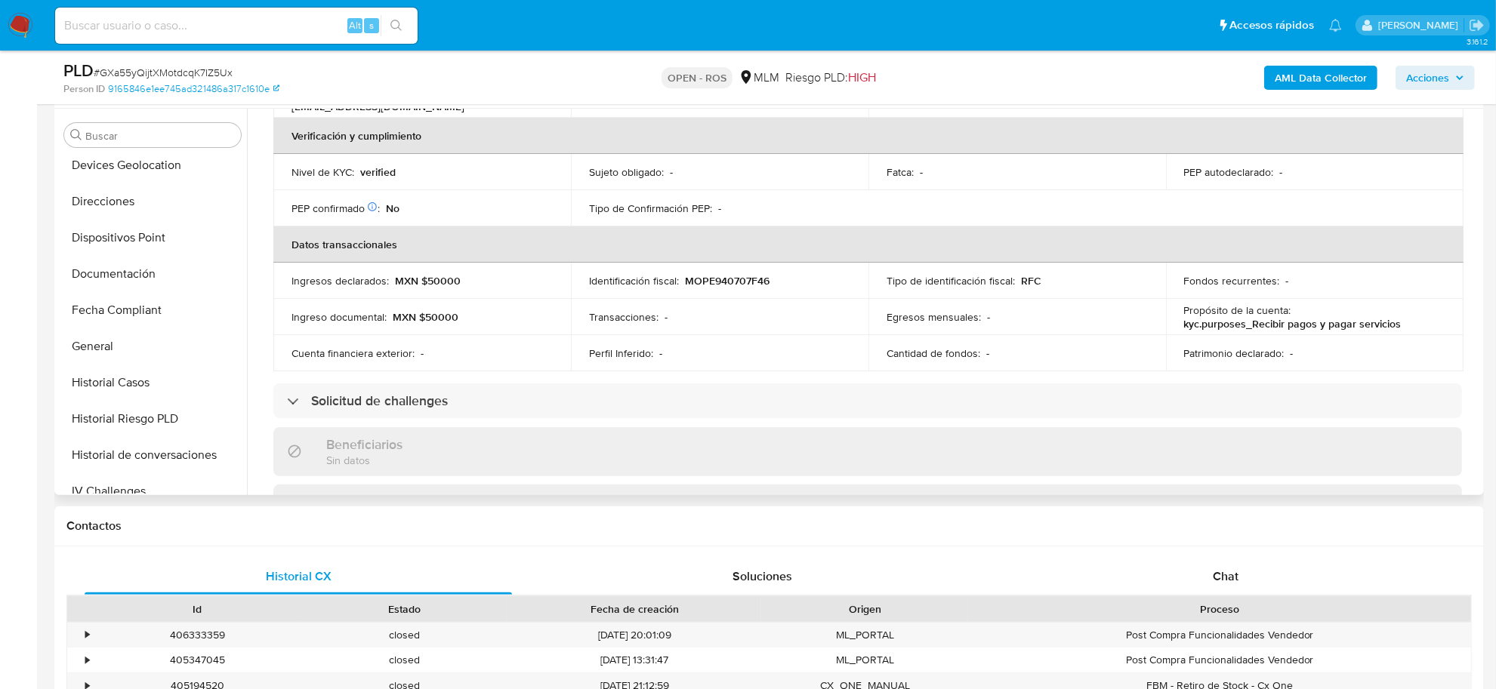
scroll to position [0, 0]
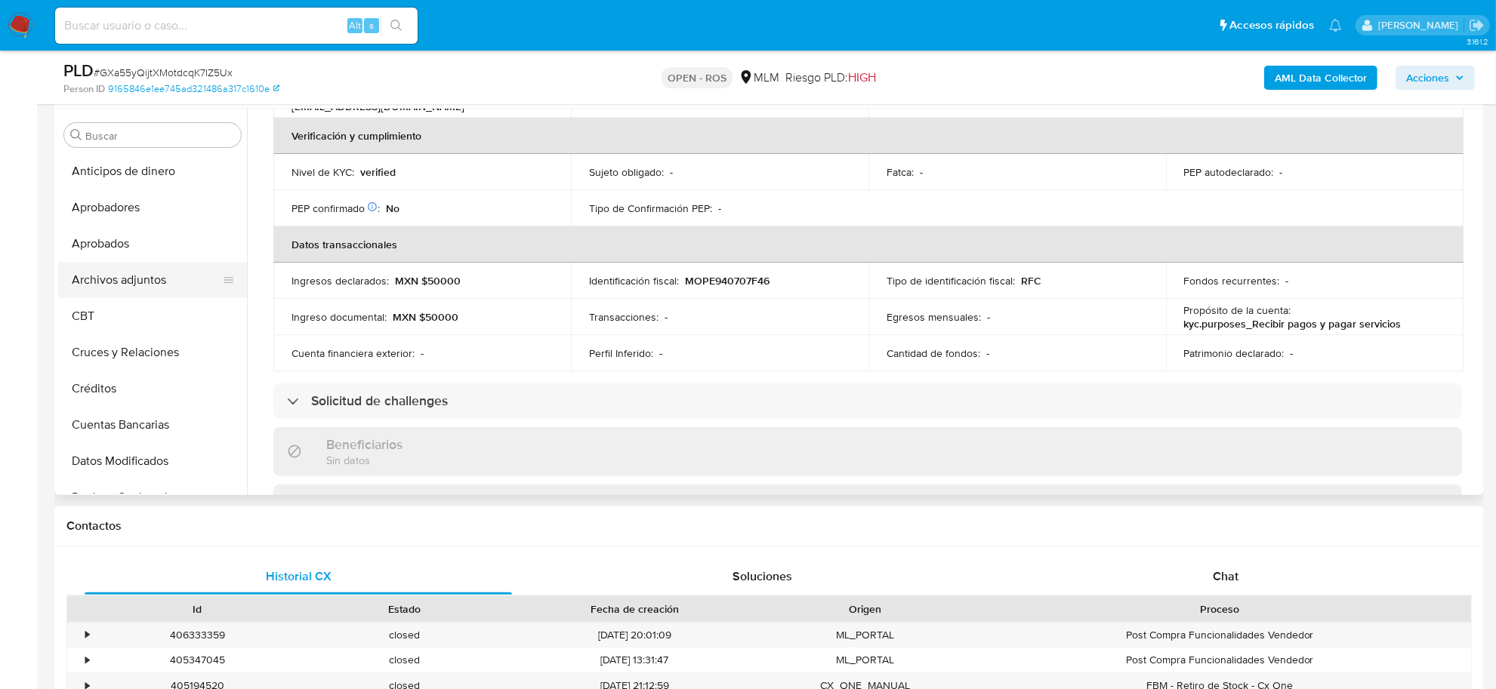
click at [159, 273] on button "Archivos adjuntos" at bounding box center [146, 280] width 177 height 36
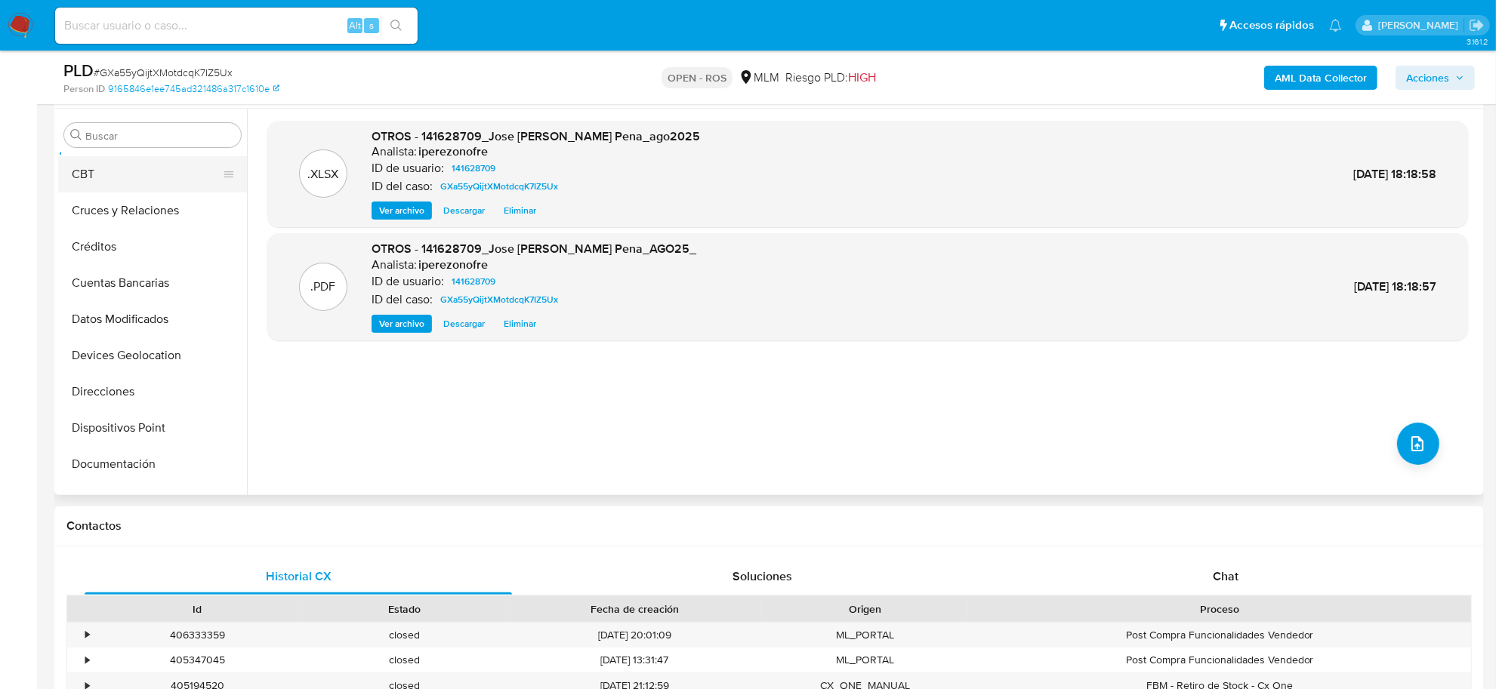
scroll to position [189, 0]
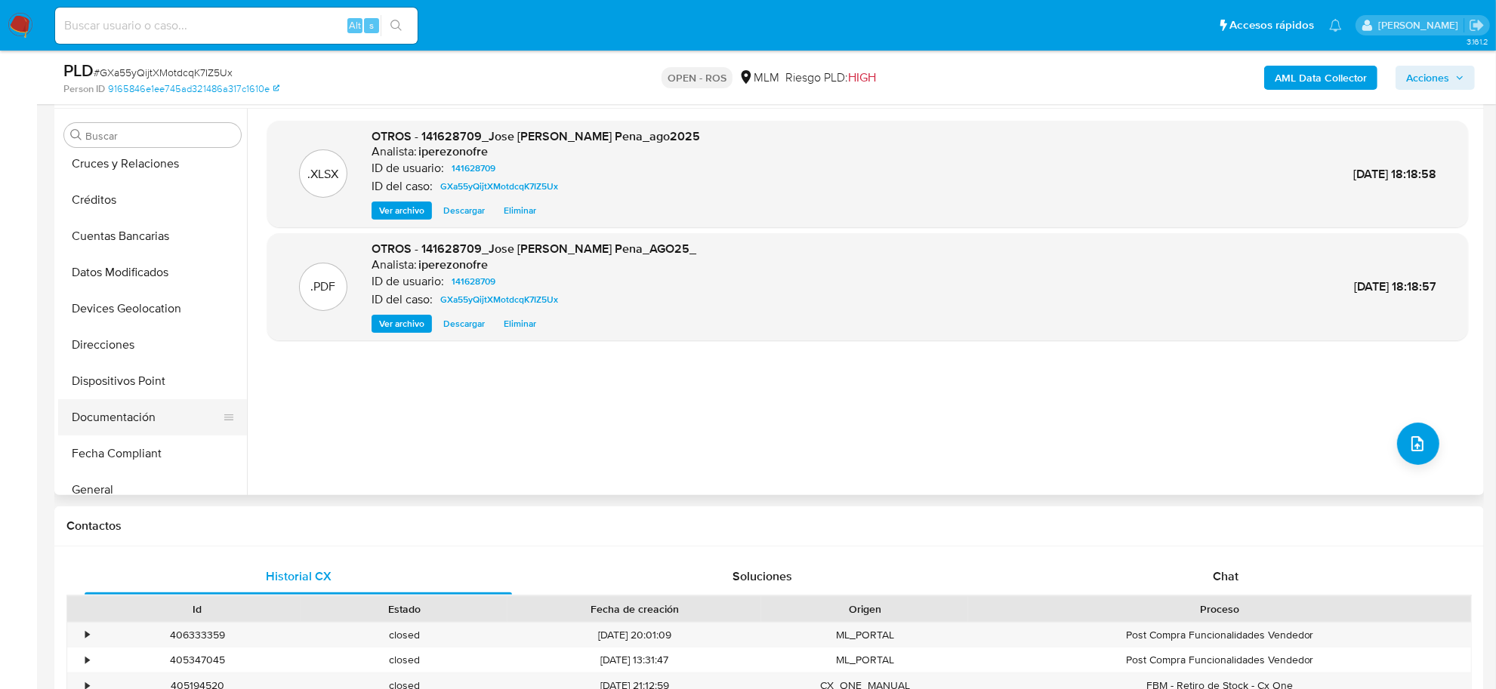
click at [111, 424] on button "Documentación" at bounding box center [146, 417] width 177 height 36
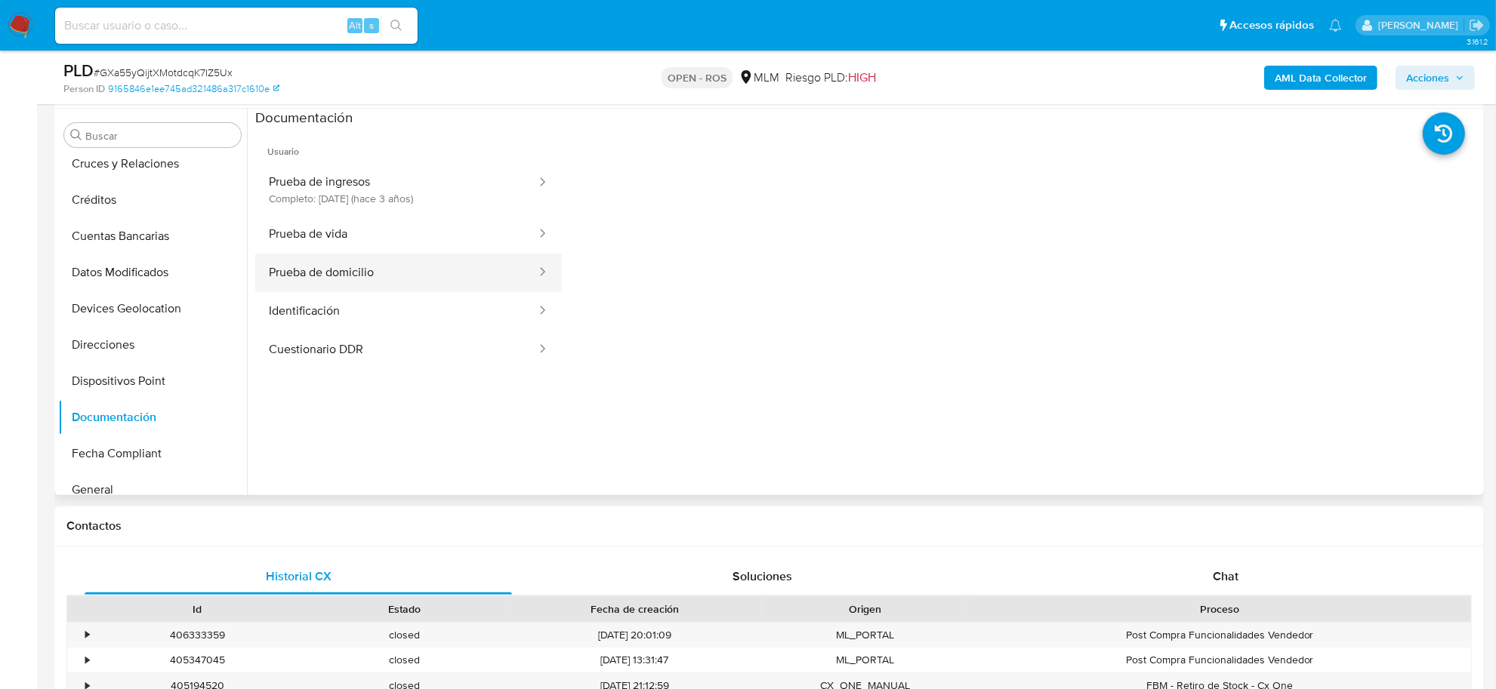
click at [359, 277] on button "Prueba de domicilio" at bounding box center [396, 273] width 282 height 39
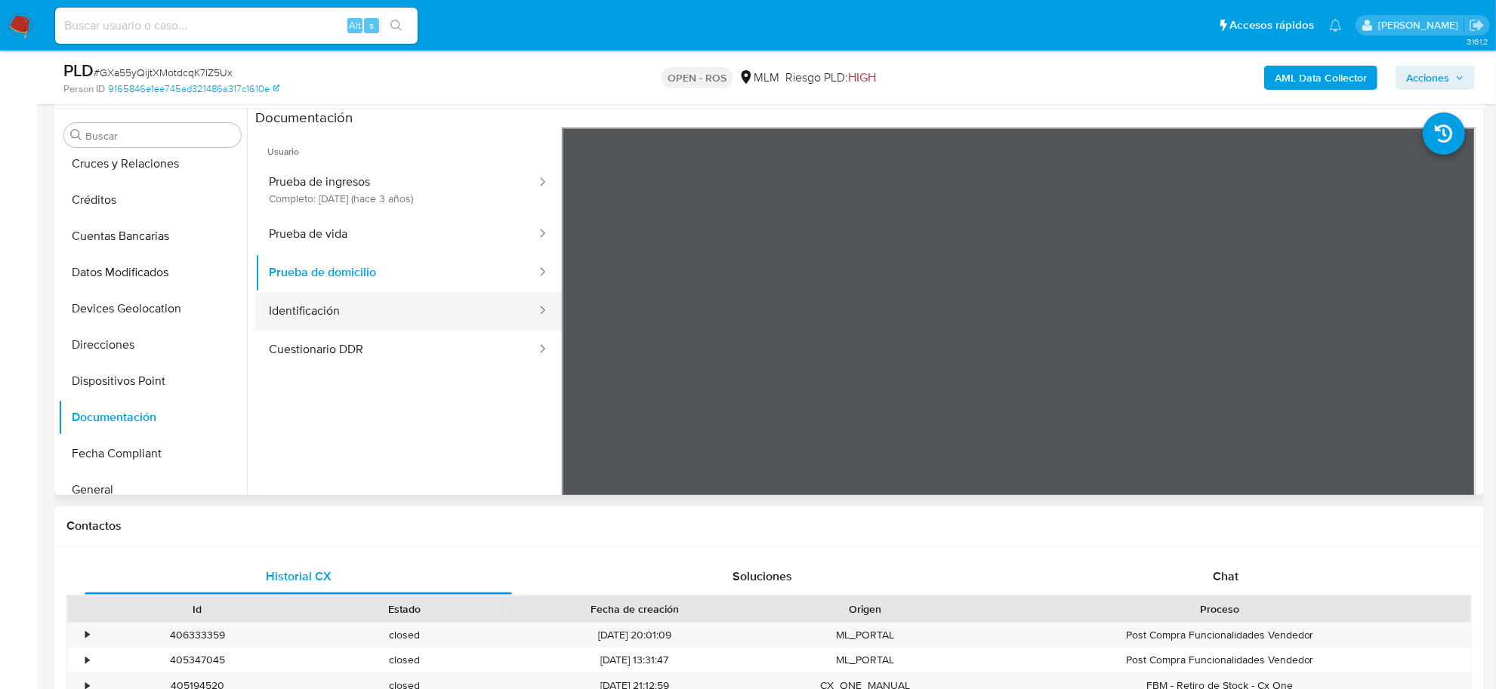
click at [341, 314] on button "Identificación" at bounding box center [396, 311] width 282 height 39
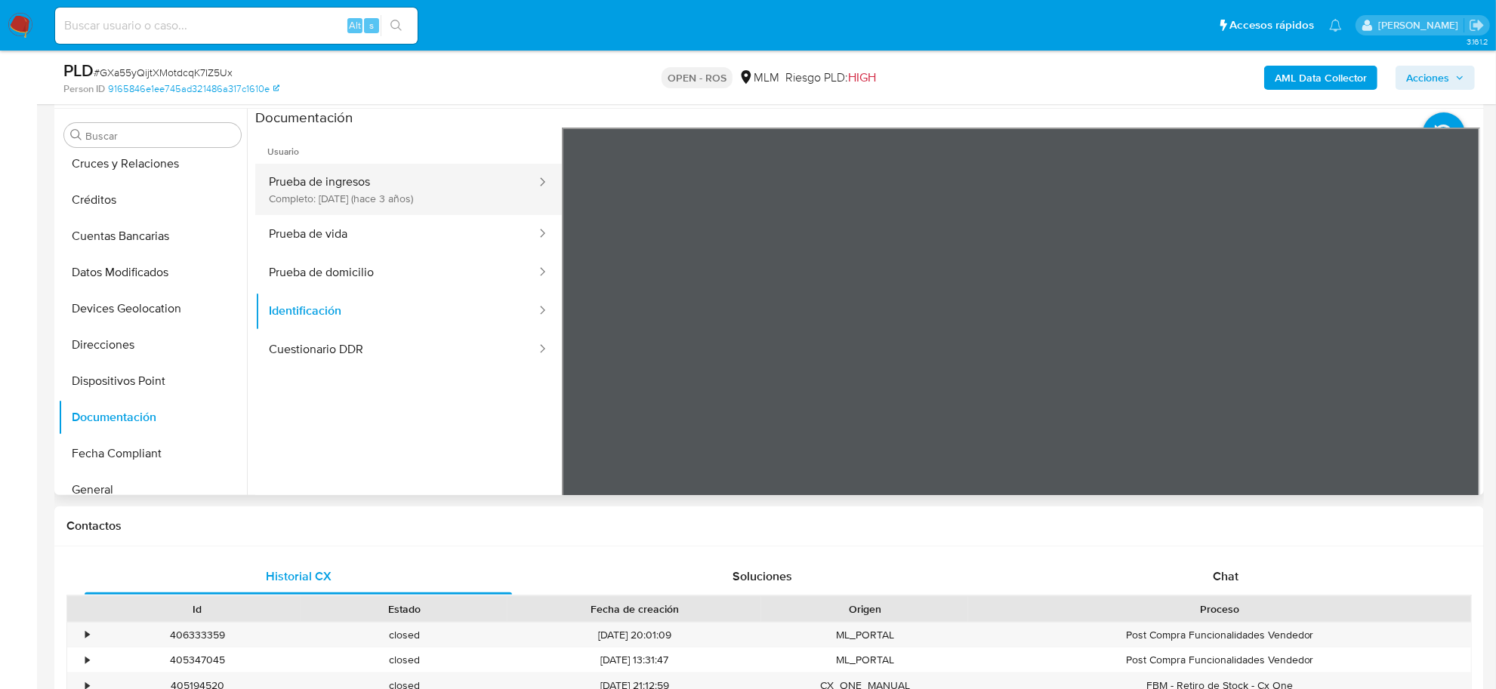
click at [340, 202] on button "Prueba de ingresos Completo: 13/12/2022 (hace 3 años)" at bounding box center [396, 189] width 282 height 51
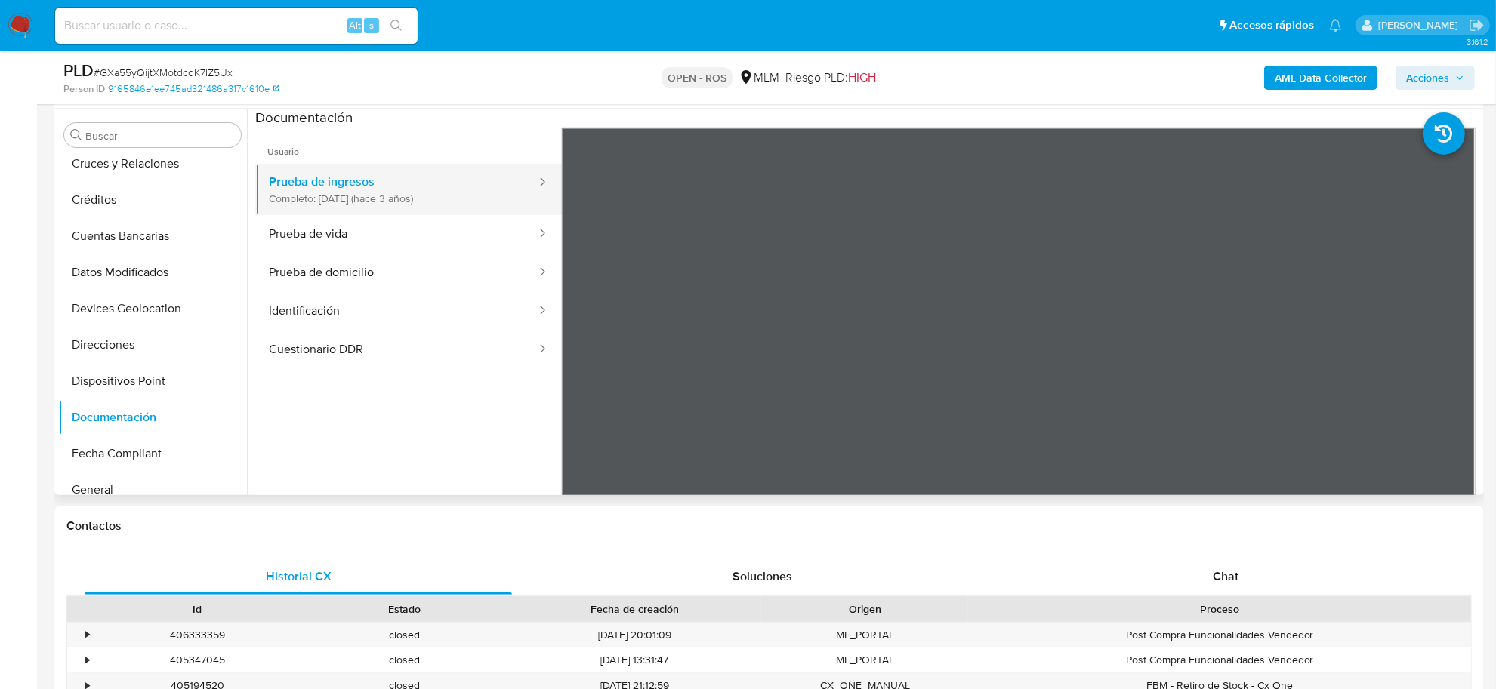
click at [341, 190] on button "Prueba de ingresos Completo: 13/12/2022 (hace 3 años)" at bounding box center [396, 189] width 282 height 51
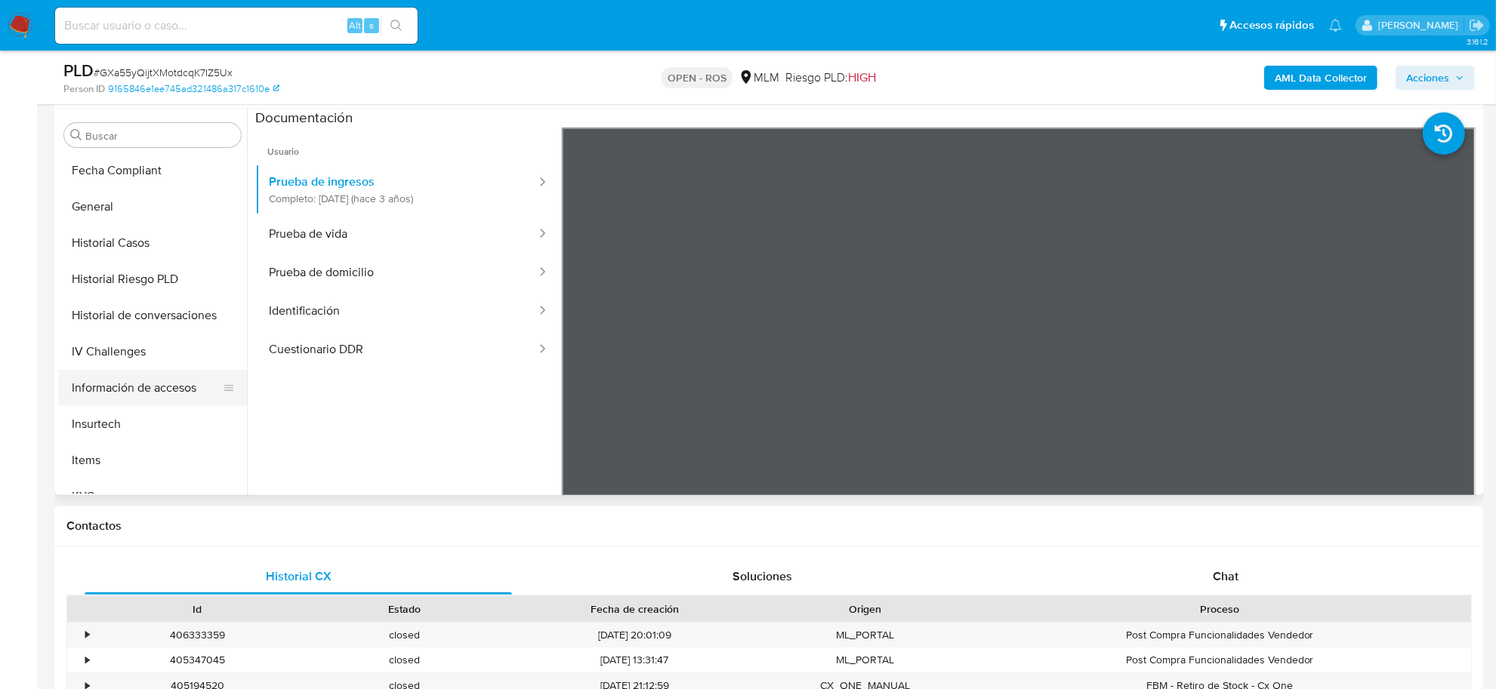
scroll to position [566, 0]
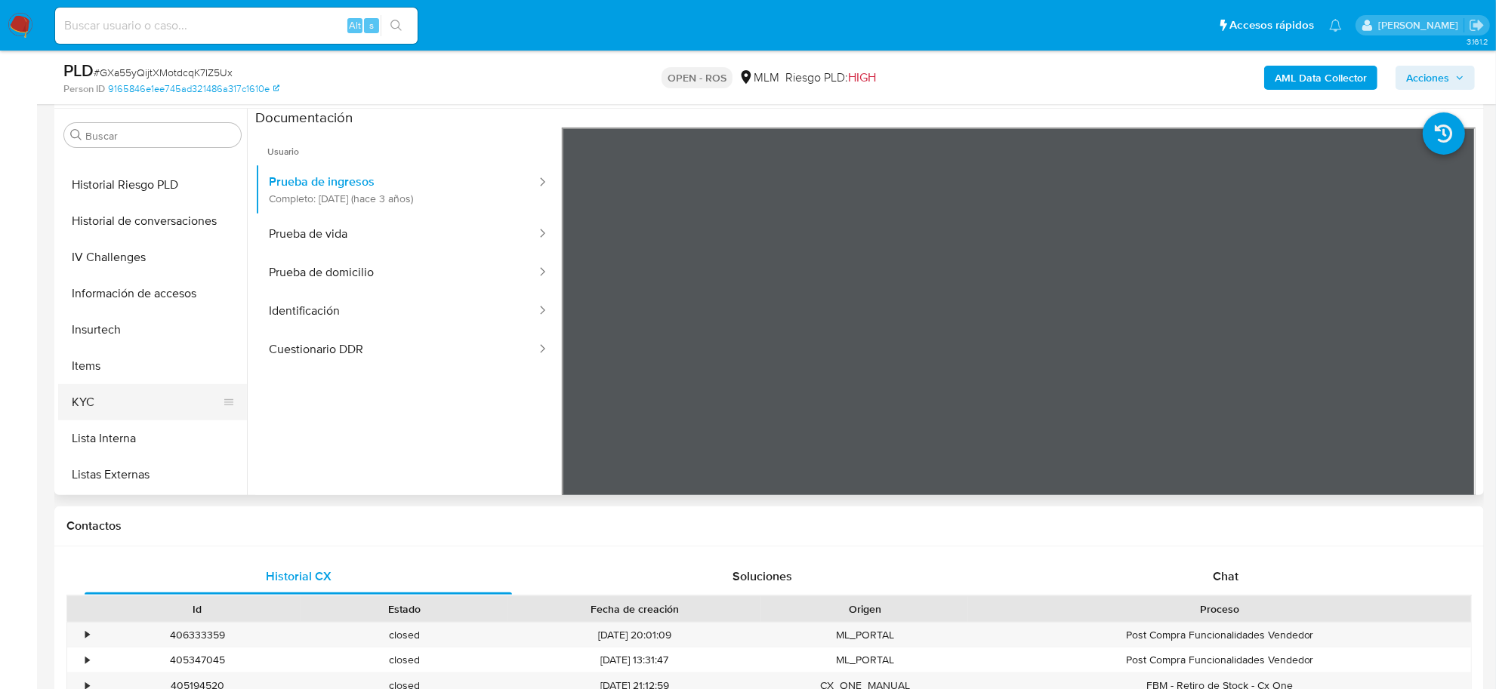
click at [98, 406] on button "KYC" at bounding box center [146, 402] width 177 height 36
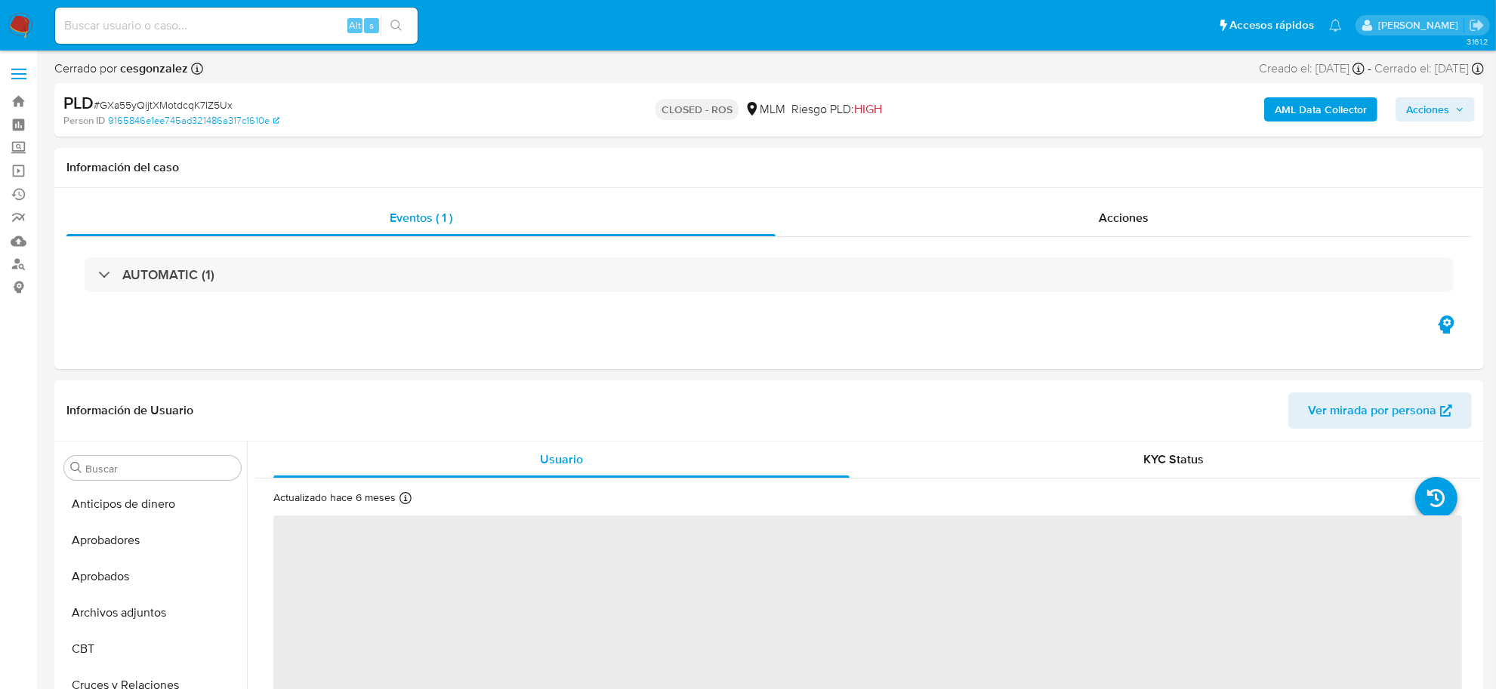
scroll to position [710, 0]
select select "10"
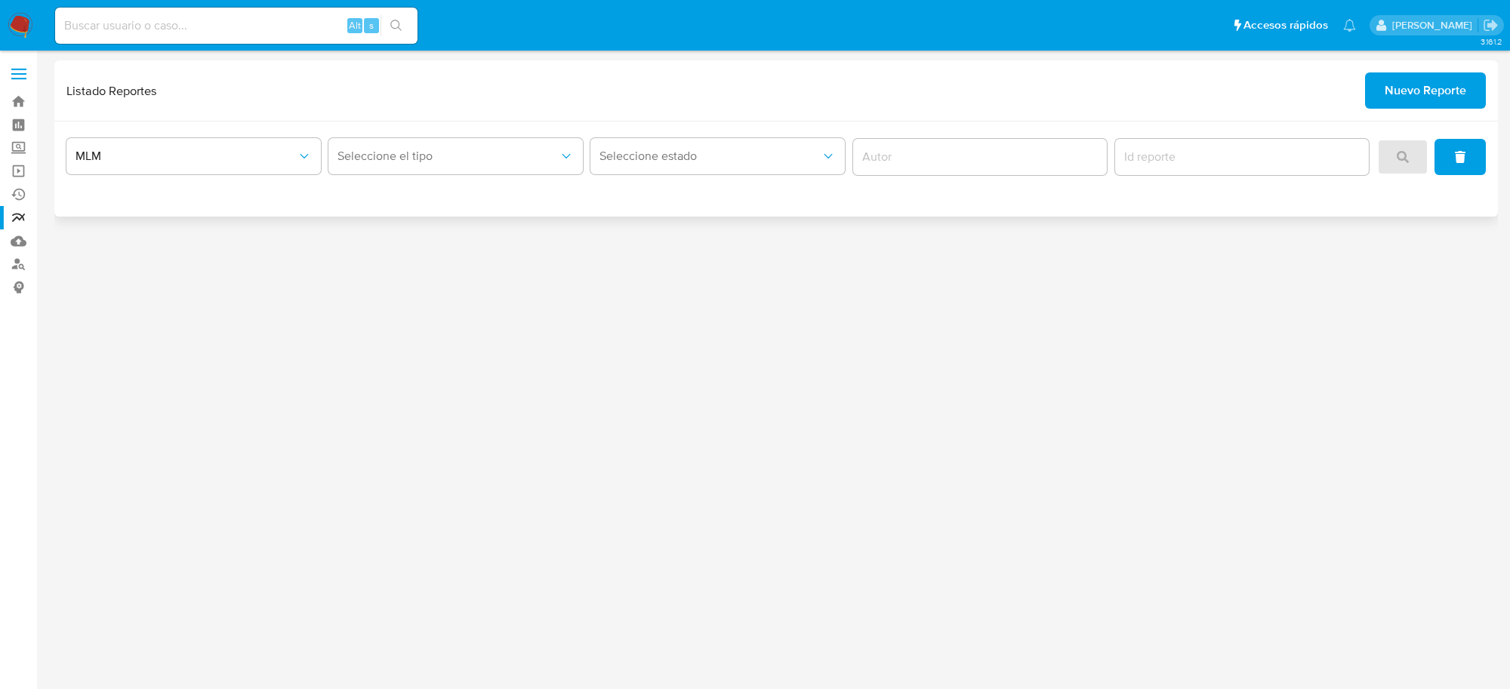
click at [1436, 98] on span "Nuevo Reporte" at bounding box center [1426, 90] width 82 height 33
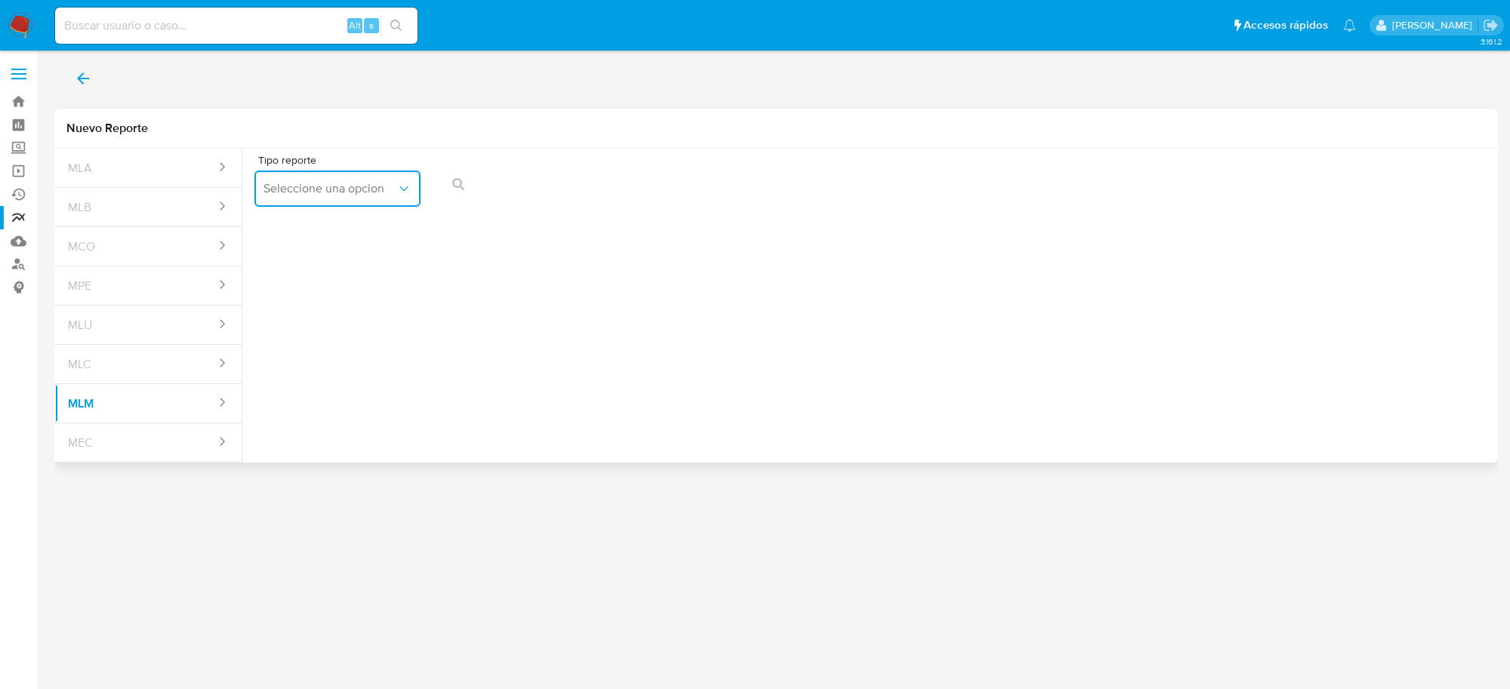
click at [365, 202] on button "Seleccione una opcion" at bounding box center [337, 189] width 166 height 36
click at [341, 235] on span "IFPE 24 HORAS" at bounding box center [305, 229] width 83 height 15
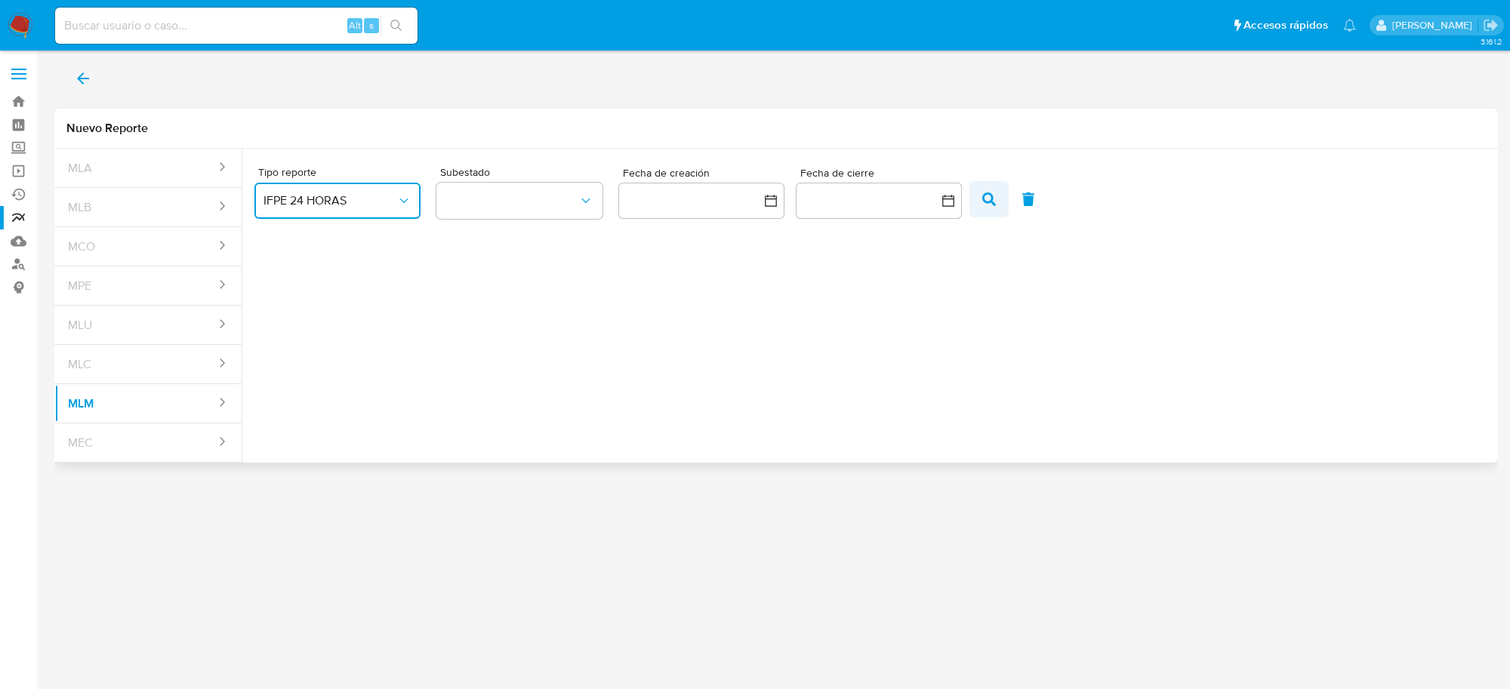
click at [989, 205] on icon "button" at bounding box center [989, 200] width 14 height 14
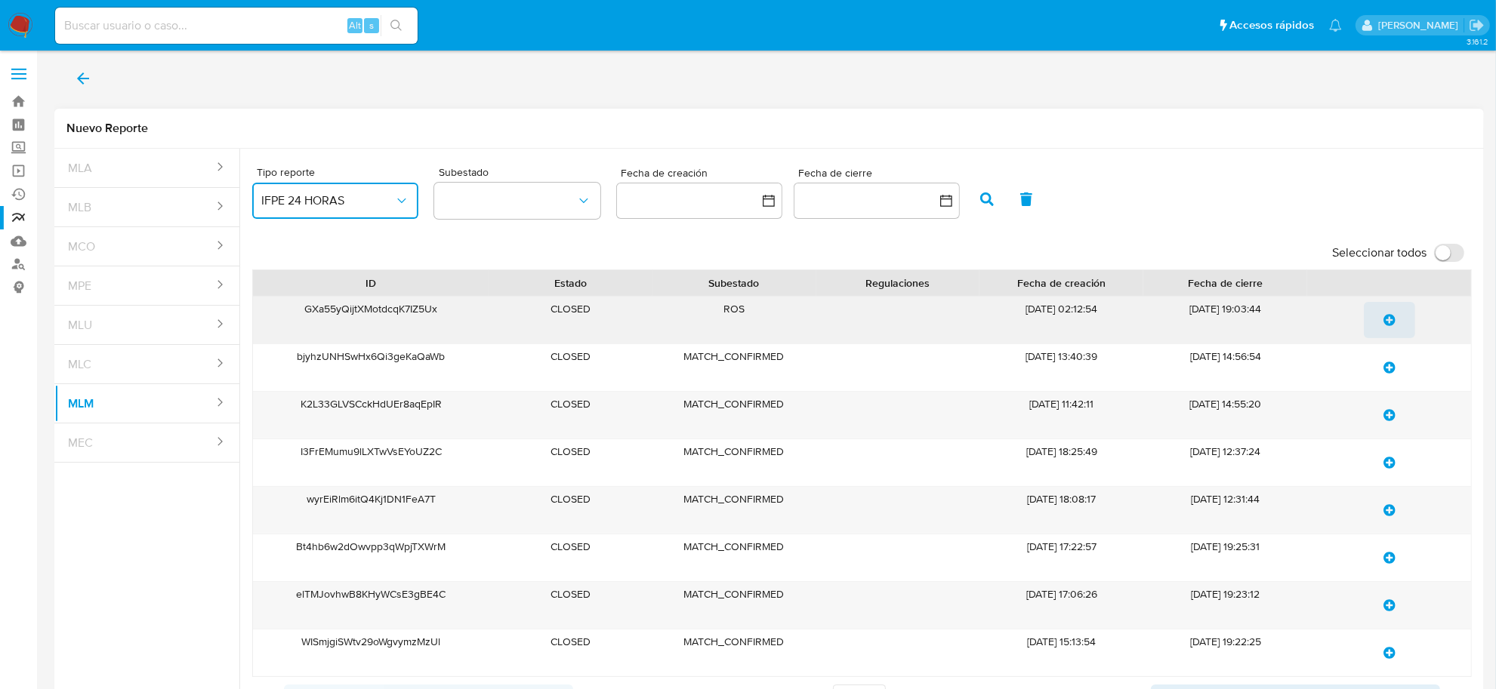
click at [1382, 314] on button "update-list" at bounding box center [1389, 320] width 51 height 36
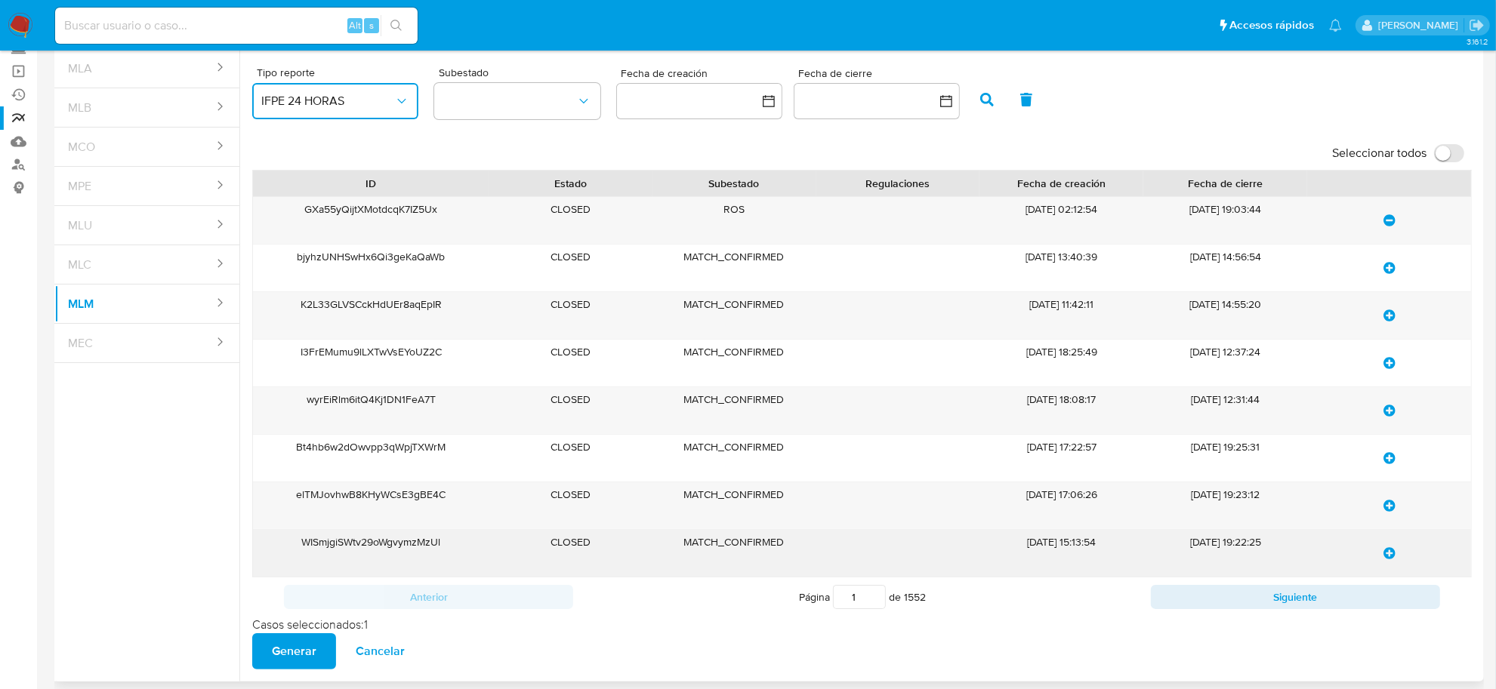
scroll to position [157, 0]
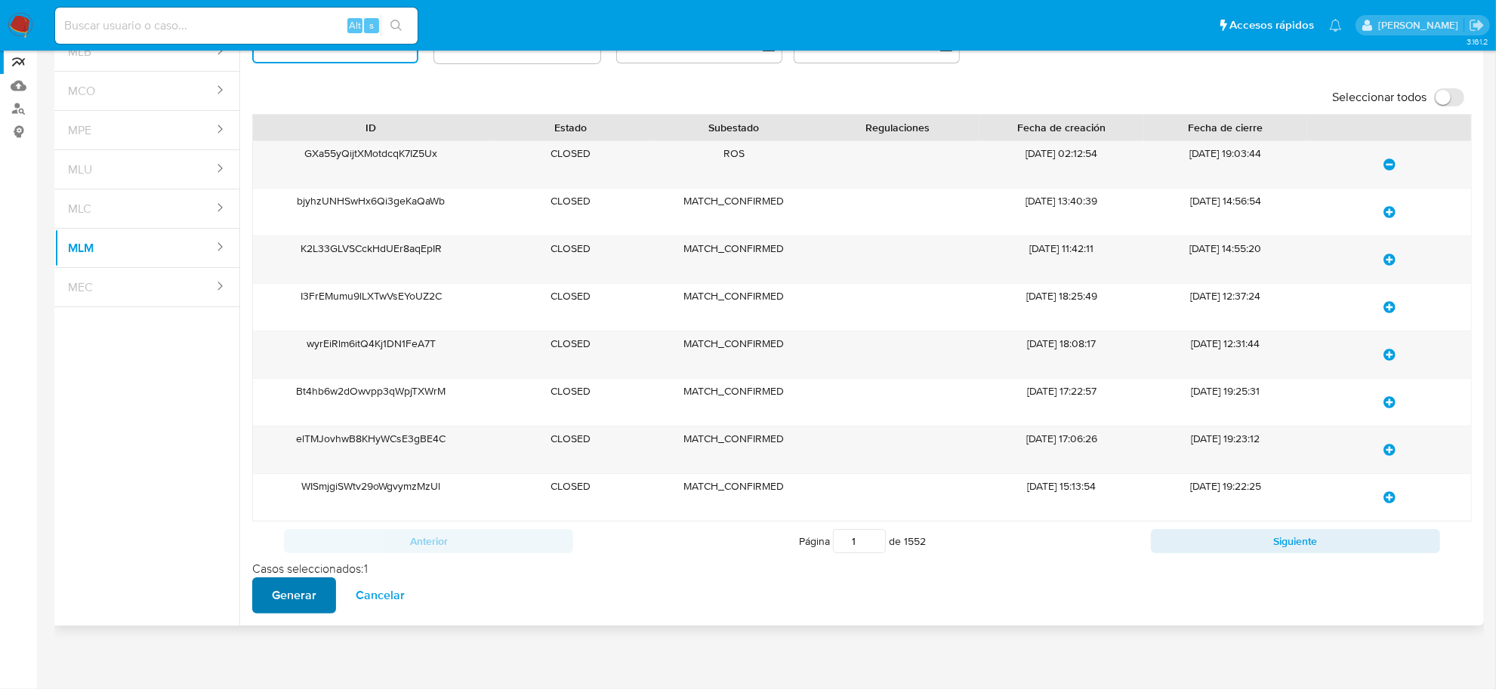
click at [289, 597] on span "Generar" at bounding box center [294, 595] width 45 height 33
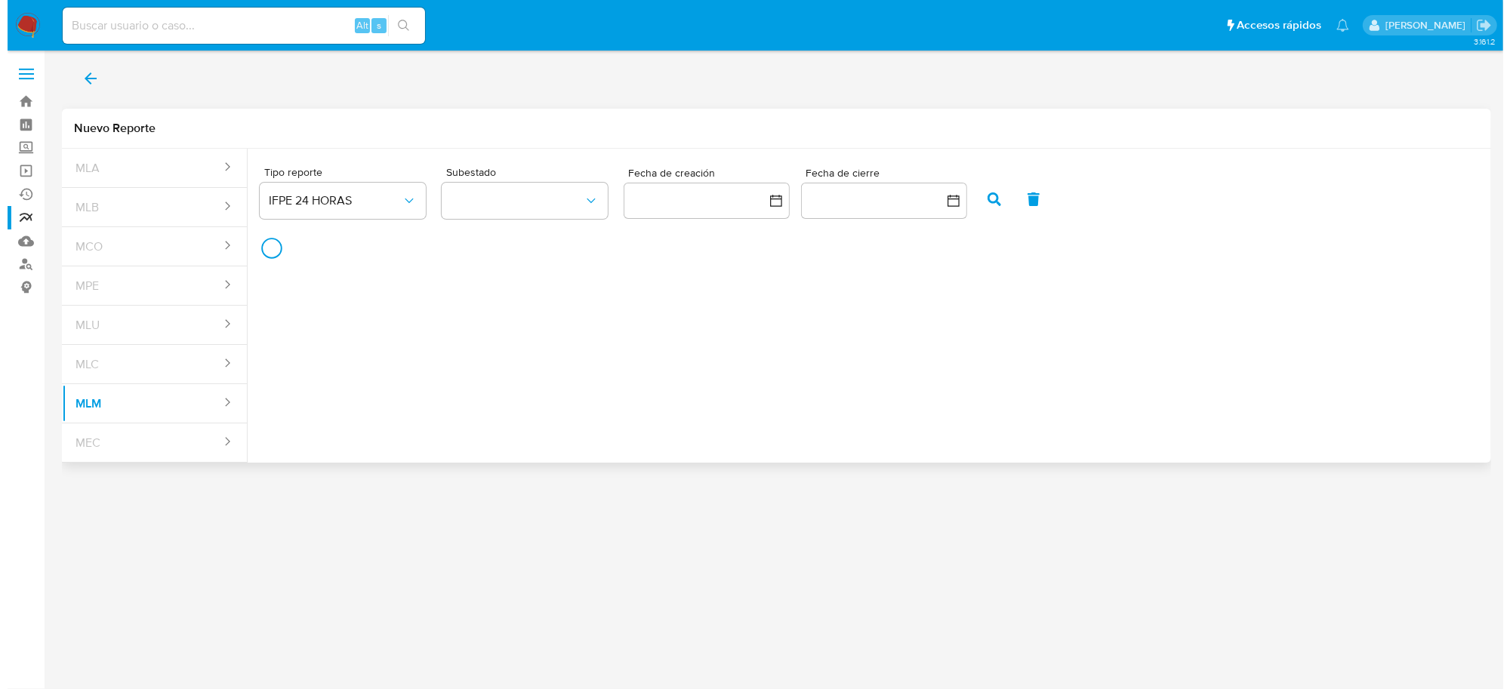
scroll to position [0, 0]
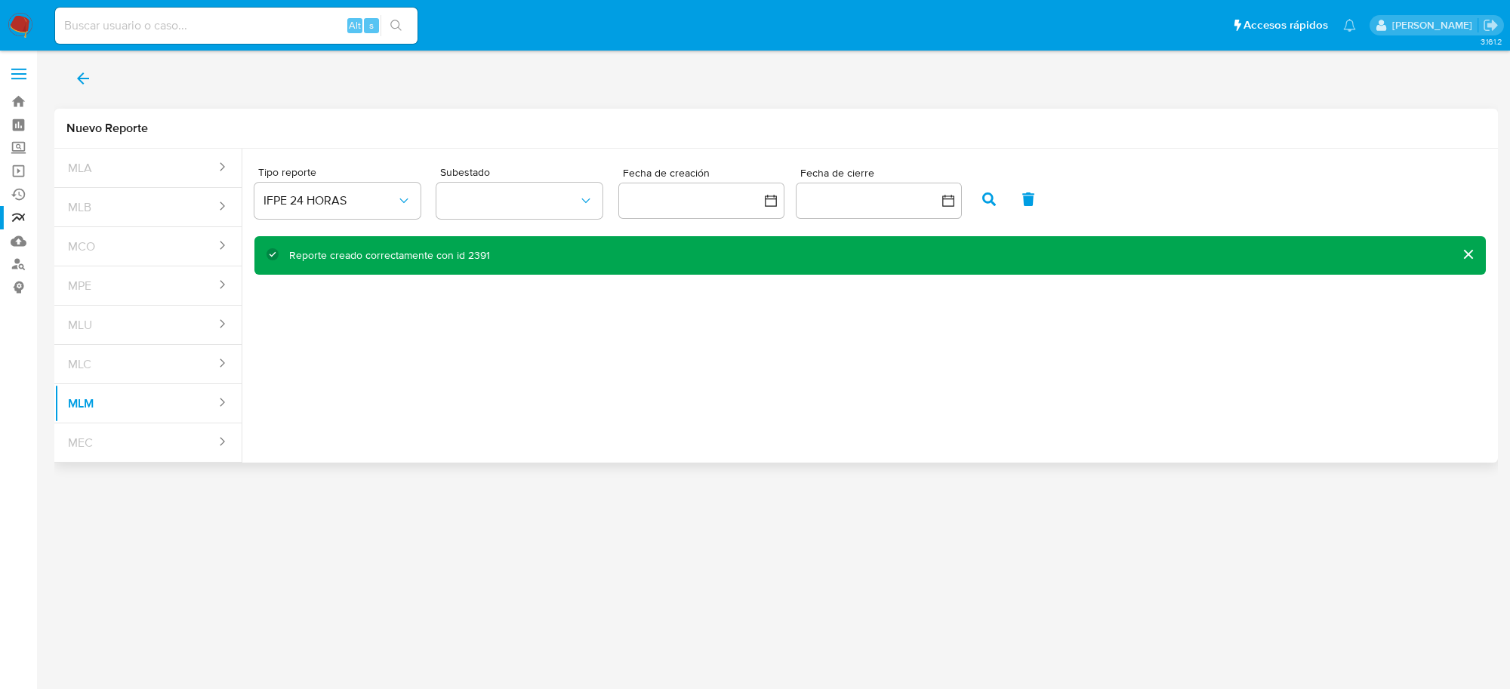
click at [84, 82] on icon "back" at bounding box center [83, 78] width 18 height 18
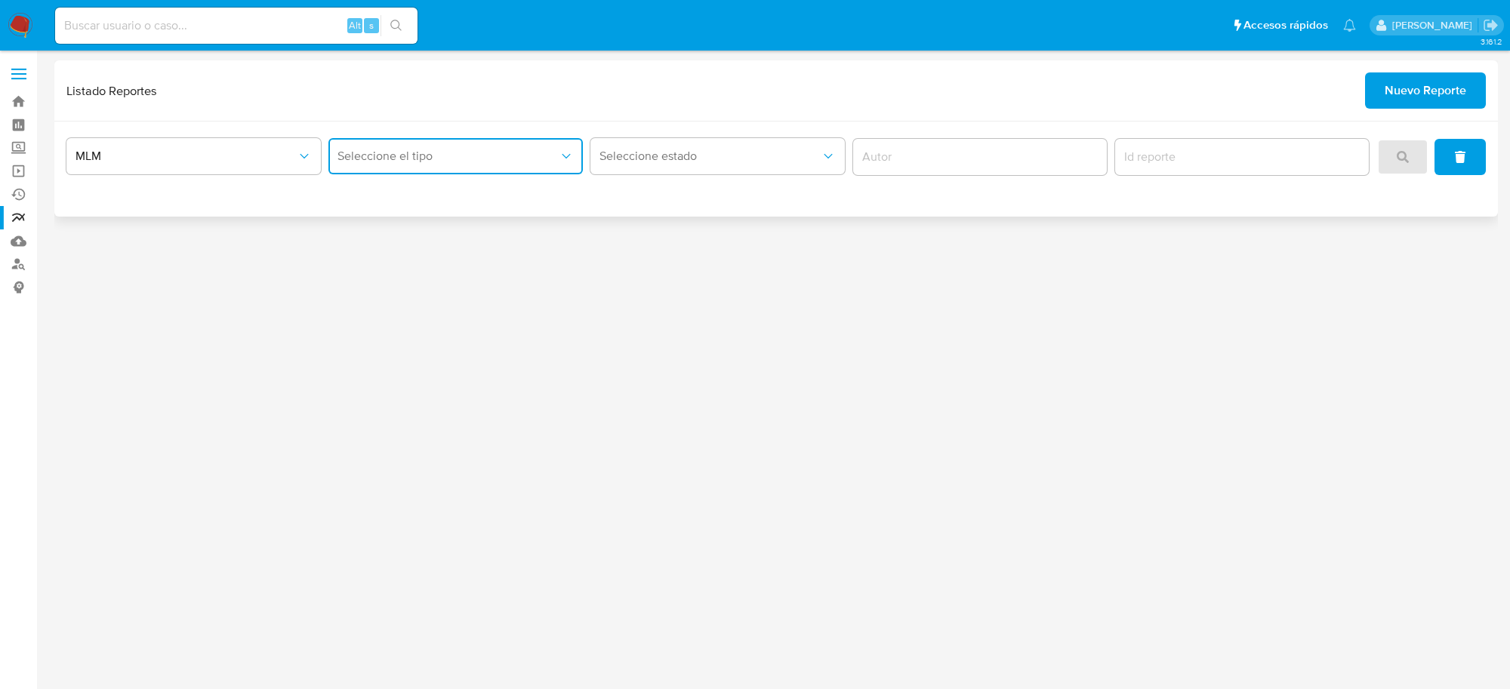
click at [551, 156] on span "Seleccione el tipo" at bounding box center [448, 156] width 221 height 15
click at [421, 194] on span "IFPE 24 HORAS" at bounding box center [379, 197] width 83 height 15
click at [1392, 157] on button "search" at bounding box center [1402, 157] width 51 height 36
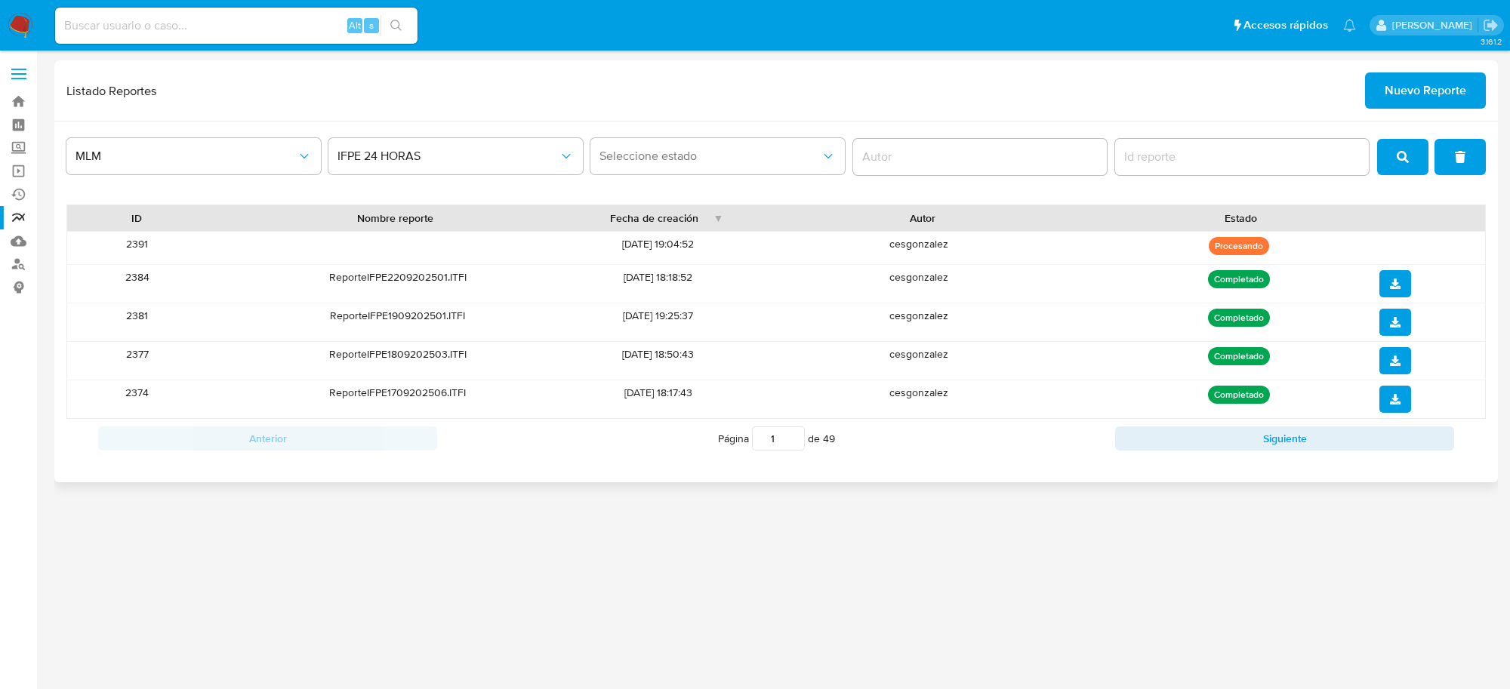
click at [1414, 144] on button "search" at bounding box center [1402, 157] width 51 height 36
click at [1401, 155] on icon "search" at bounding box center [1403, 157] width 12 height 12
click at [1399, 150] on span "search" at bounding box center [1403, 156] width 12 height 33
click at [1394, 162] on button "search" at bounding box center [1402, 157] width 51 height 36
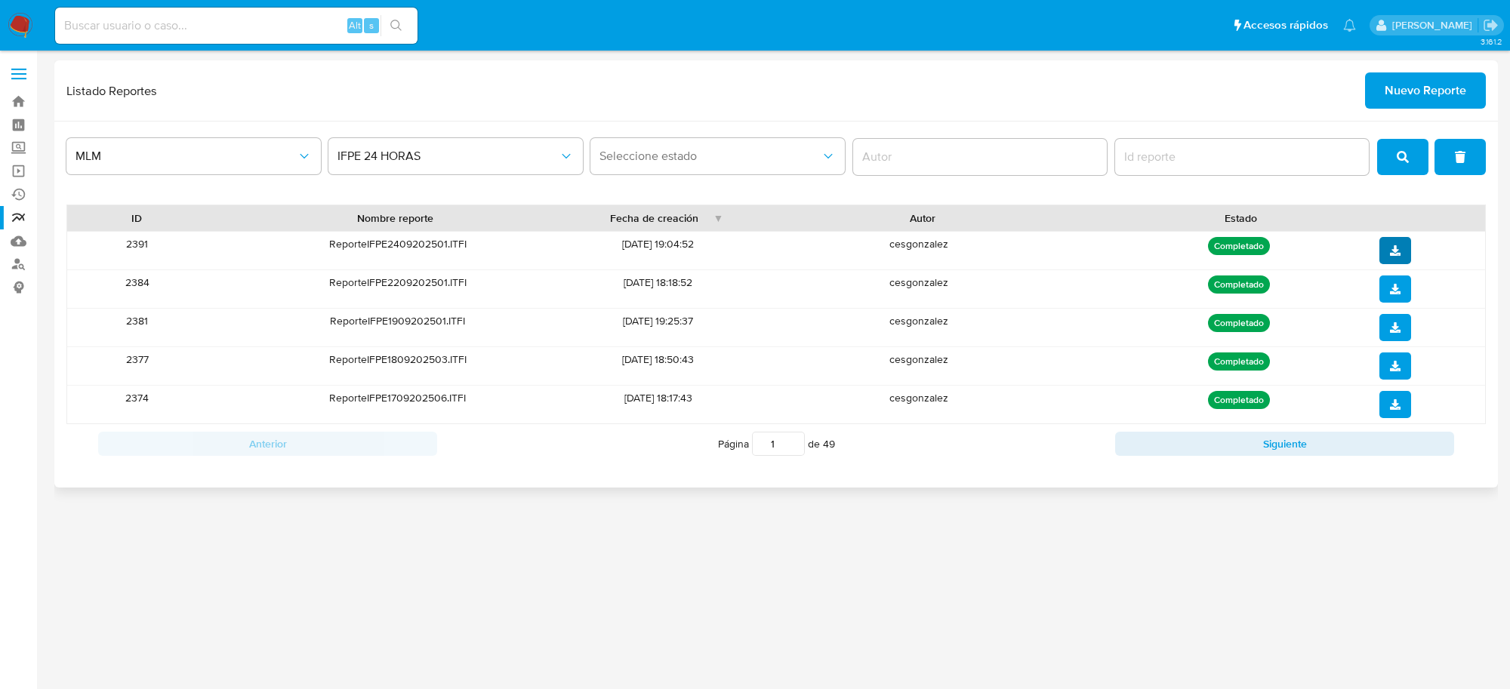
click at [1398, 254] on icon "download" at bounding box center [1395, 250] width 11 height 11
